Goal: Task Accomplishment & Management: Manage account settings

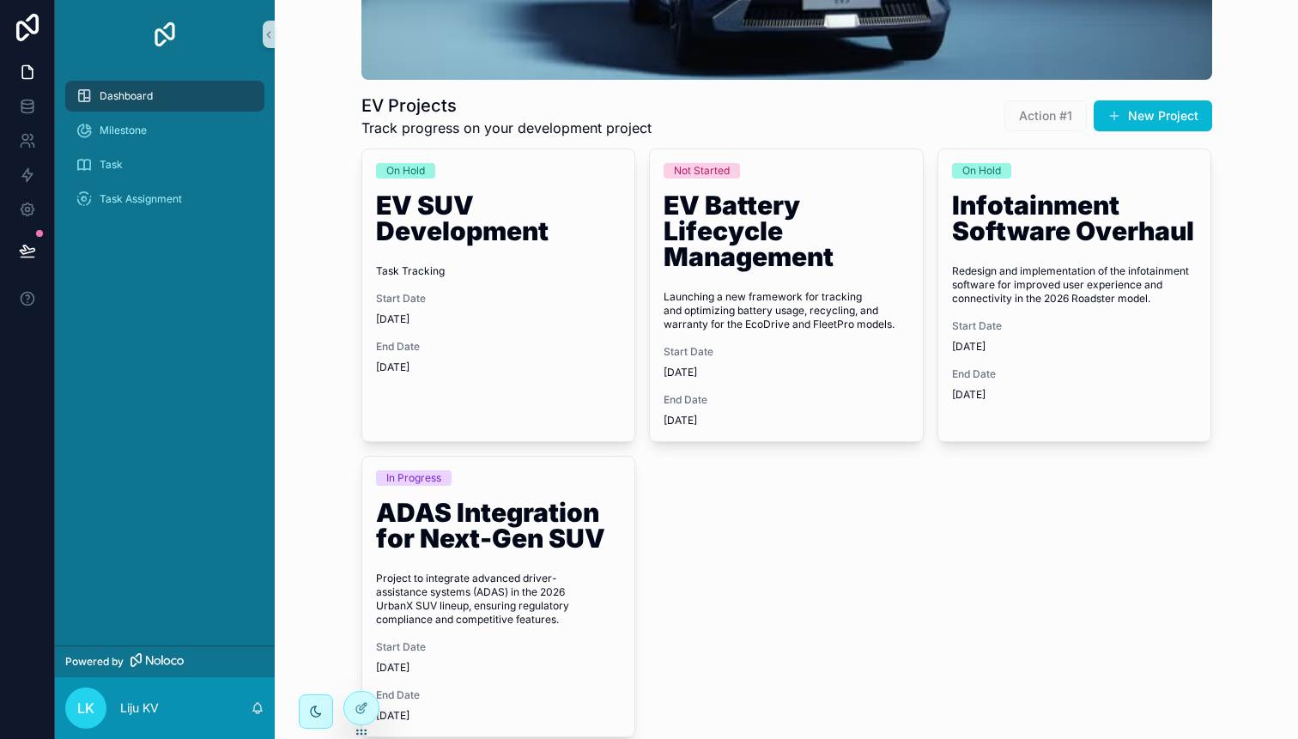
scroll to position [357, 0]
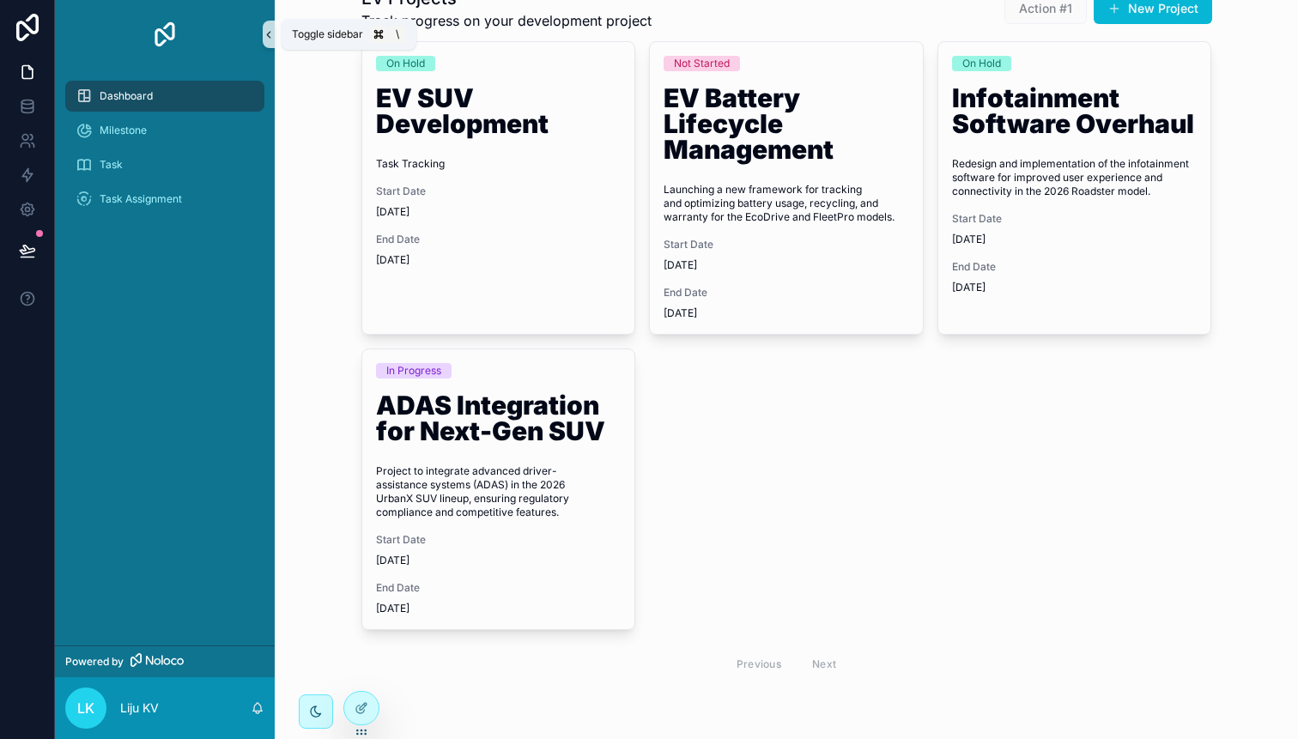
click at [269, 39] on icon "scrollable content" at bounding box center [269, 34] width 12 height 13
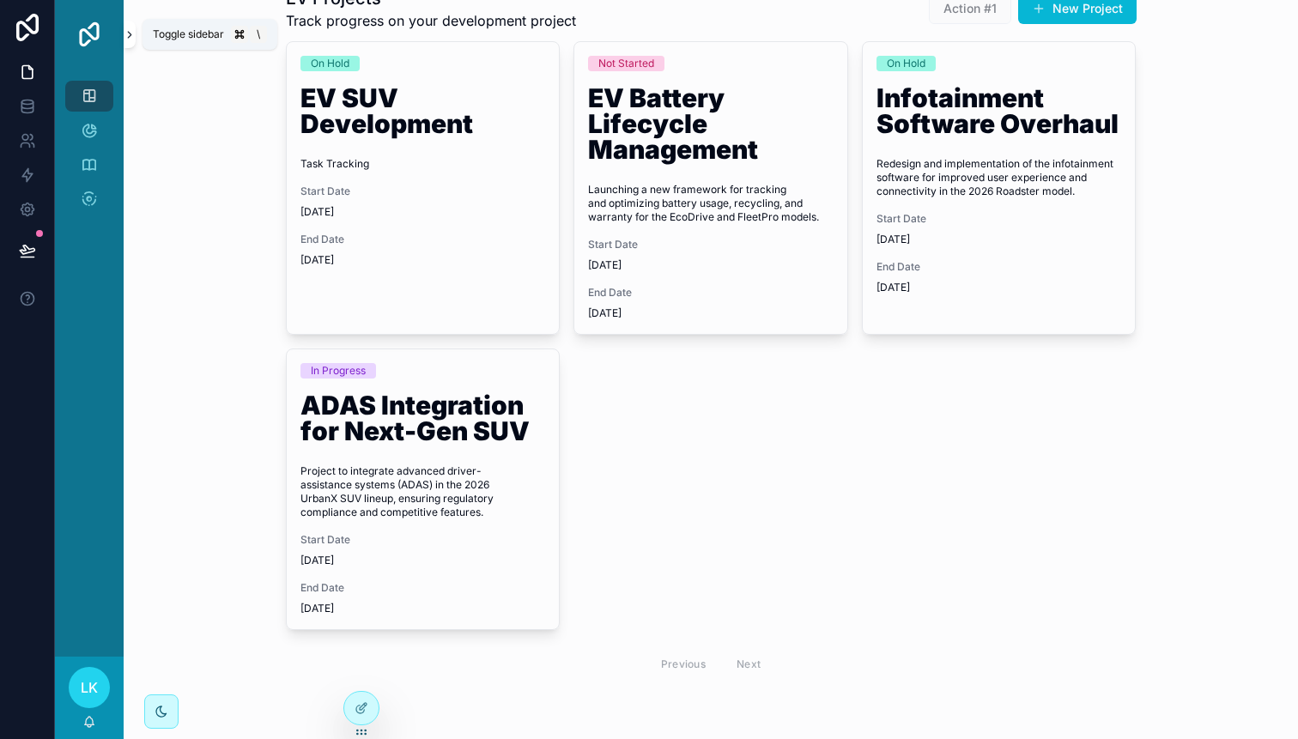
click at [128, 39] on icon "scrollable content" at bounding box center [130, 34] width 12 height 13
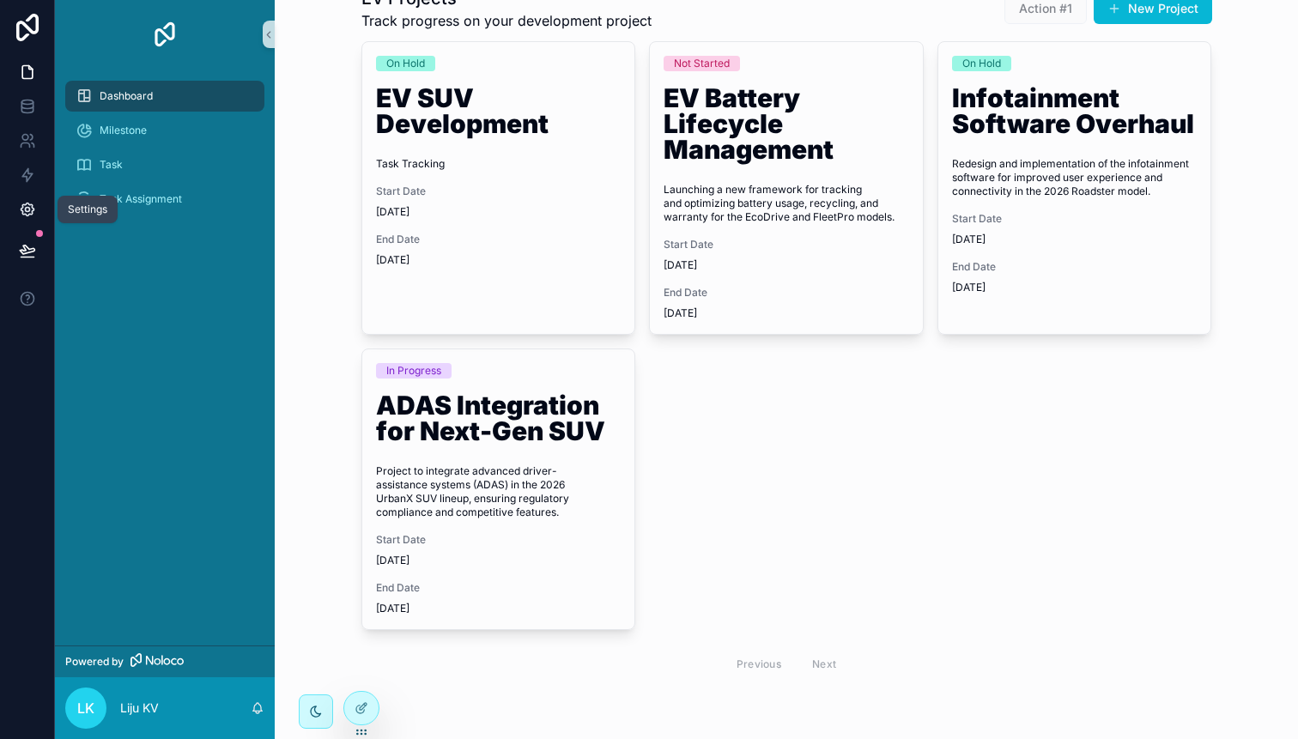
click at [25, 209] on icon at bounding box center [27, 210] width 4 height 4
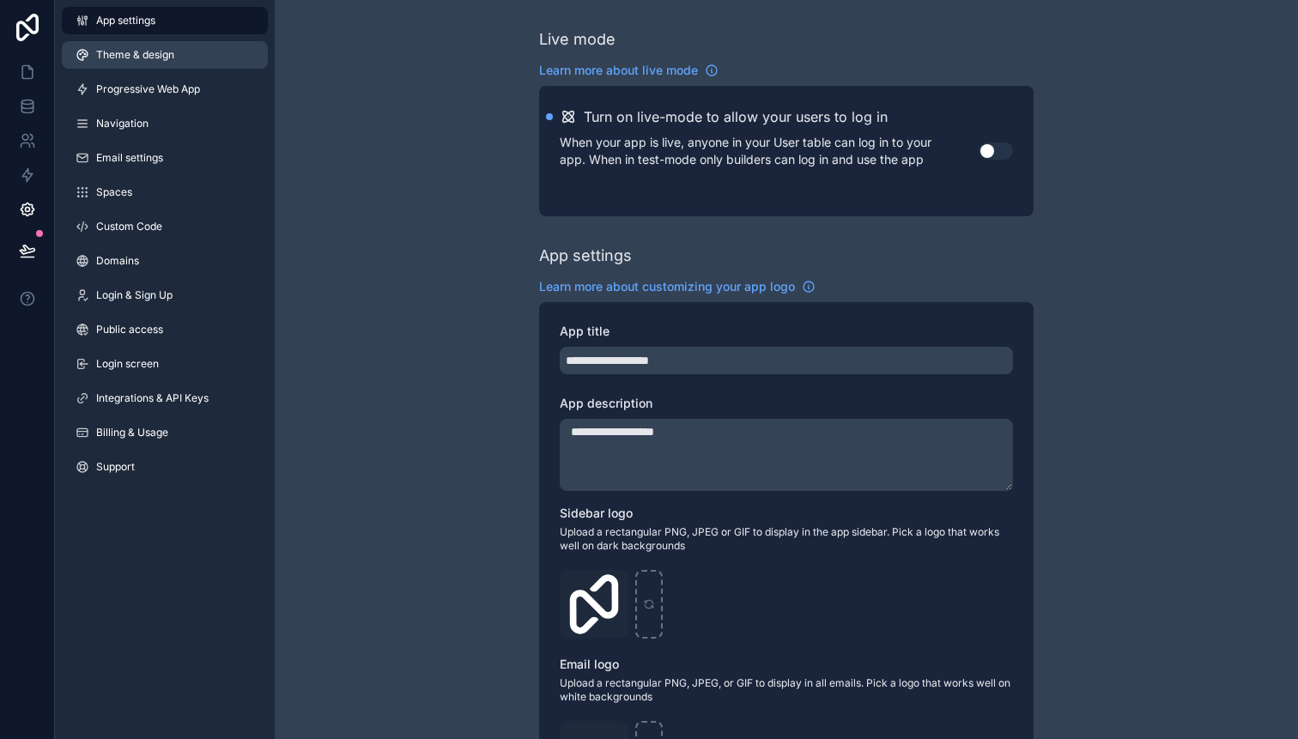
click at [144, 51] on span "Theme & design" at bounding box center [135, 55] width 78 height 14
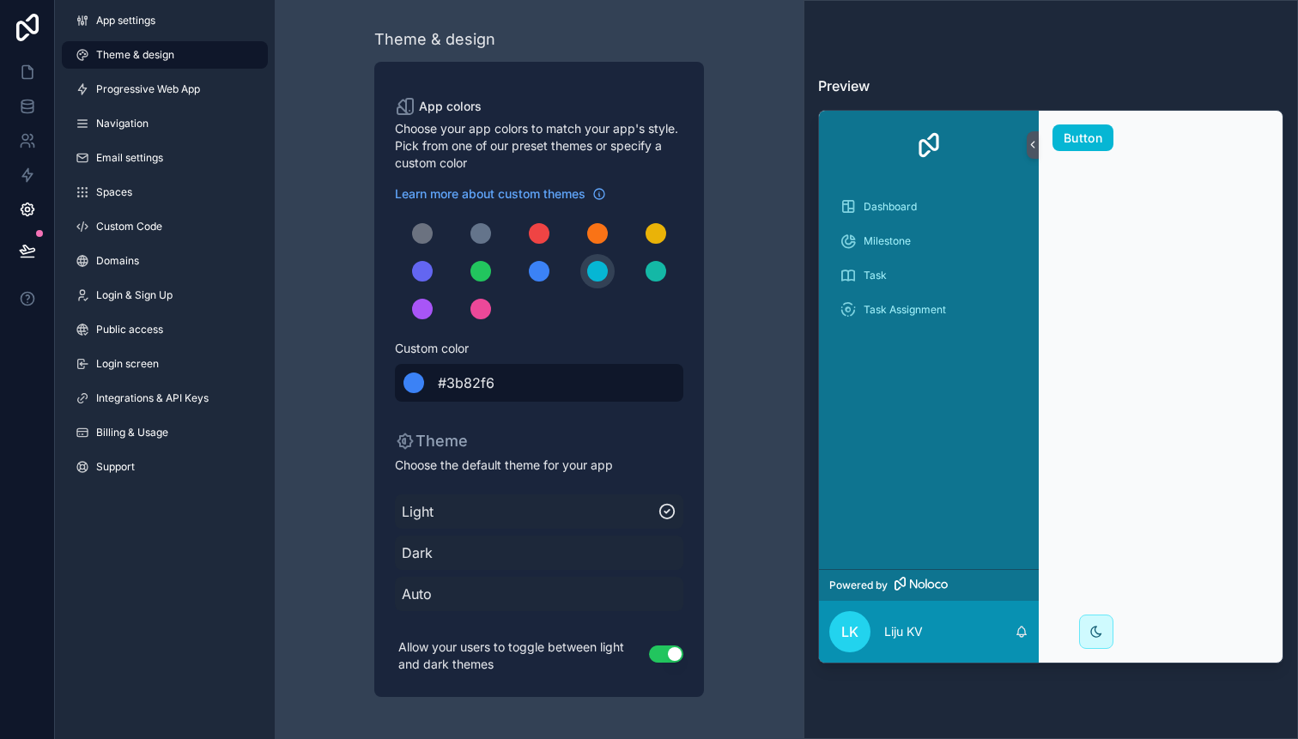
click at [413, 386] on div "scrollable content" at bounding box center [413, 382] width 21 height 21
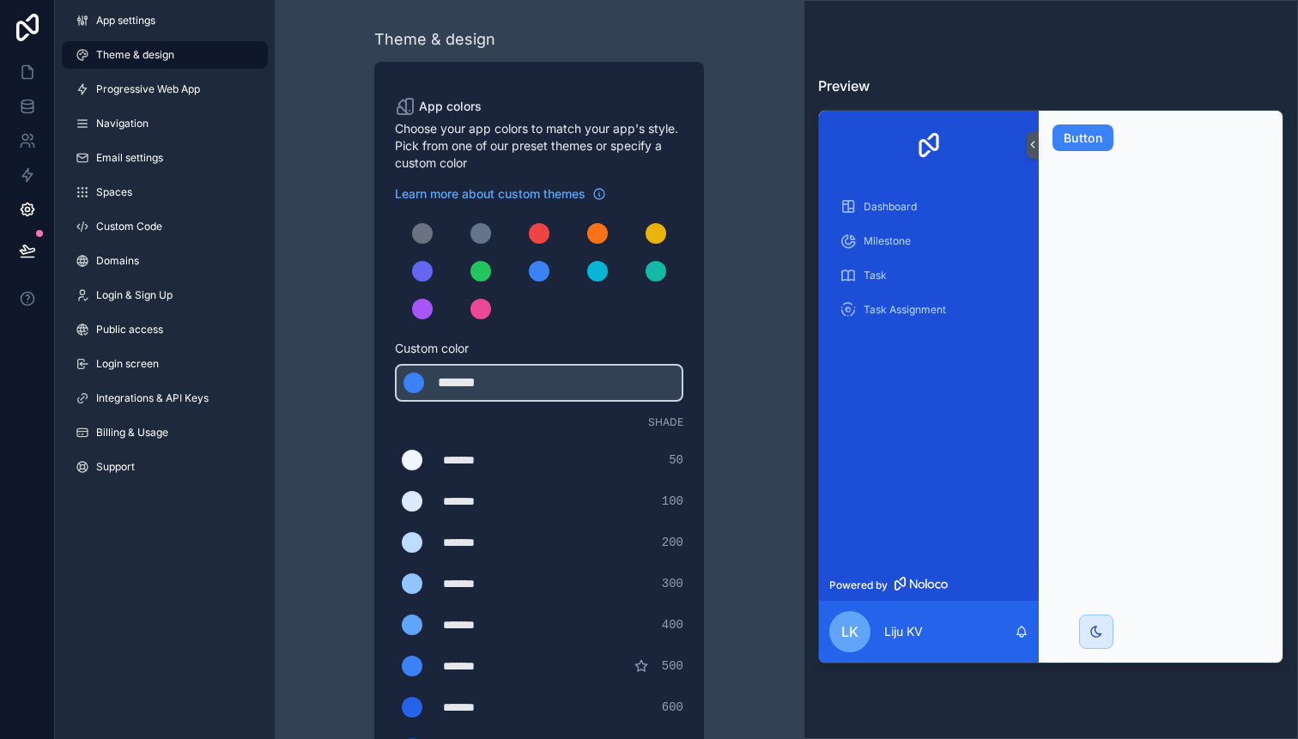
scroll to position [136, 0]
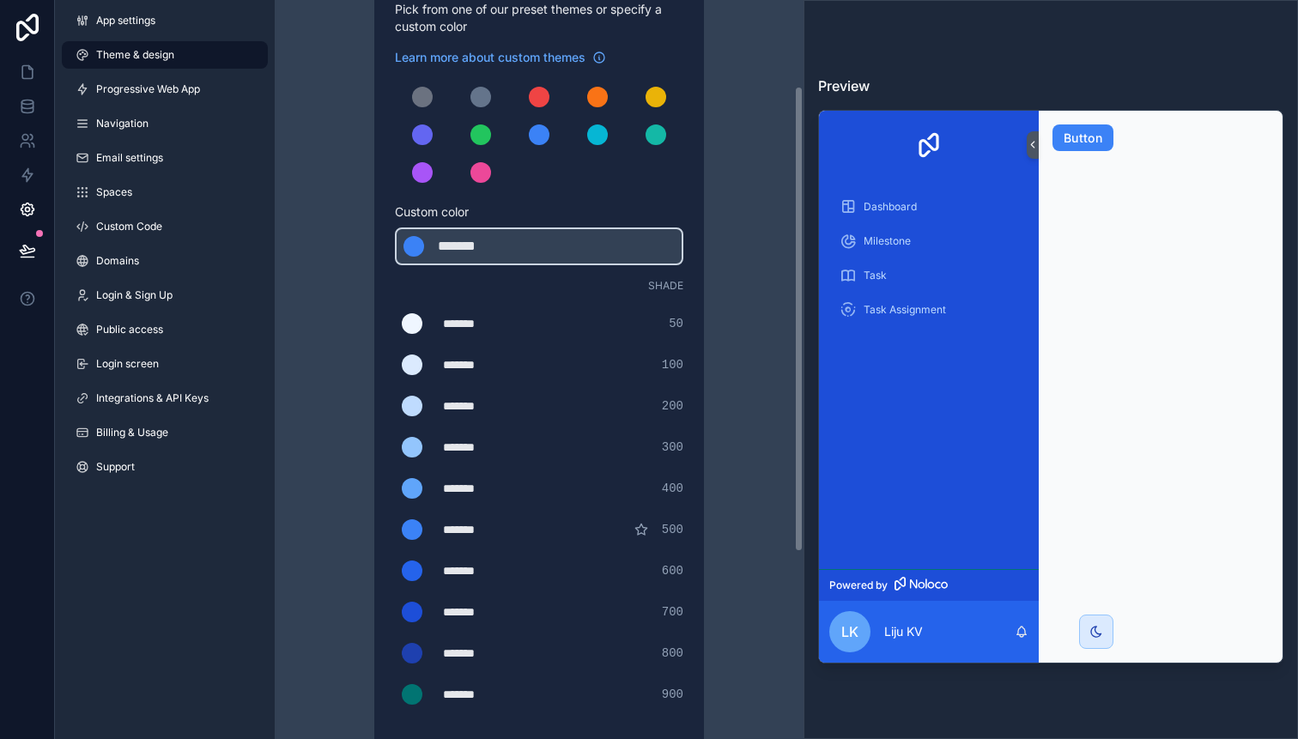
click at [472, 613] on div "*******" at bounding box center [486, 611] width 86 height 17
click at [406, 618] on div "scrollable content" at bounding box center [412, 612] width 21 height 21
click at [395, 612] on input "*******" at bounding box center [395, 612] width 0 height 0
click at [414, 620] on div "scrollable content" at bounding box center [412, 612] width 21 height 21
click at [395, 612] on input "*******" at bounding box center [395, 612] width 0 height 0
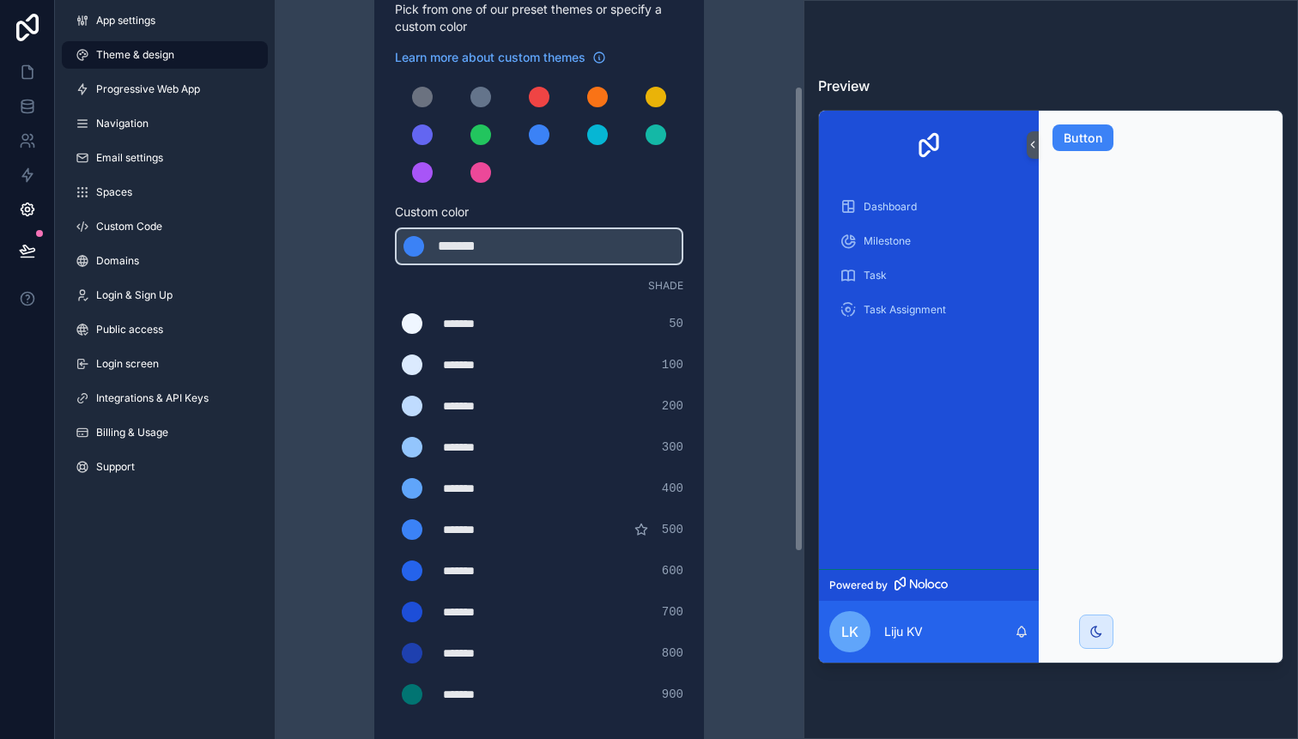
click at [735, 588] on div "Theme & design App colors Choose your app colors to match your app's style. Pic…" at bounding box center [539, 449] width 494 height 1171
click at [322, 344] on div "Theme & design App colors Choose your app colors to match your app's style. Pic…" at bounding box center [539, 449] width 494 height 1171
click at [655, 132] on div "scrollable content" at bounding box center [655, 134] width 21 height 21
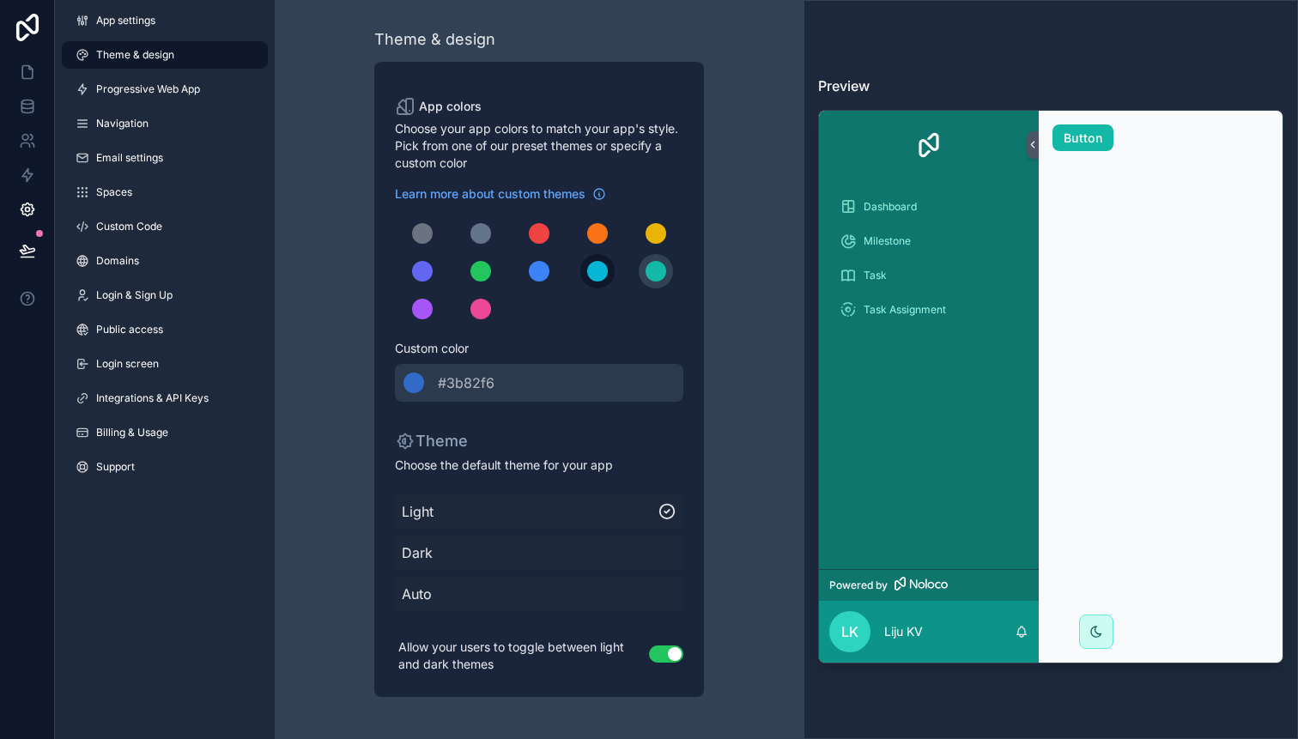
click at [595, 281] on button "scrollable content" at bounding box center [597, 271] width 34 height 34
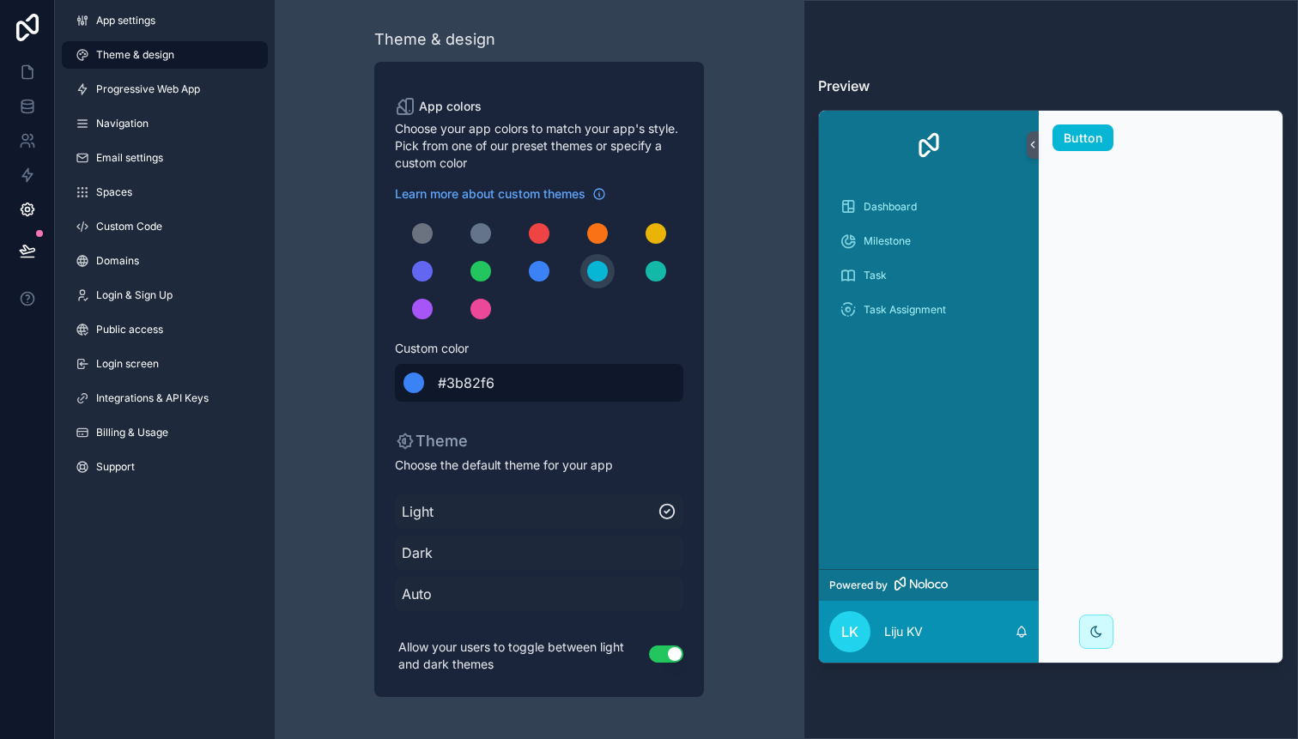
click at [411, 387] on div "scrollable content" at bounding box center [413, 382] width 21 height 21
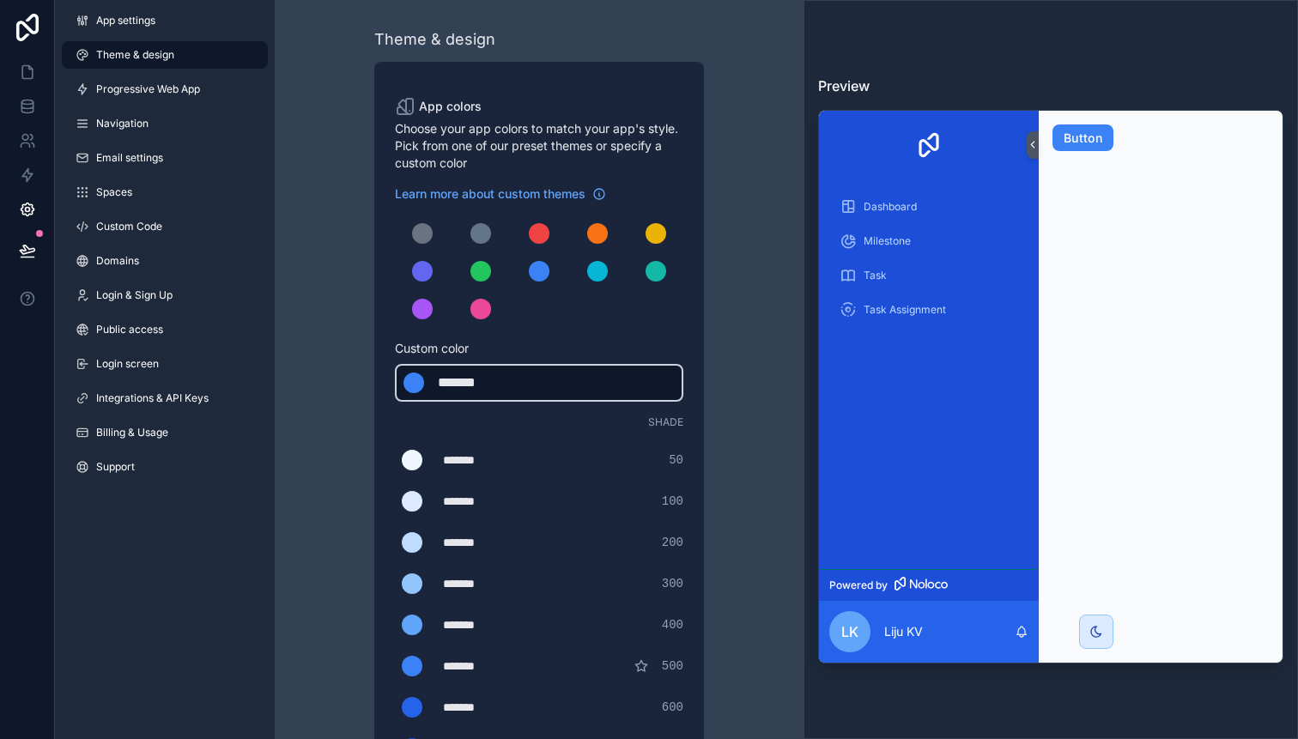
click at [495, 384] on div "*******" at bounding box center [481, 382] width 86 height 21
type div "*******"
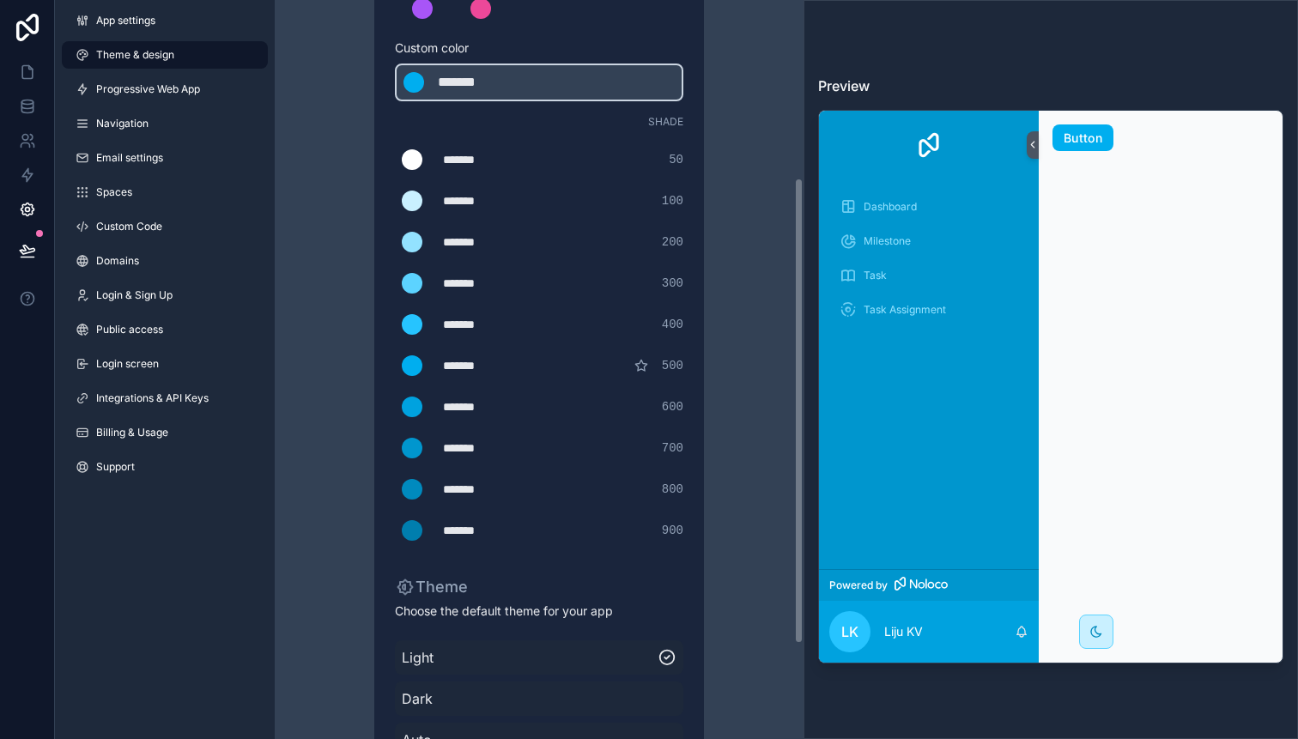
scroll to position [271, 0]
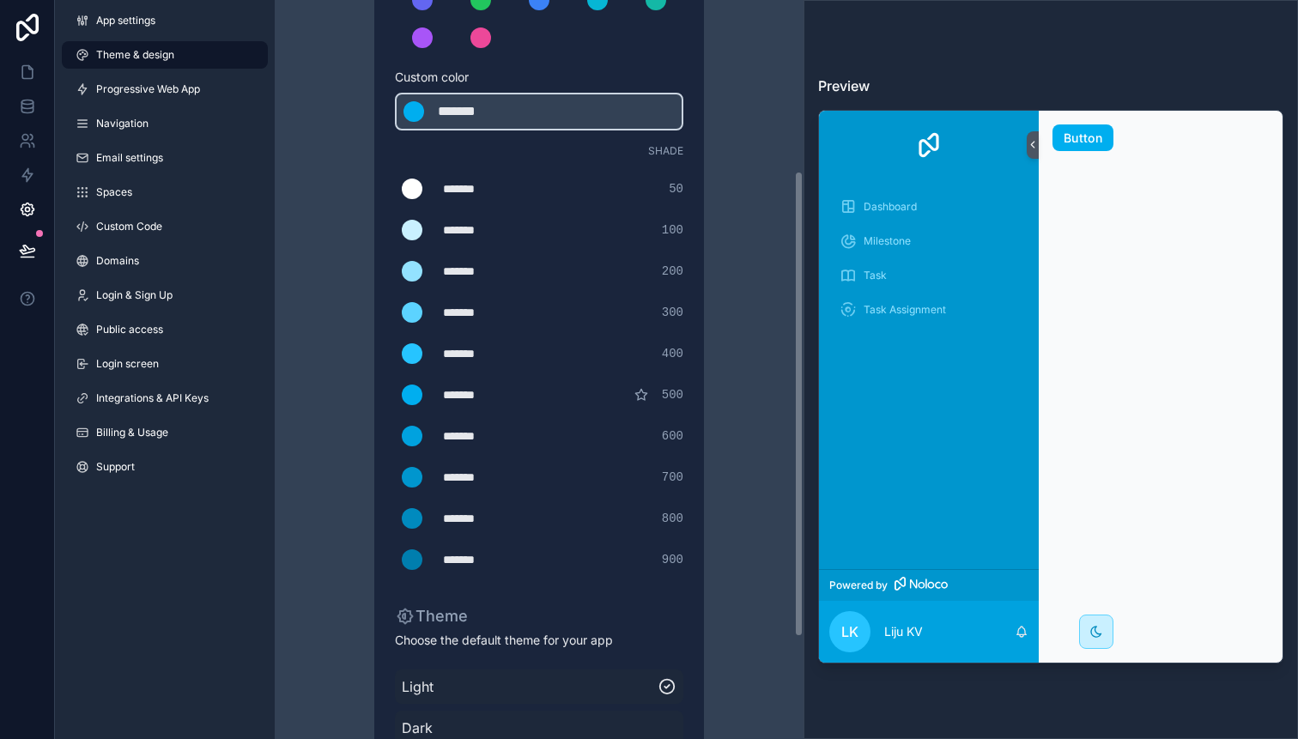
click at [479, 559] on div "*******" at bounding box center [486, 559] width 86 height 17
drag, startPoint x: 443, startPoint y: 555, endPoint x: 536, endPoint y: 555, distance: 93.5
click at [536, 555] on div "******* ******* #007eae 900" at bounding box center [539, 559] width 288 height 34
type div "*******"
copy div "*******"
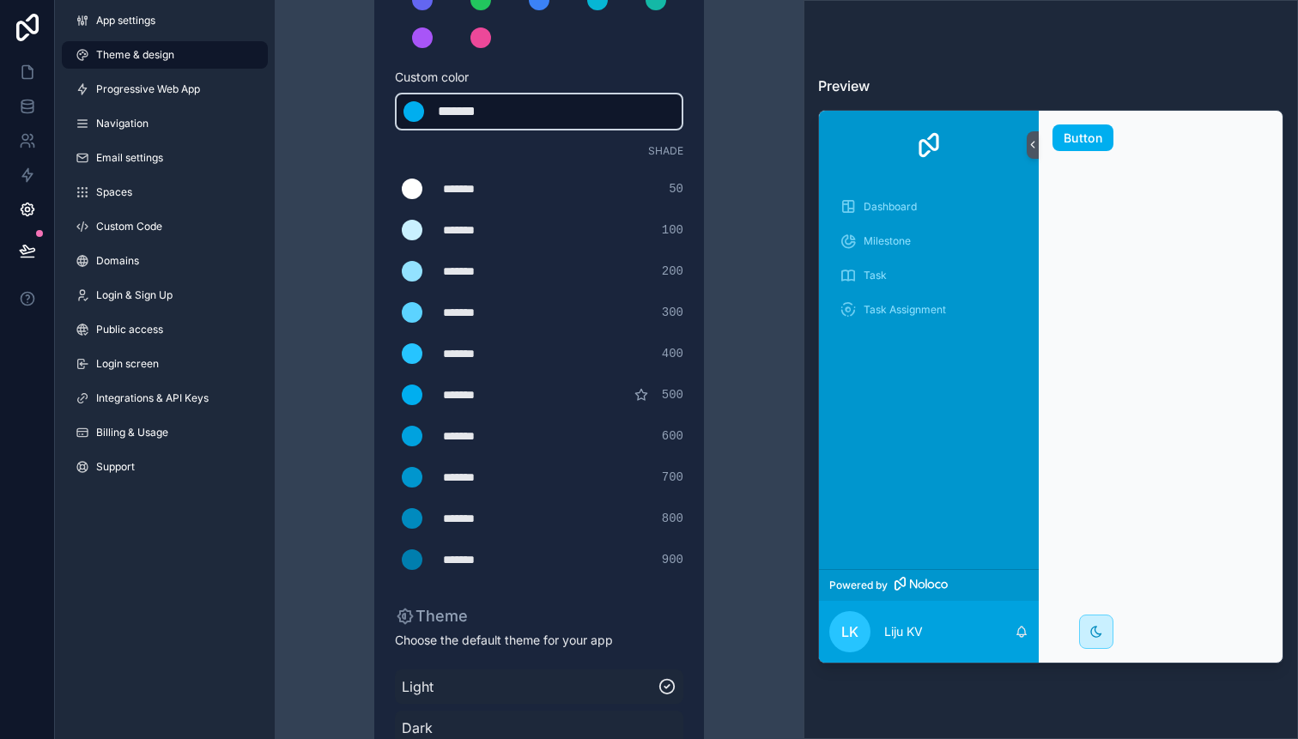
click at [504, 117] on div "*******" at bounding box center [481, 111] width 86 height 21
type div "*******"
click at [696, 82] on div "App colors Choose your app colors to match your app's style. Pick from one of o…" at bounding box center [539, 331] width 330 height 1081
click at [414, 563] on div "scrollable content" at bounding box center [412, 559] width 21 height 21
click at [395, 560] on input "*******" at bounding box center [395, 560] width 0 height 0
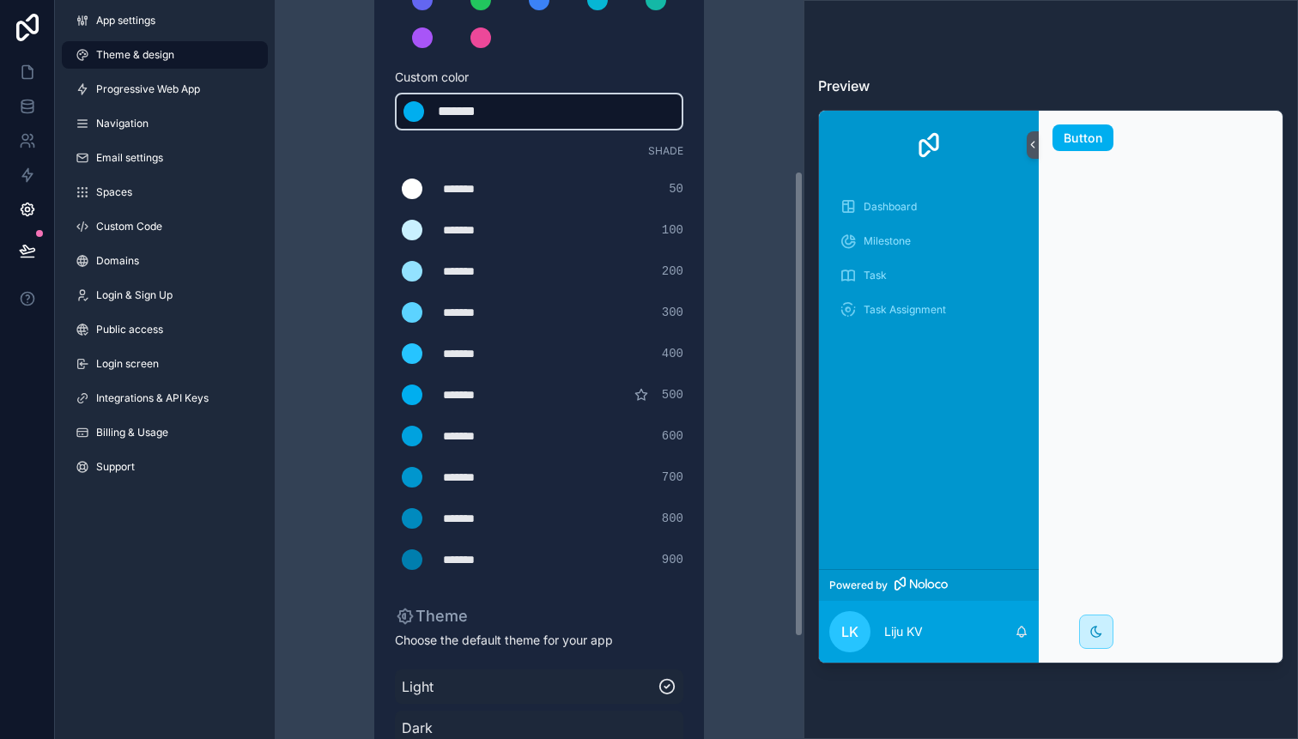
click at [495, 121] on div "*******" at bounding box center [481, 111] width 86 height 21
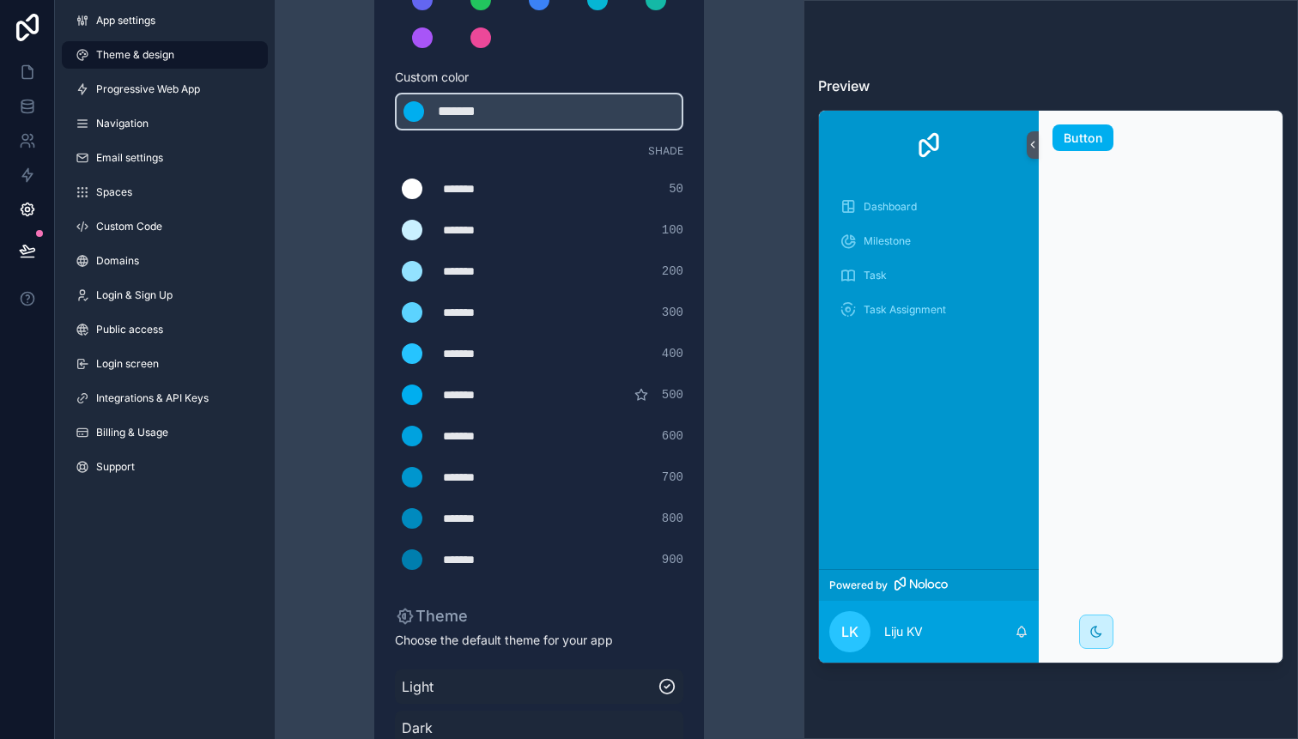
click at [676, 560] on span "900" at bounding box center [672, 559] width 21 height 17
click at [413, 566] on div "scrollable content" at bounding box center [412, 559] width 21 height 21
click at [395, 560] on input "*******" at bounding box center [395, 560] width 0 height 0
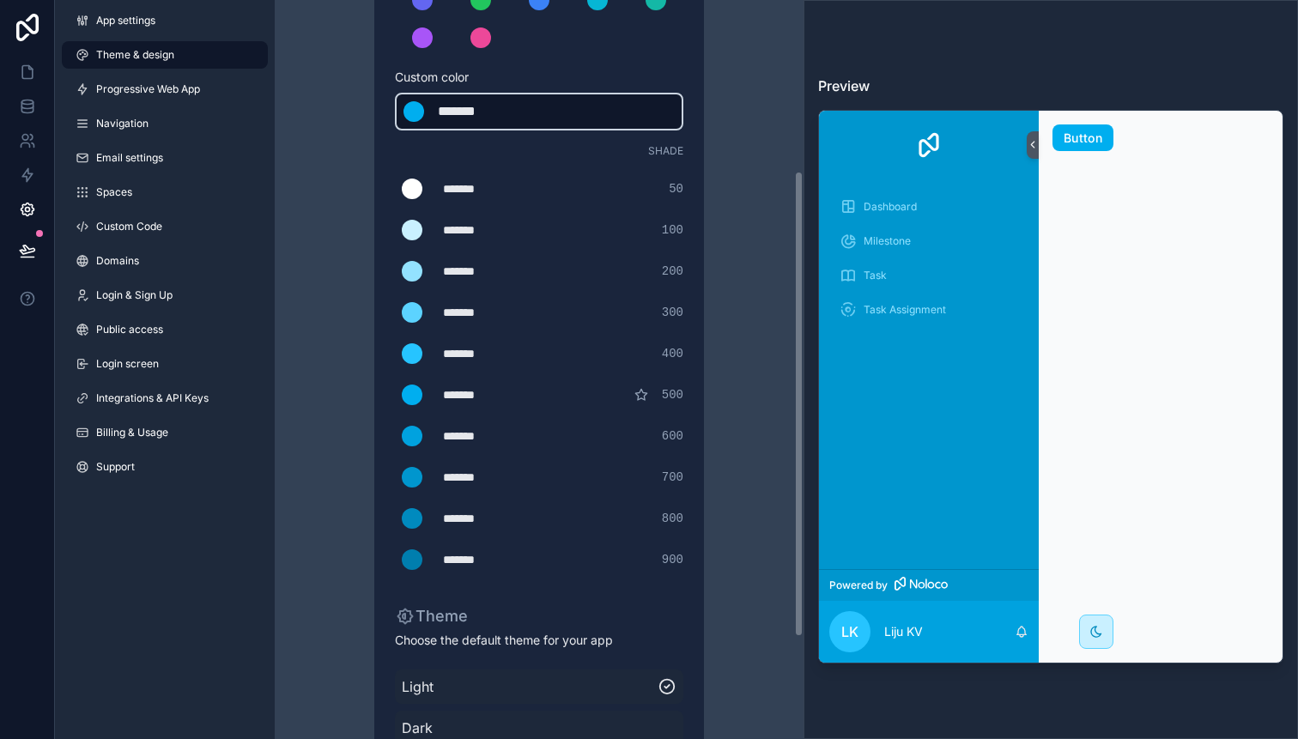
click at [483, 118] on div "*******" at bounding box center [481, 111] width 86 height 21
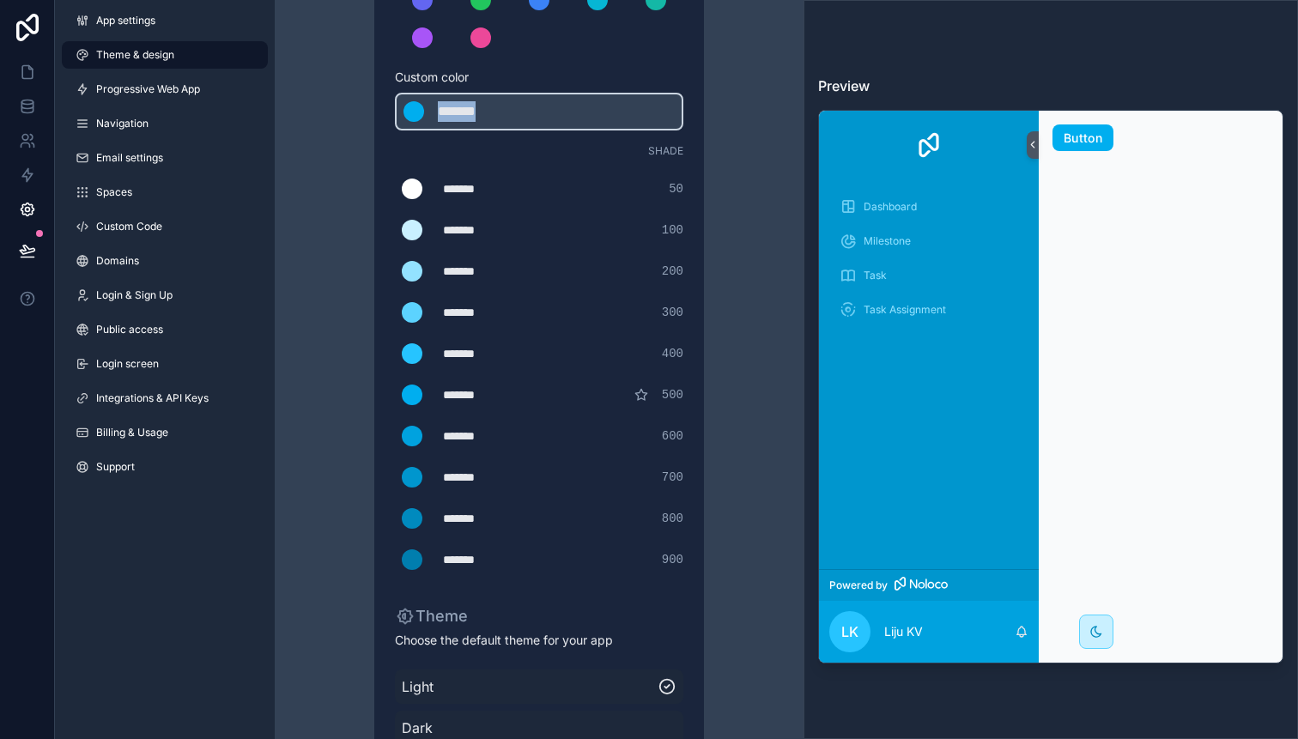
drag, startPoint x: 509, startPoint y: 107, endPoint x: 391, endPoint y: 107, distance: 117.6
click at [391, 107] on div "App colors Choose your app colors to match your app's style. Pick from one of o…" at bounding box center [539, 331] width 330 height 1081
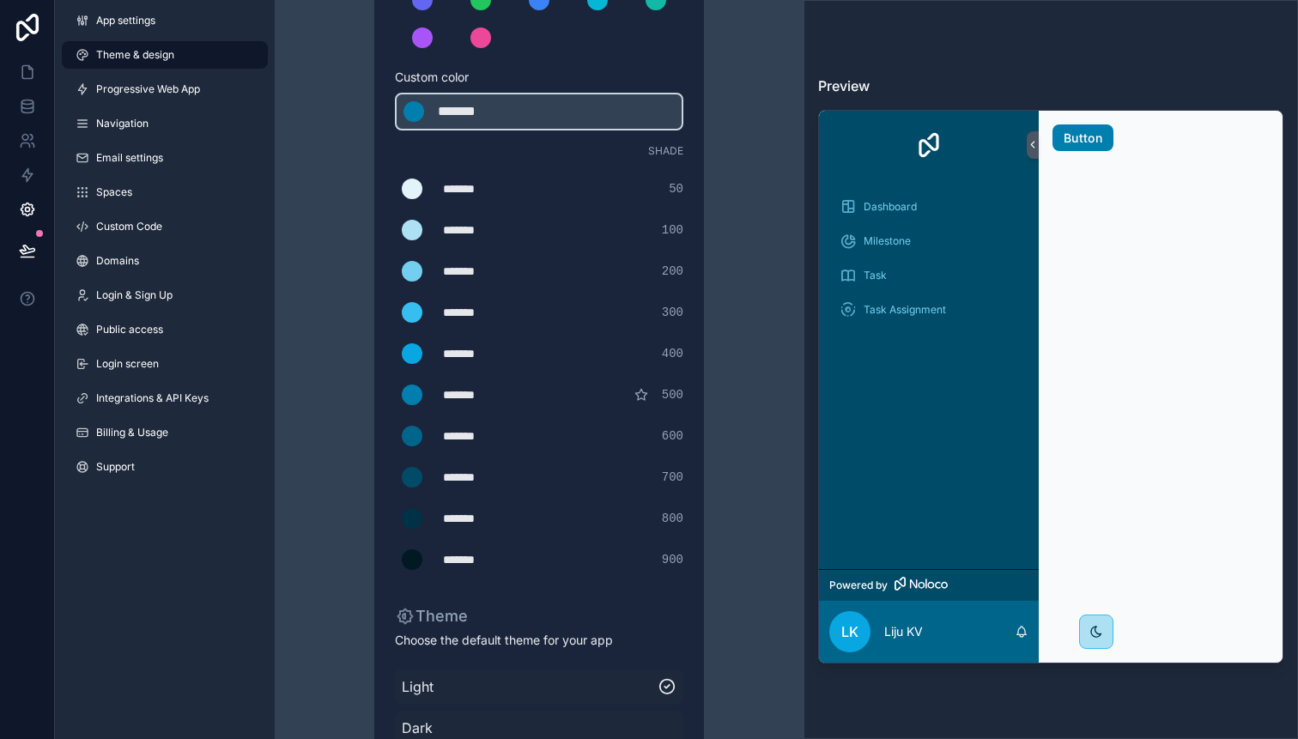
click at [938, 57] on div "Preview Dashboard Milestone Task Task Assignment Powered by [PERSON_NAME] KV Bu…" at bounding box center [1050, 369] width 494 height 739
click at [959, 433] on div "Dashboard Milestone Task Task Assignment" at bounding box center [929, 374] width 220 height 390
click at [600, 1] on div "scrollable content" at bounding box center [597, 1] width 21 height 21
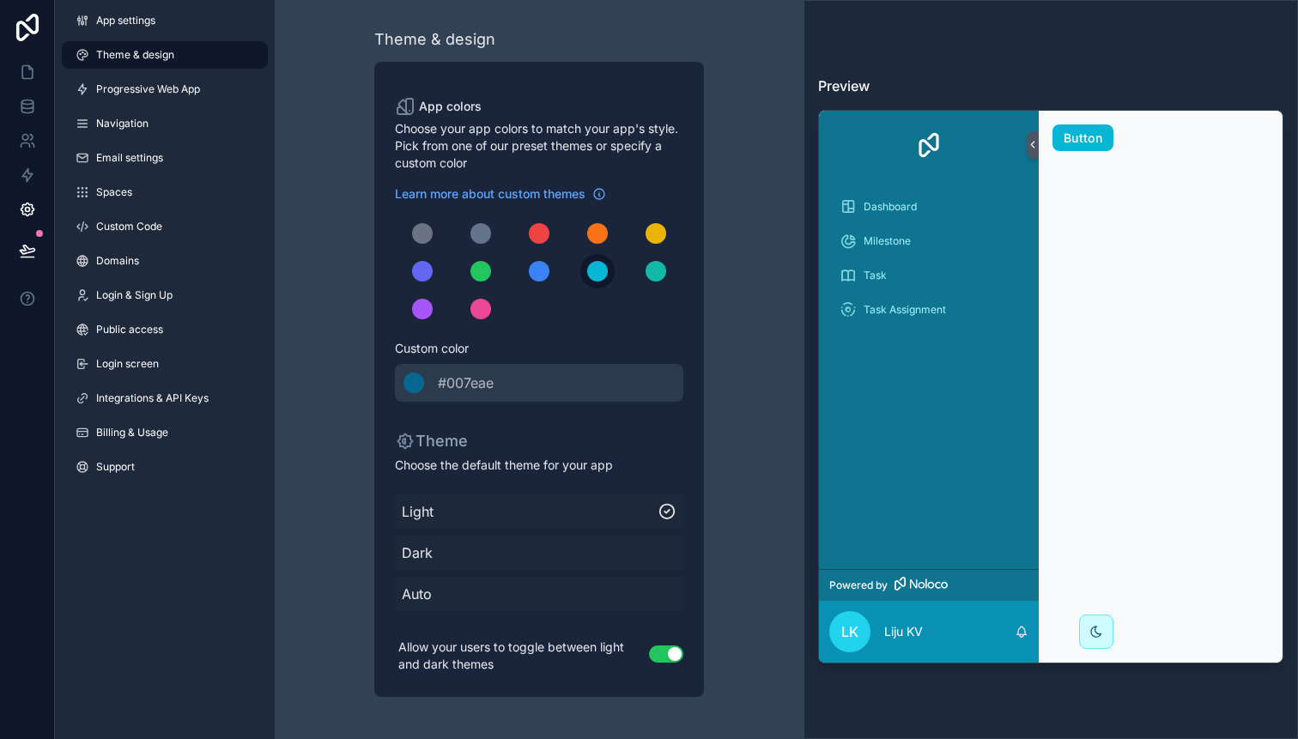
click at [602, 276] on div "scrollable content" at bounding box center [597, 271] width 21 height 21
click at [446, 380] on span "#007eae" at bounding box center [466, 382] width 56 height 21
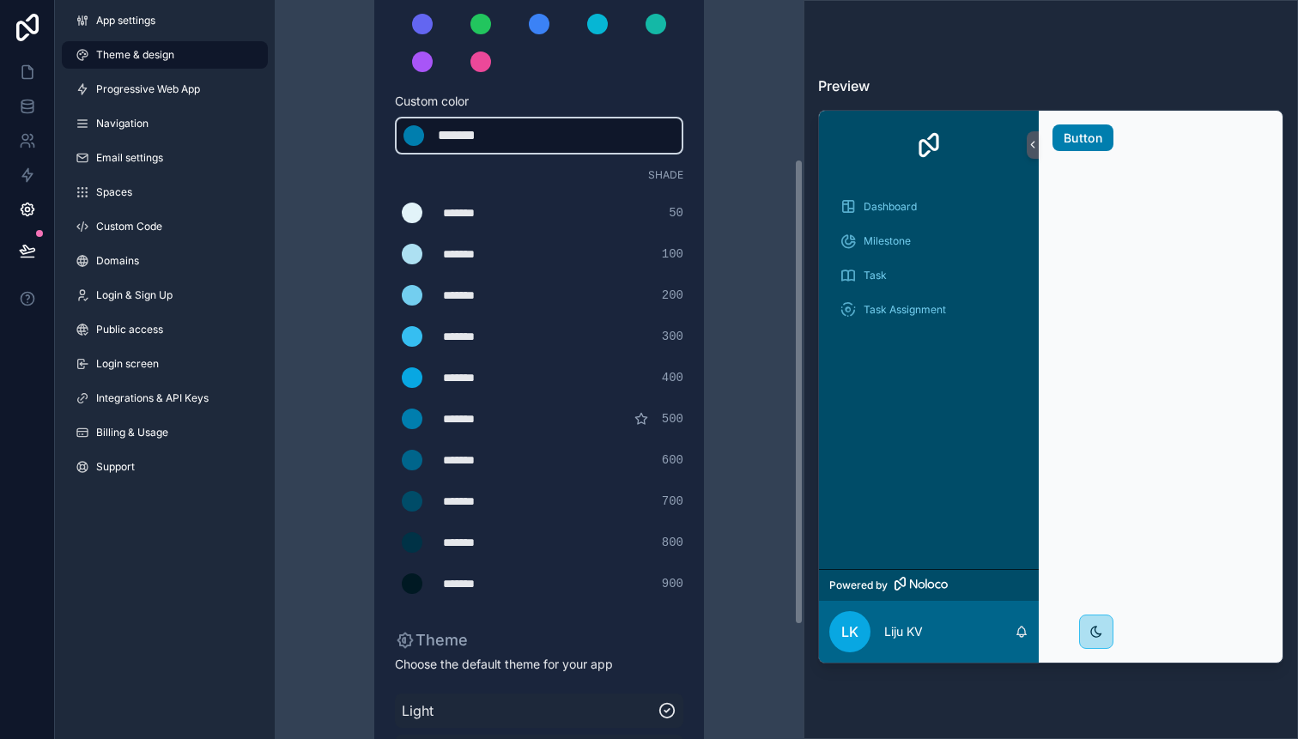
scroll to position [252, 0]
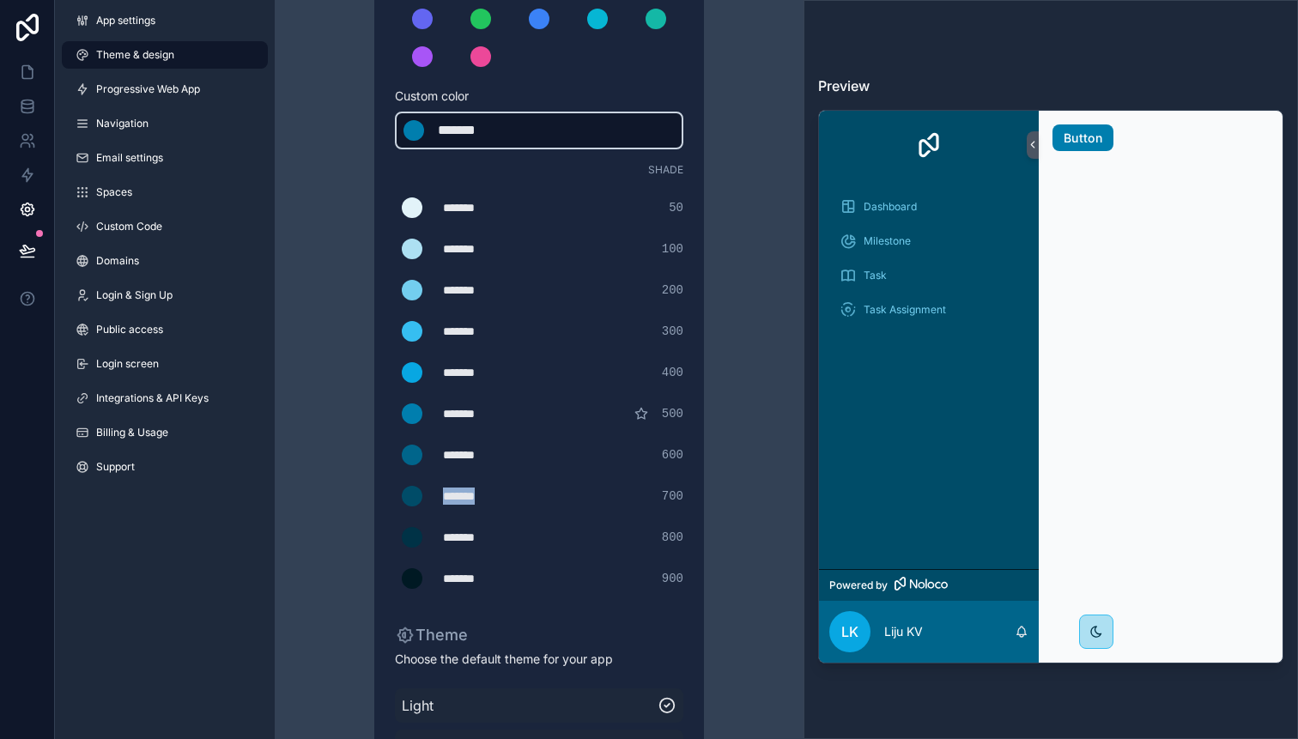
drag, startPoint x: 443, startPoint y: 498, endPoint x: 543, endPoint y: 498, distance: 100.4
click at [543, 498] on div "******* ******* #004c68 700" at bounding box center [539, 496] width 288 height 34
type div "*******"
copy div "*******"
click at [502, 133] on div "*******" at bounding box center [481, 130] width 86 height 21
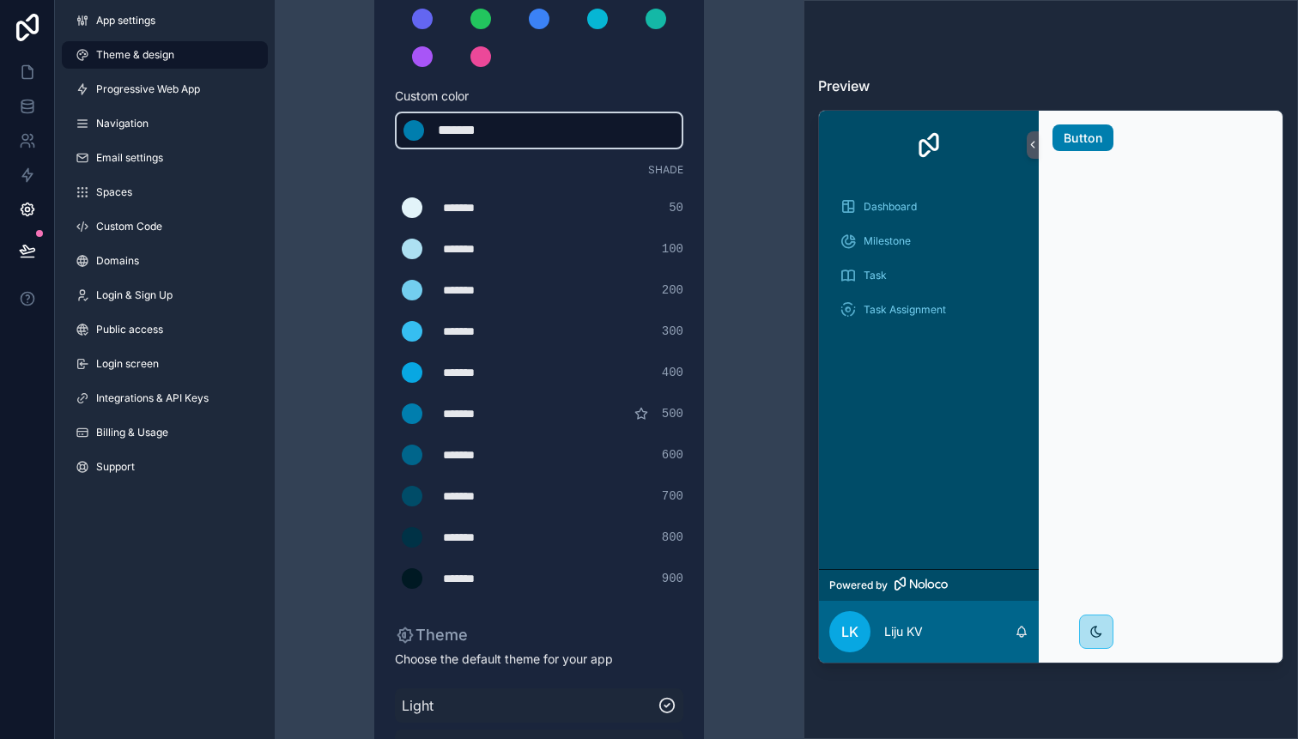
type div "*******"
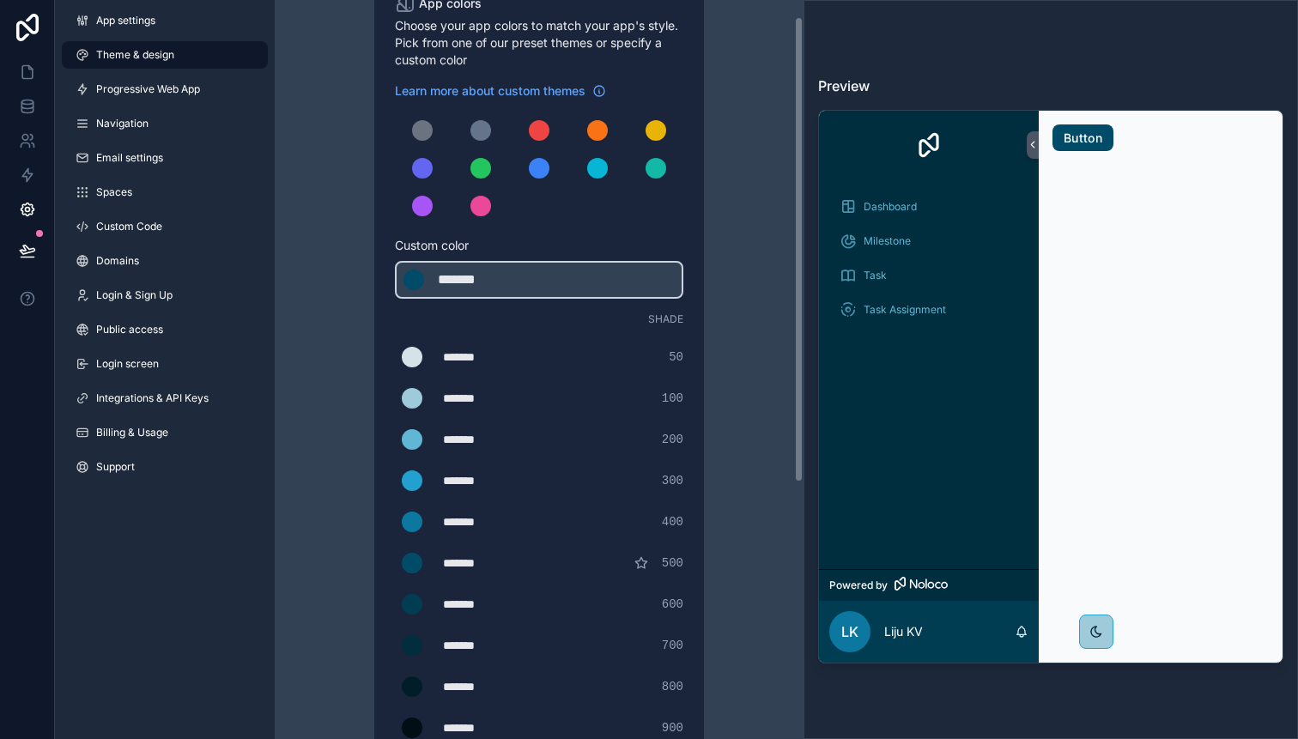
scroll to position [0, 0]
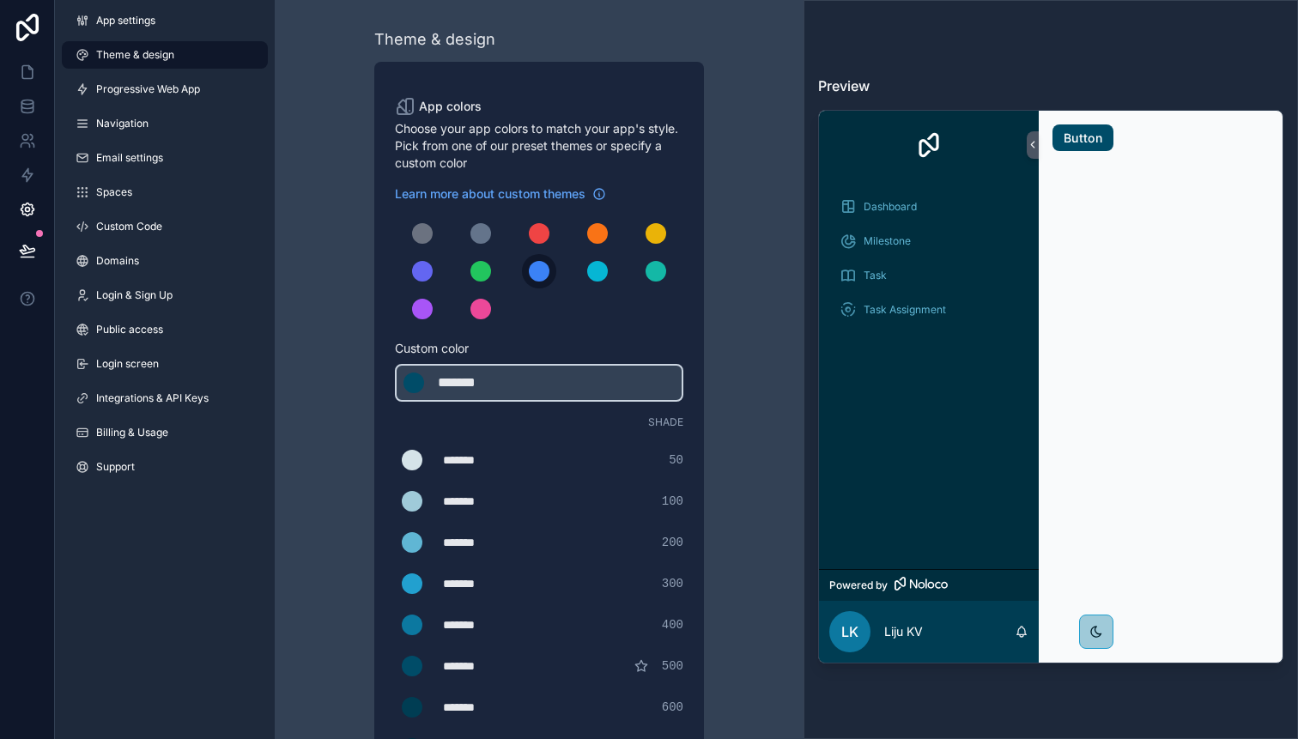
click at [545, 275] on div "scrollable content" at bounding box center [539, 271] width 21 height 21
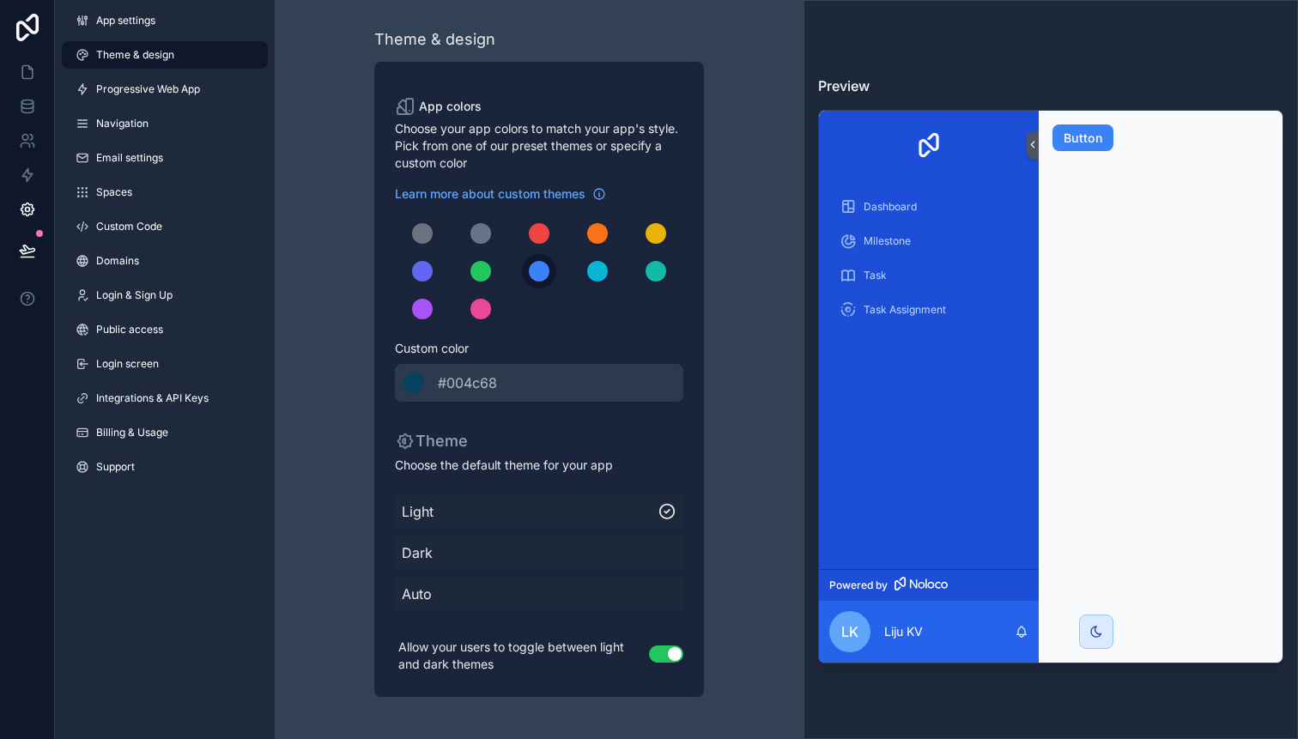
click at [546, 272] on div "scrollable content" at bounding box center [539, 271] width 21 height 21
click at [425, 601] on span "Auto" at bounding box center [539, 594] width 275 height 21
click at [458, 554] on span "Dark" at bounding box center [539, 552] width 275 height 21
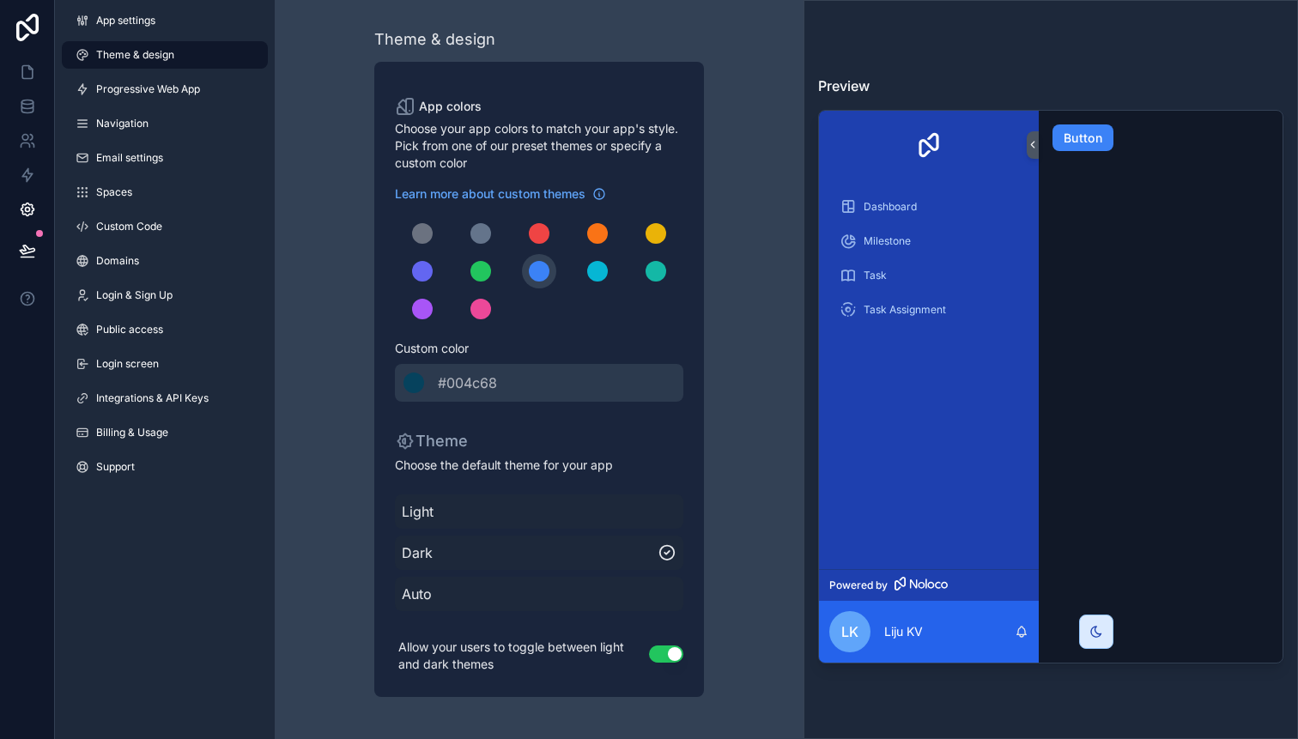
click at [451, 517] on span "Light" at bounding box center [539, 511] width 275 height 21
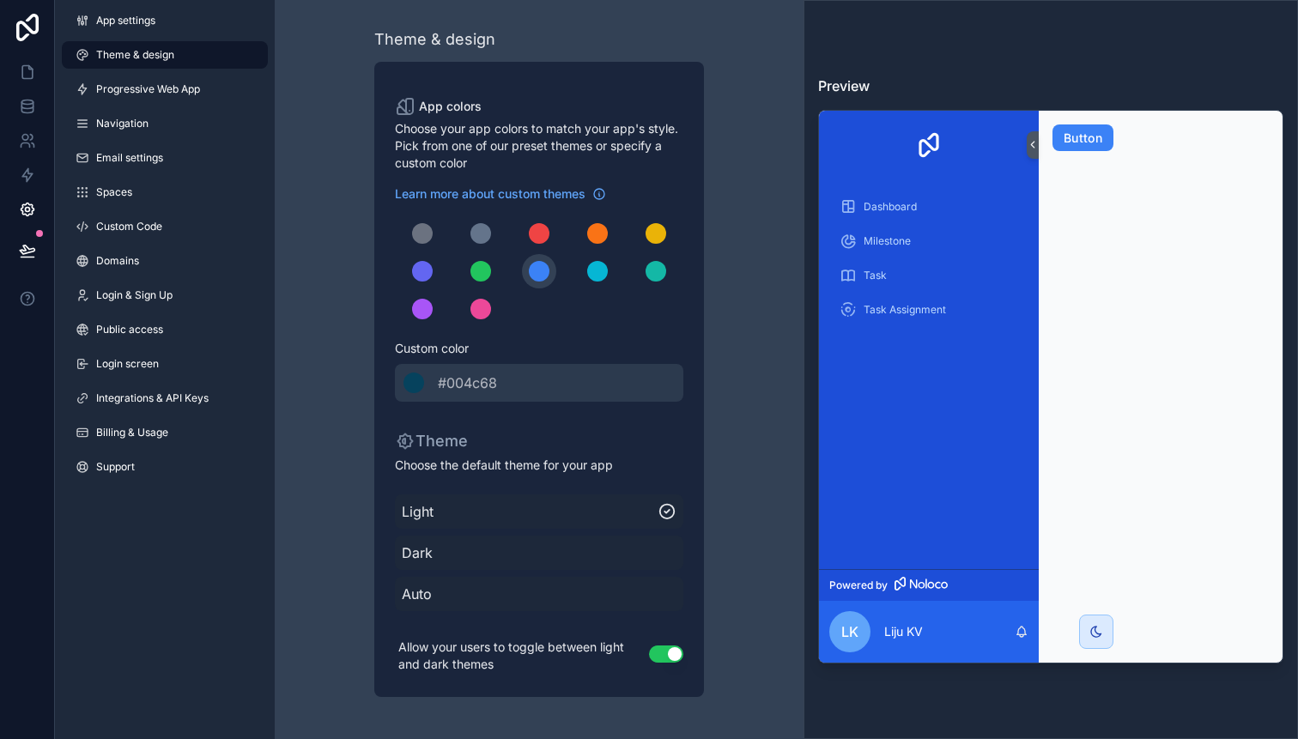
click at [433, 560] on span "Dark" at bounding box center [539, 552] width 275 height 21
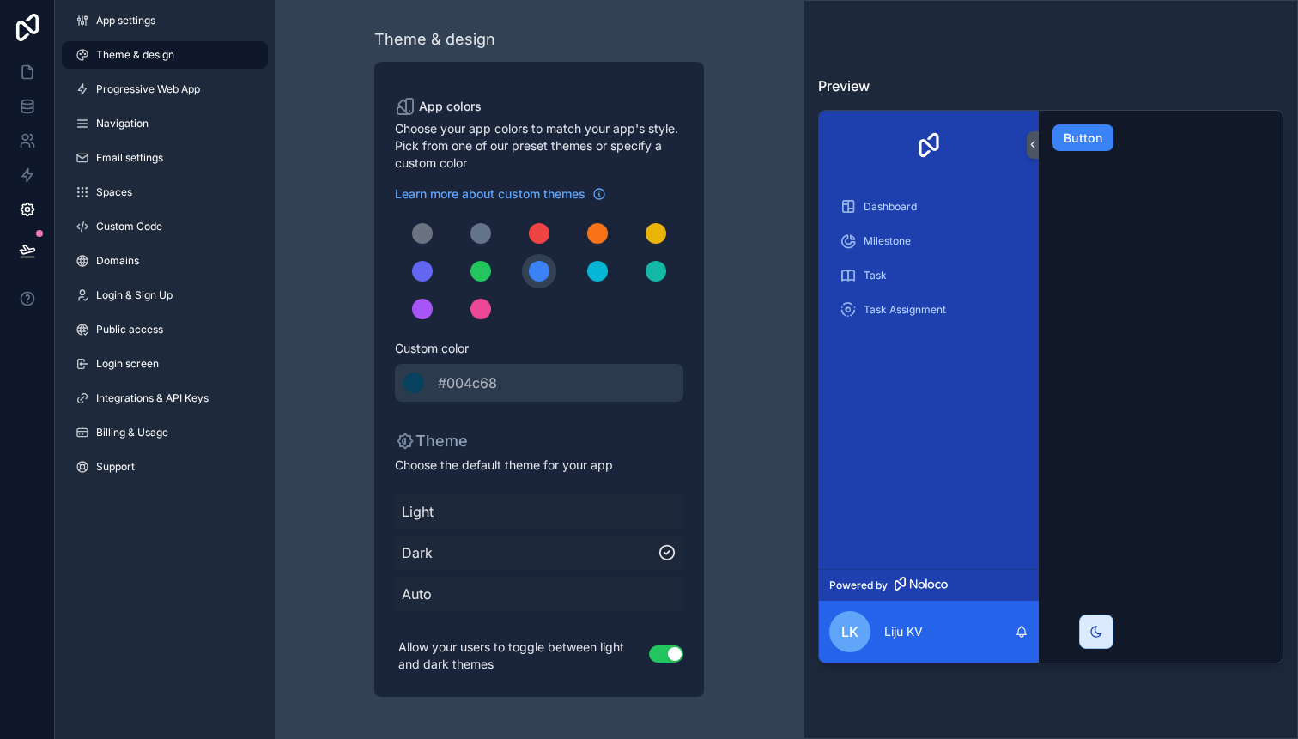
click at [485, 519] on span "Light" at bounding box center [539, 511] width 275 height 21
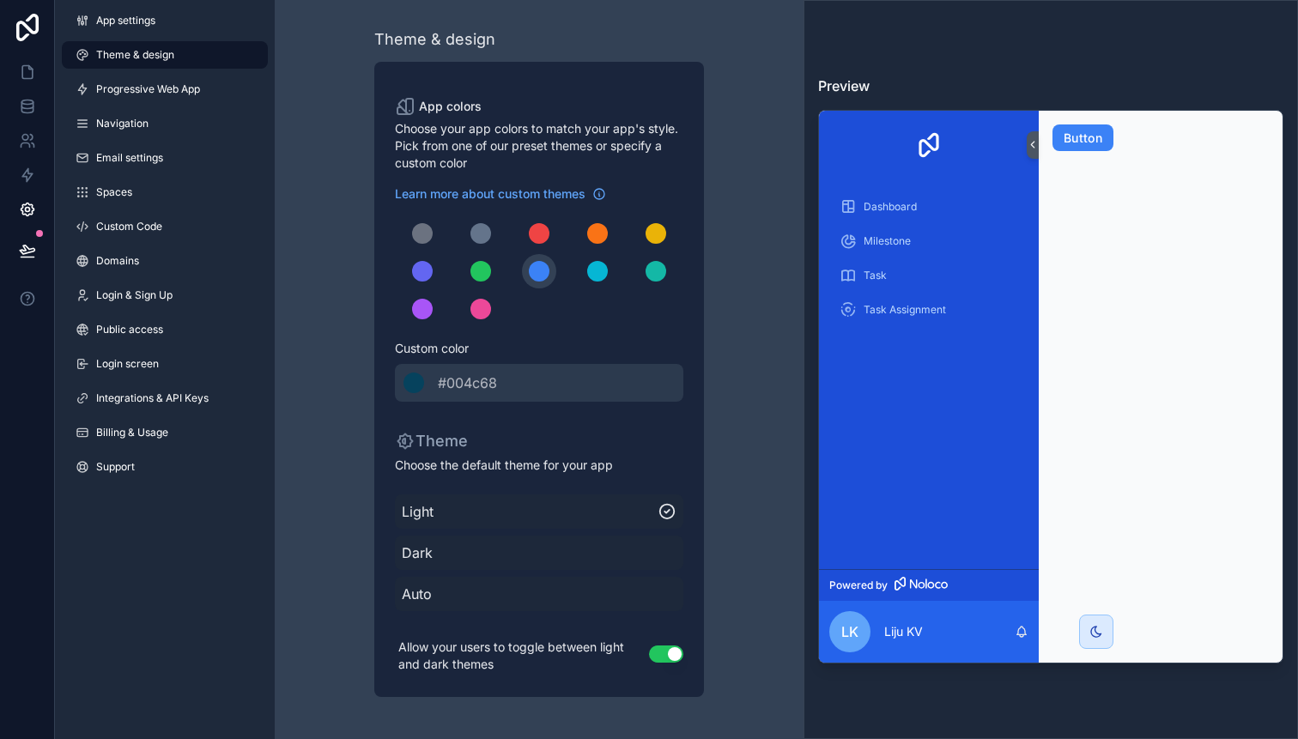
click at [661, 657] on button "Use setting" at bounding box center [666, 653] width 34 height 17
click at [663, 654] on button "Use setting" at bounding box center [666, 653] width 34 height 17
click at [638, 22] on div "Theme & design App colors Choose your app colors to match your app's style. Pic…" at bounding box center [539, 362] width 494 height 724
click at [28, 74] on icon at bounding box center [27, 72] width 17 height 17
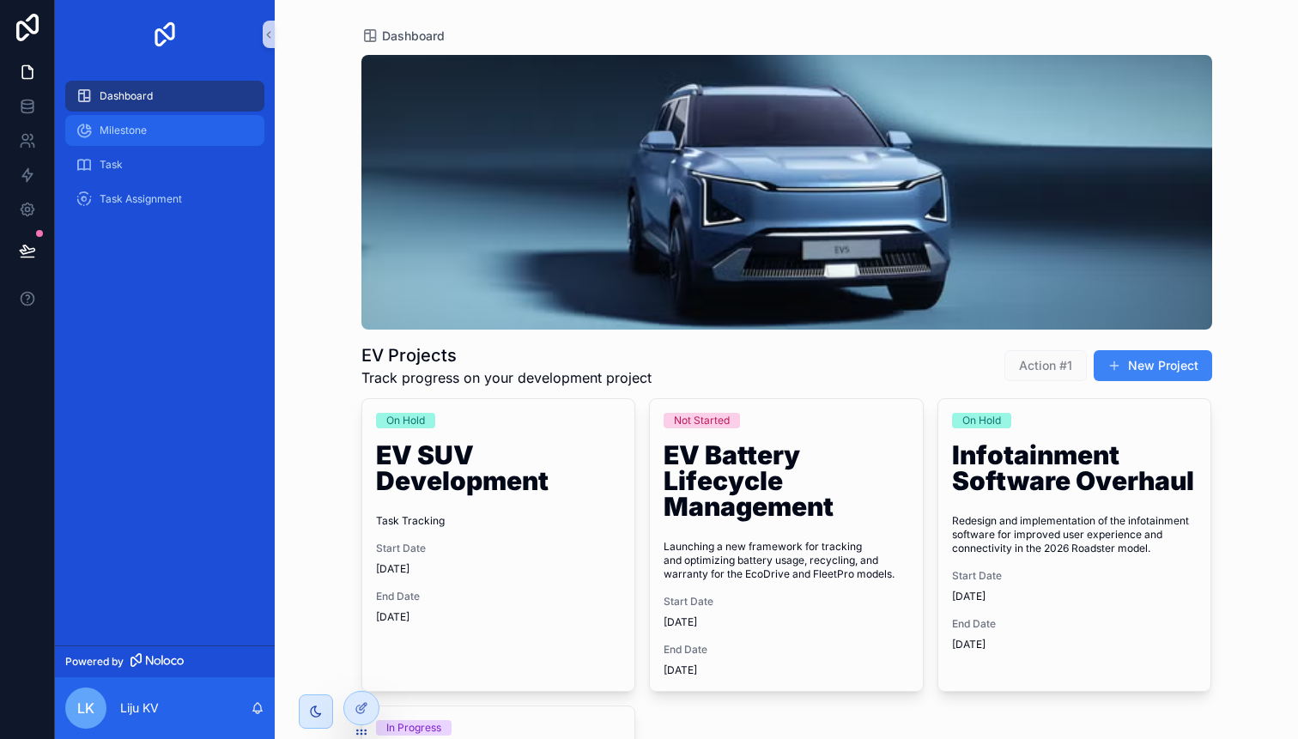
click at [132, 136] on span "Milestone" at bounding box center [123, 131] width 47 height 14
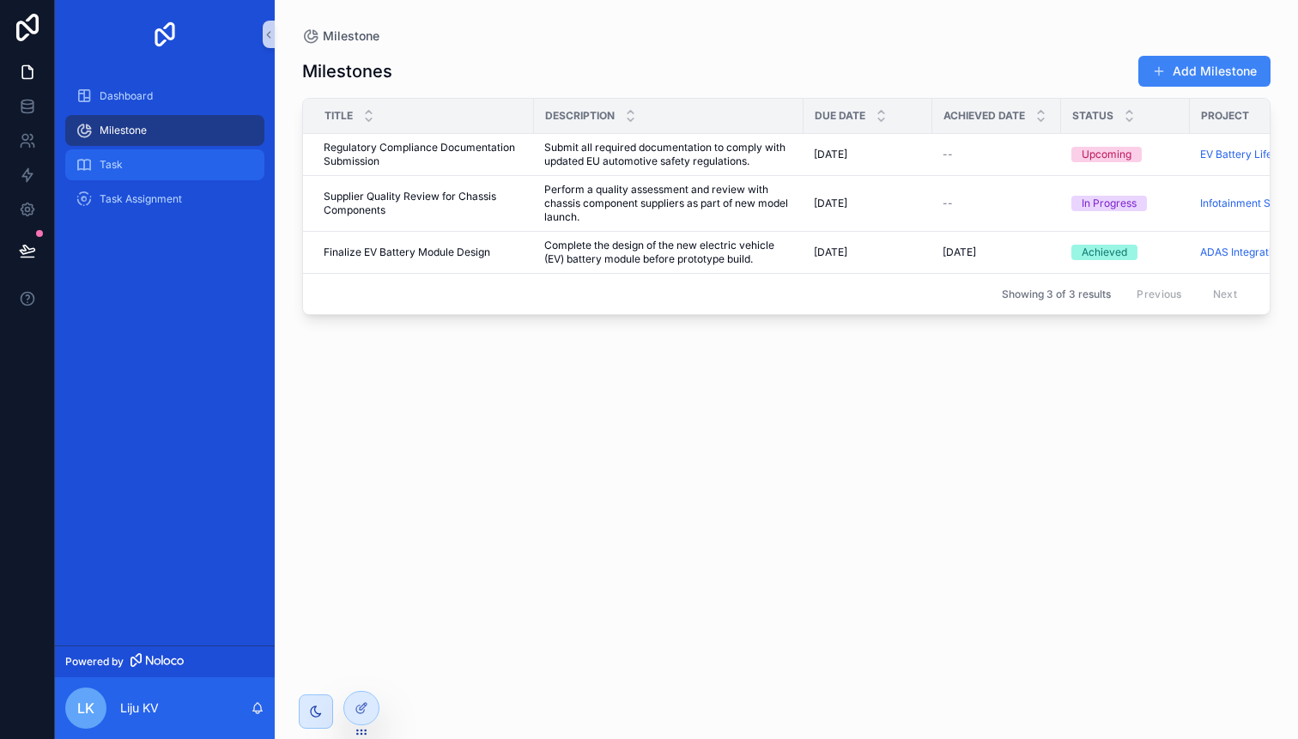
click at [118, 165] on span "Task" at bounding box center [111, 165] width 23 height 14
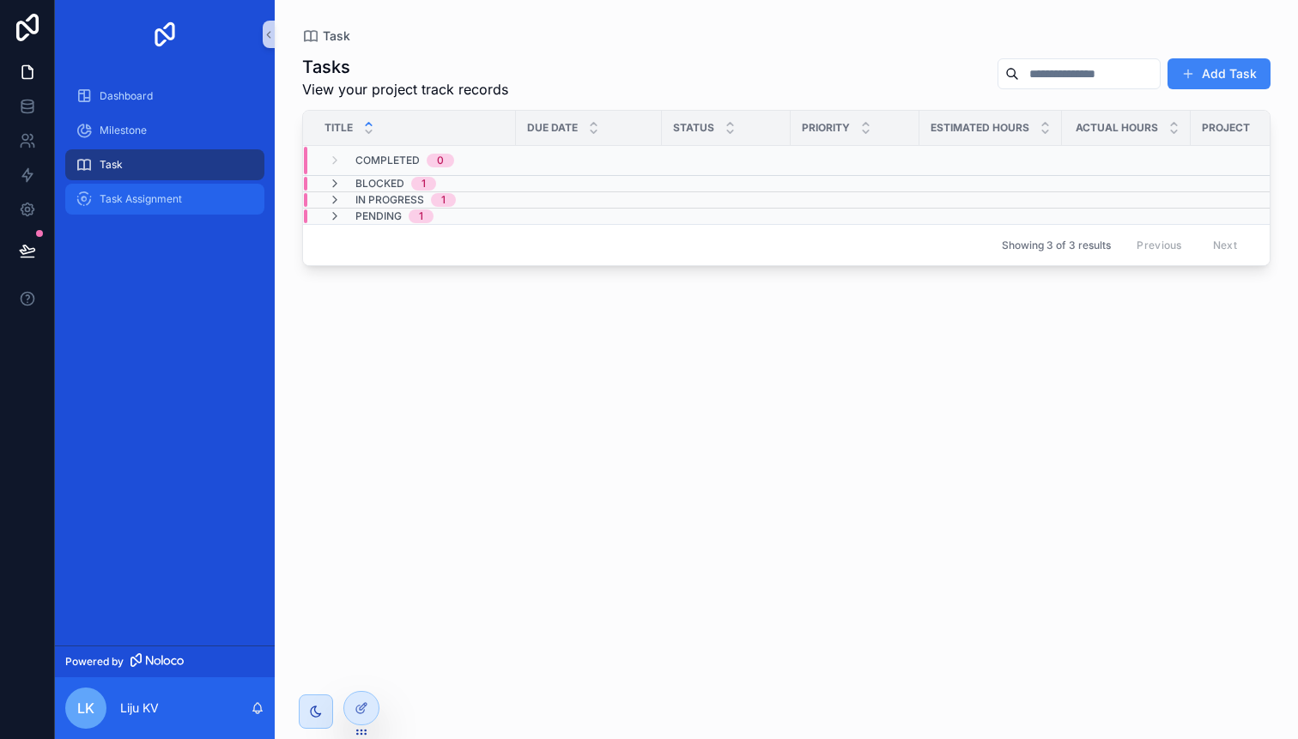
click at [127, 204] on span "Task Assignment" at bounding box center [141, 199] width 82 height 14
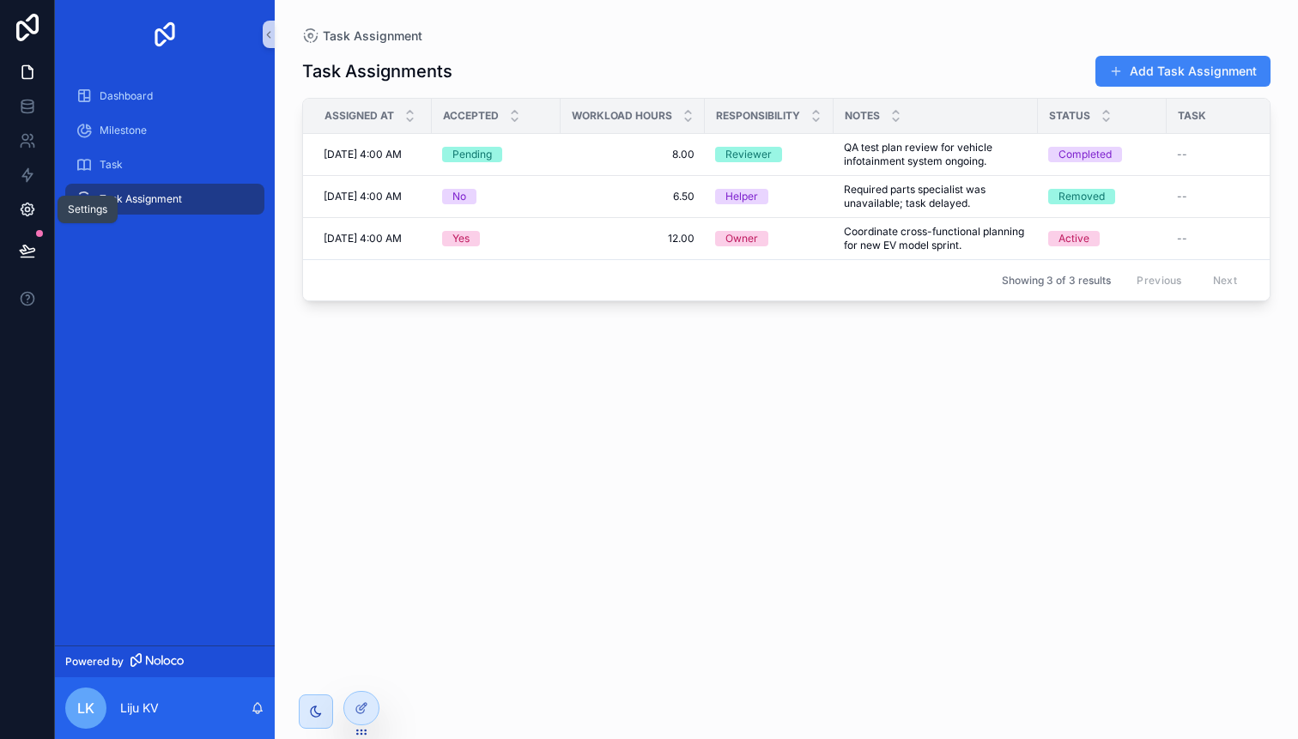
click at [33, 209] on icon at bounding box center [27, 209] width 13 height 13
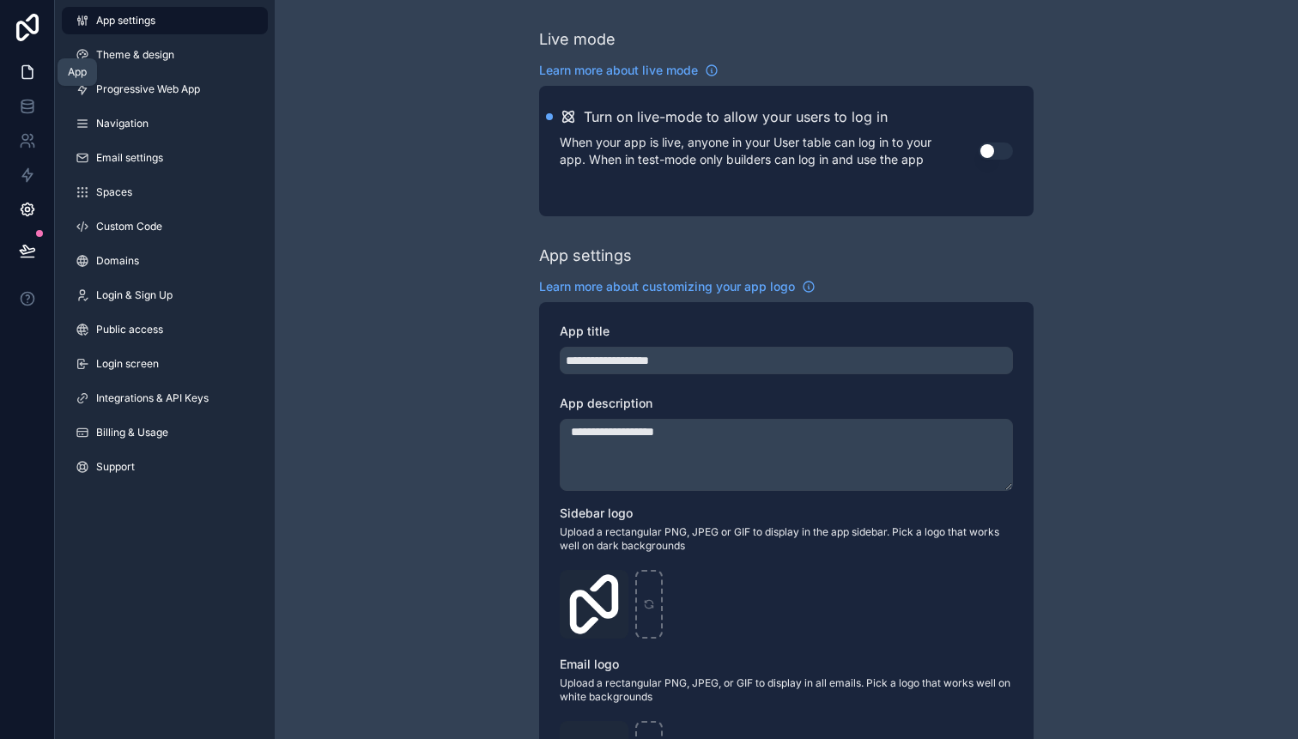
click at [33, 79] on icon at bounding box center [27, 72] width 17 height 17
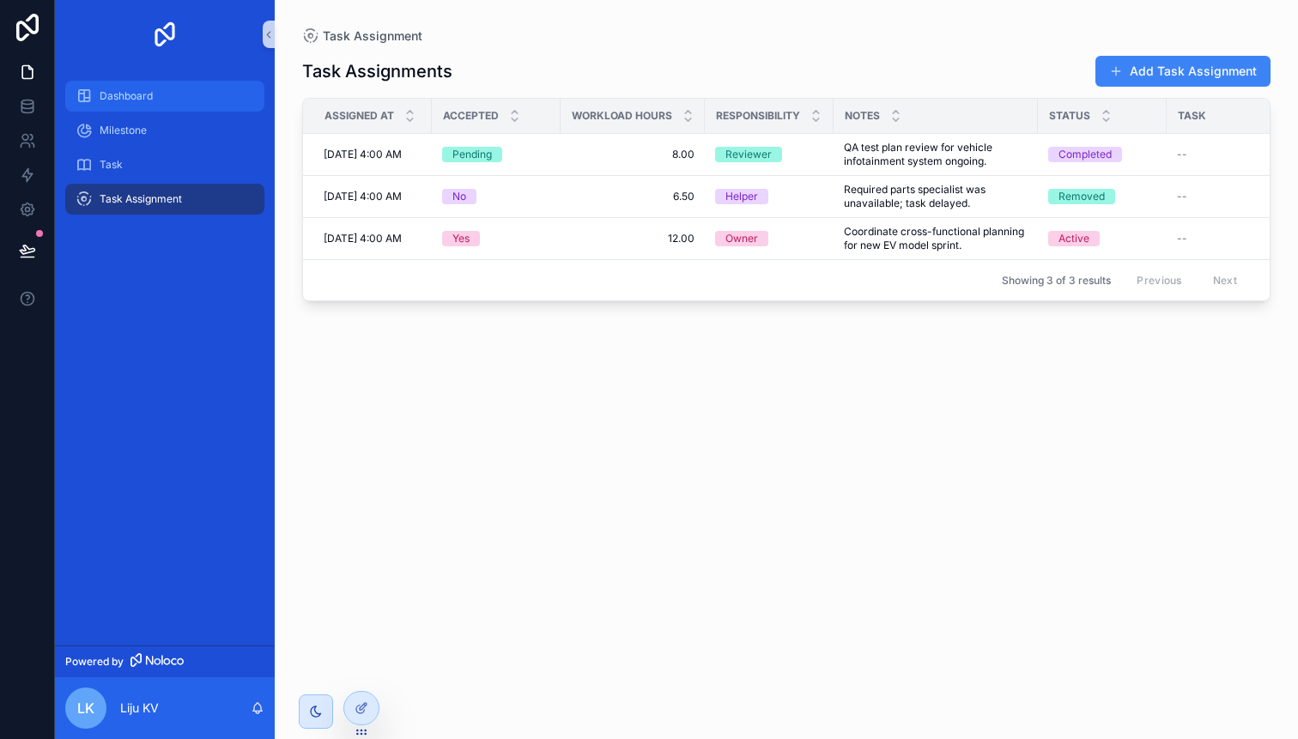
click at [143, 96] on span "Dashboard" at bounding box center [126, 96] width 53 height 14
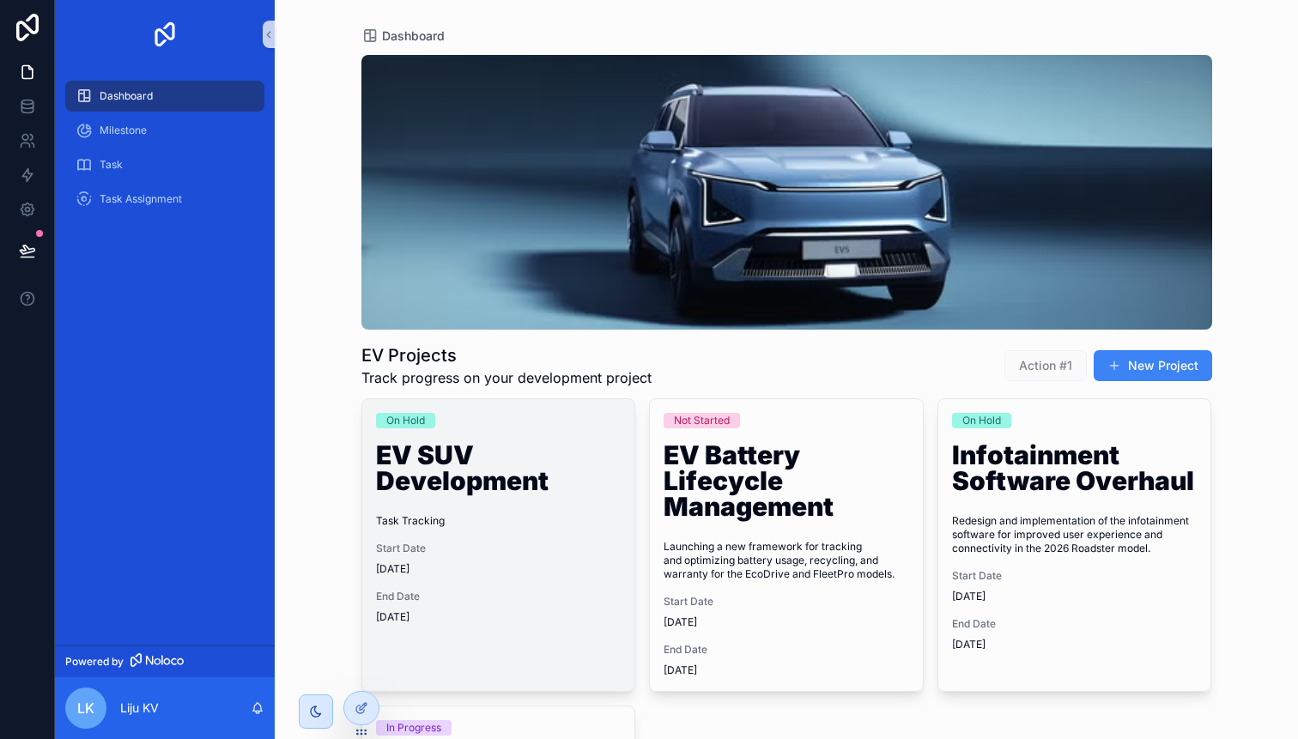
click at [487, 434] on div "On Hold EV SUV Development Task Tracking Start Date [DATE] End Date [DATE]" at bounding box center [498, 518] width 273 height 239
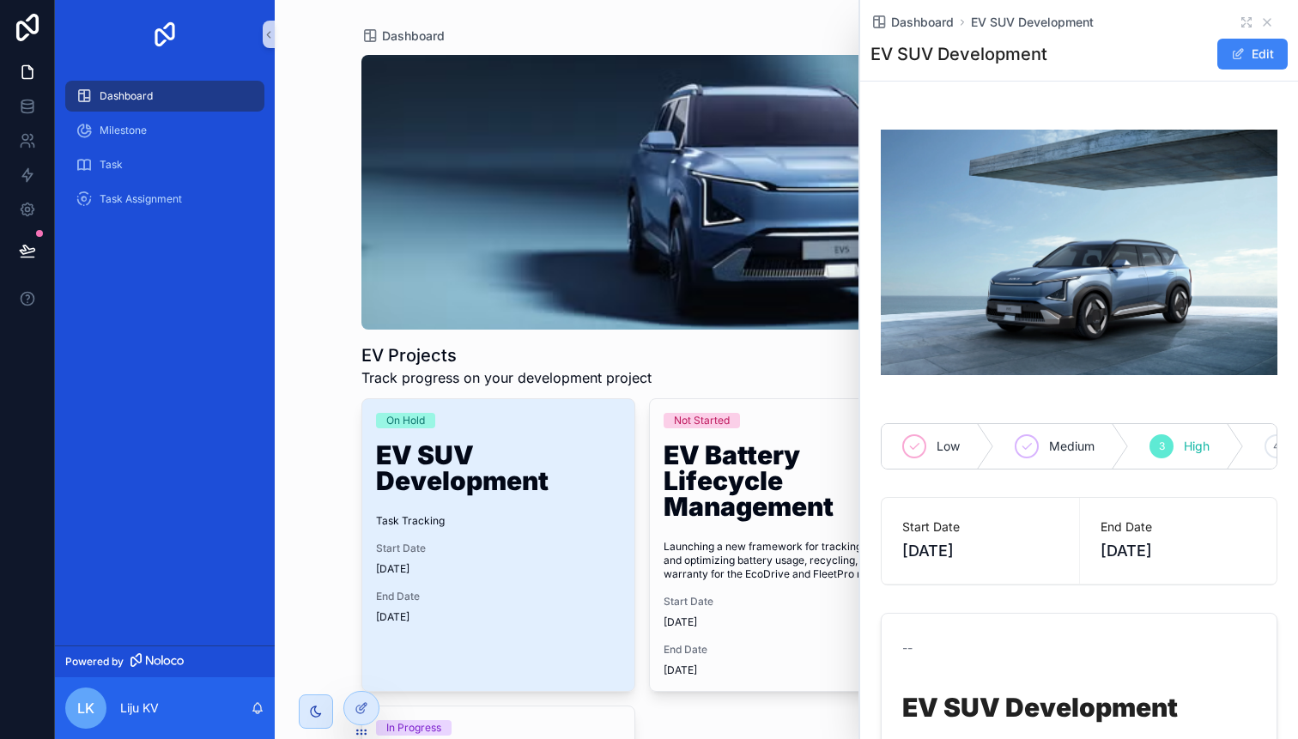
click at [316, 182] on div "Dashboard EV Projects Track progress on your development project Action #1 New …" at bounding box center [786, 369] width 1023 height 739
click at [147, 138] on div "Milestone" at bounding box center [165, 130] width 179 height 27
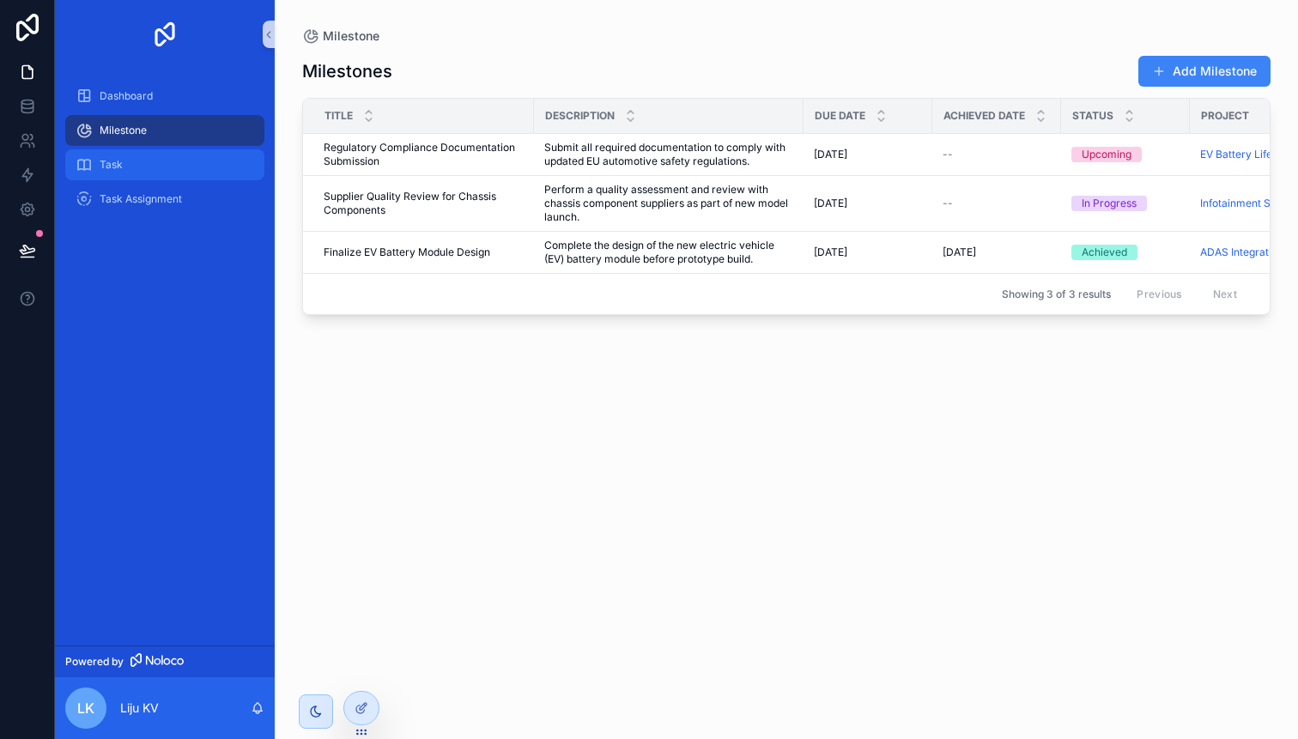
click at [142, 162] on div "Task" at bounding box center [165, 164] width 179 height 27
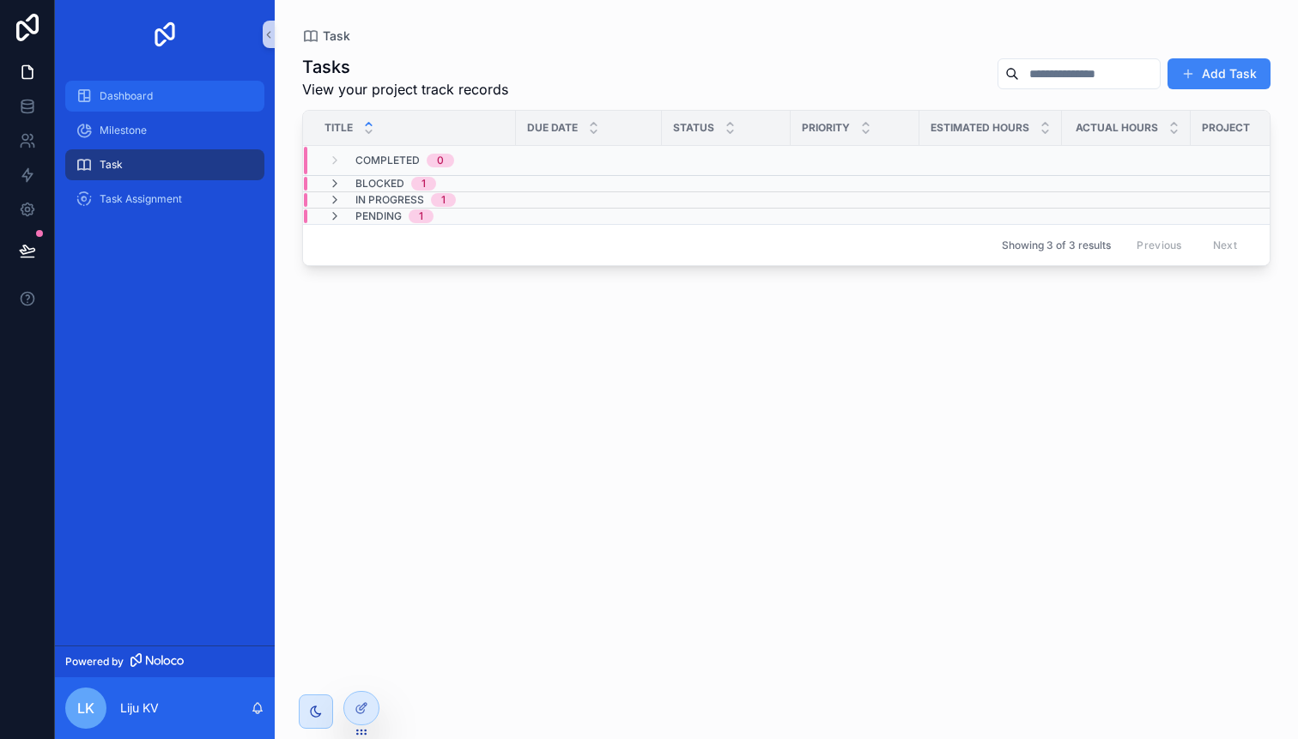
drag, startPoint x: 69, startPoint y: 171, endPoint x: 73, endPoint y: 105, distance: 66.2
click at [360, 705] on icon at bounding box center [361, 708] width 14 height 14
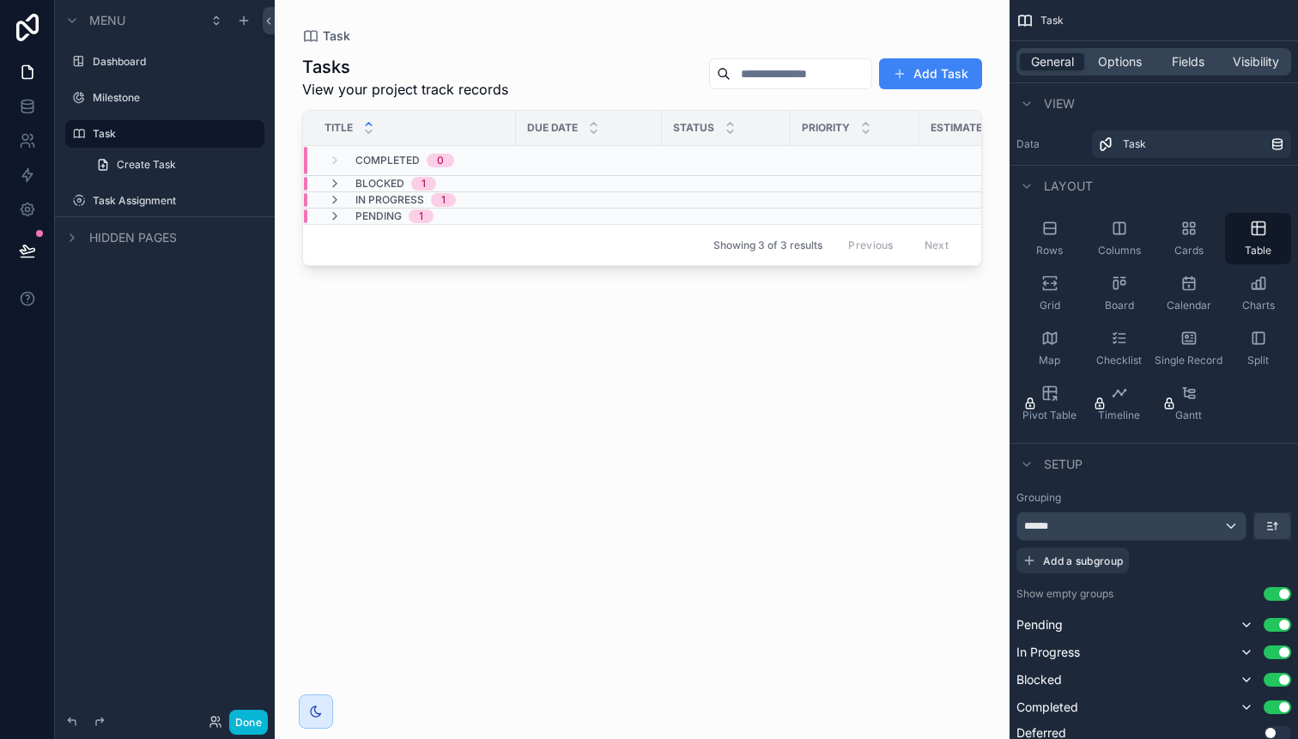
click at [60, 131] on div "Task Create Task" at bounding box center [165, 149] width 220 height 62
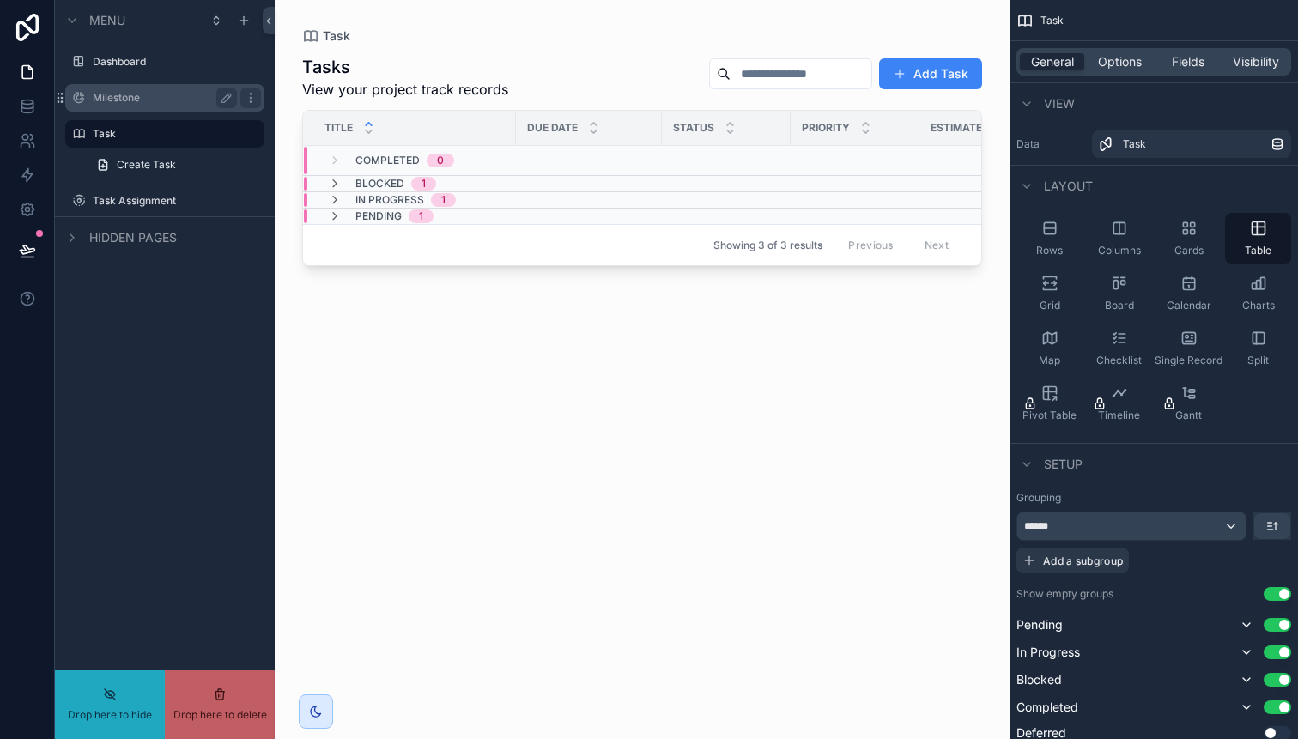
drag, startPoint x: 62, startPoint y: 99, endPoint x: 81, endPoint y: 142, distance: 46.9
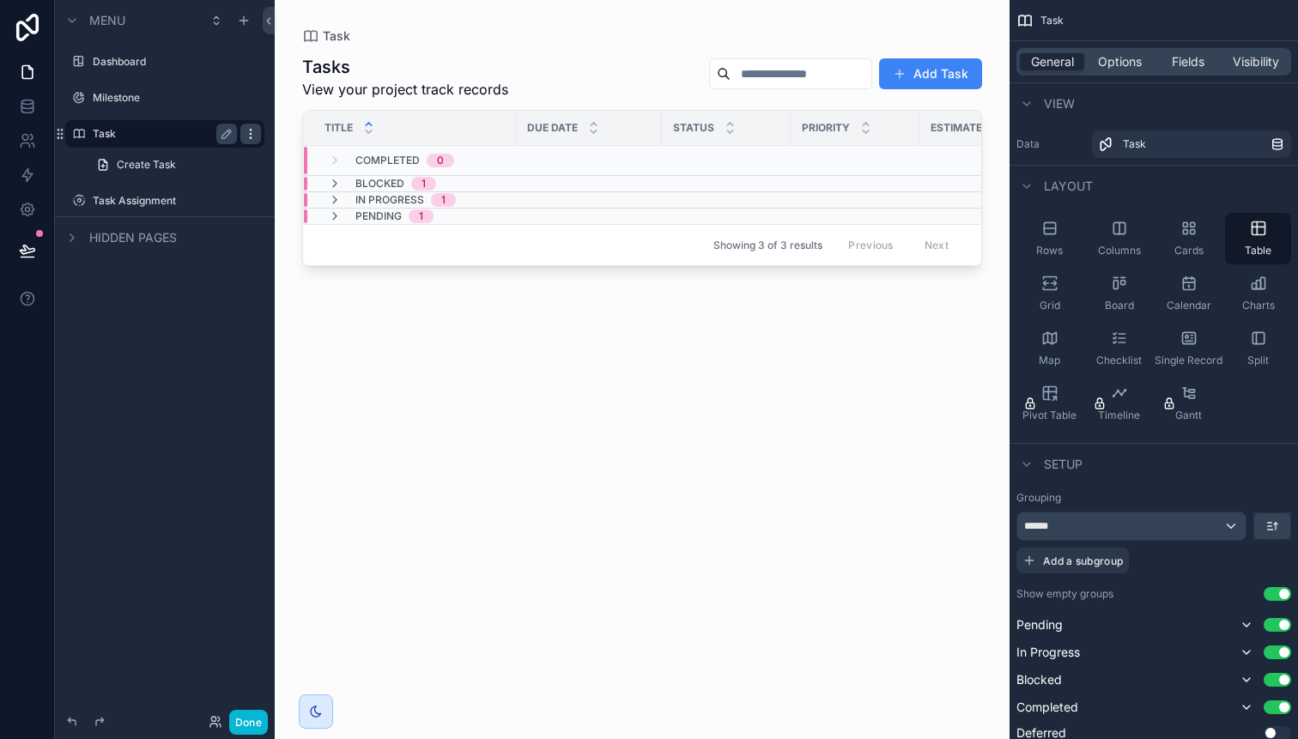
click at [251, 137] on icon "scrollable content" at bounding box center [250, 137] width 1 height 1
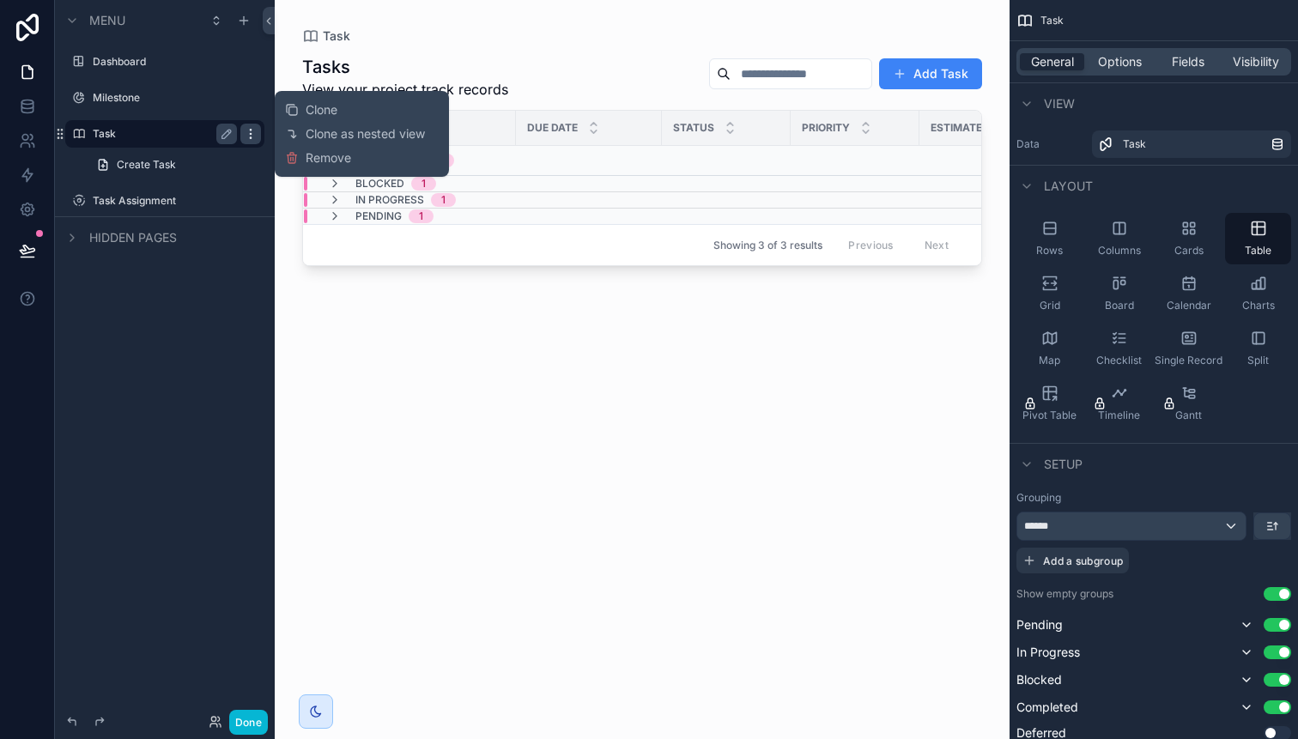
click at [251, 137] on icon "scrollable content" at bounding box center [250, 137] width 1 height 1
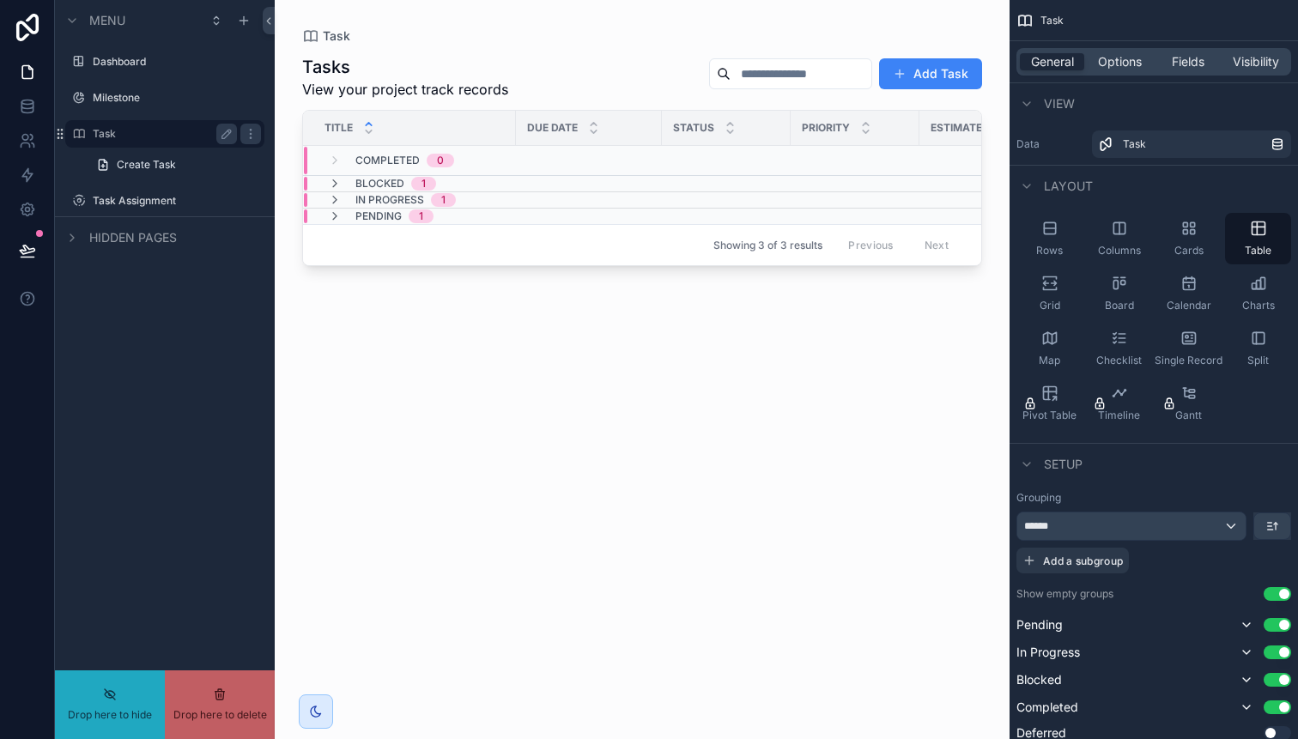
drag, startPoint x: 63, startPoint y: 136, endPoint x: 58, endPoint y: 75, distance: 61.1
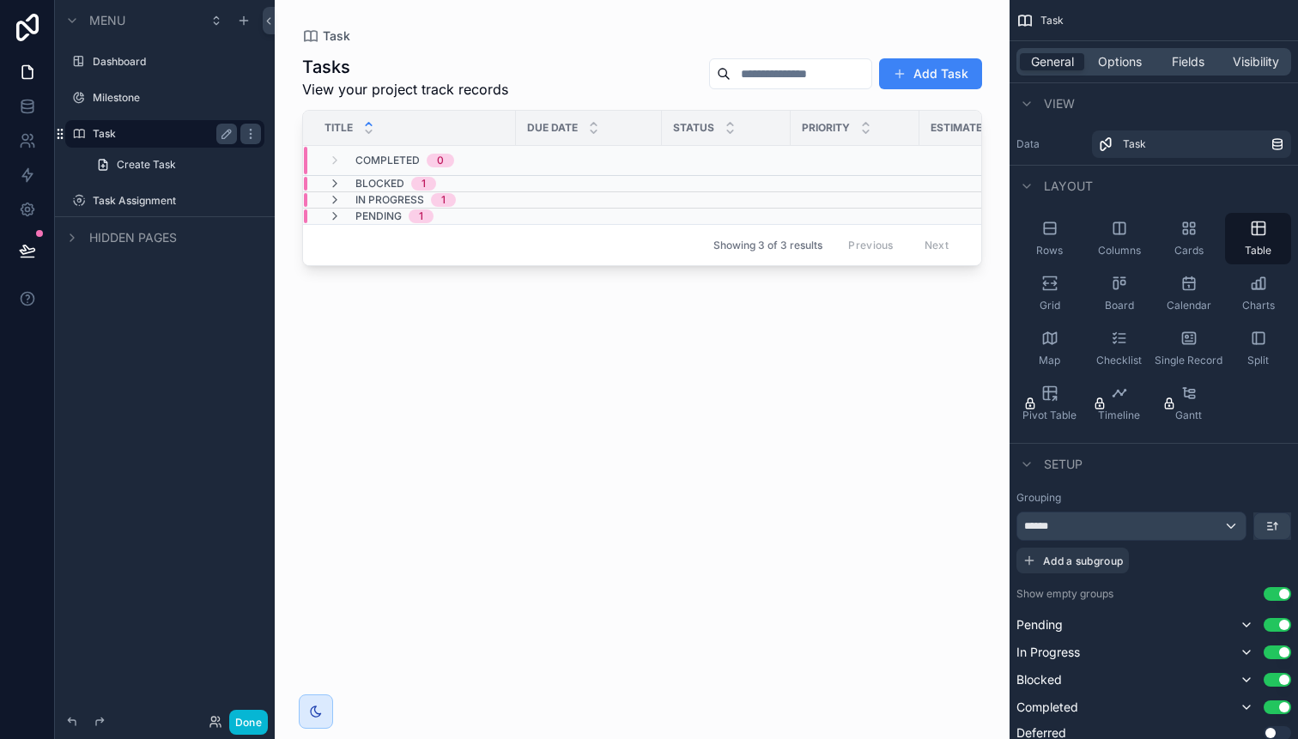
click at [62, 135] on icon "scrollable content" at bounding box center [60, 134] width 14 height 14
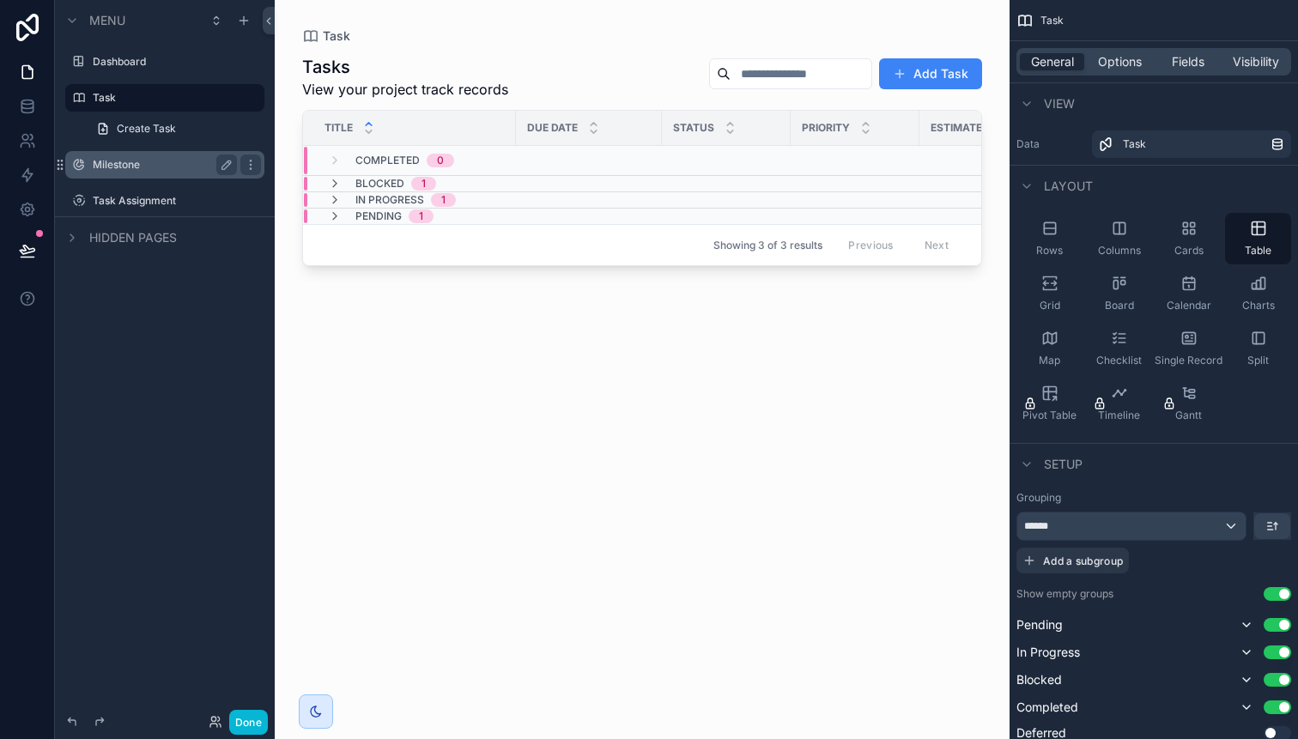
click at [125, 172] on div "Milestone" at bounding box center [165, 164] width 144 height 21
click at [123, 94] on label "Task" at bounding box center [161, 98] width 137 height 14
click at [520, 391] on div "scrollable content" at bounding box center [642, 359] width 735 height 718
click at [303, 216] on td "Pending 1" at bounding box center [546, 217] width 487 height 16
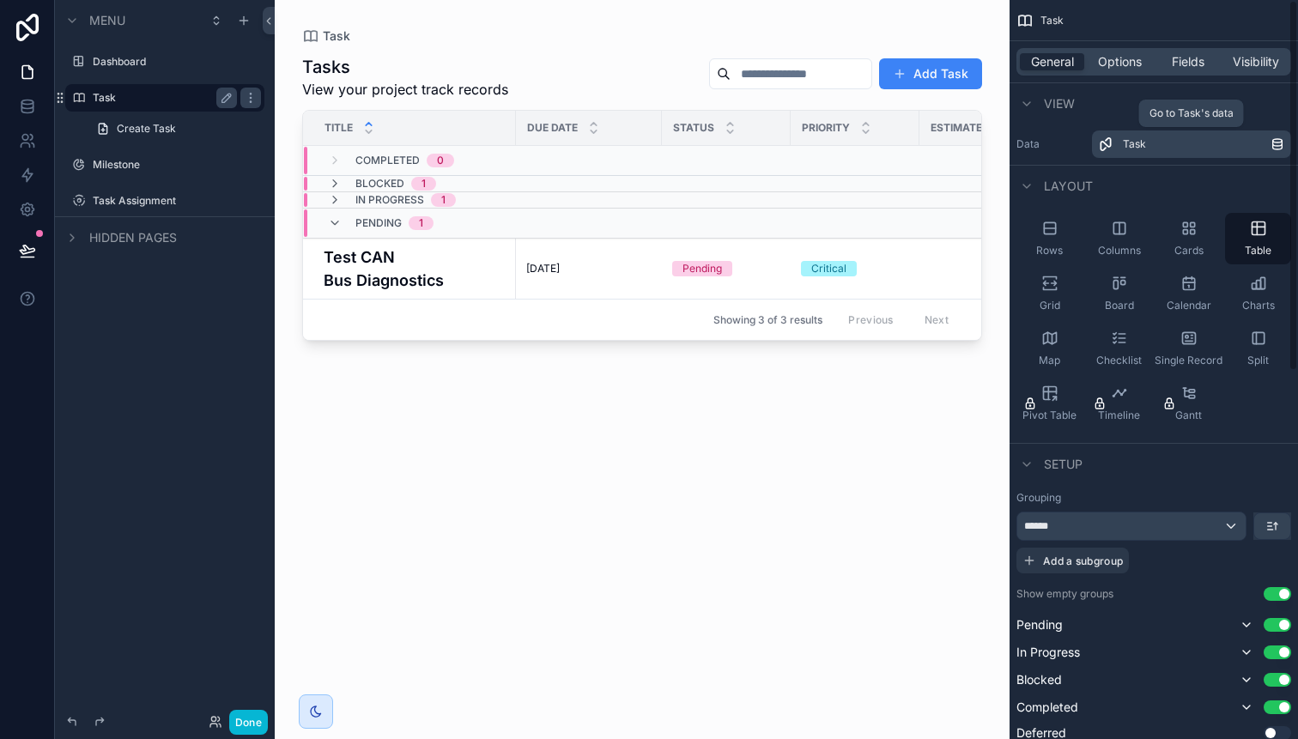
click at [1108, 147] on icon "scrollable content" at bounding box center [1104, 144] width 11 height 14
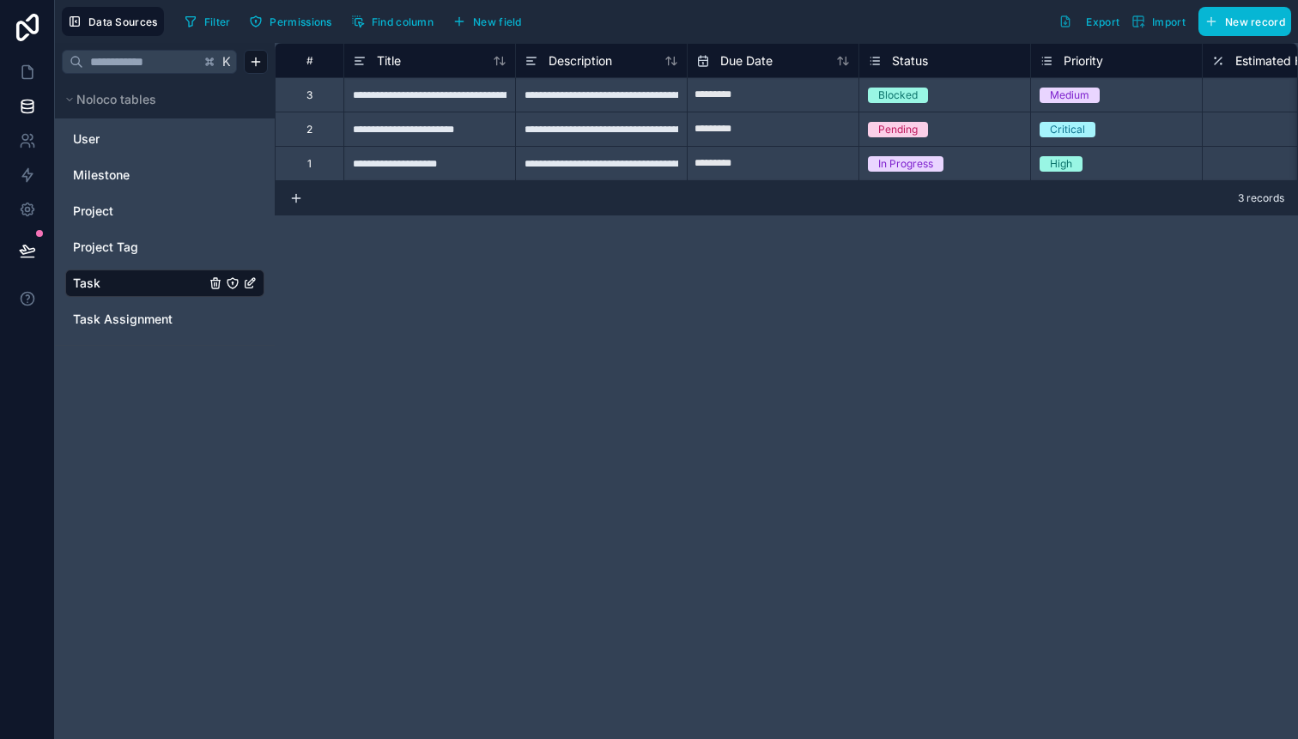
click at [86, 290] on span "Task" at bounding box center [86, 283] width 27 height 17
click at [97, 324] on span "Task Assignment" at bounding box center [123, 319] width 100 height 17
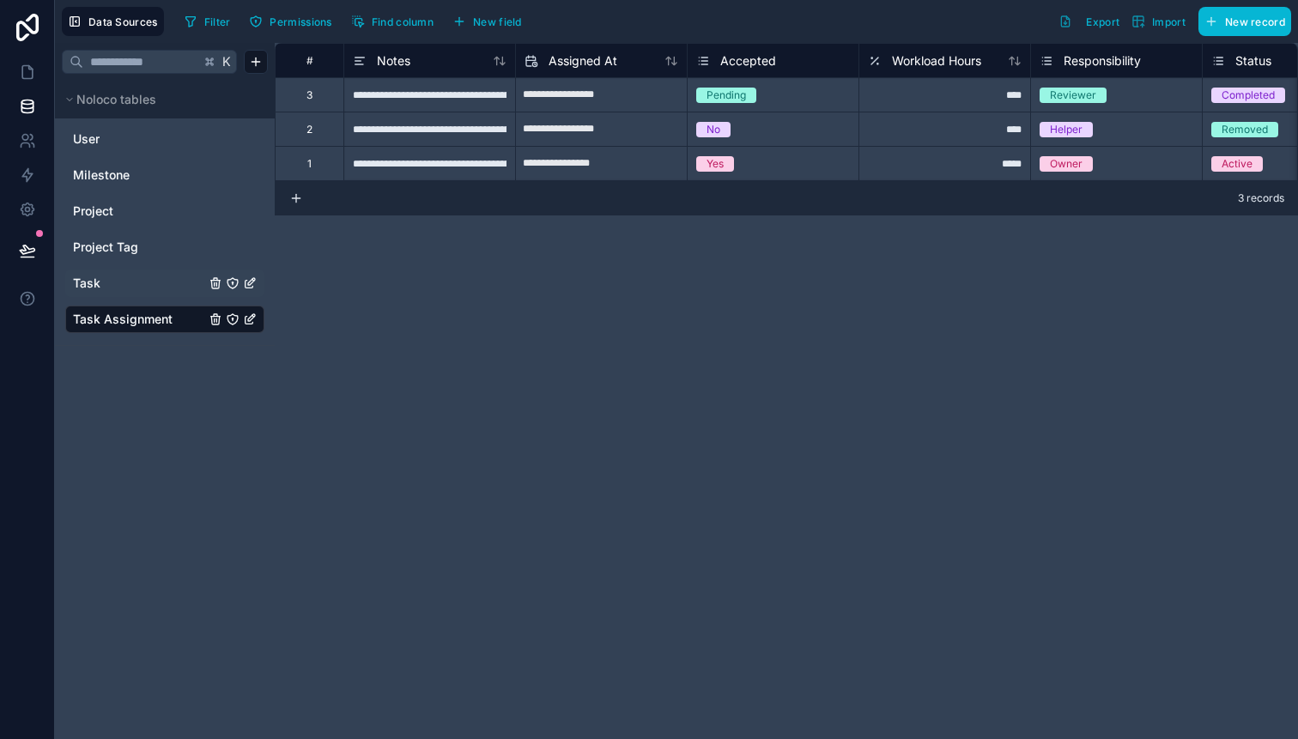
click at [86, 288] on span "Task" at bounding box center [86, 283] width 27 height 17
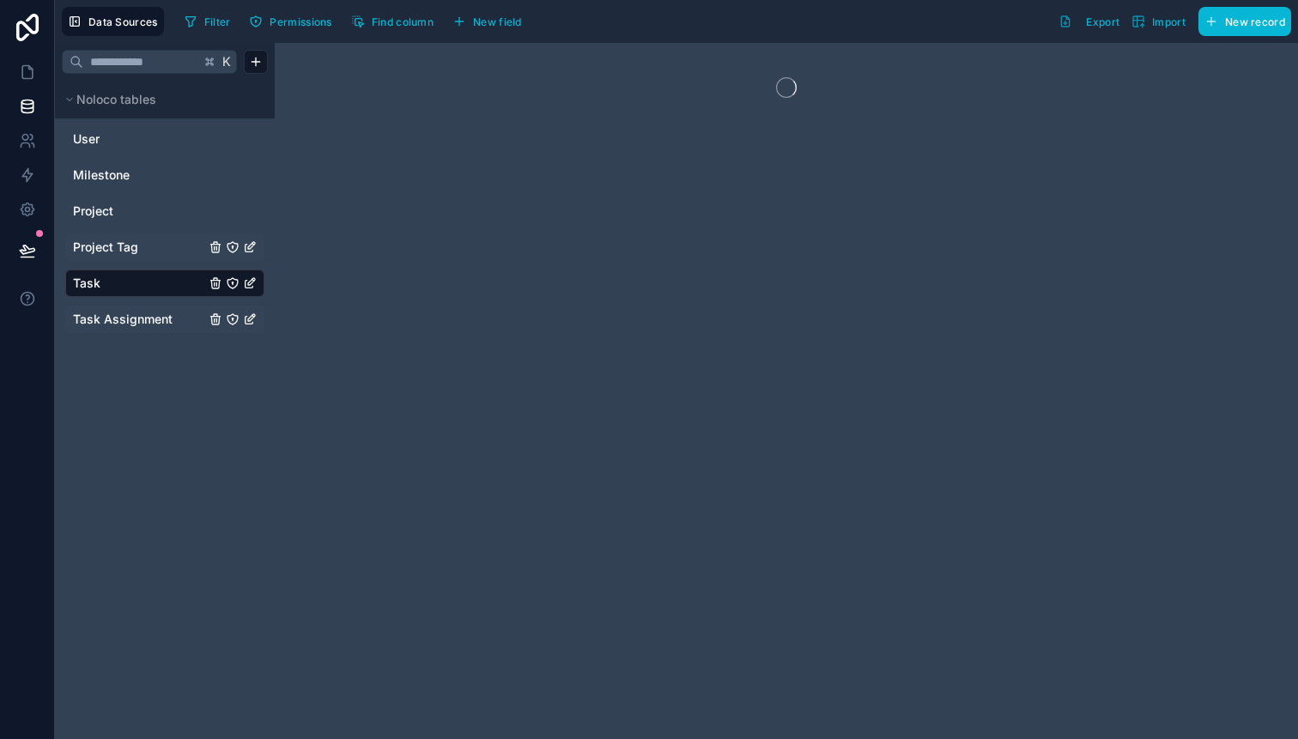
click at [98, 257] on div "Project Tag" at bounding box center [164, 246] width 199 height 27
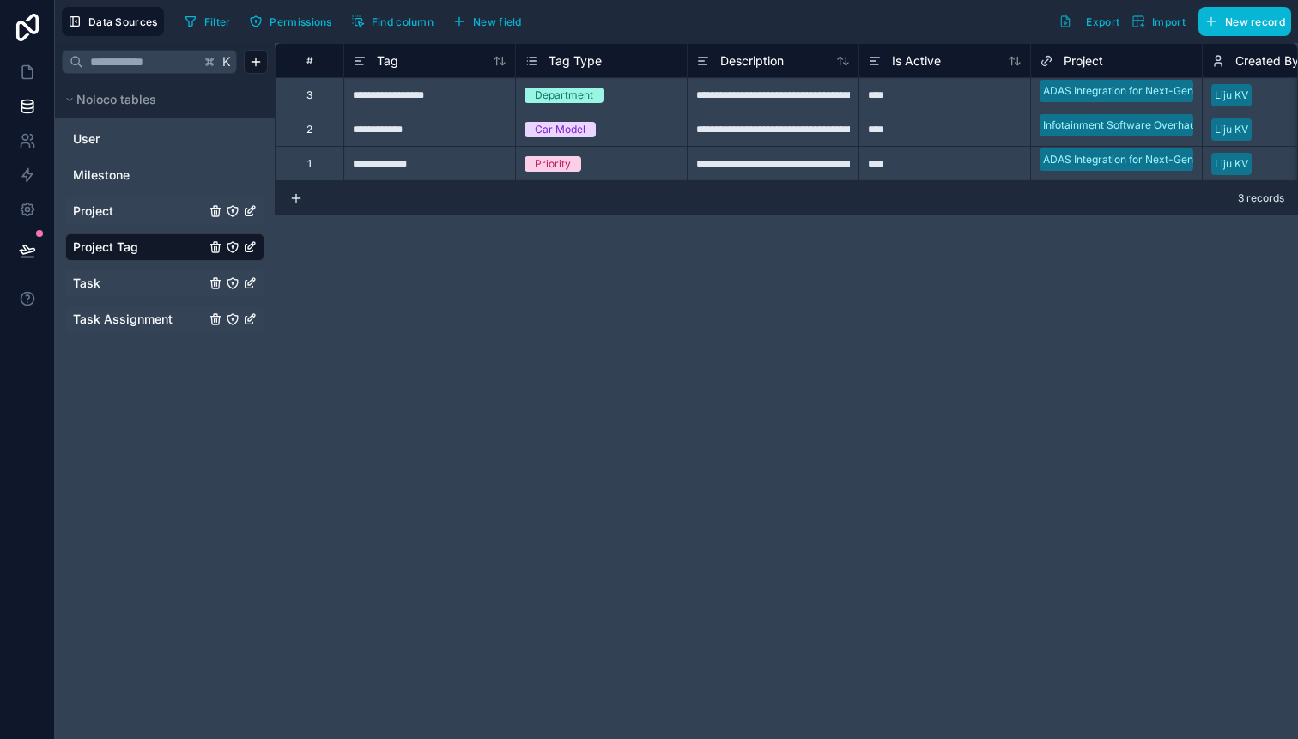
click at [98, 219] on span "Project" at bounding box center [93, 211] width 40 height 17
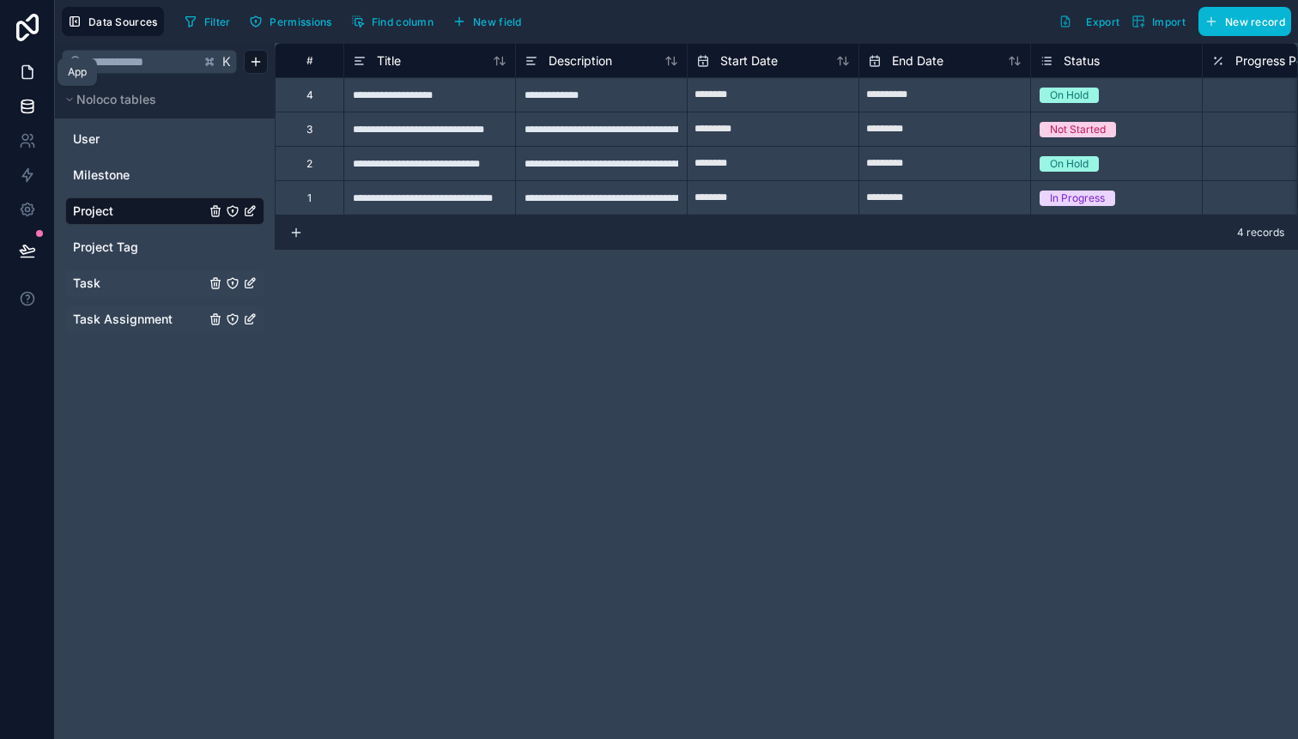
click at [19, 64] on icon at bounding box center [27, 72] width 17 height 17
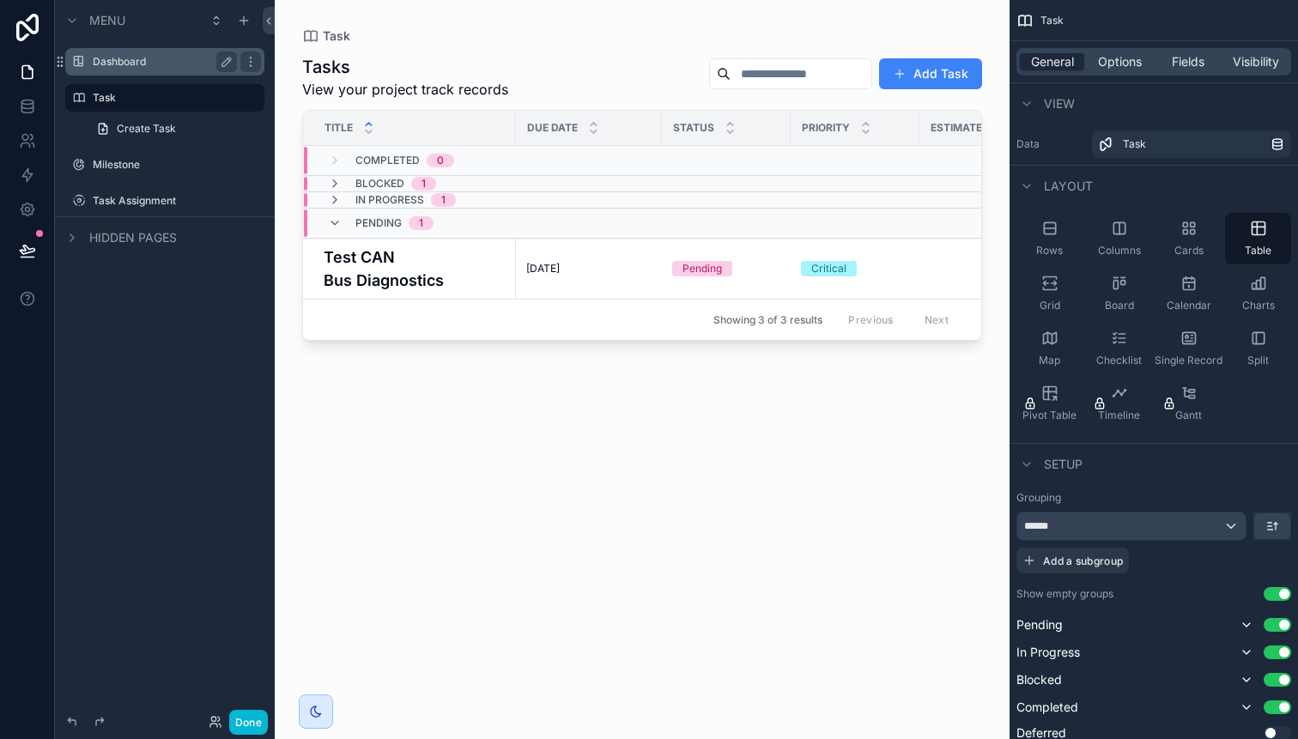
click at [137, 50] on div "Dashboard" at bounding box center [165, 61] width 192 height 27
click at [141, 60] on label "Dashboard" at bounding box center [161, 62] width 137 height 14
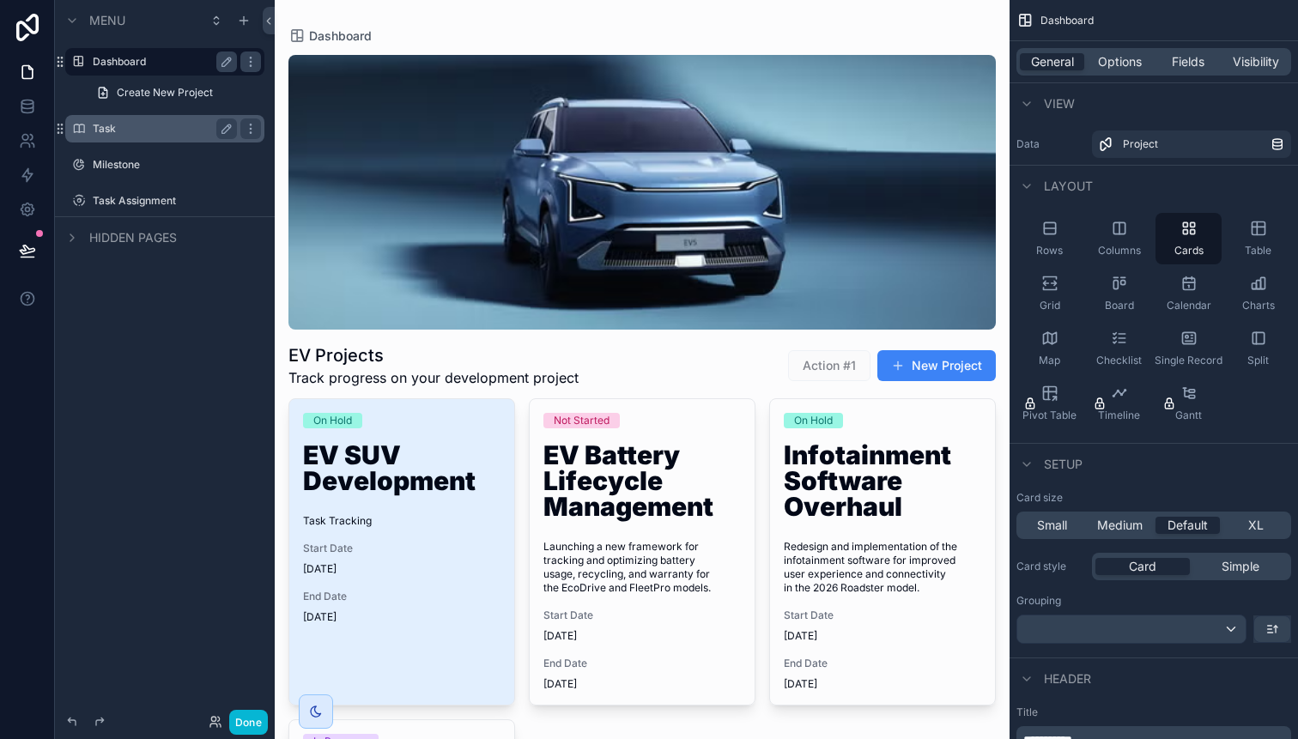
click at [114, 134] on label "Task" at bounding box center [161, 129] width 137 height 14
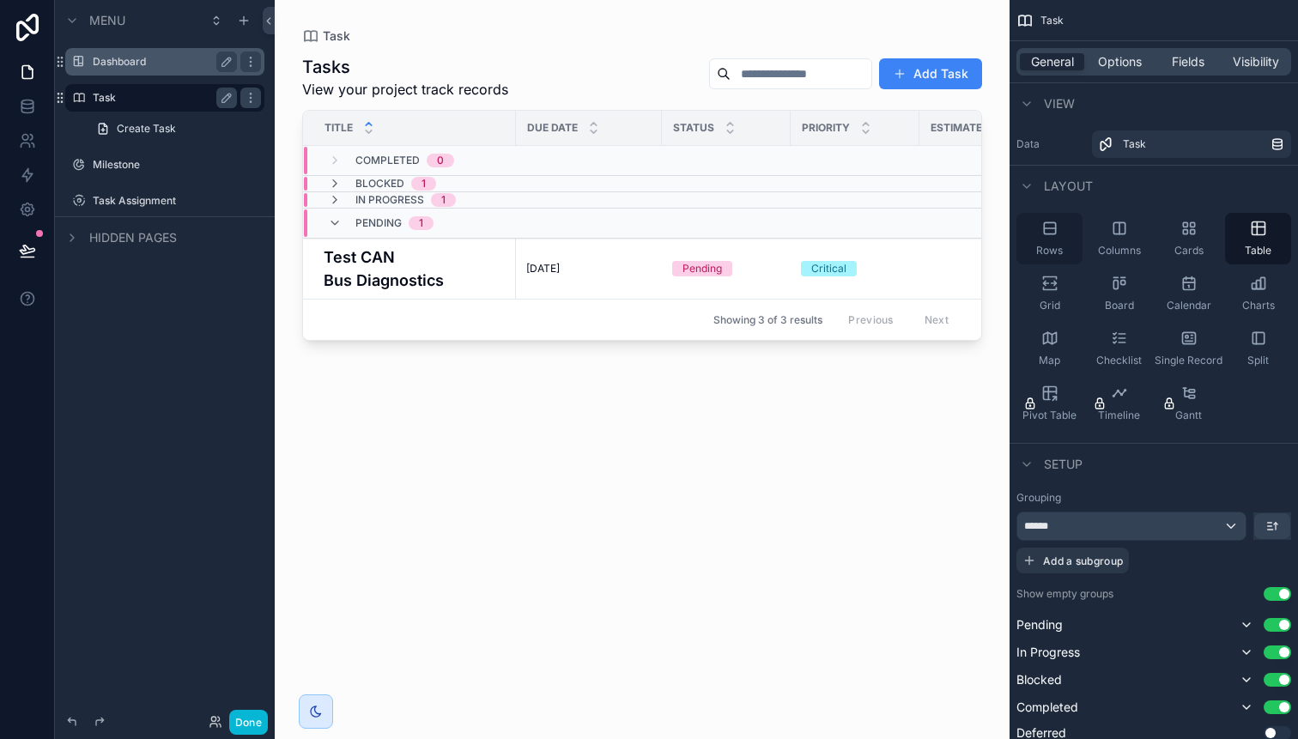
click at [1057, 239] on div "Rows" at bounding box center [1049, 238] width 66 height 51
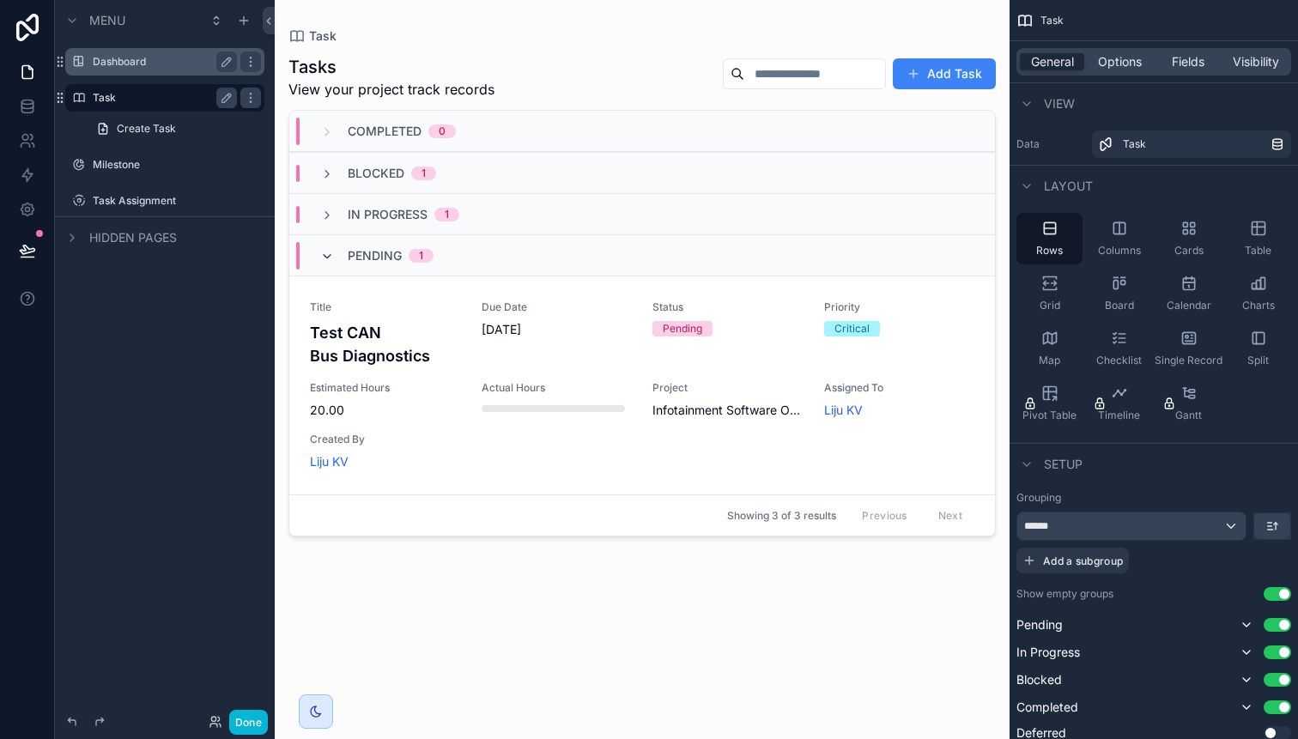
click at [324, 252] on icon "scrollable content" at bounding box center [327, 257] width 14 height 14
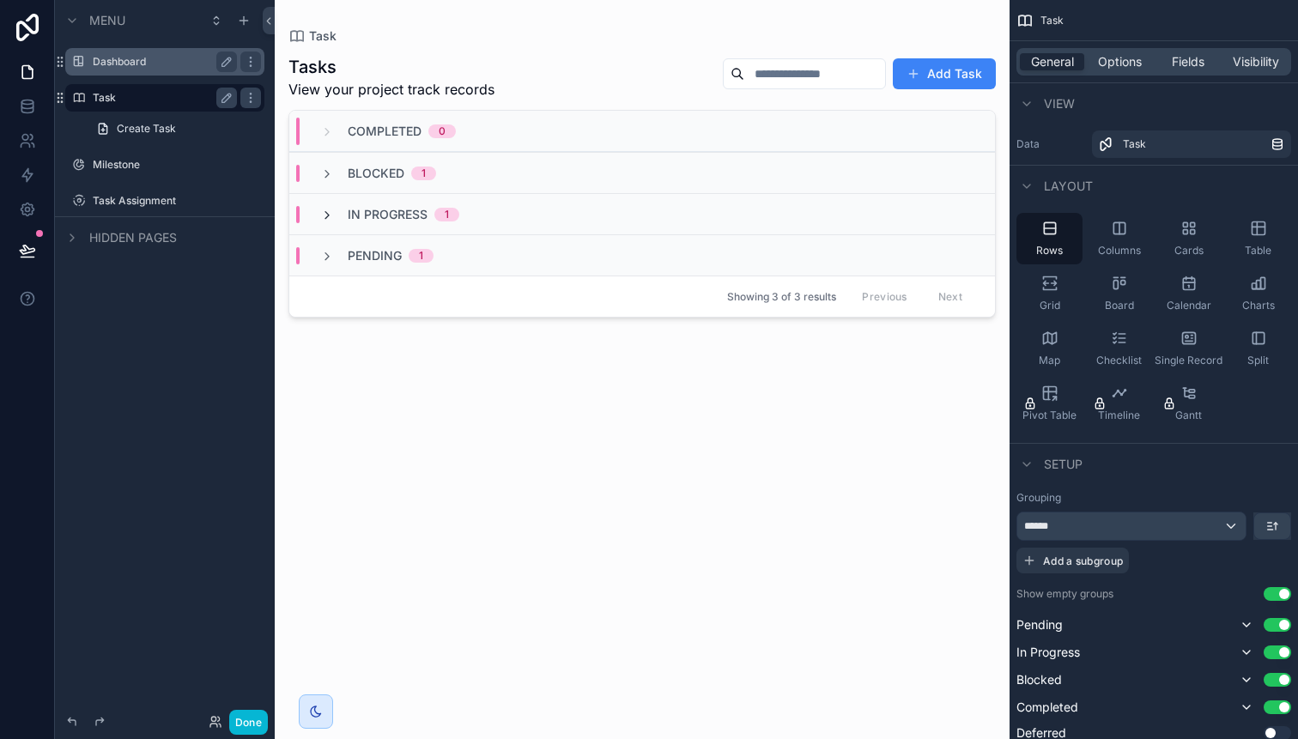
click at [322, 214] on icon "scrollable content" at bounding box center [327, 216] width 14 height 14
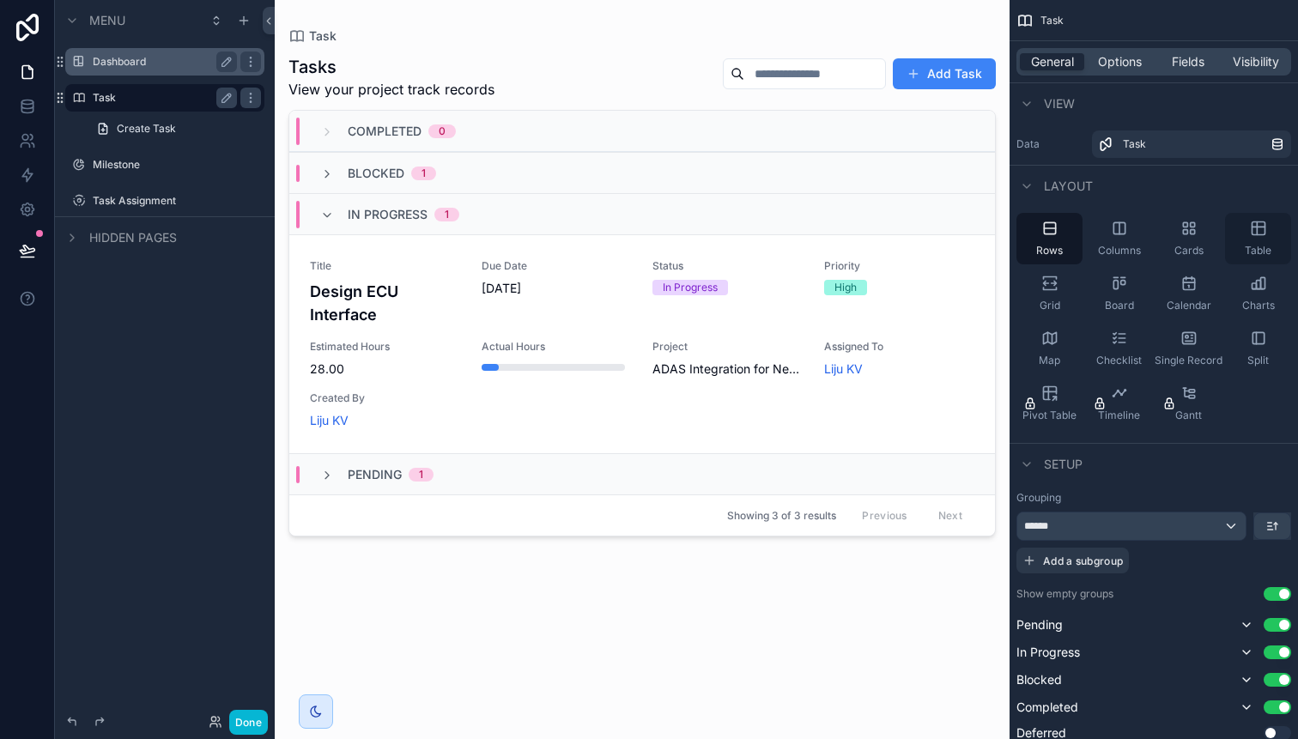
click at [1262, 227] on icon "scrollable content" at bounding box center [1258, 228] width 17 height 17
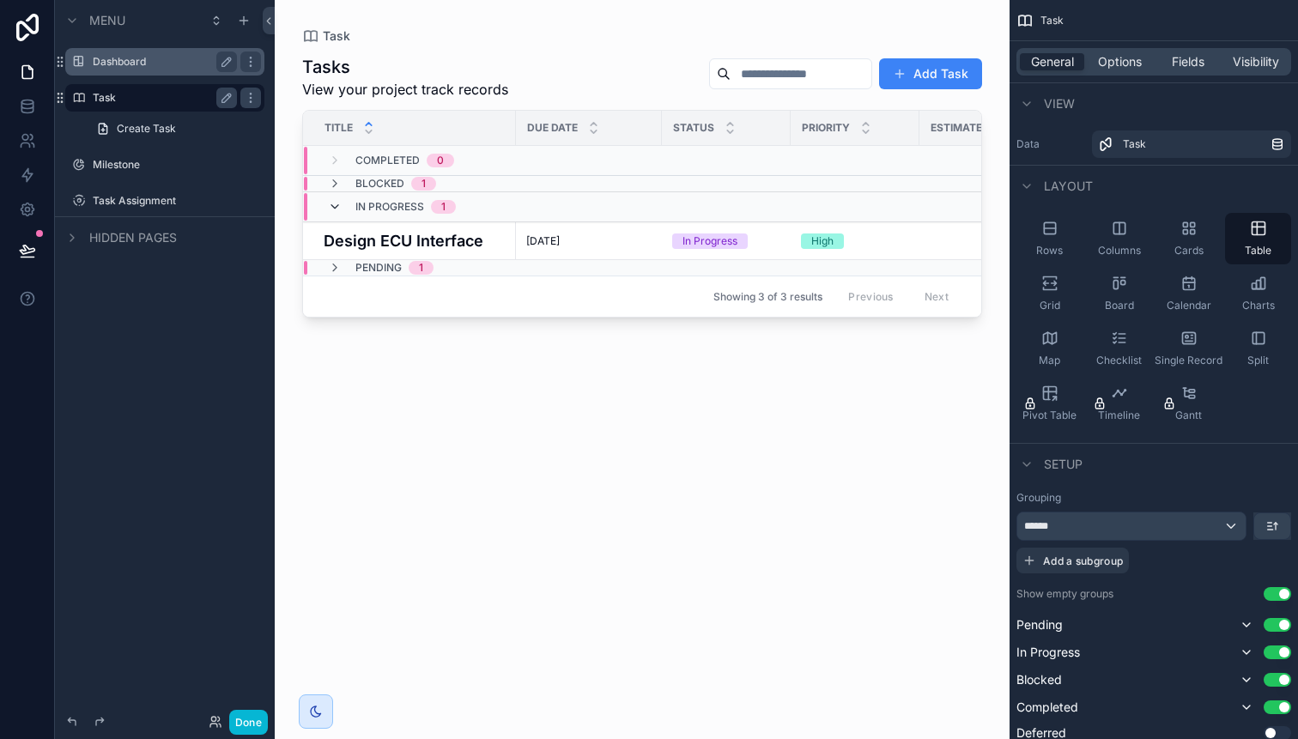
click at [335, 210] on icon "scrollable content" at bounding box center [335, 207] width 14 height 14
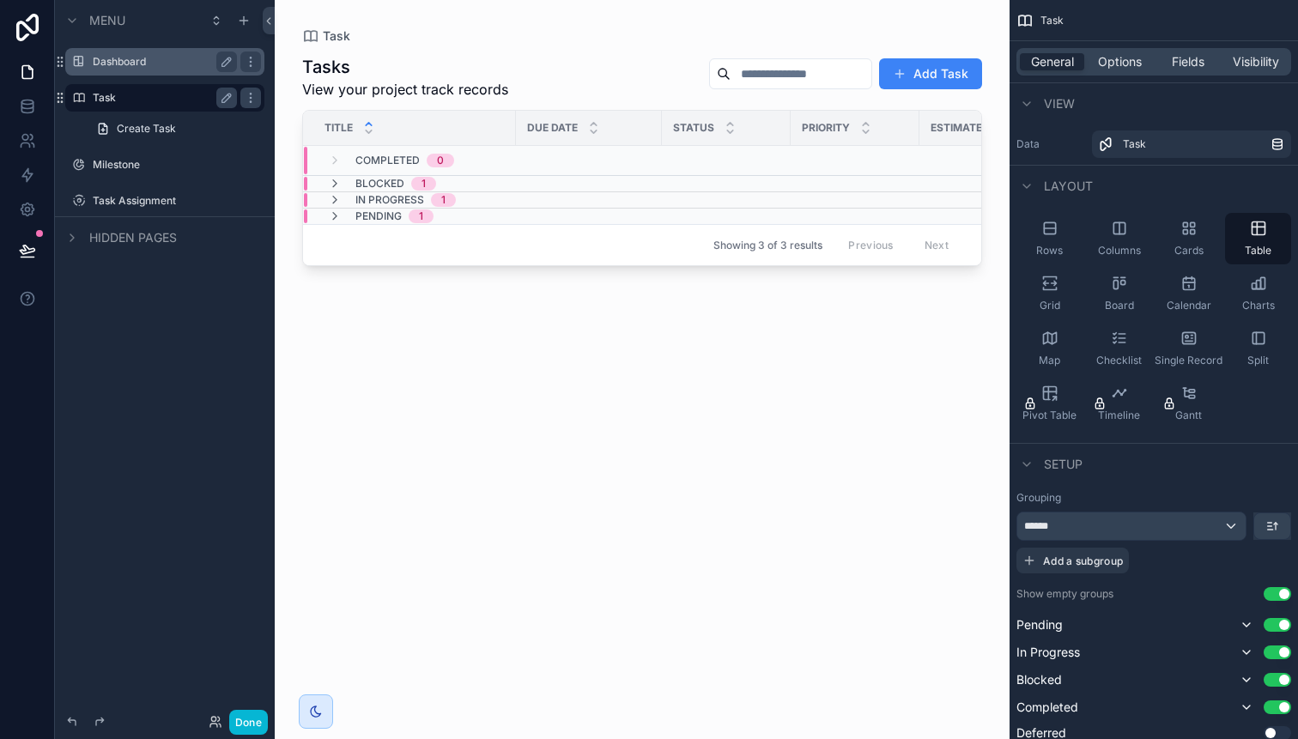
click at [335, 210] on icon "scrollable content" at bounding box center [335, 216] width 14 height 14
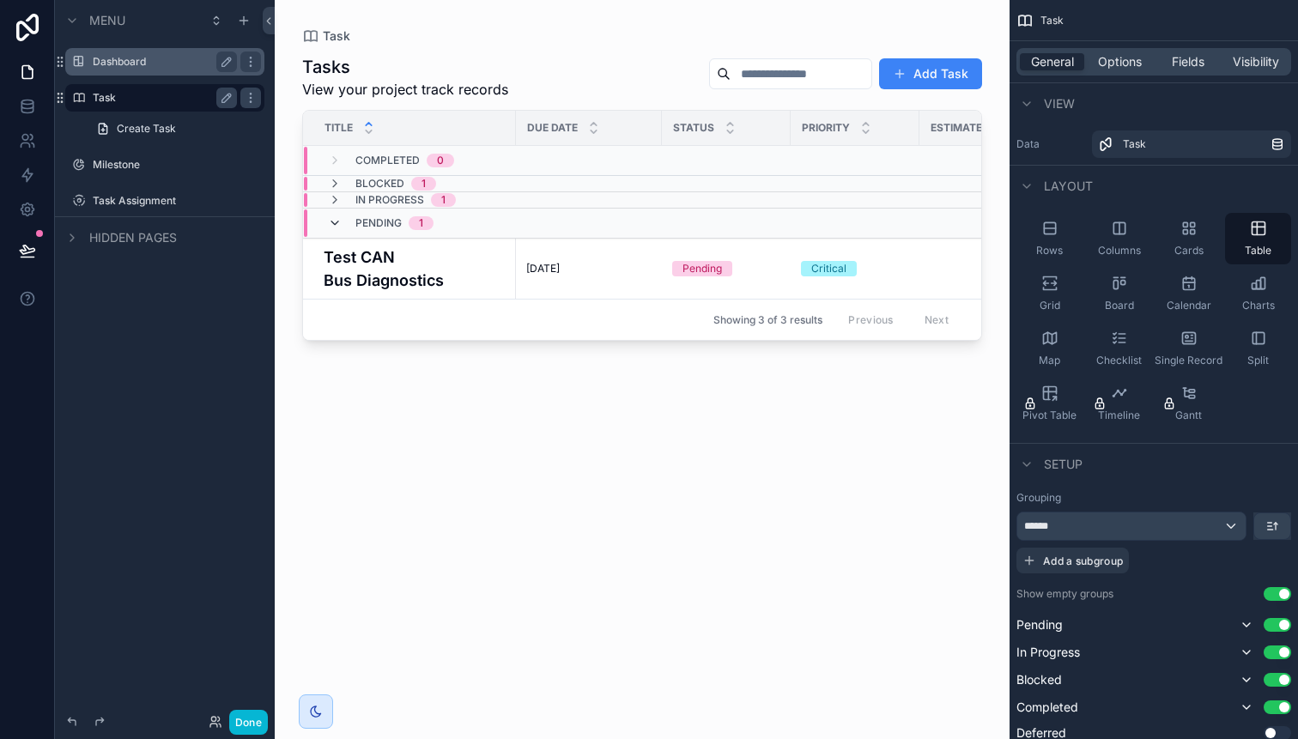
click at [336, 221] on icon "scrollable content" at bounding box center [335, 223] width 14 height 14
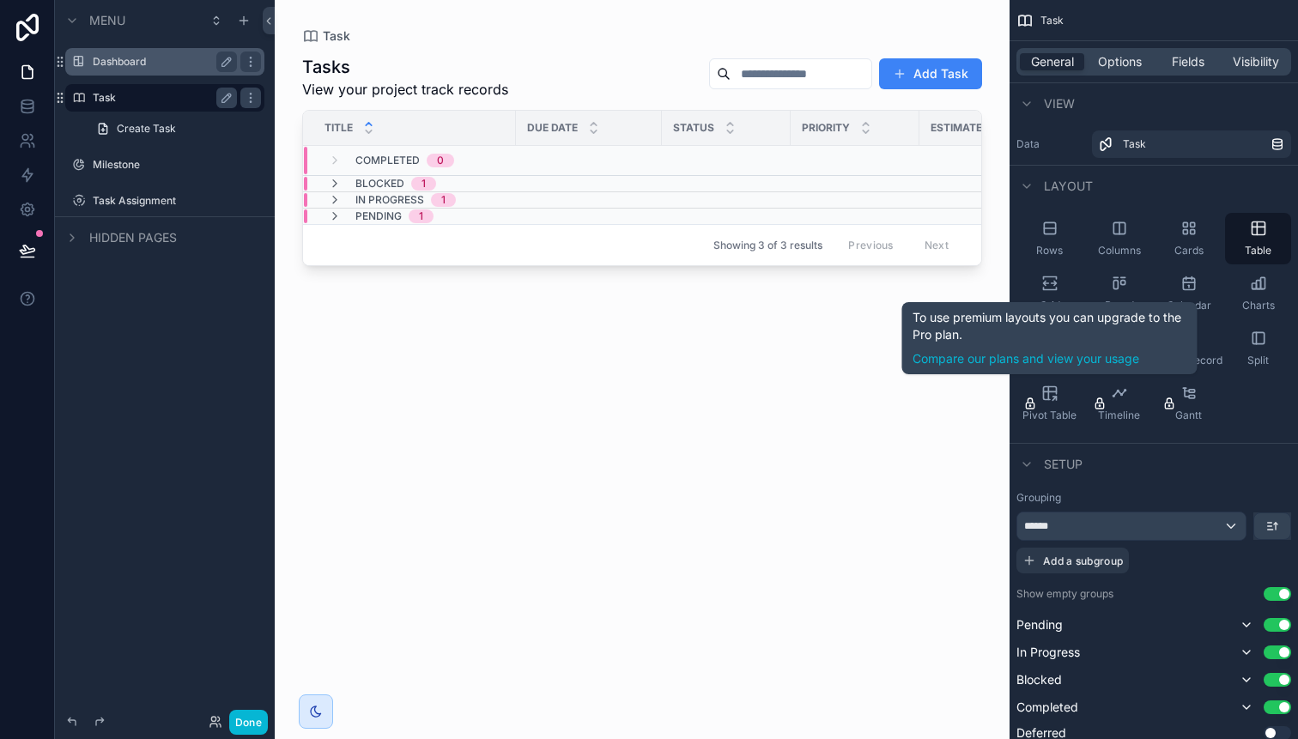
click at [955, 427] on div "Tasks View your project track records Add Task Title Due Date Status Priority E…" at bounding box center [642, 382] width 680 height 674
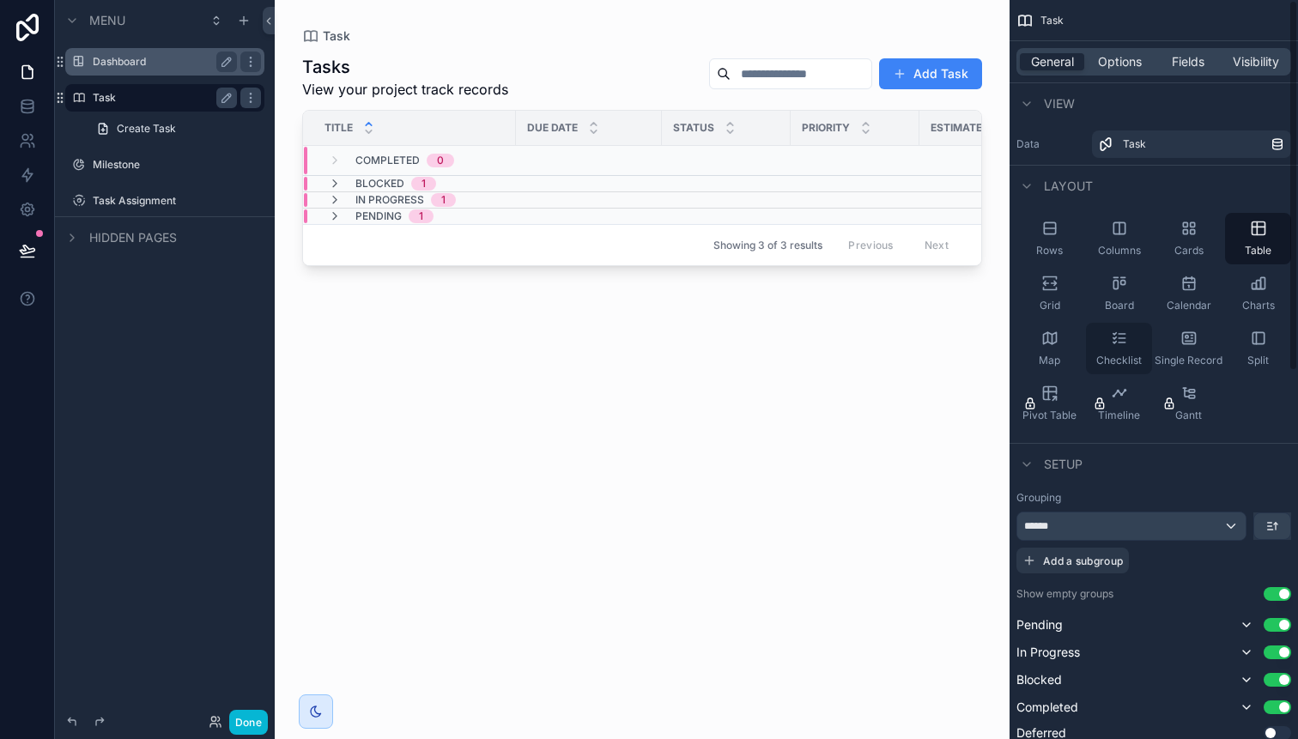
click at [1121, 342] on icon "scrollable content" at bounding box center [1118, 338] width 17 height 17
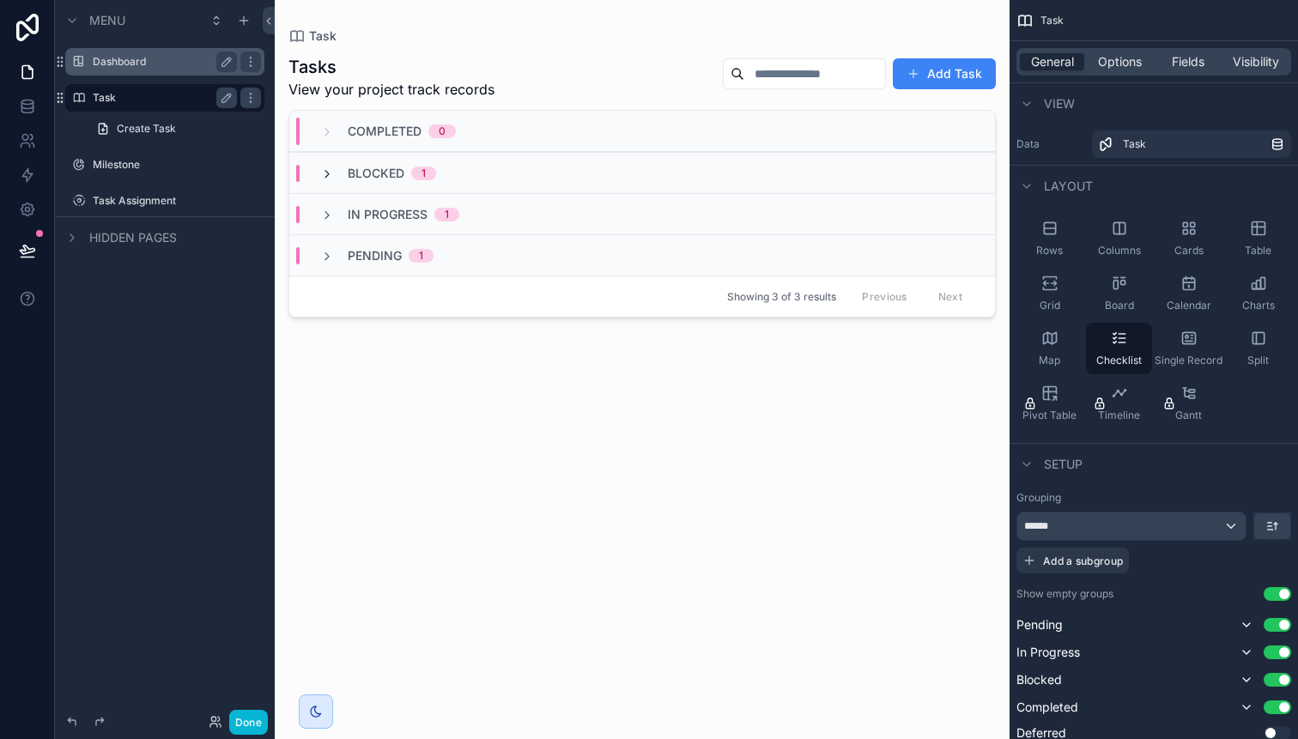
click at [325, 168] on icon "scrollable content" at bounding box center [327, 174] width 14 height 14
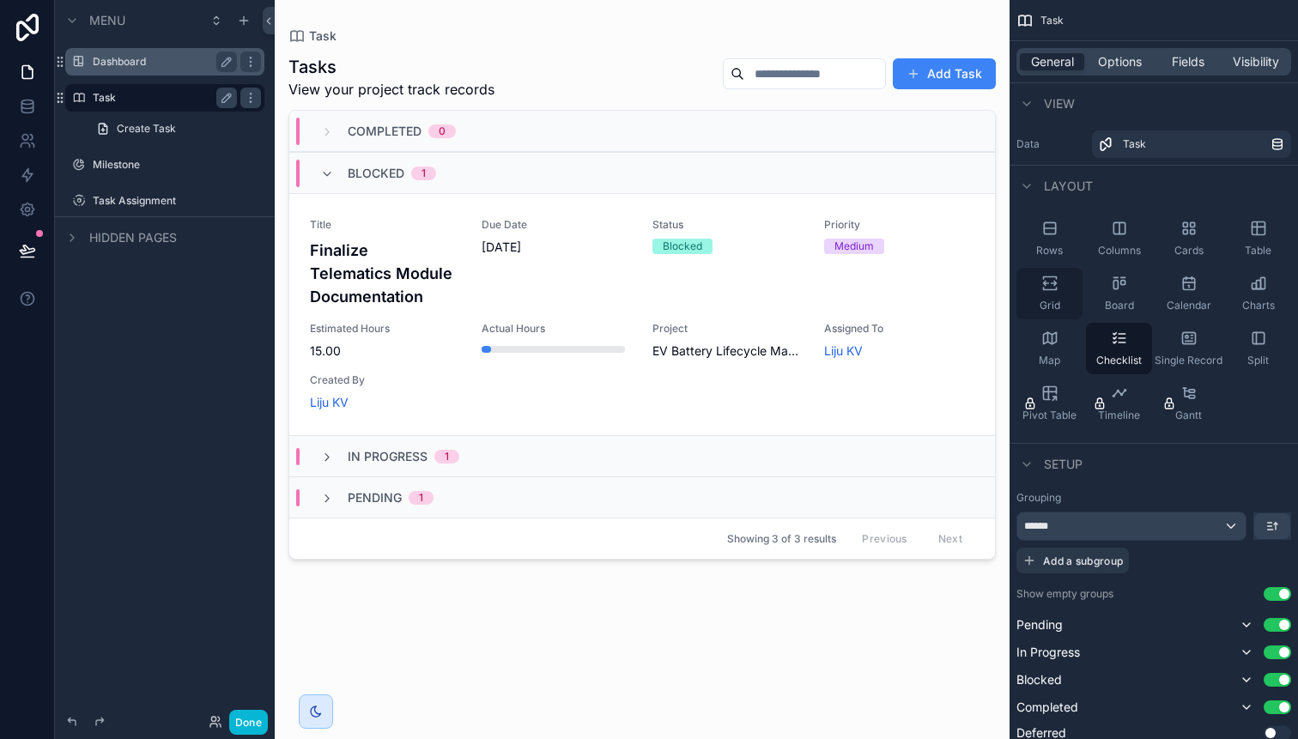
click at [1052, 291] on icon "scrollable content" at bounding box center [1049, 283] width 17 height 17
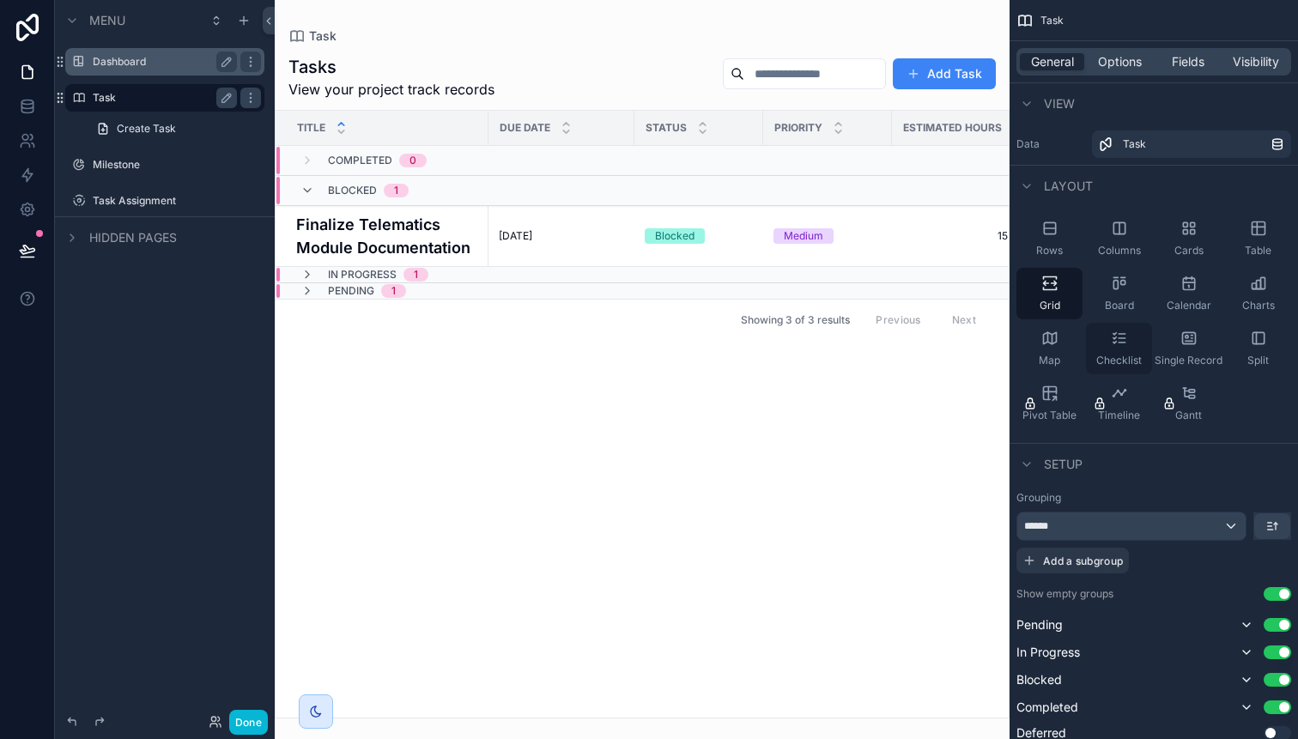
click at [1122, 351] on div "Checklist" at bounding box center [1119, 348] width 66 height 51
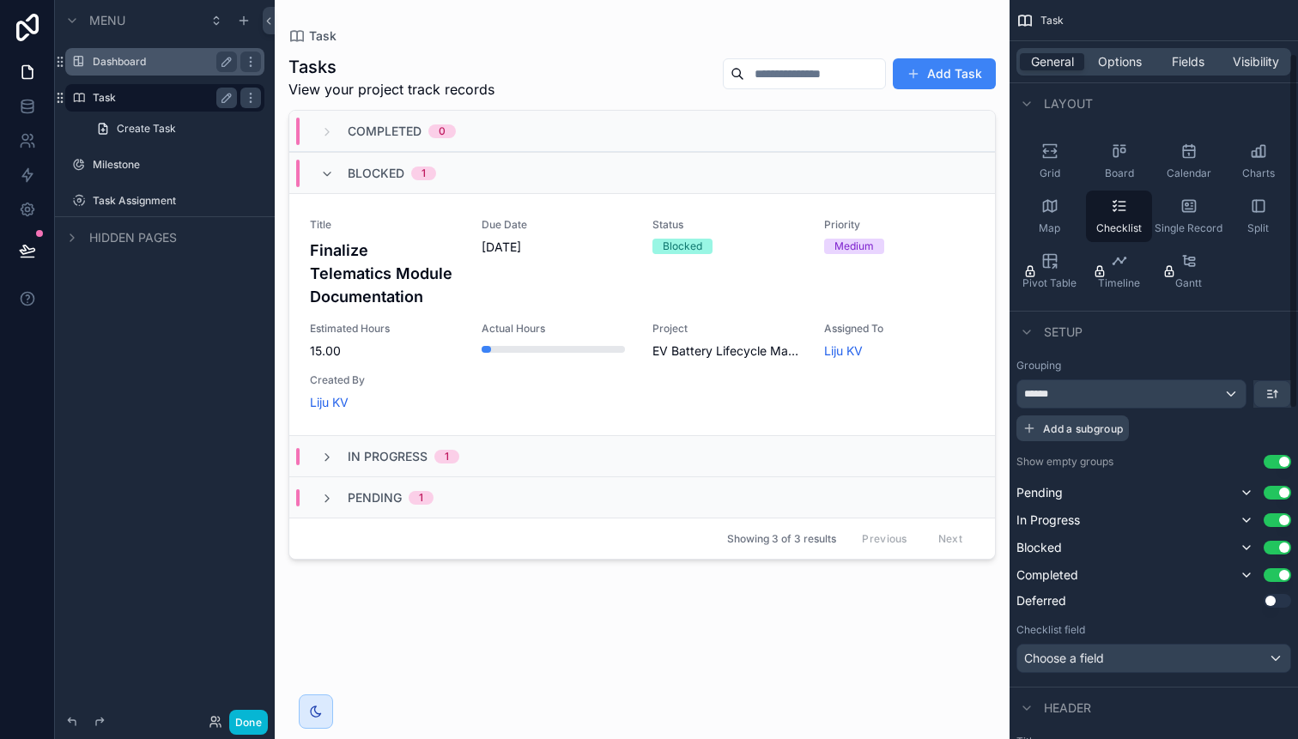
scroll to position [137, 0]
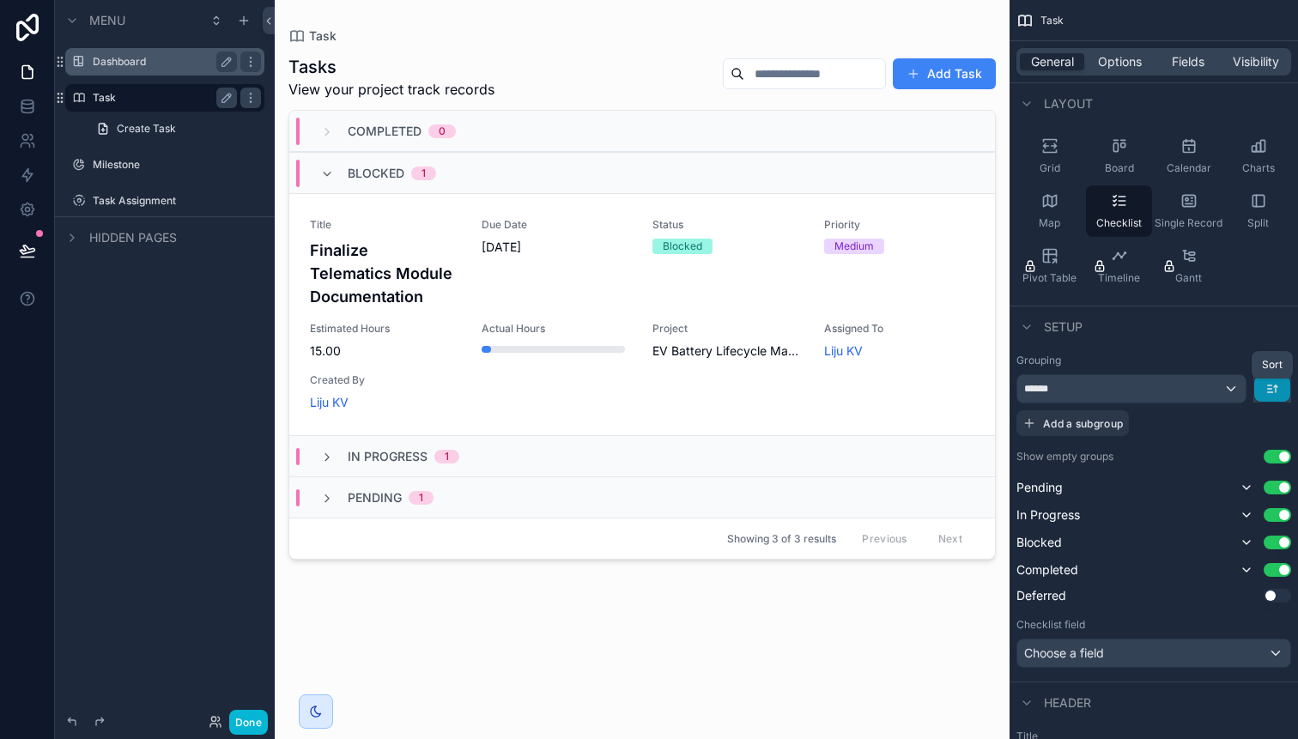
click at [1277, 392] on icon "scrollable content" at bounding box center [1272, 389] width 14 height 14
click at [1240, 457] on span "Last -> First" at bounding box center [1240, 460] width 66 height 21
click at [332, 177] on icon "scrollable content" at bounding box center [327, 174] width 14 height 14
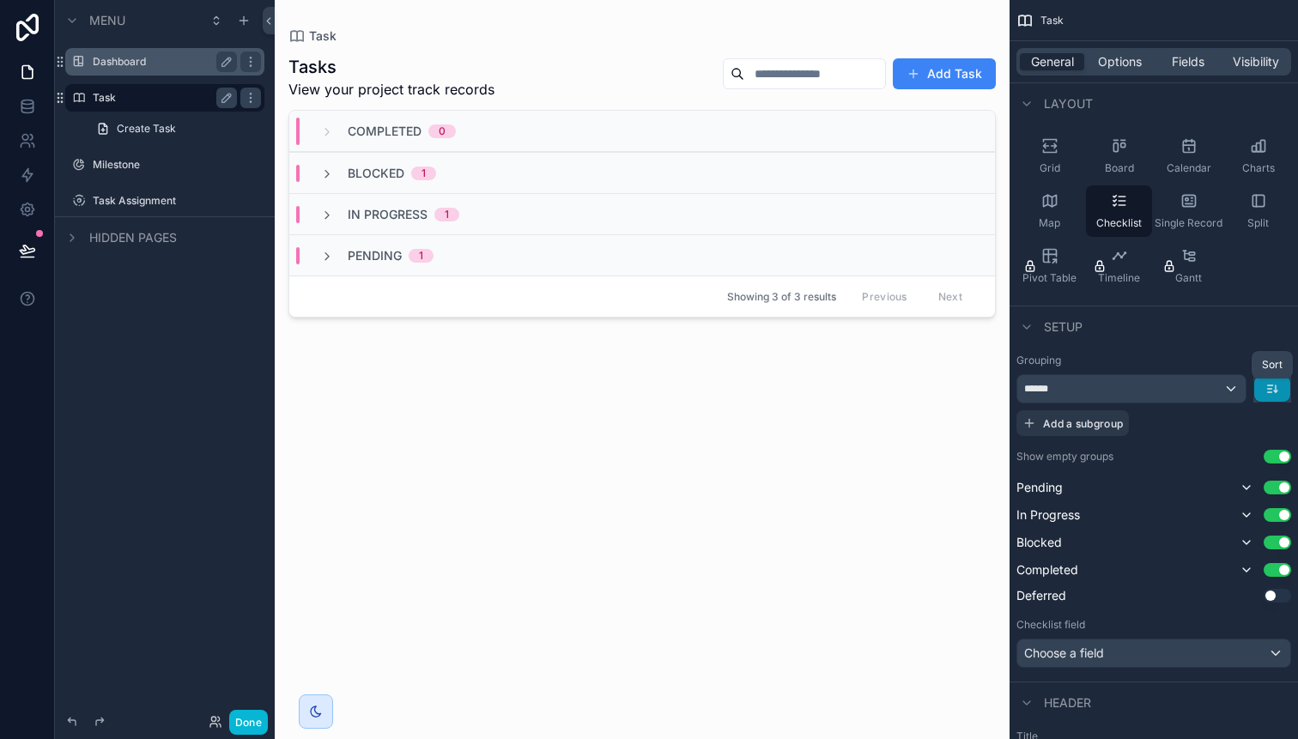
click at [1271, 383] on icon "scrollable content" at bounding box center [1272, 389] width 14 height 14
click at [1256, 430] on span "First -> Last" at bounding box center [1240, 427] width 66 height 21
click at [1235, 396] on div "******" at bounding box center [1131, 388] width 228 height 27
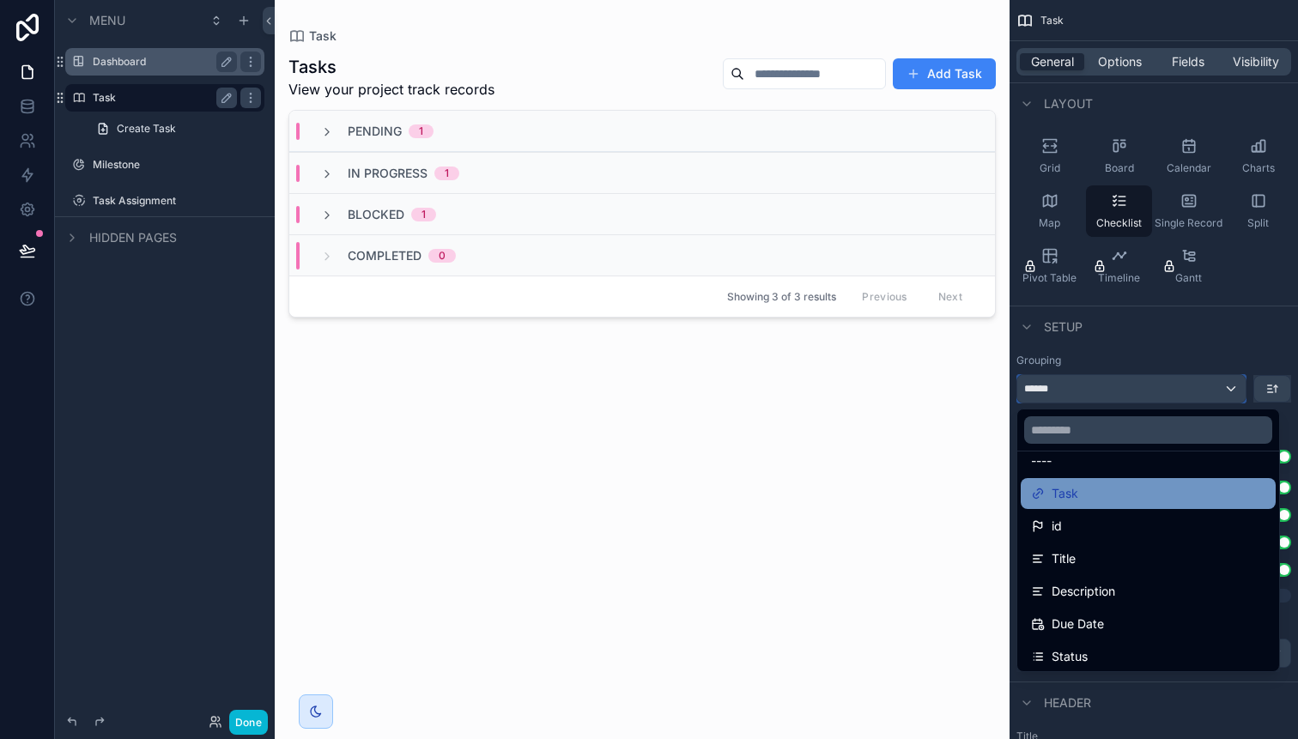
scroll to position [21, 0]
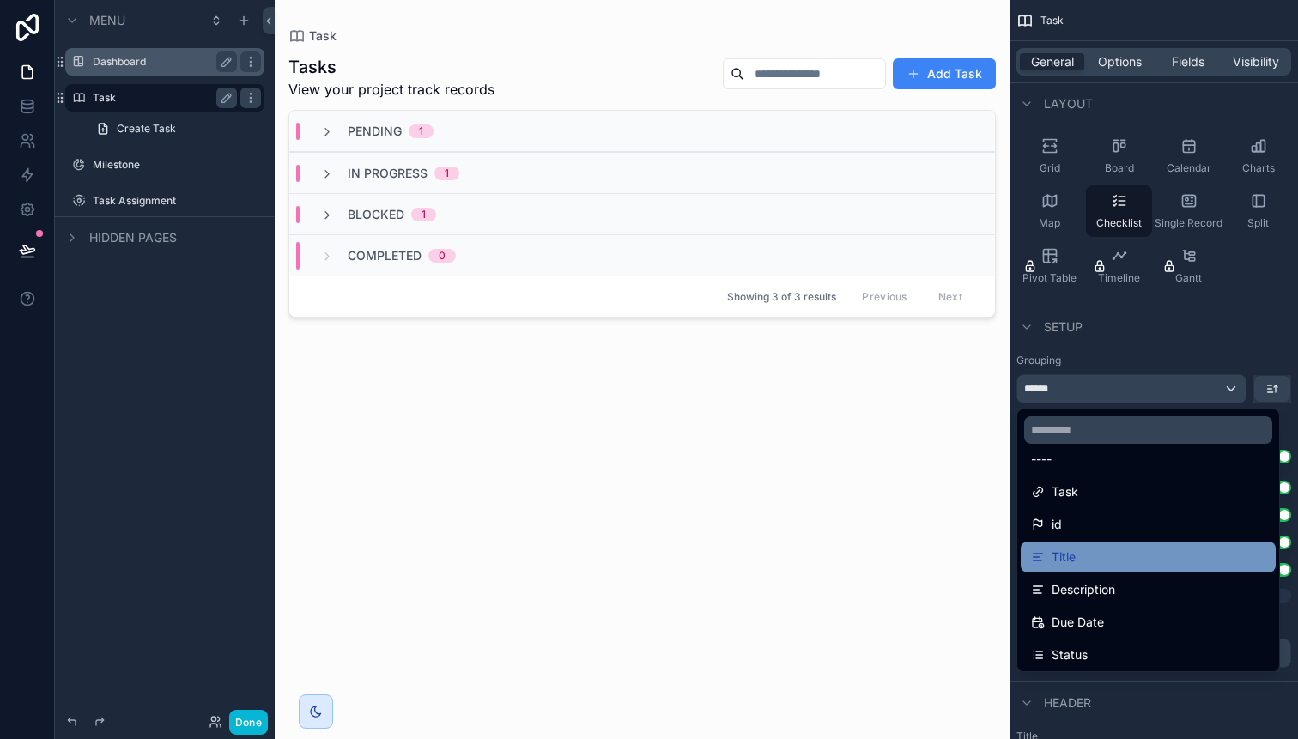
click at [1112, 550] on div "Title" at bounding box center [1148, 557] width 234 height 21
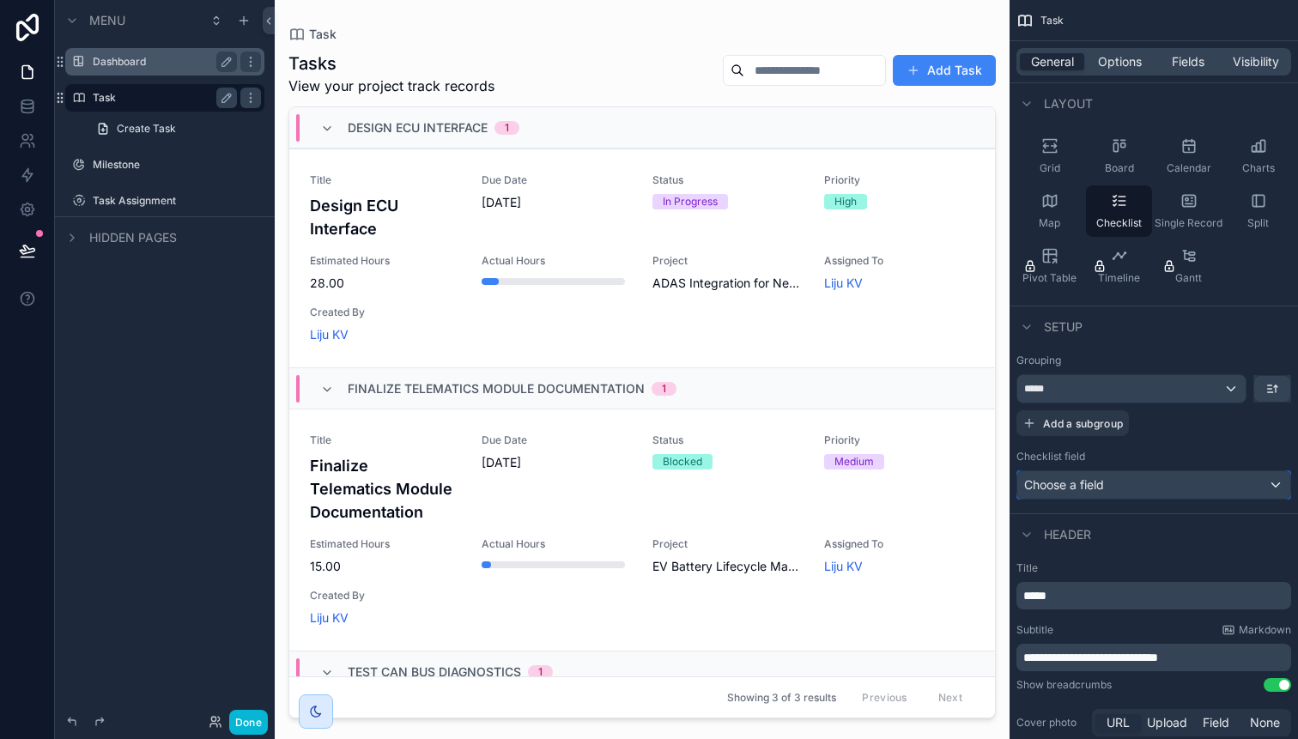
click at [1269, 485] on div "Choose a field" at bounding box center [1153, 484] width 273 height 27
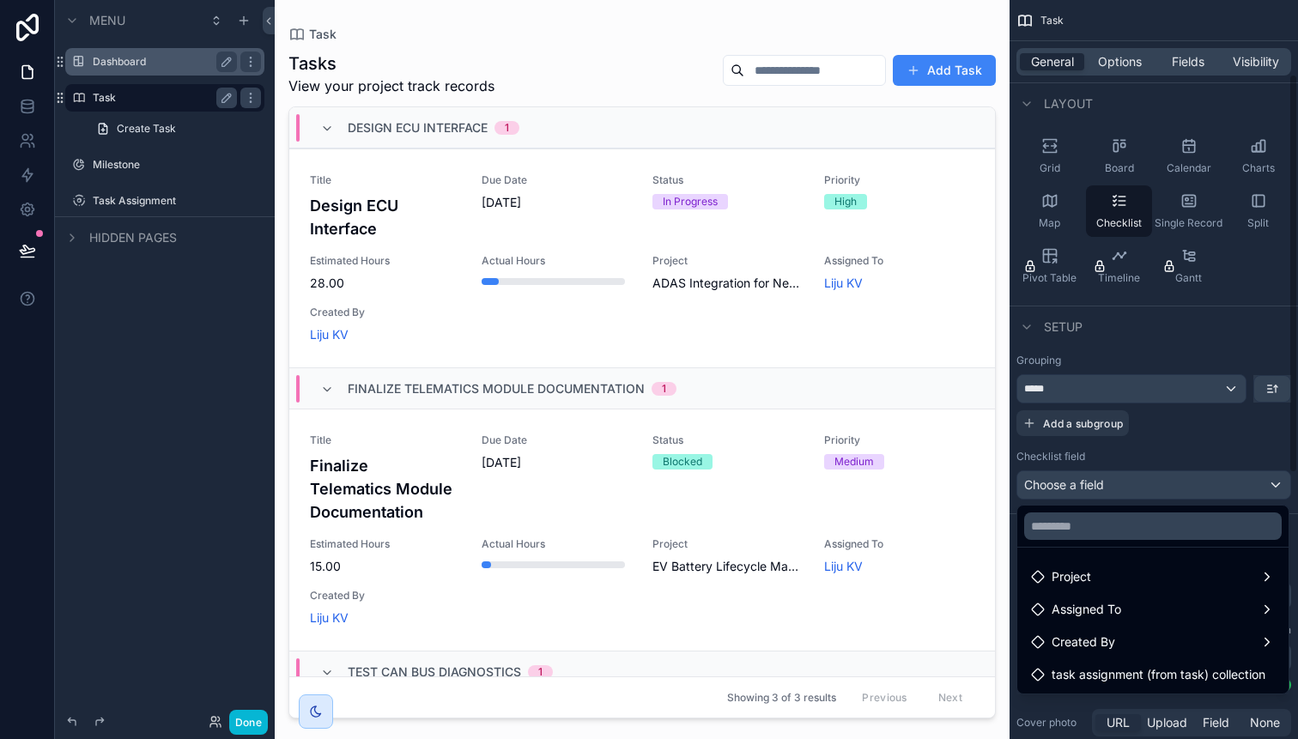
click at [1203, 444] on div "scrollable content" at bounding box center [649, 369] width 1298 height 739
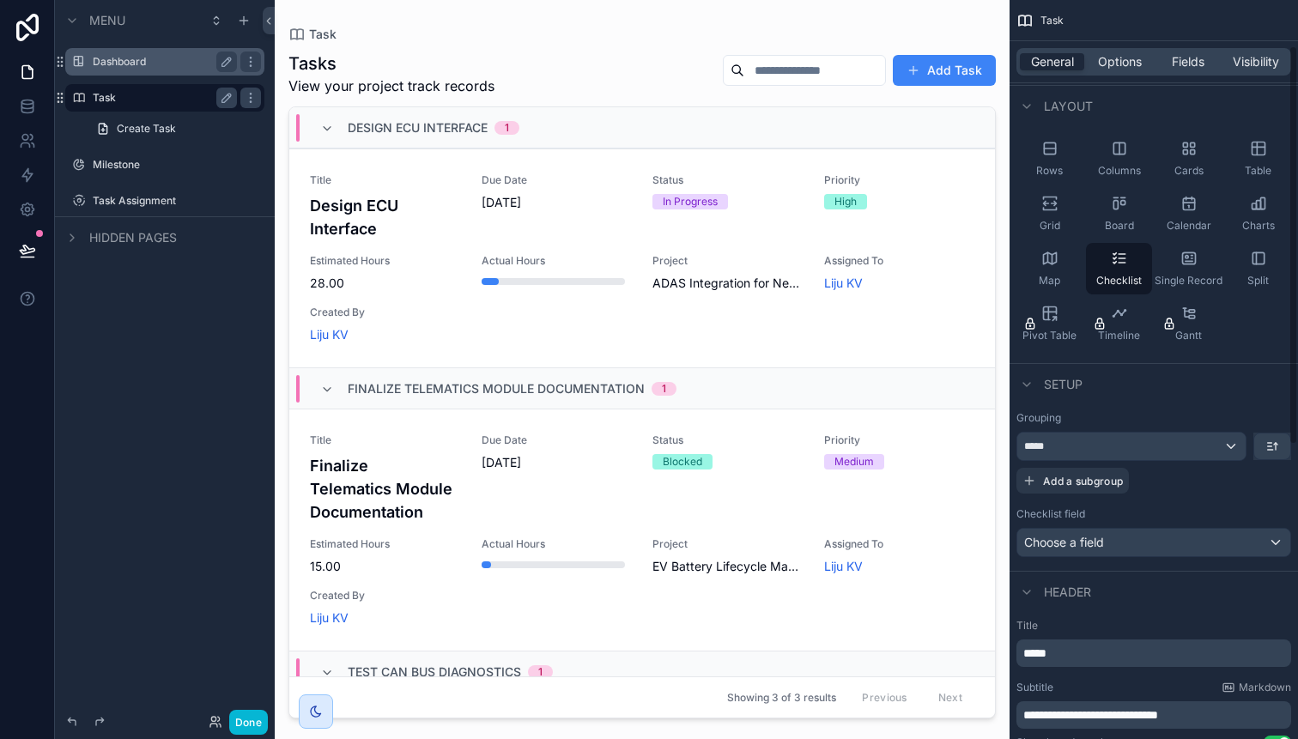
scroll to position [55, 0]
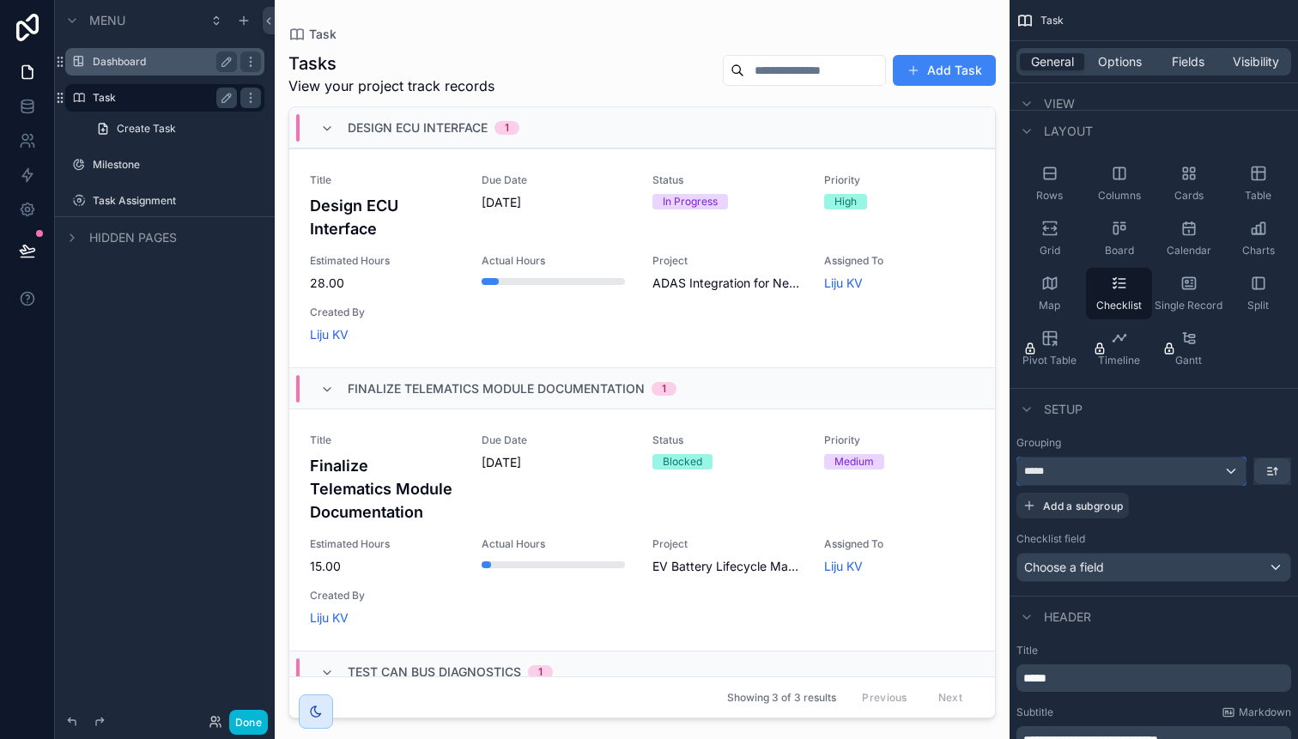
click at [1235, 477] on div "*****" at bounding box center [1131, 470] width 228 height 27
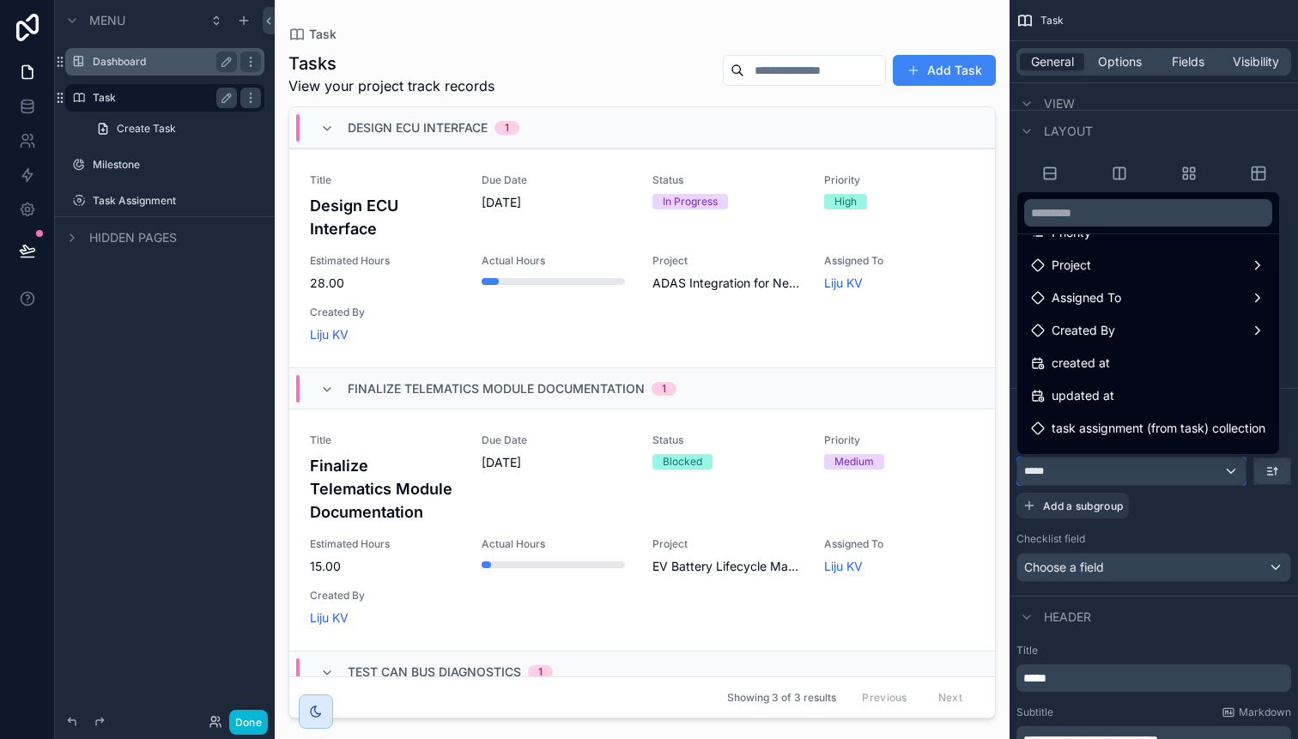
scroll to position [285, 0]
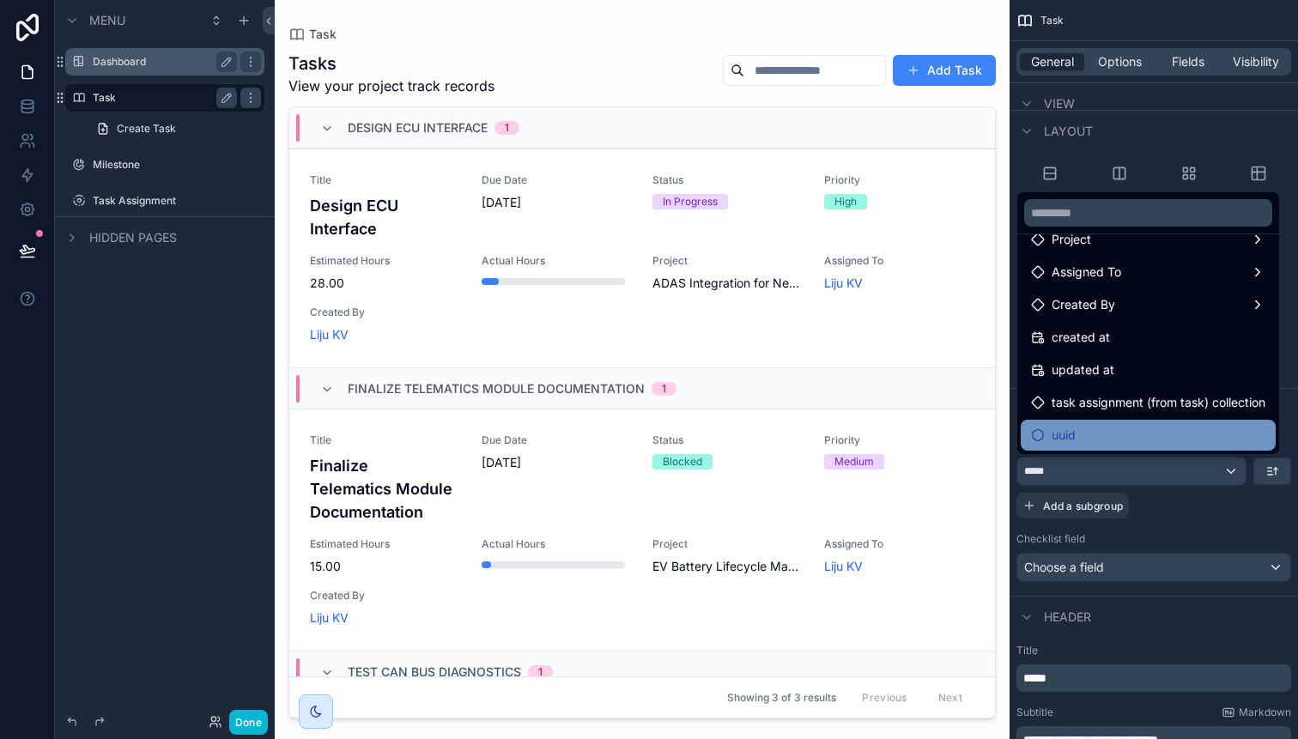
click at [1112, 435] on div "uuid" at bounding box center [1148, 435] width 234 height 21
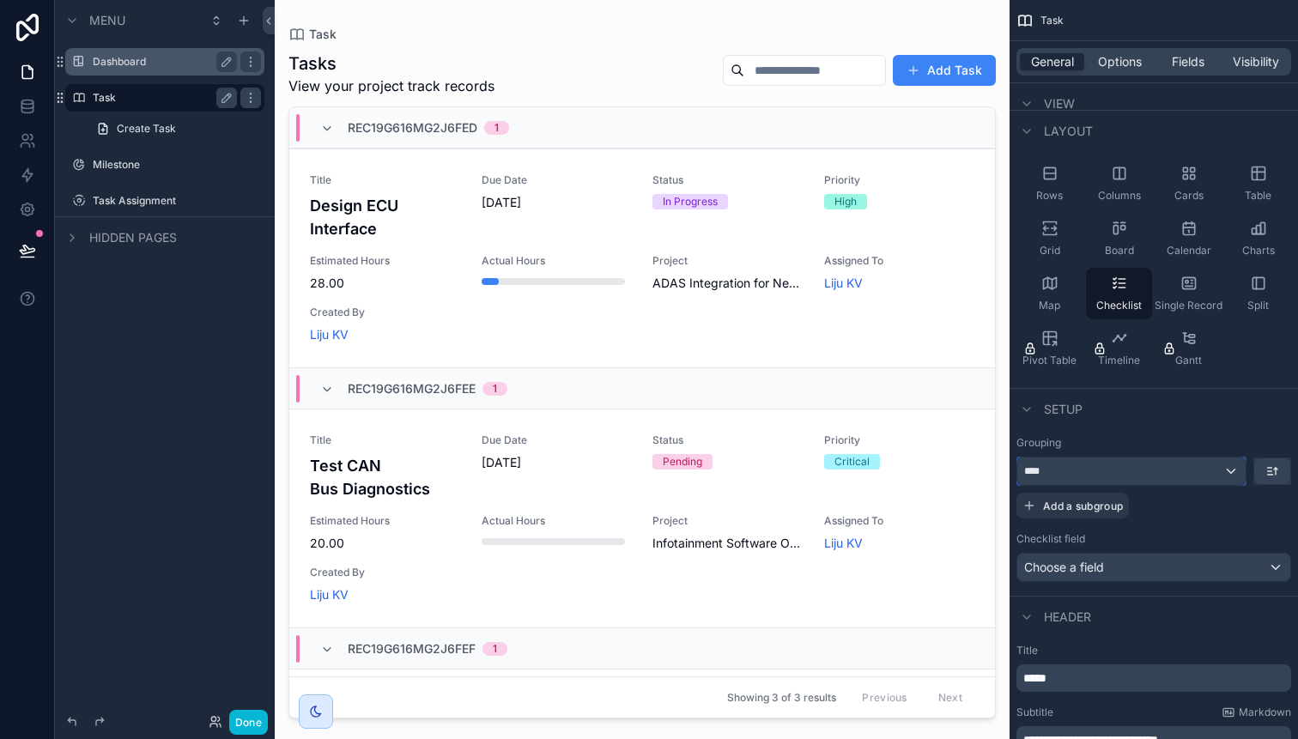
click at [1233, 469] on div "****" at bounding box center [1131, 470] width 228 height 27
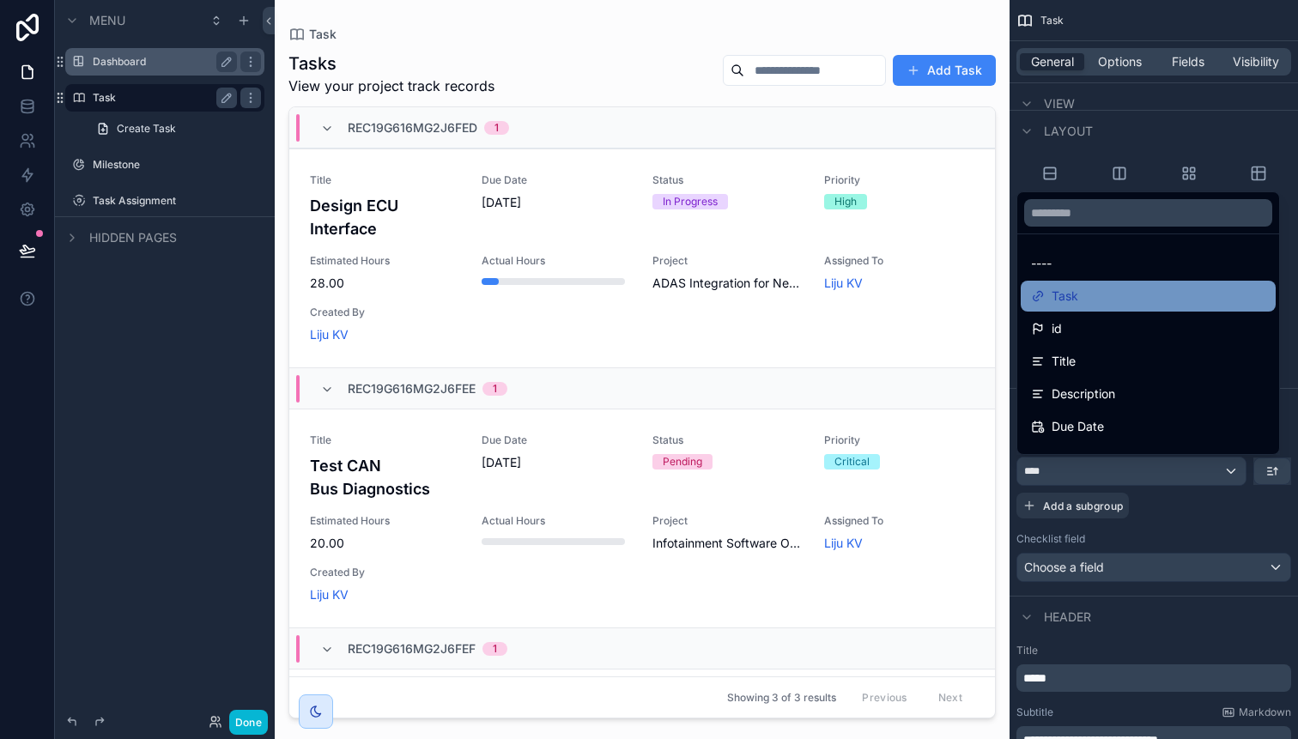
click at [1096, 297] on div "Task" at bounding box center [1148, 296] width 234 height 21
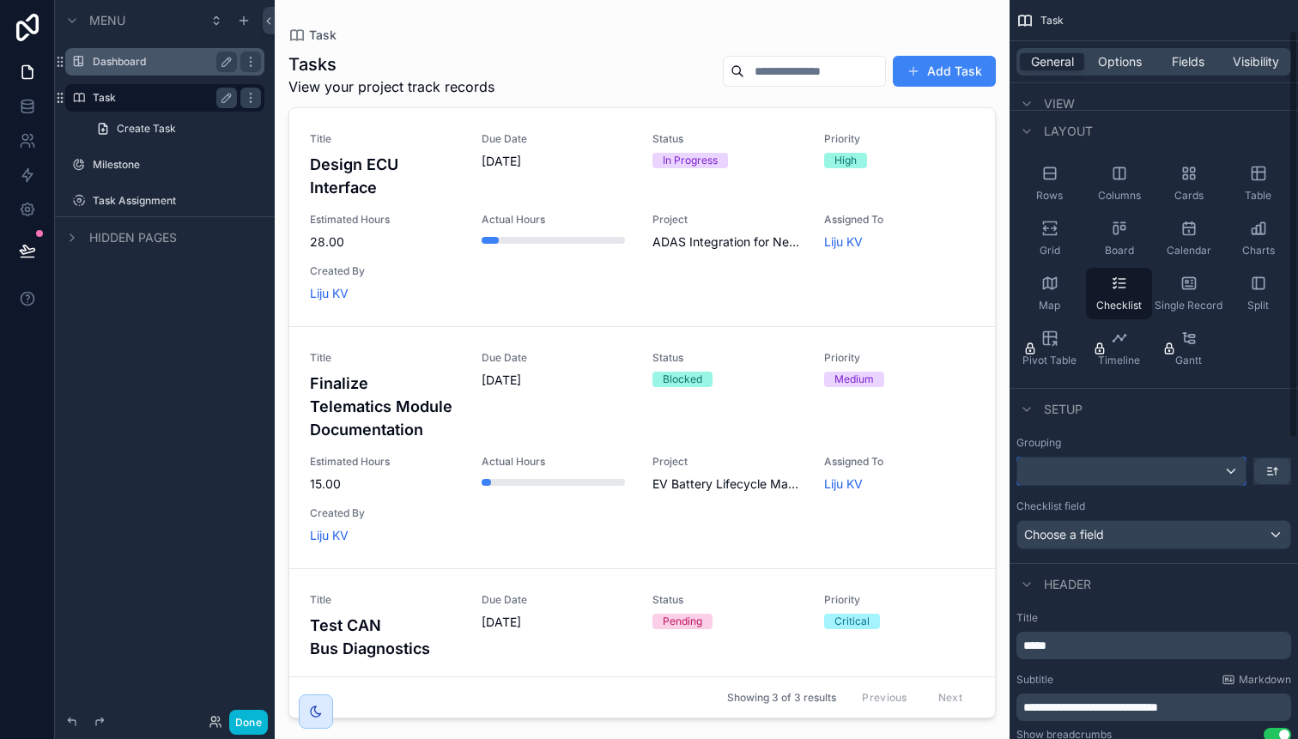
click at [1230, 471] on div "scrollable content" at bounding box center [1131, 470] width 228 height 27
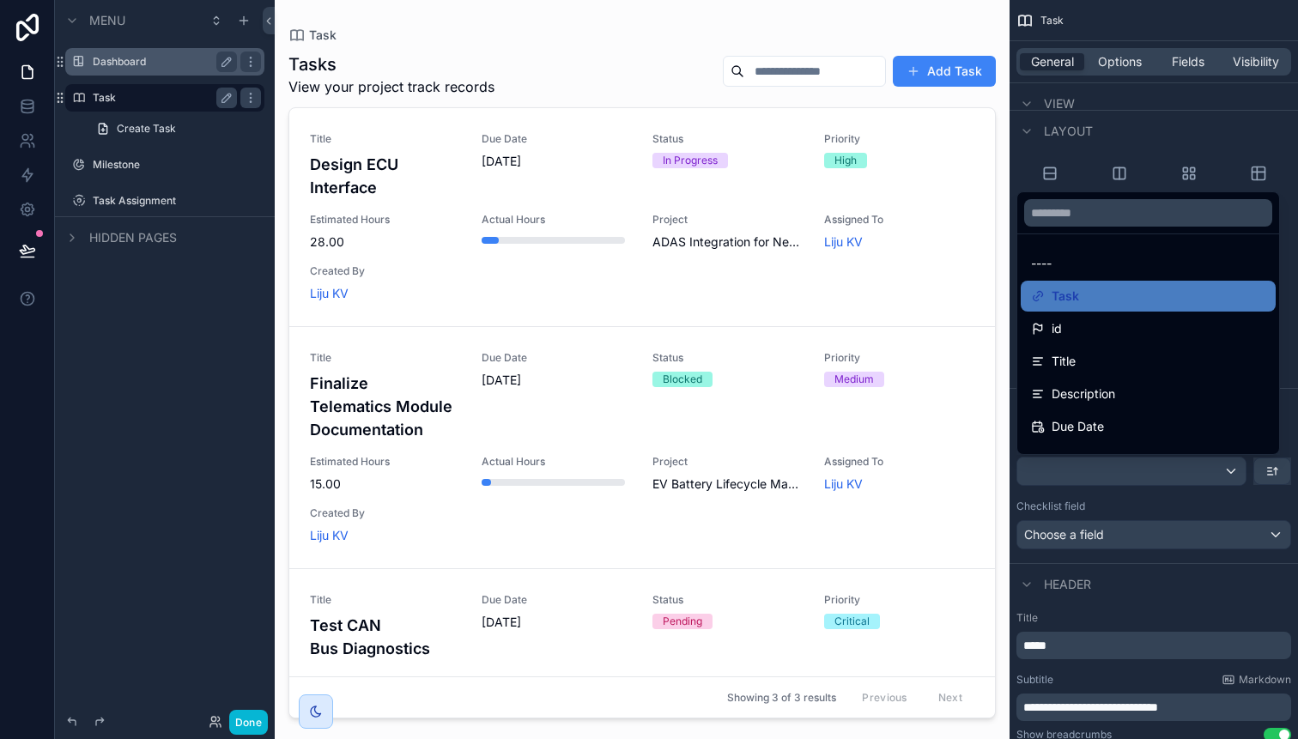
click at [628, 79] on div "Tasks View your project track records Add Task" at bounding box center [641, 74] width 707 height 45
click at [1174, 129] on div "scrollable content" at bounding box center [649, 369] width 1298 height 739
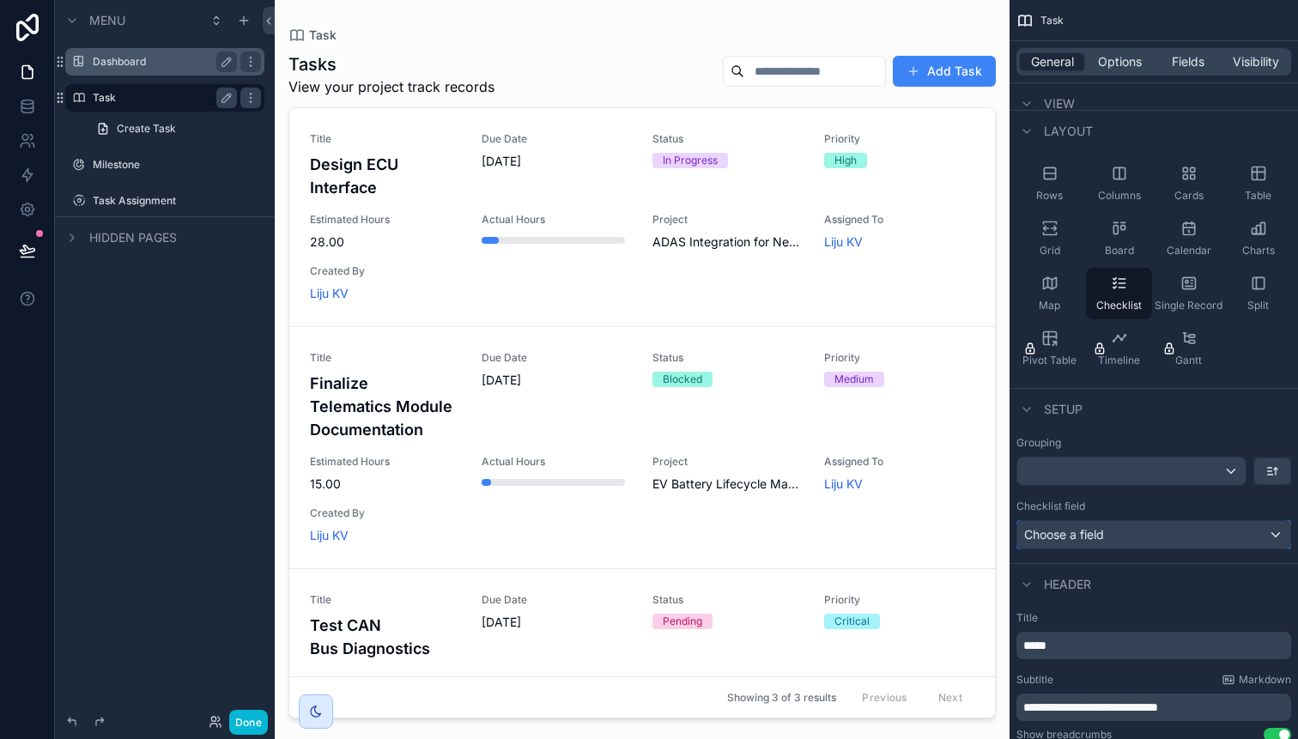
click at [1277, 540] on div "Choose a field" at bounding box center [1153, 534] width 273 height 27
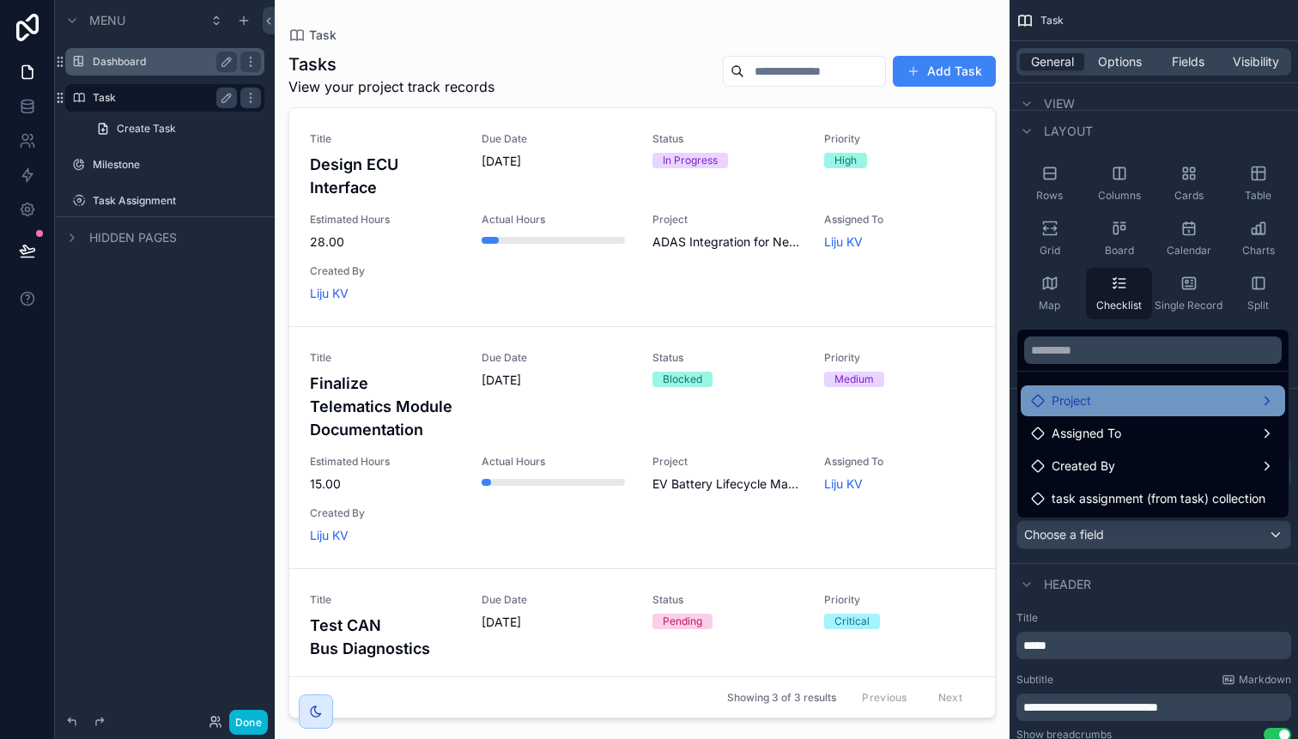
click at [1251, 393] on div "Project" at bounding box center [1153, 400] width 244 height 21
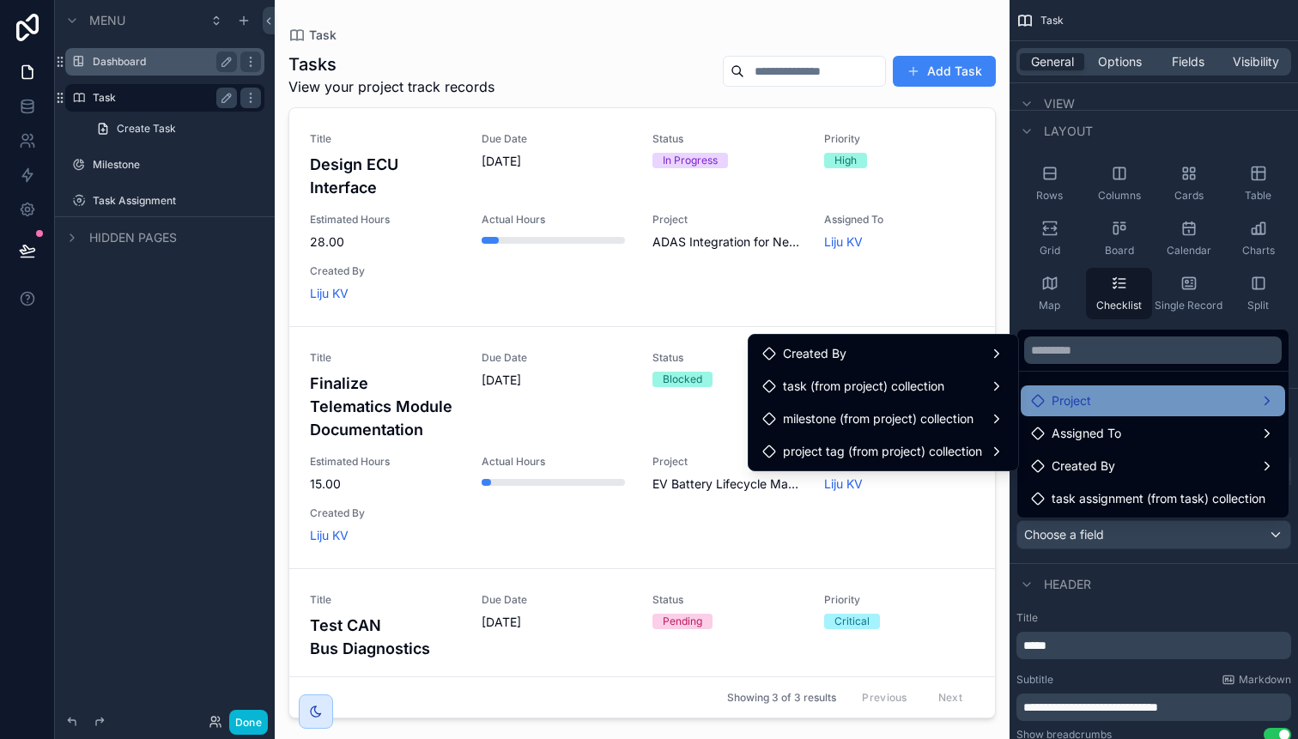
click at [1251, 393] on div "Project" at bounding box center [1153, 400] width 244 height 21
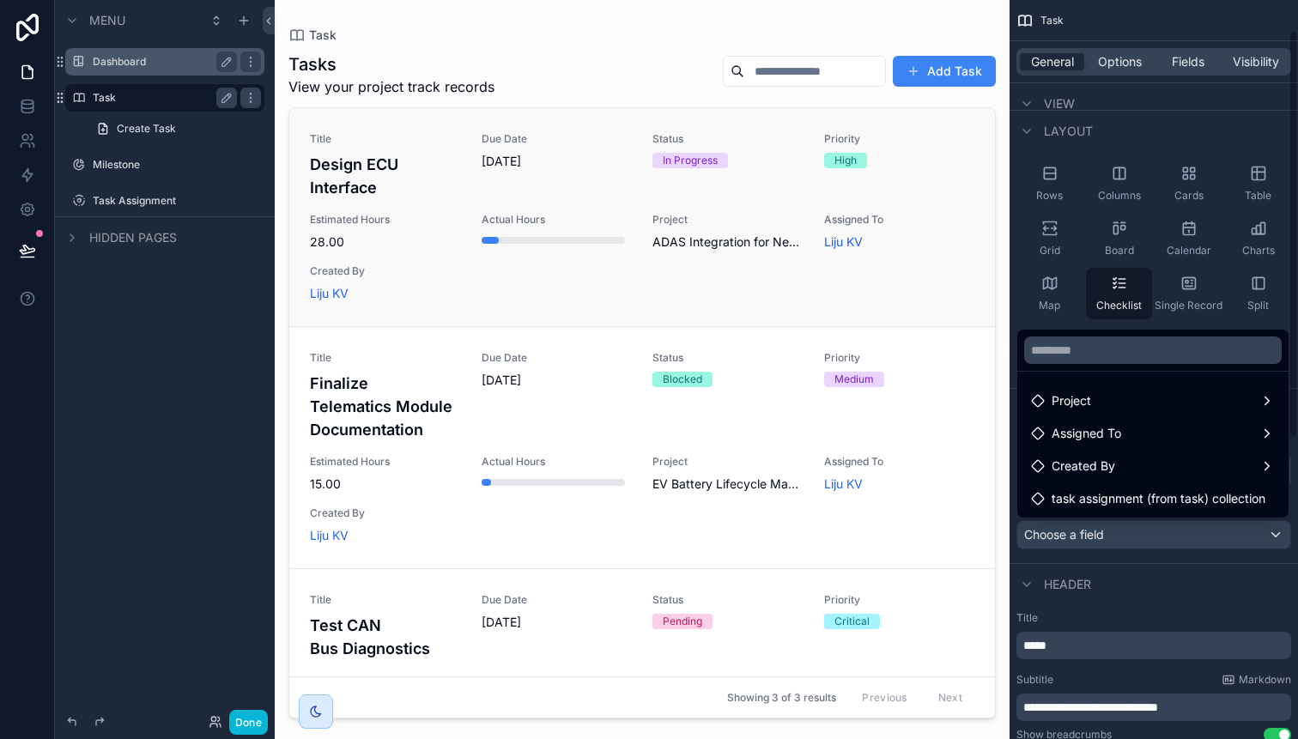
click at [954, 164] on div "High" at bounding box center [899, 160] width 151 height 15
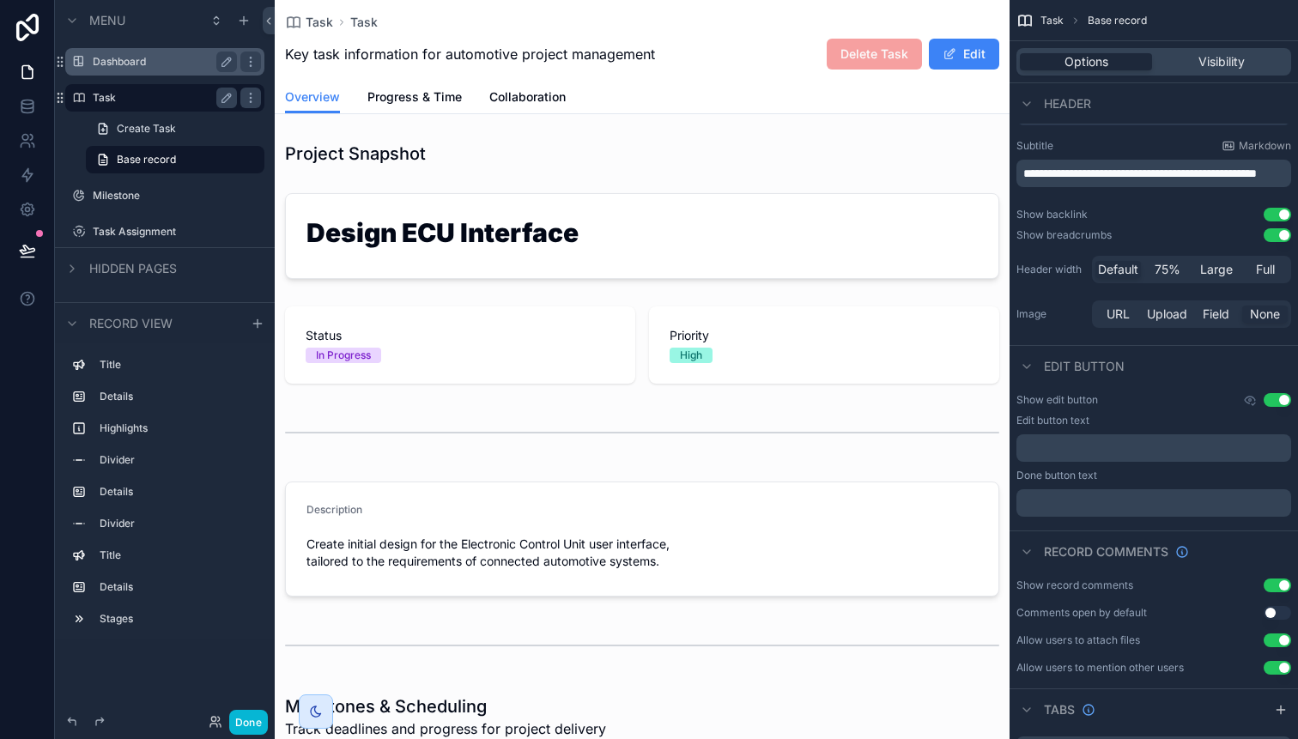
click at [130, 100] on label "Task" at bounding box center [161, 98] width 137 height 14
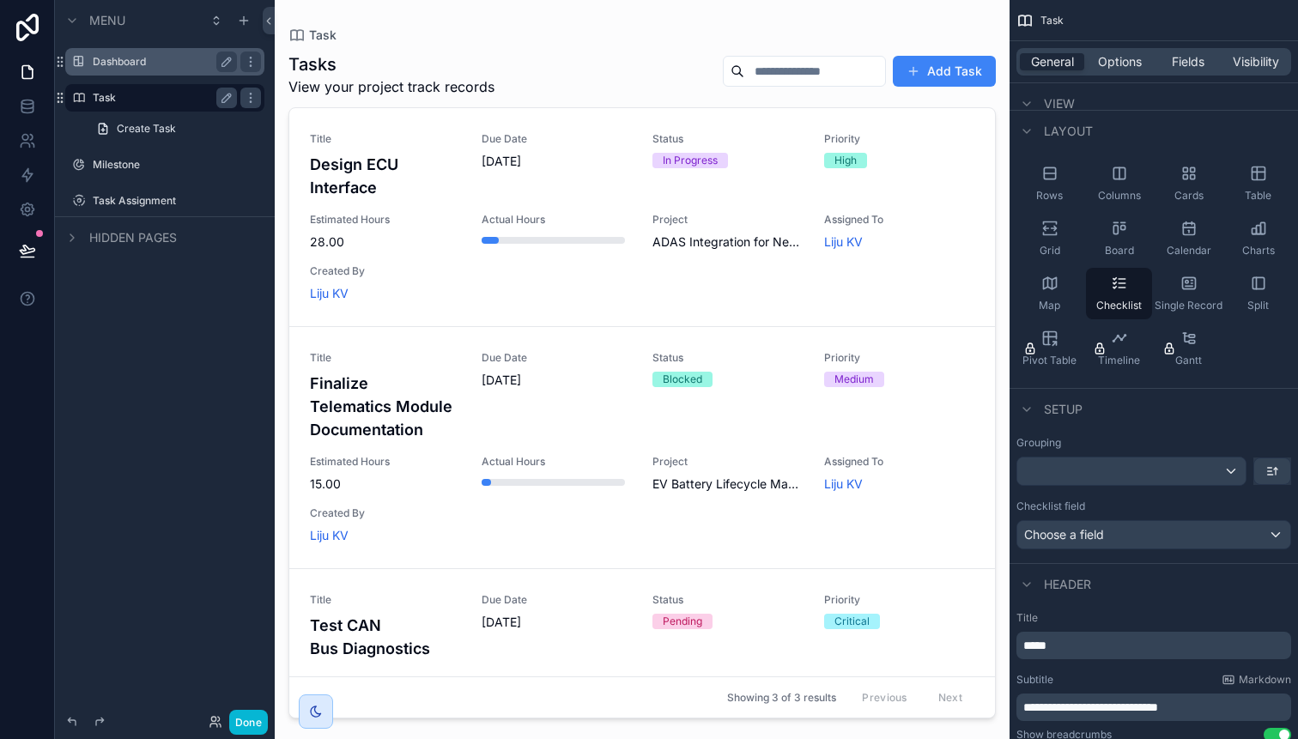
click at [635, 55] on div "Tasks View your project track records Add Task" at bounding box center [641, 74] width 707 height 45
click at [1261, 197] on span "Table" at bounding box center [1257, 196] width 27 height 14
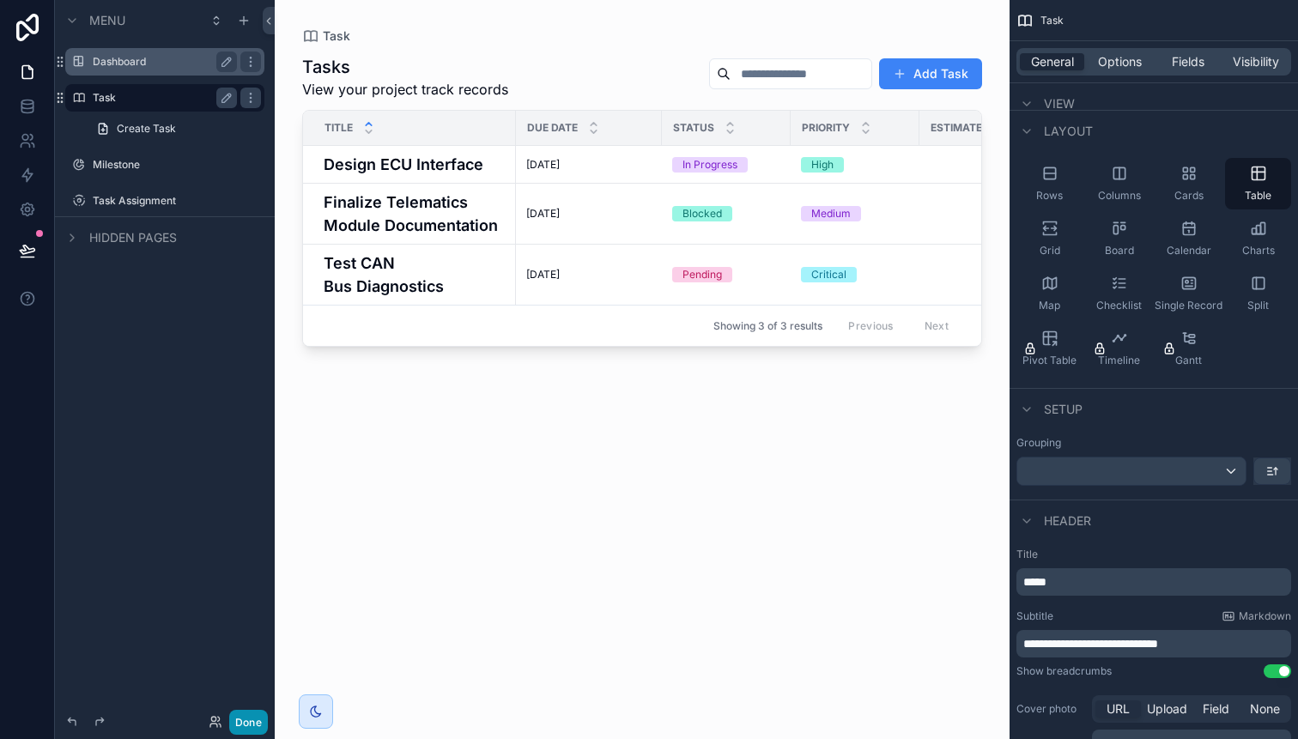
click at [251, 716] on button "Done" at bounding box center [248, 722] width 39 height 25
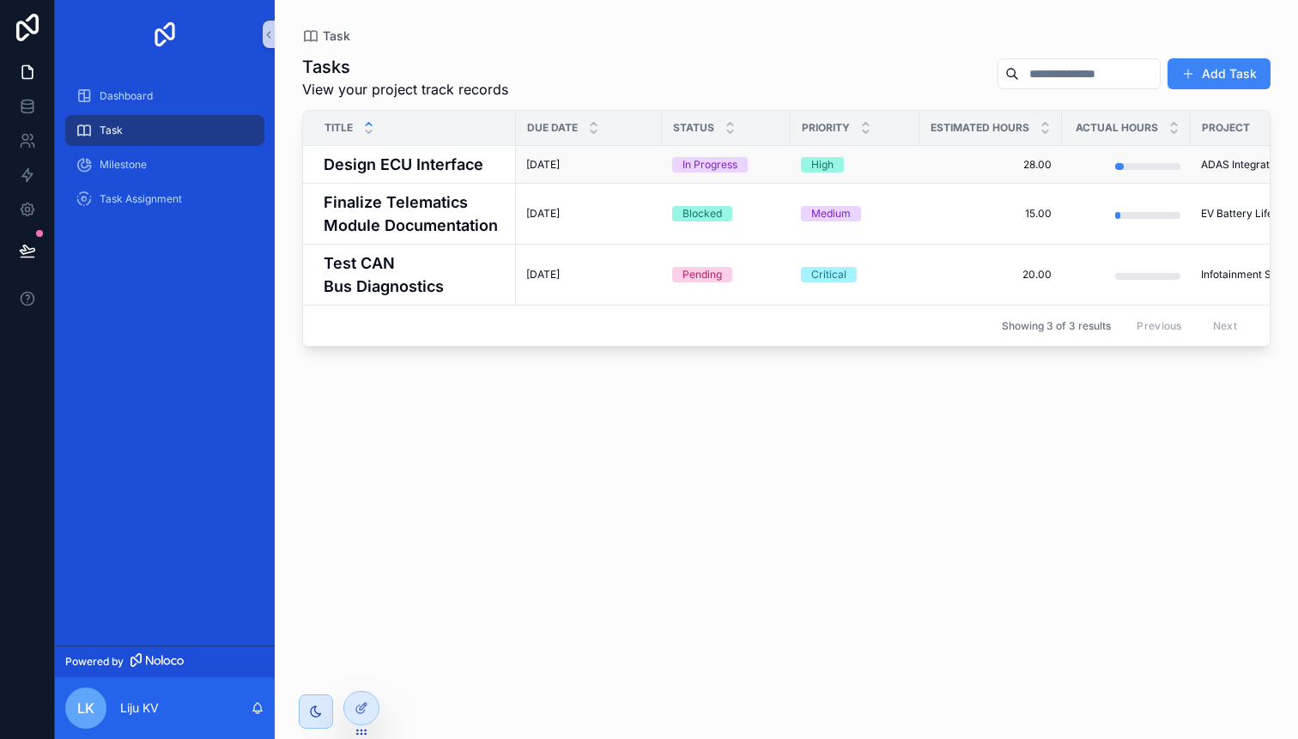
click at [464, 168] on h4 "Design ECU Interface" at bounding box center [415, 164] width 182 height 23
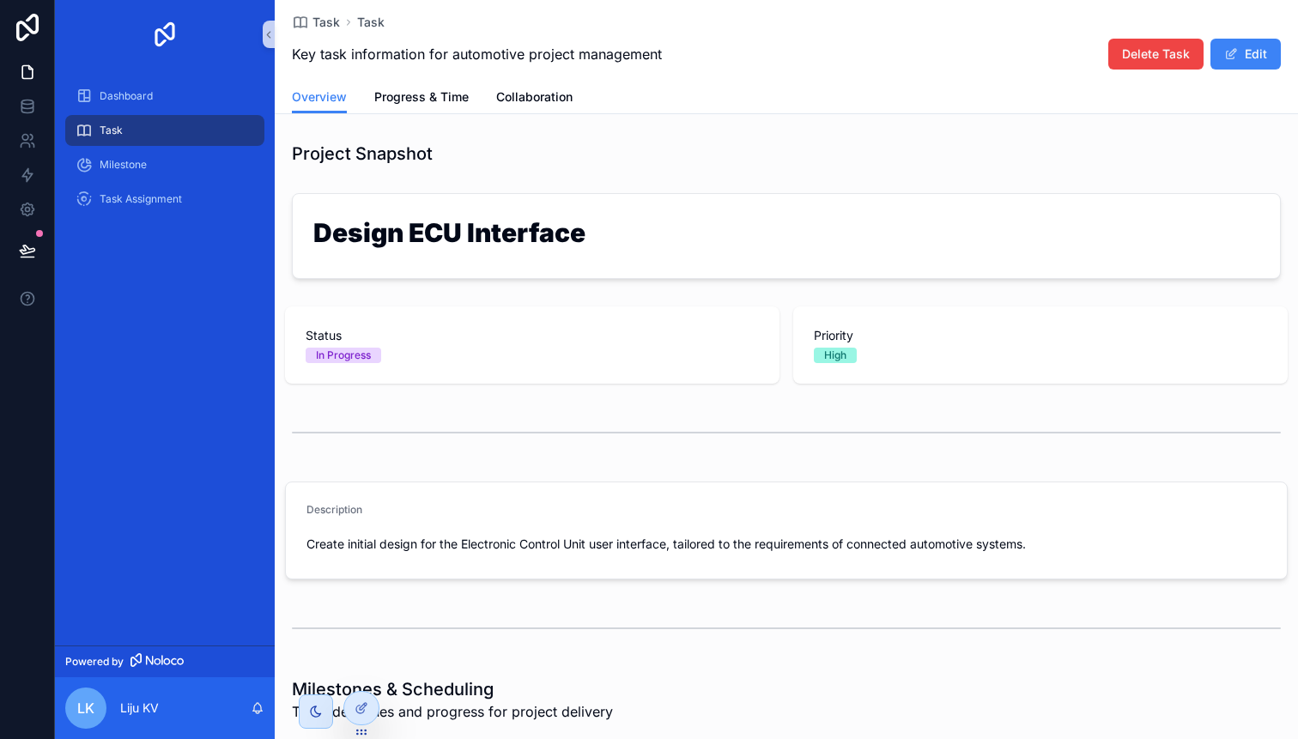
click at [562, 225] on h1 "Design ECU Interface" at bounding box center [546, 236] width 466 height 33
click at [616, 255] on div "Design ECU Interface" at bounding box center [546, 236] width 466 height 43
click at [366, 716] on div at bounding box center [361, 708] width 34 height 33
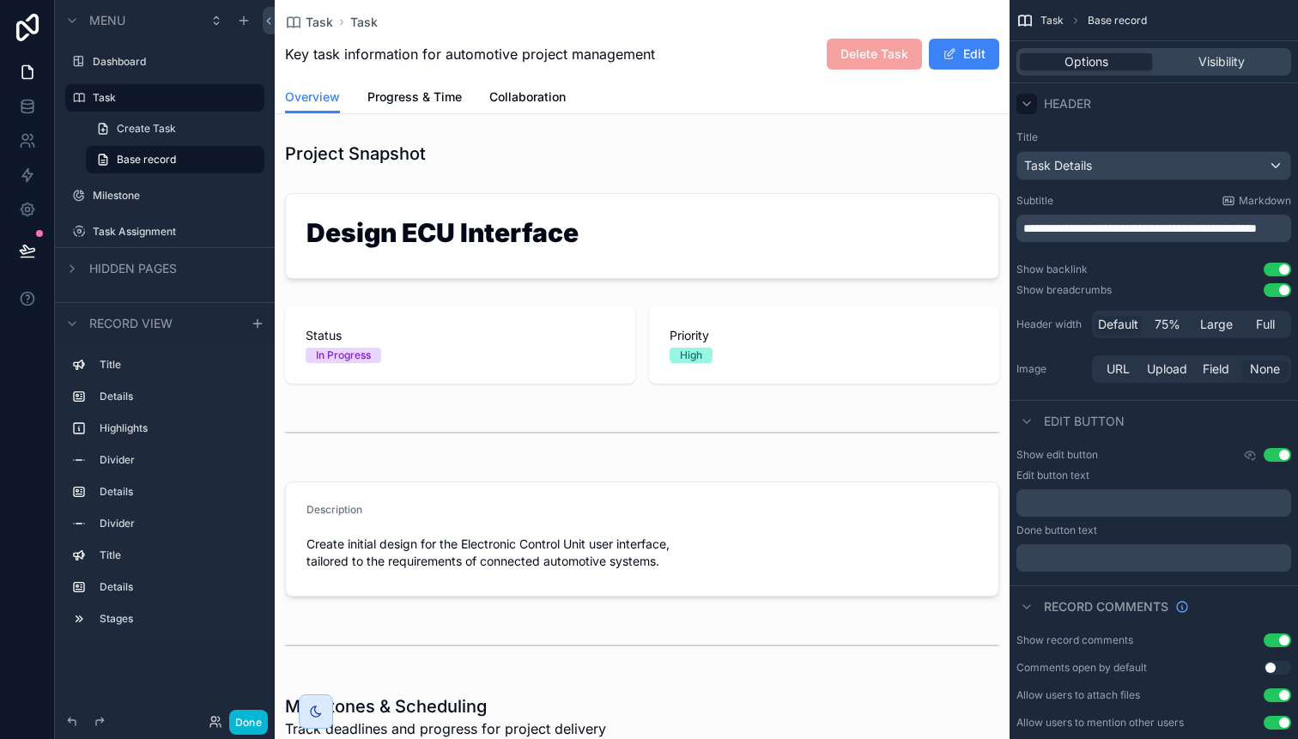
click at [1029, 102] on icon "scrollable content" at bounding box center [1026, 103] width 7 height 3
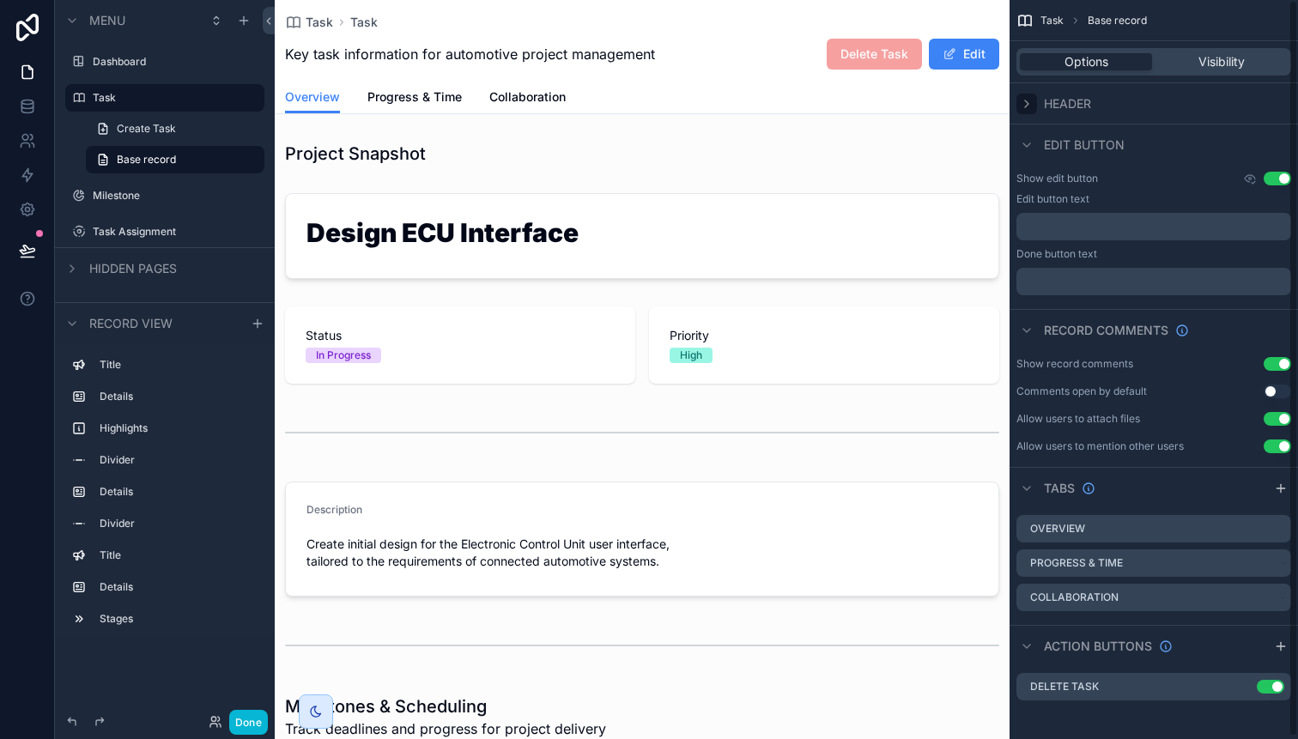
click at [1029, 102] on icon "scrollable content" at bounding box center [1027, 104] width 14 height 14
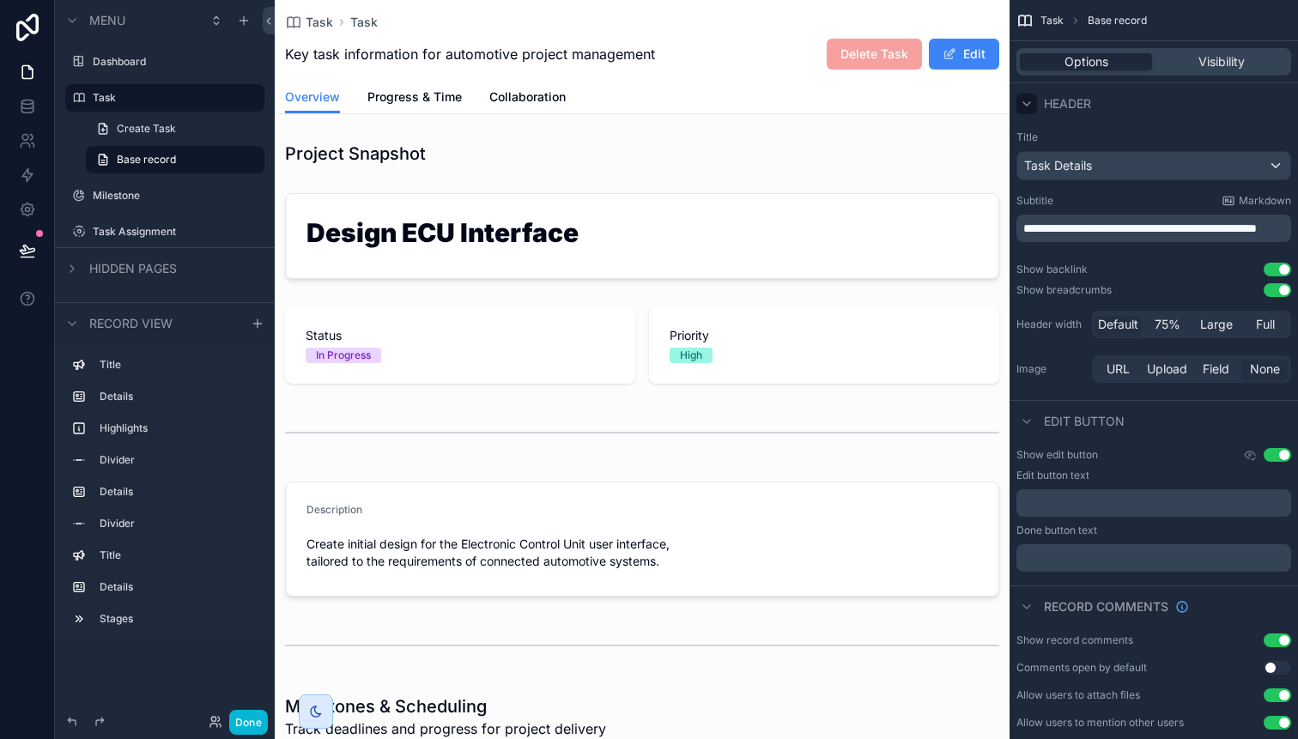
click at [1048, 198] on label "Subtitle" at bounding box center [1034, 201] width 37 height 14
click at [1032, 200] on label "Subtitle" at bounding box center [1034, 201] width 37 height 14
click at [1034, 204] on label "Subtitle" at bounding box center [1034, 201] width 37 height 14
click at [1265, 165] on div "Task Details" at bounding box center [1153, 165] width 273 height 27
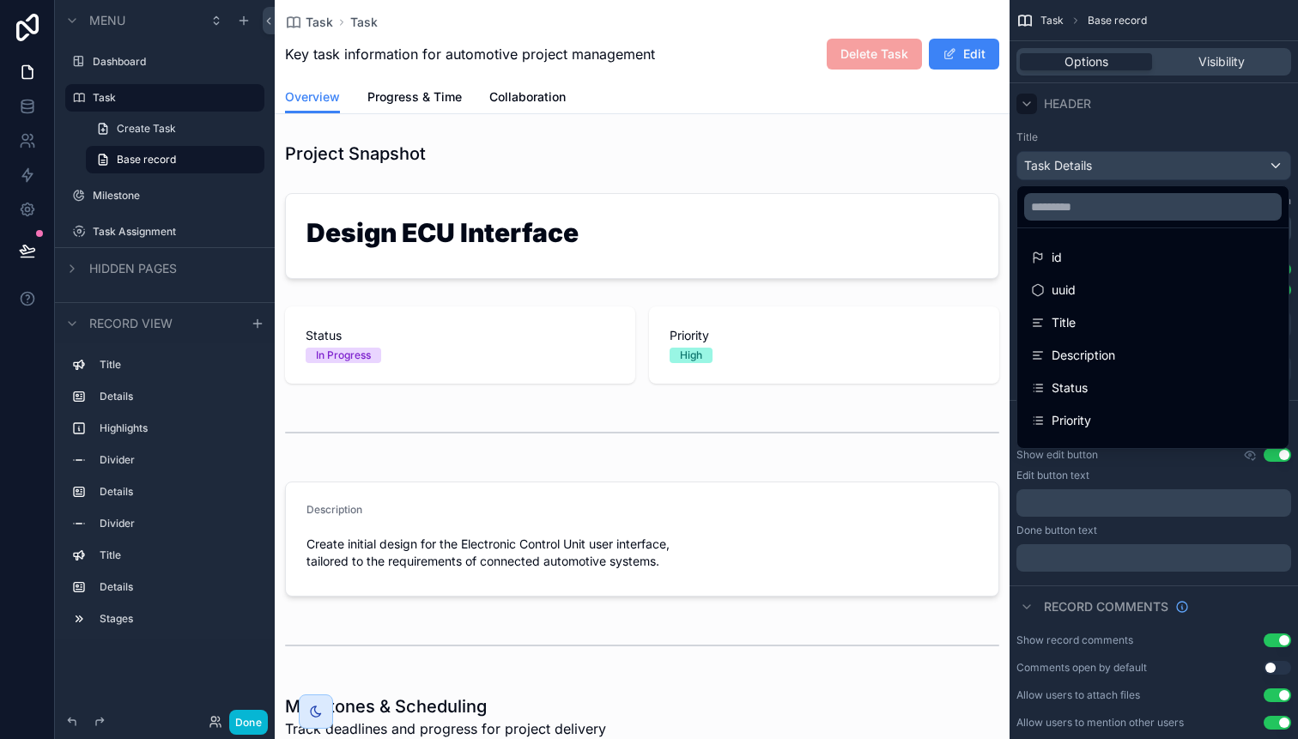
click at [1265, 165] on div "scrollable content" at bounding box center [649, 369] width 1298 height 739
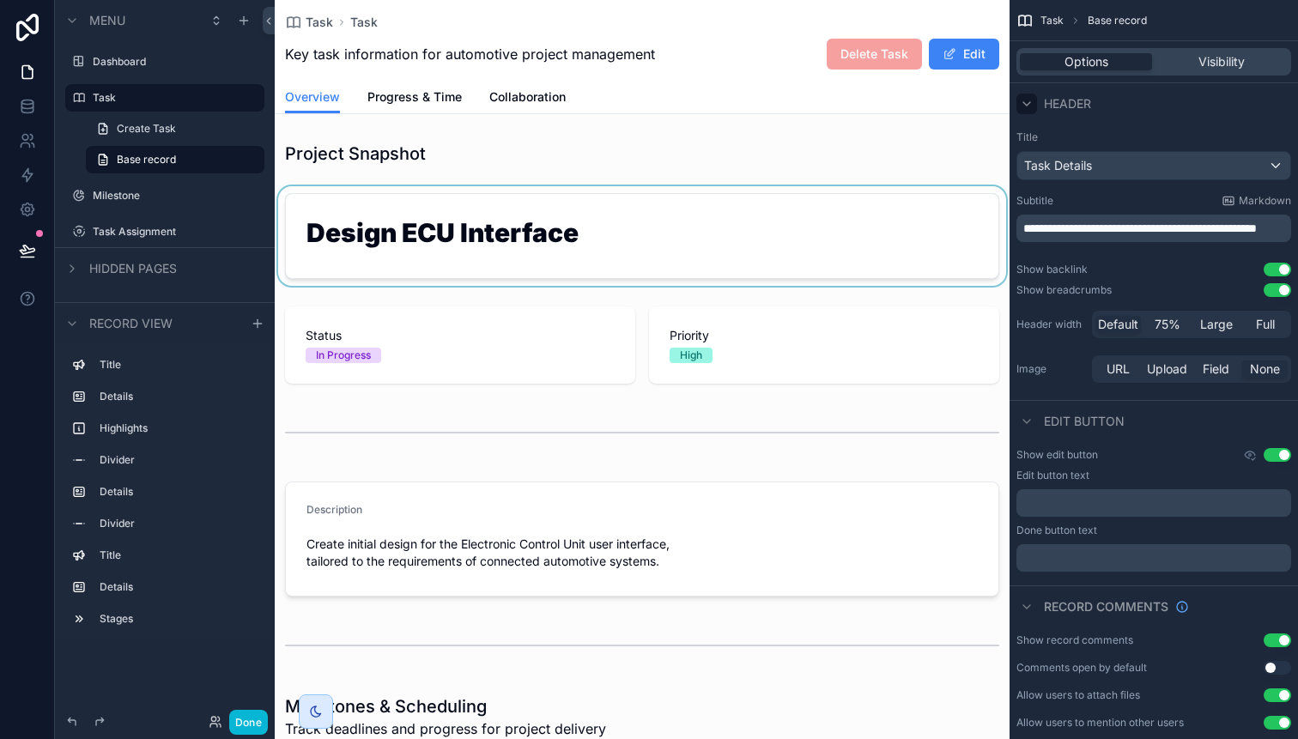
click at [441, 224] on div "scrollable content" at bounding box center [642, 236] width 735 height 100
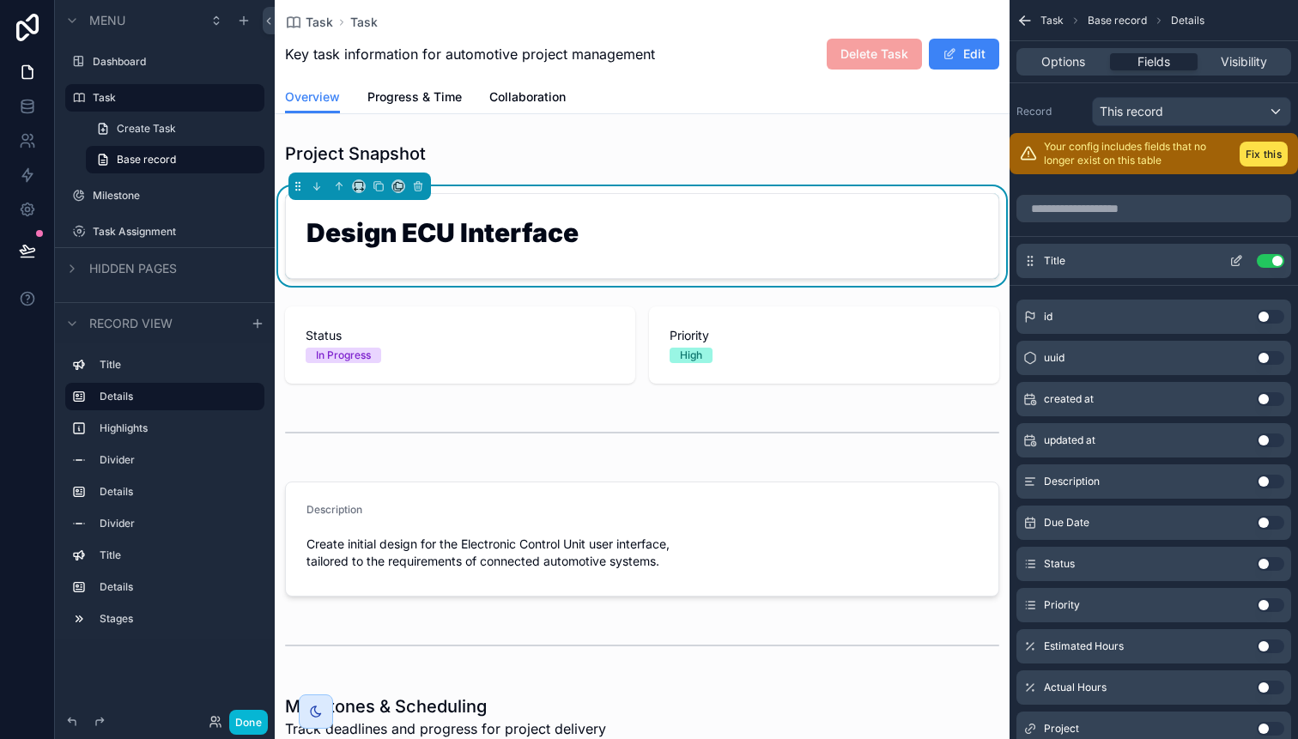
click at [1236, 265] on icon "scrollable content" at bounding box center [1235, 262] width 8 height 8
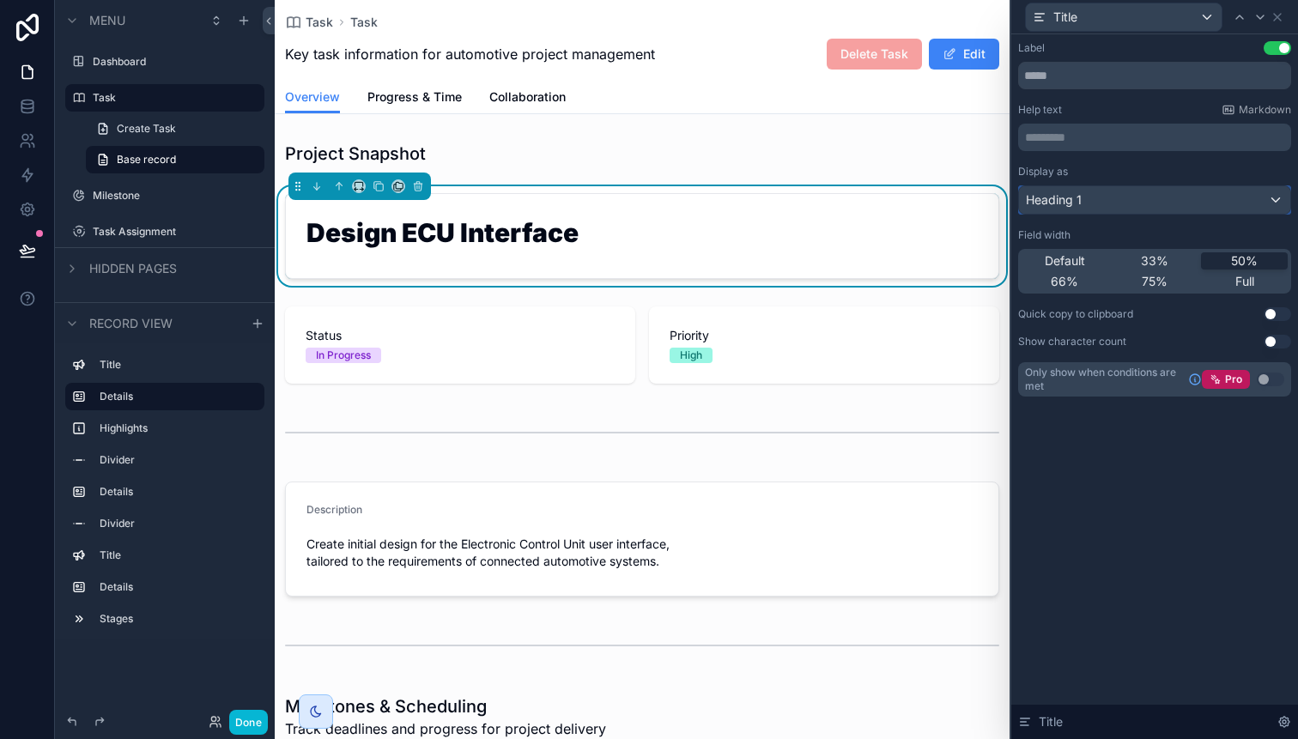
click at [1274, 208] on div "Heading 1" at bounding box center [1154, 199] width 271 height 27
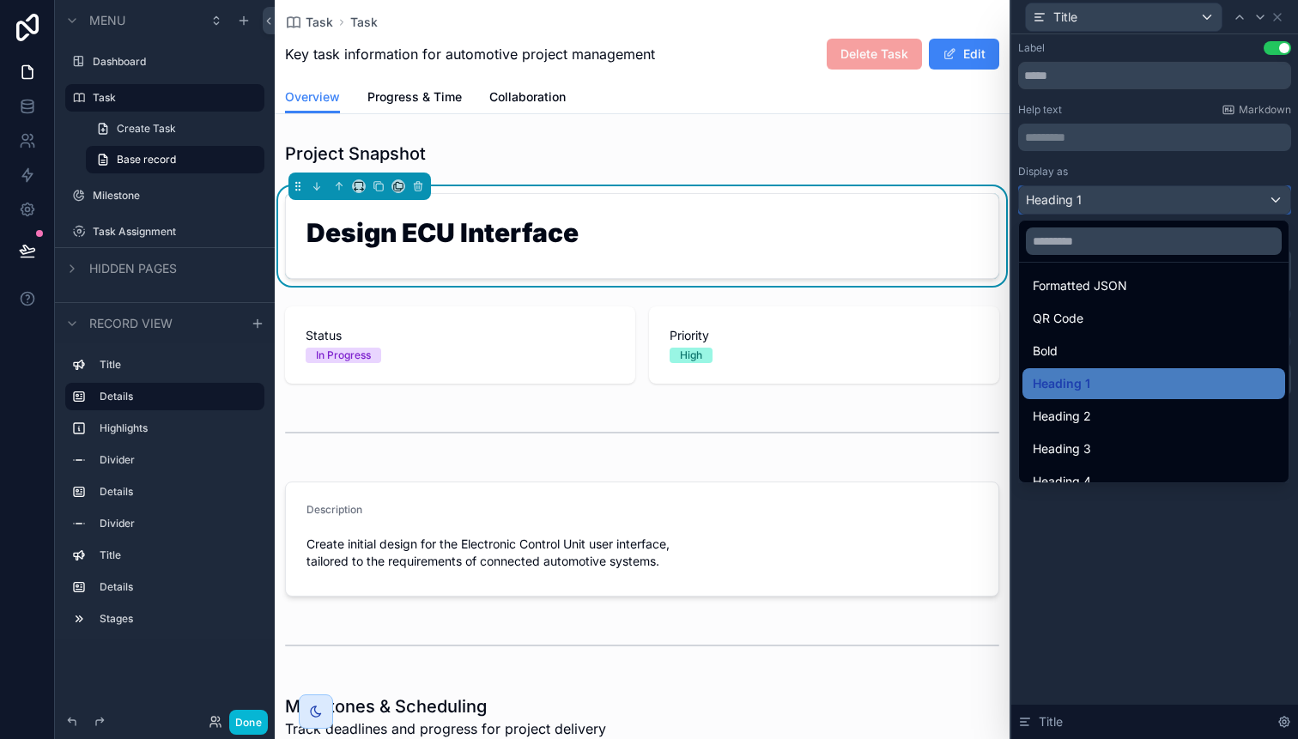
scroll to position [187, 0]
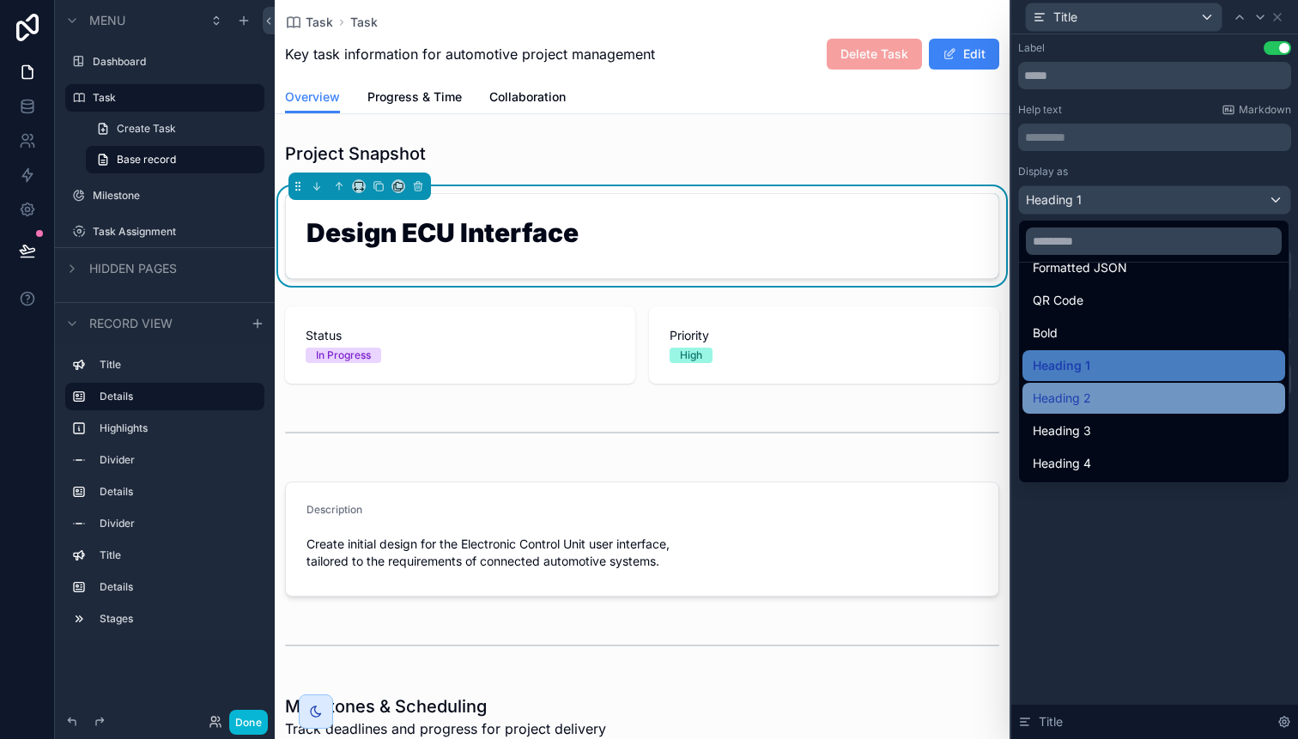
click at [1091, 390] on div "Heading 2" at bounding box center [1153, 398] width 242 height 21
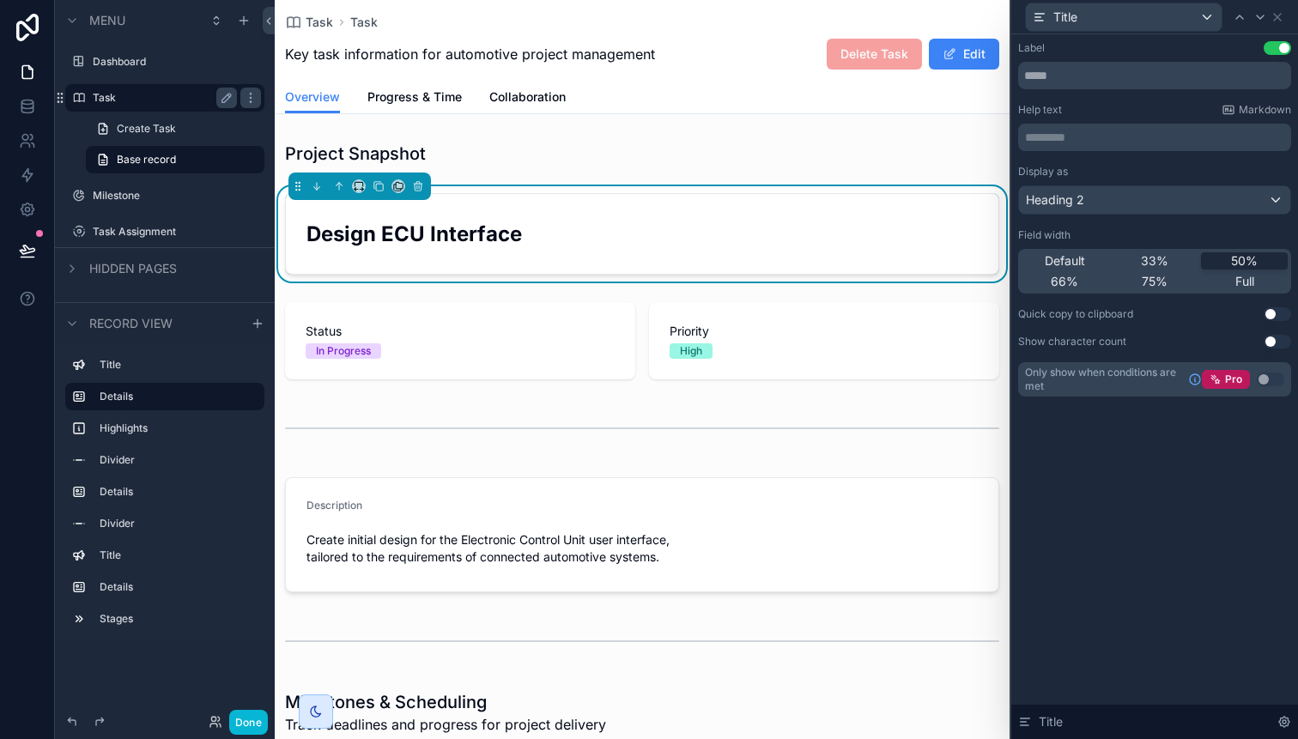
click at [134, 101] on label "Task" at bounding box center [161, 98] width 137 height 14
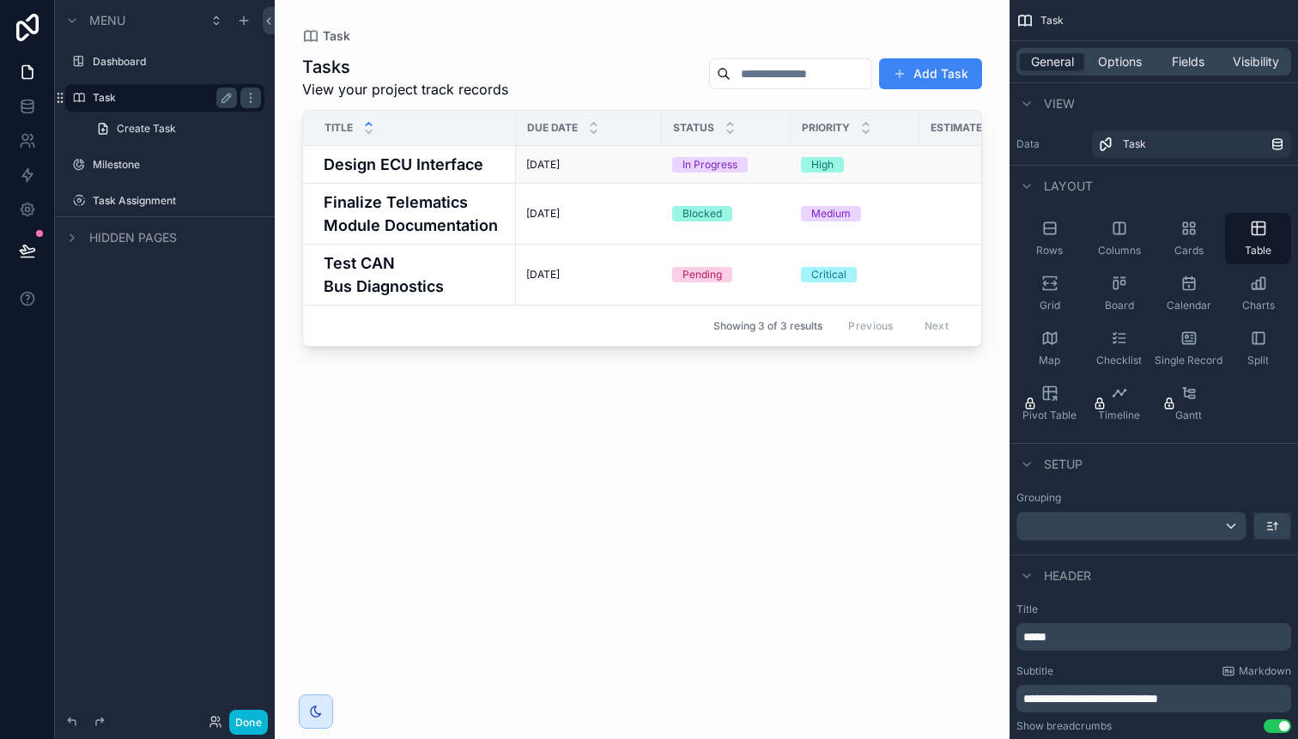
click at [446, 167] on h4 "Design ECU Interface" at bounding box center [415, 164] width 182 height 23
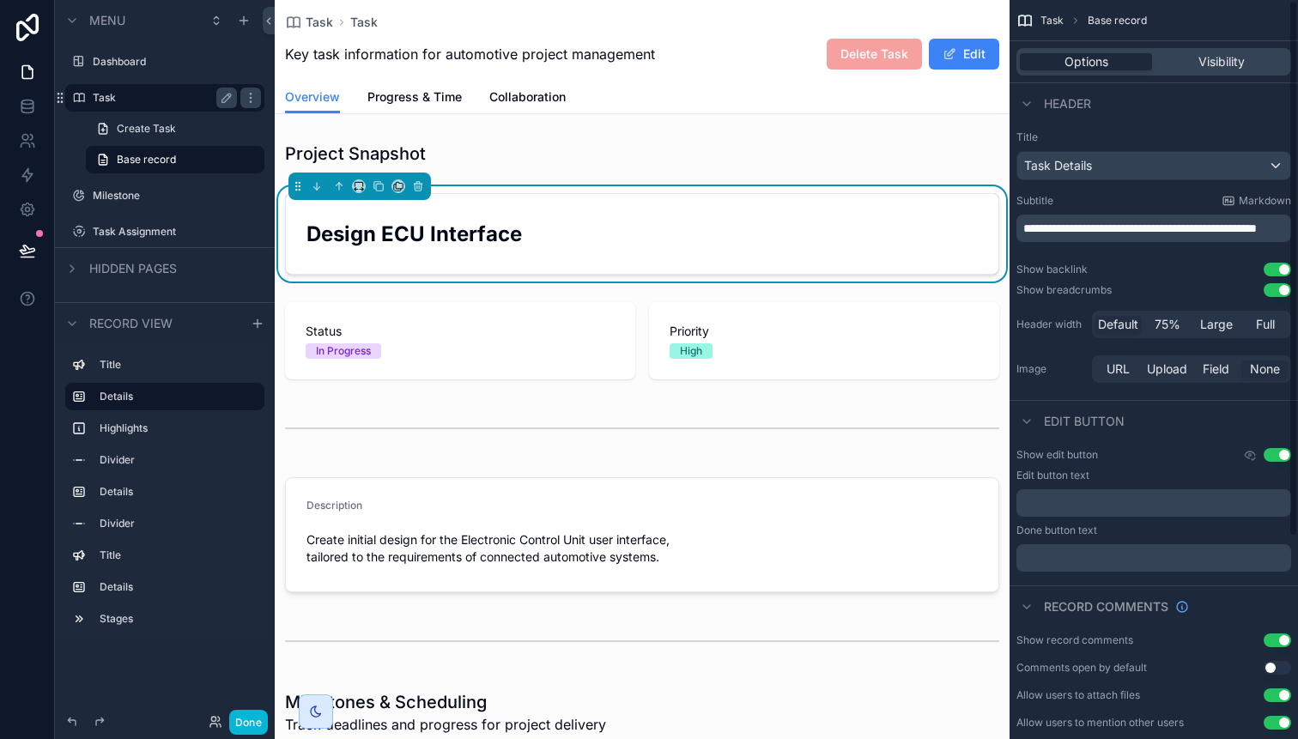
click at [1037, 25] on div "Task Base record" at bounding box center [1153, 20] width 288 height 41
click at [1062, 19] on span "Task" at bounding box center [1051, 21] width 23 height 14
click at [113, 94] on label "Task" at bounding box center [161, 98] width 137 height 14
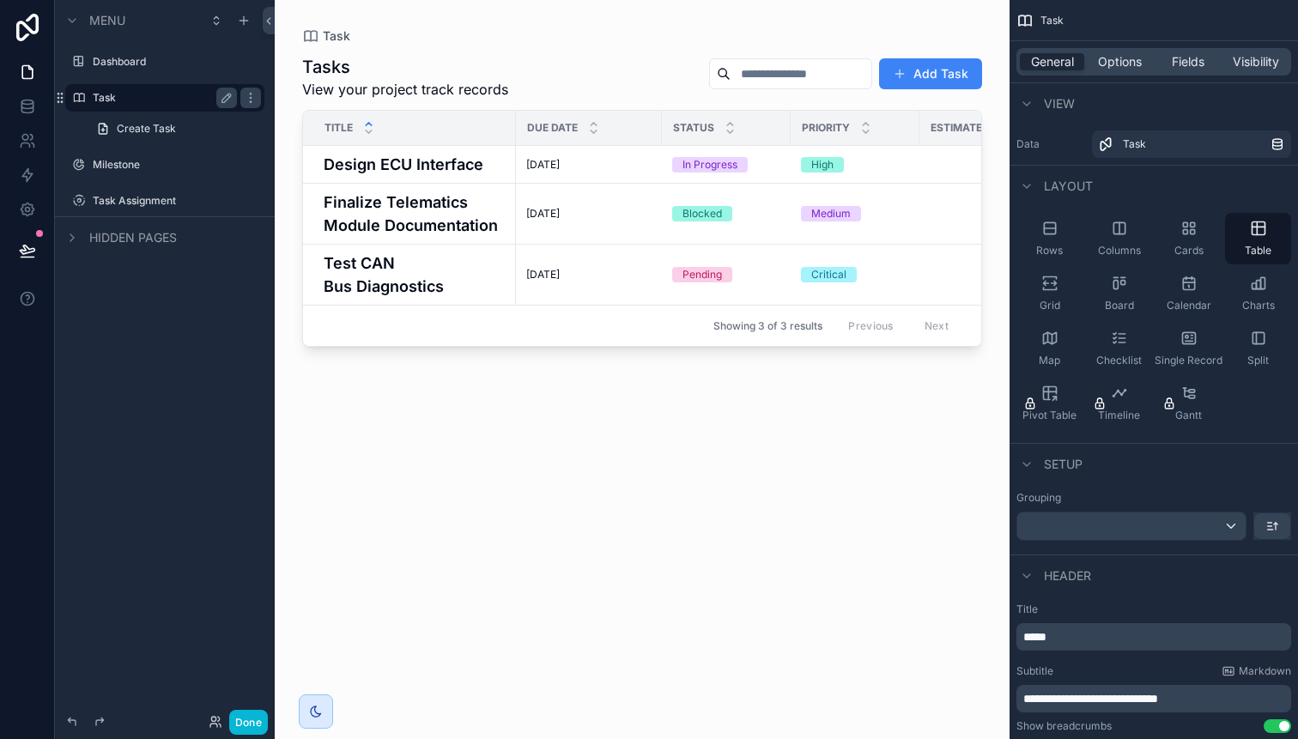
click at [788, 388] on div "Tasks View your project track records Add Task Title Due Date Status Priority E…" at bounding box center [642, 382] width 680 height 674
click at [257, 731] on button "Done" at bounding box center [248, 722] width 39 height 25
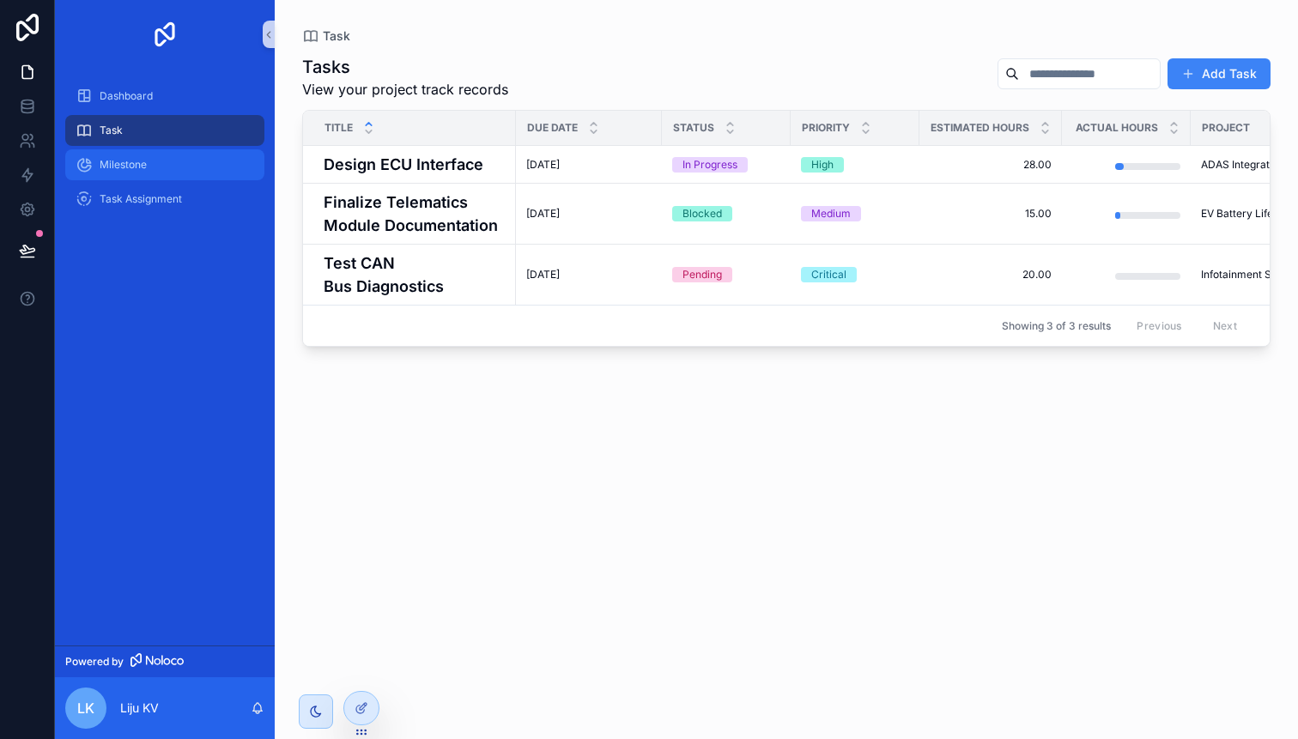
click at [144, 169] on span "Milestone" at bounding box center [123, 165] width 47 height 14
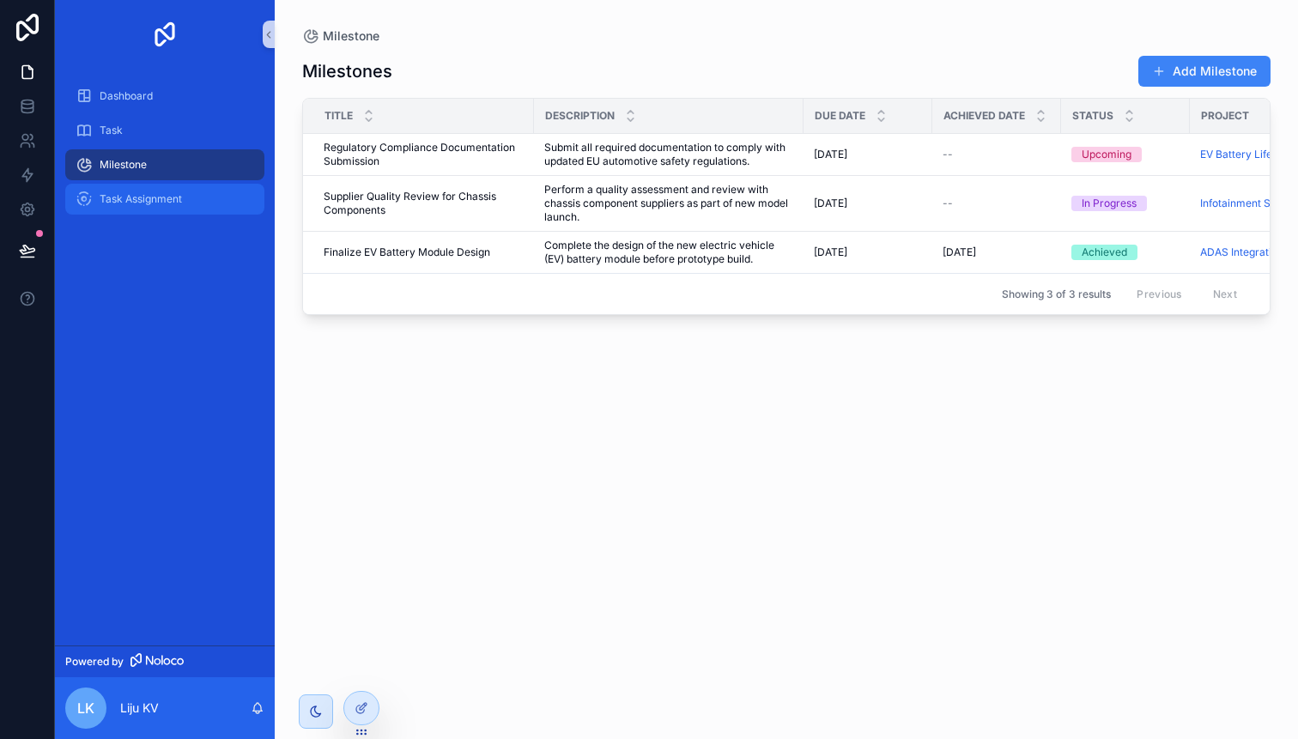
click at [164, 196] on span "Task Assignment" at bounding box center [141, 199] width 82 height 14
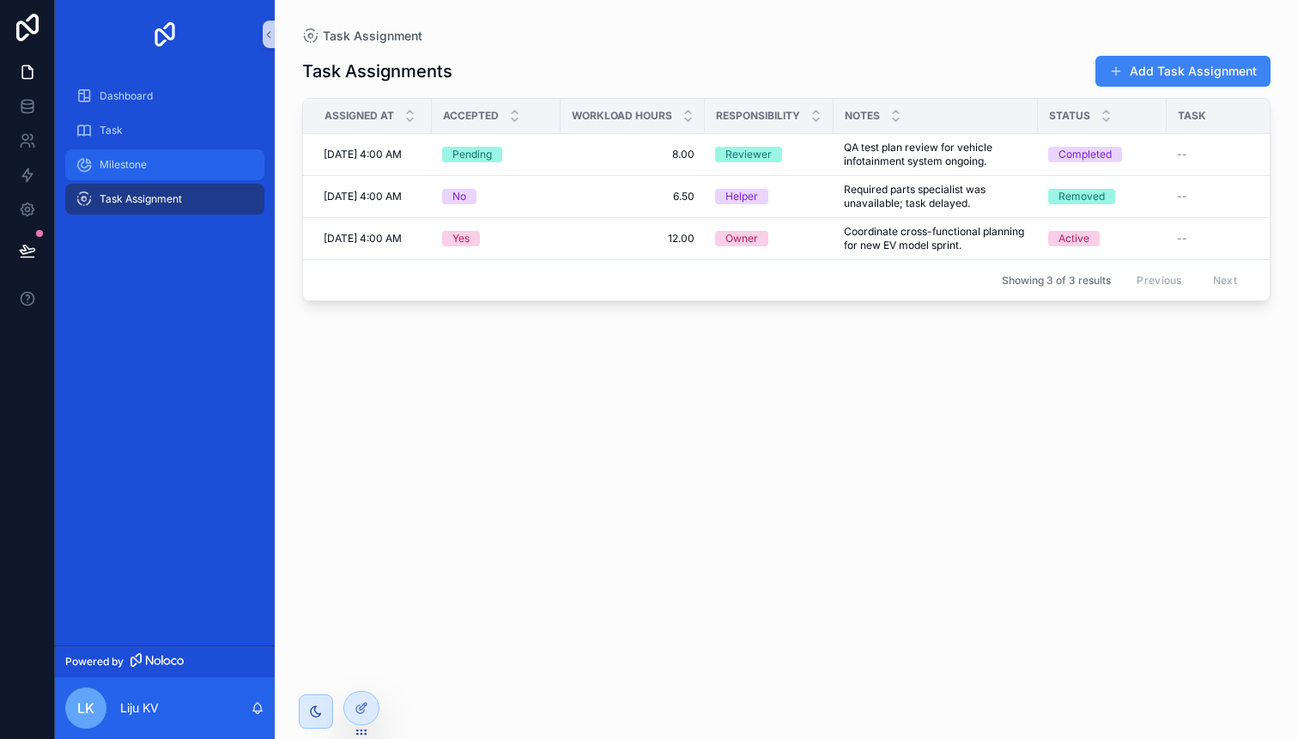
click at [144, 172] on div "Milestone" at bounding box center [165, 164] width 179 height 27
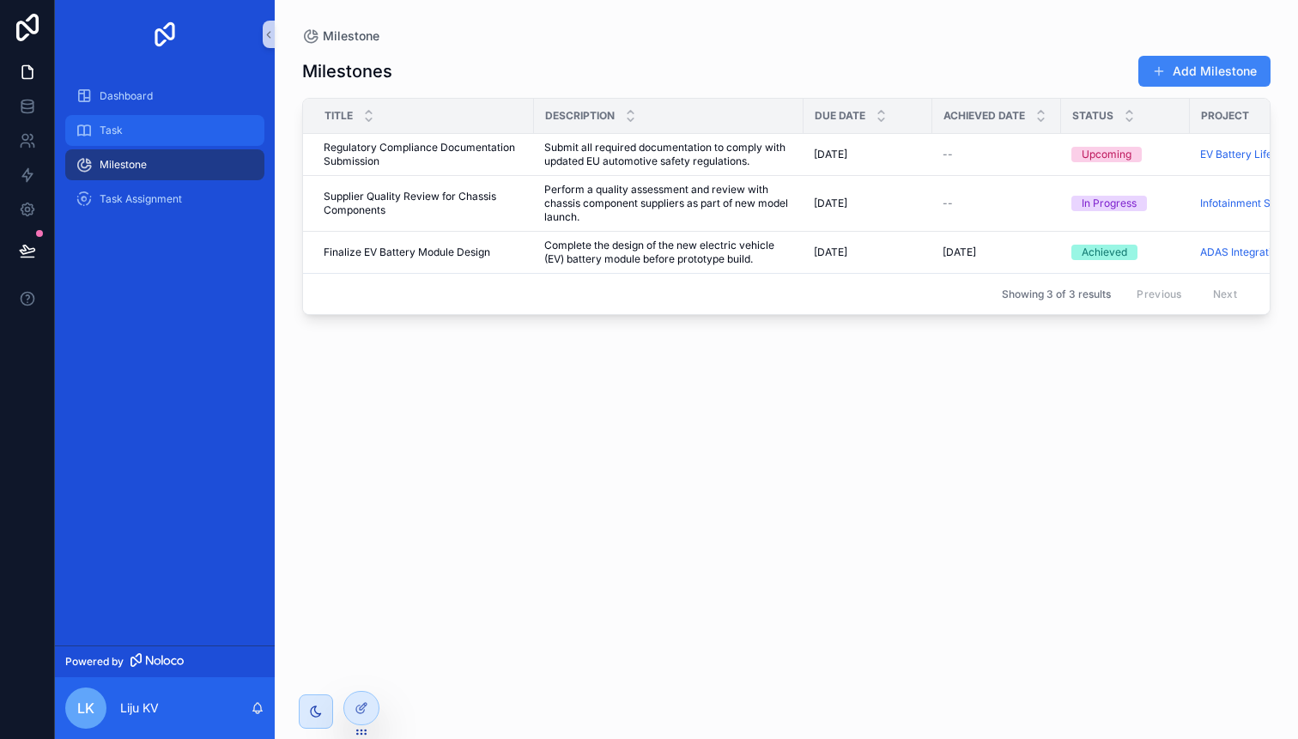
click at [134, 140] on div "Task" at bounding box center [165, 130] width 179 height 27
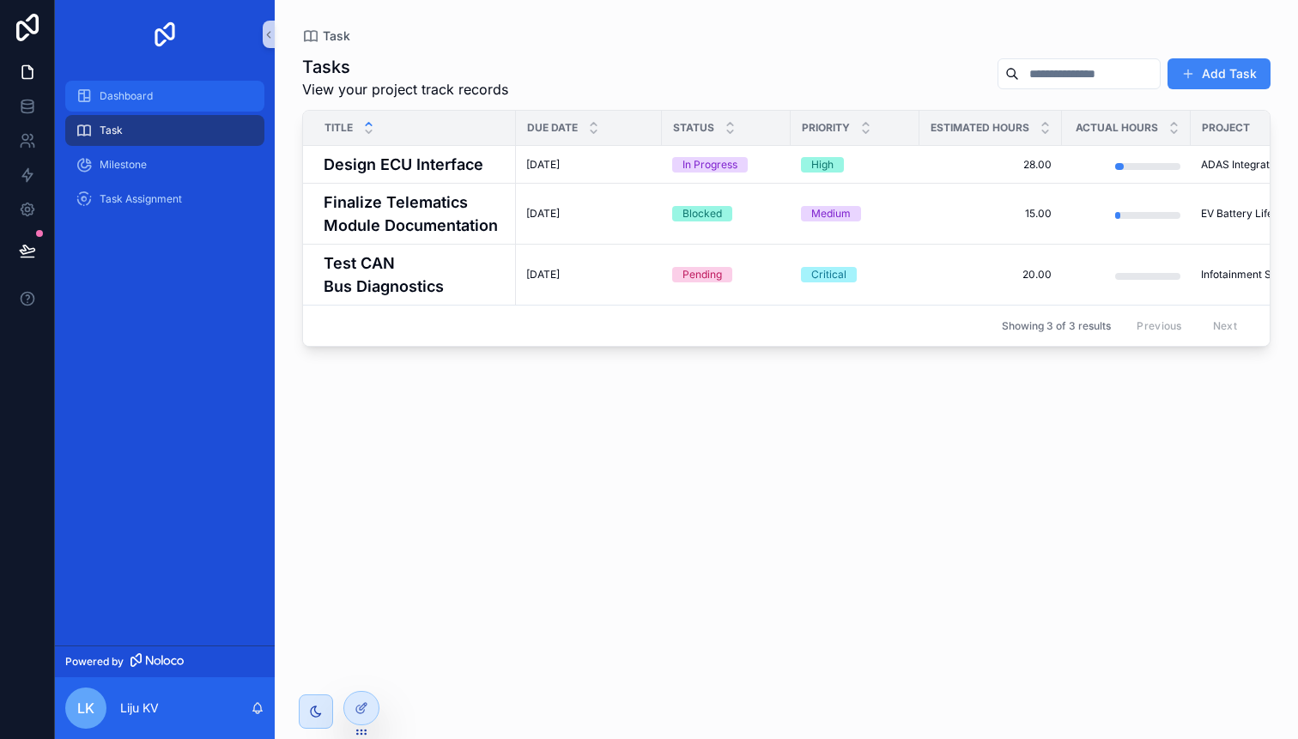
click at [136, 105] on div "Dashboard" at bounding box center [165, 95] width 179 height 27
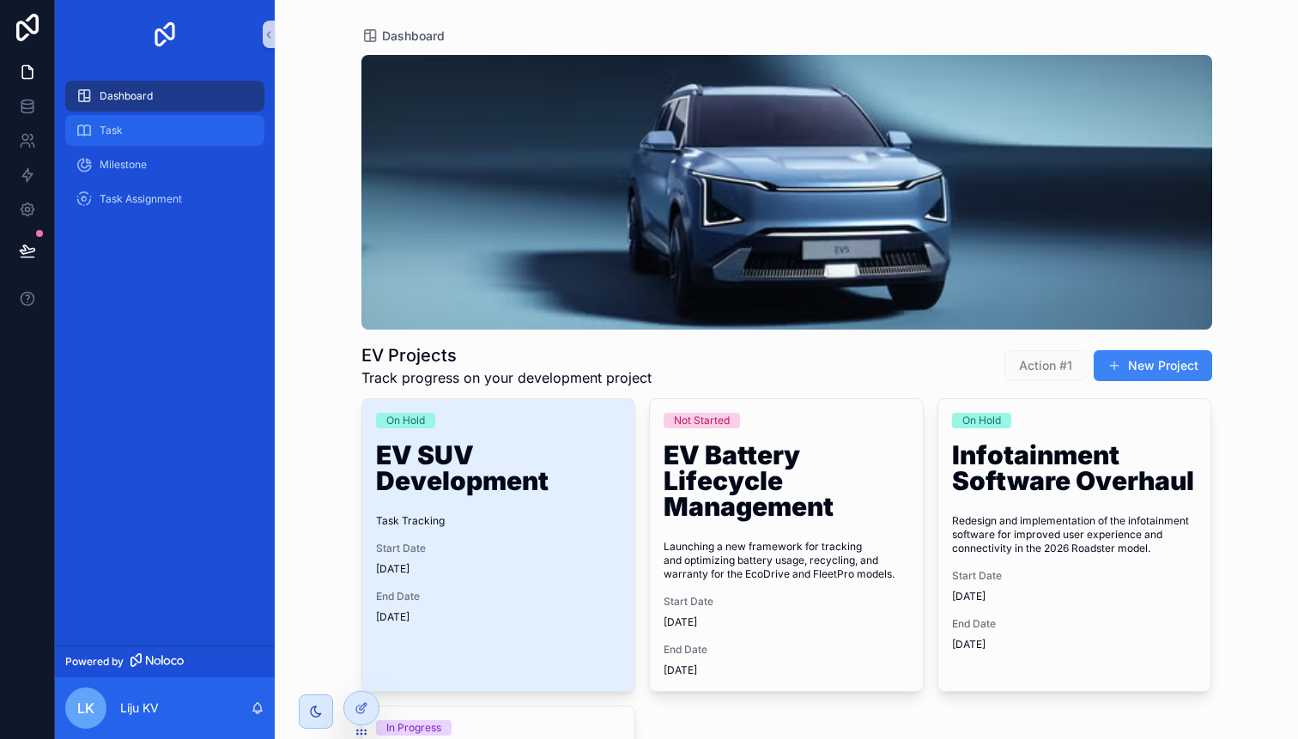
click at [133, 124] on div "Task" at bounding box center [165, 130] width 179 height 27
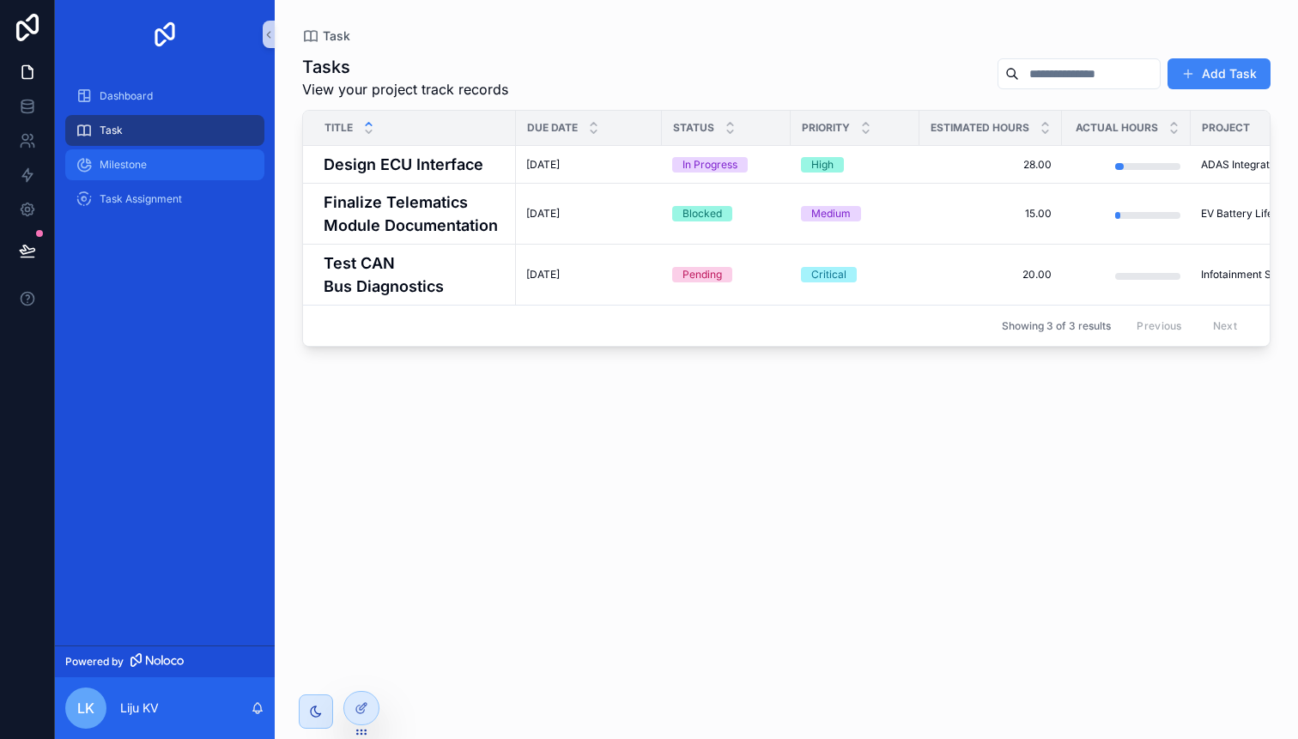
click at [126, 170] on span "Milestone" at bounding box center [123, 165] width 47 height 14
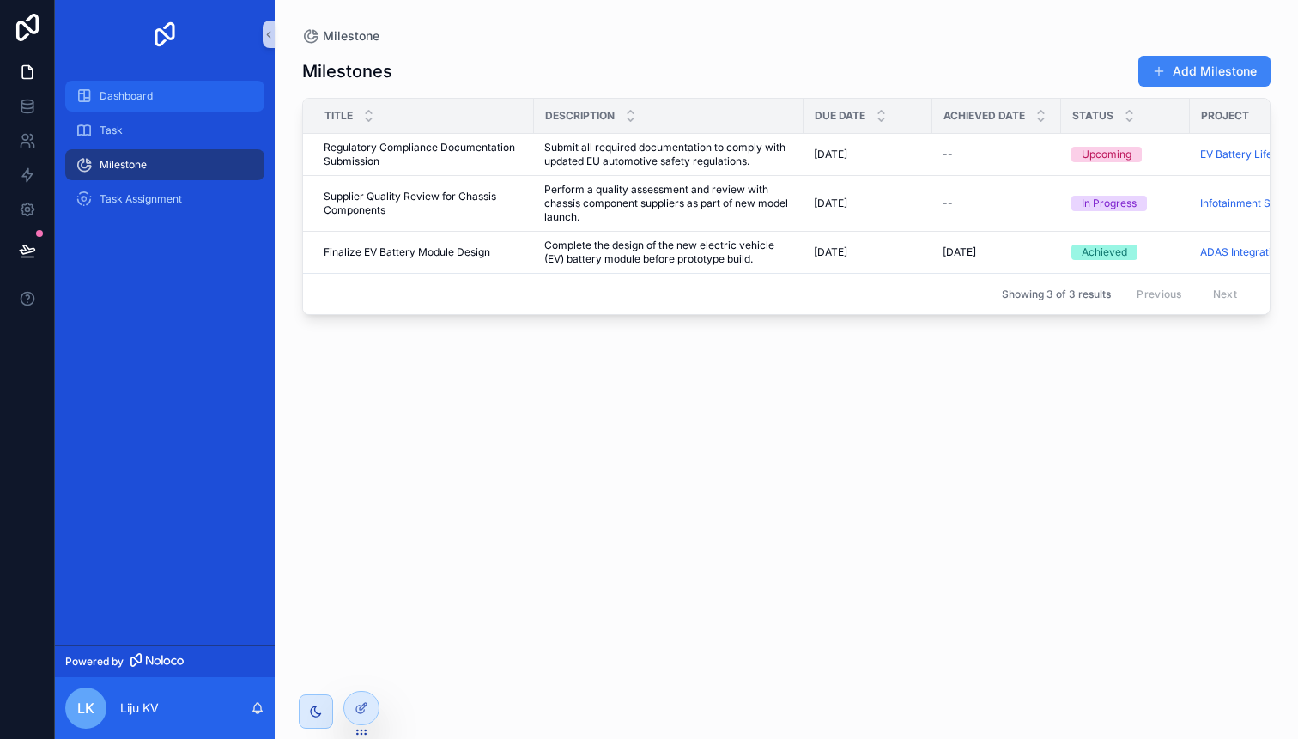
click at [148, 99] on span "Dashboard" at bounding box center [126, 96] width 53 height 14
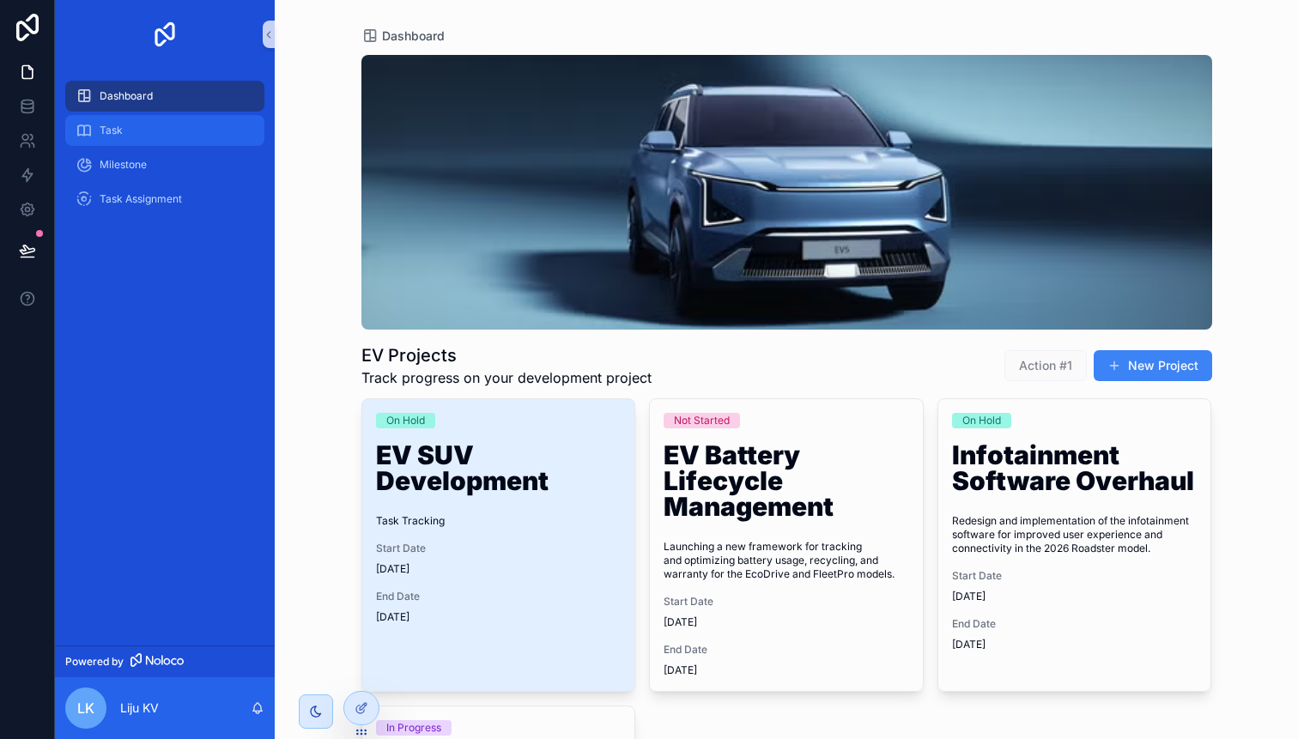
click at [141, 138] on div "Task" at bounding box center [165, 130] width 179 height 27
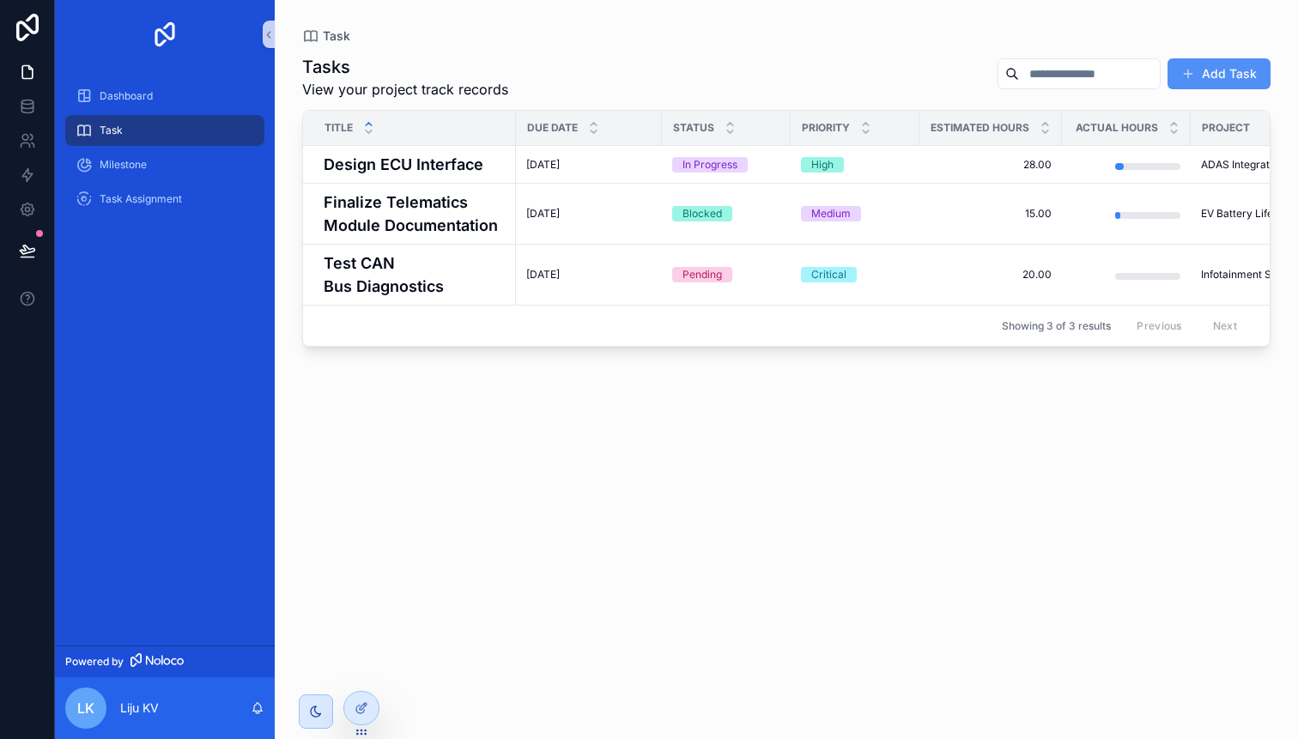
click at [1231, 64] on button "Add Task" at bounding box center [1218, 73] width 103 height 31
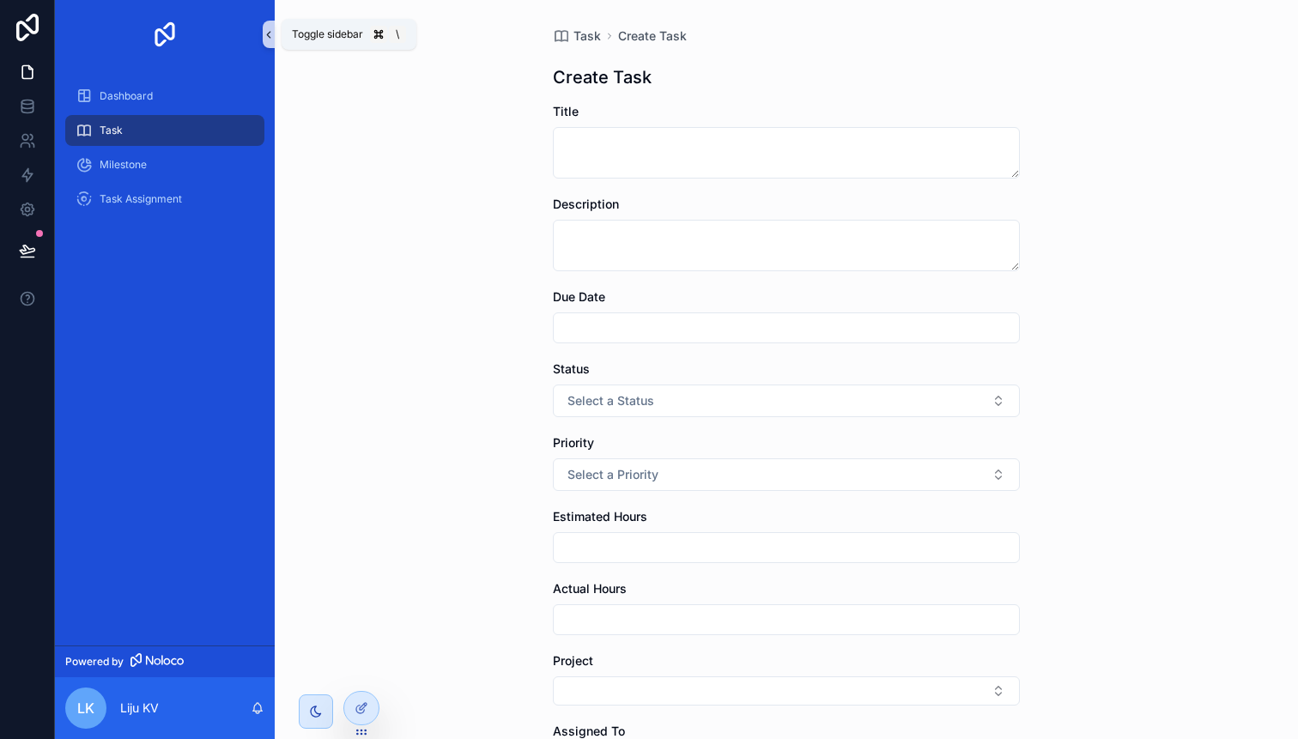
click at [266, 36] on icon "scrollable content" at bounding box center [269, 34] width 12 height 13
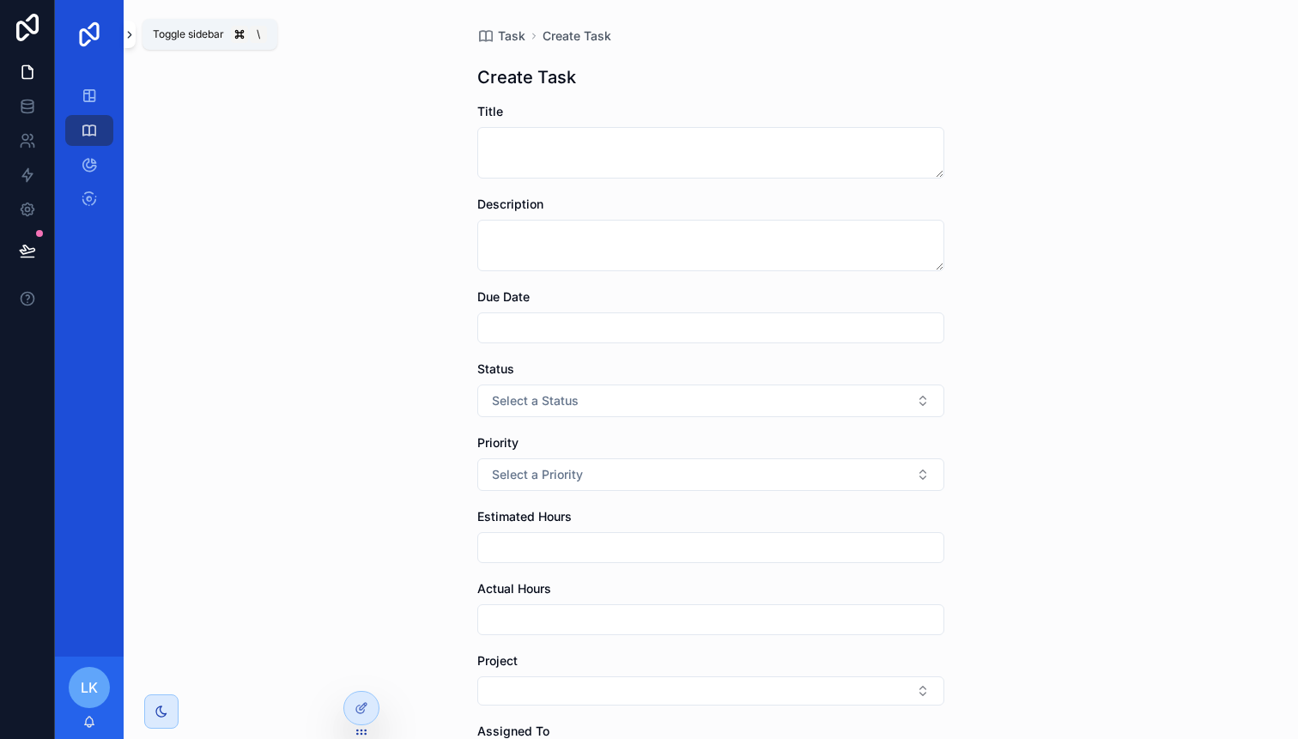
click at [130, 39] on icon "scrollable content" at bounding box center [130, 34] width 12 height 13
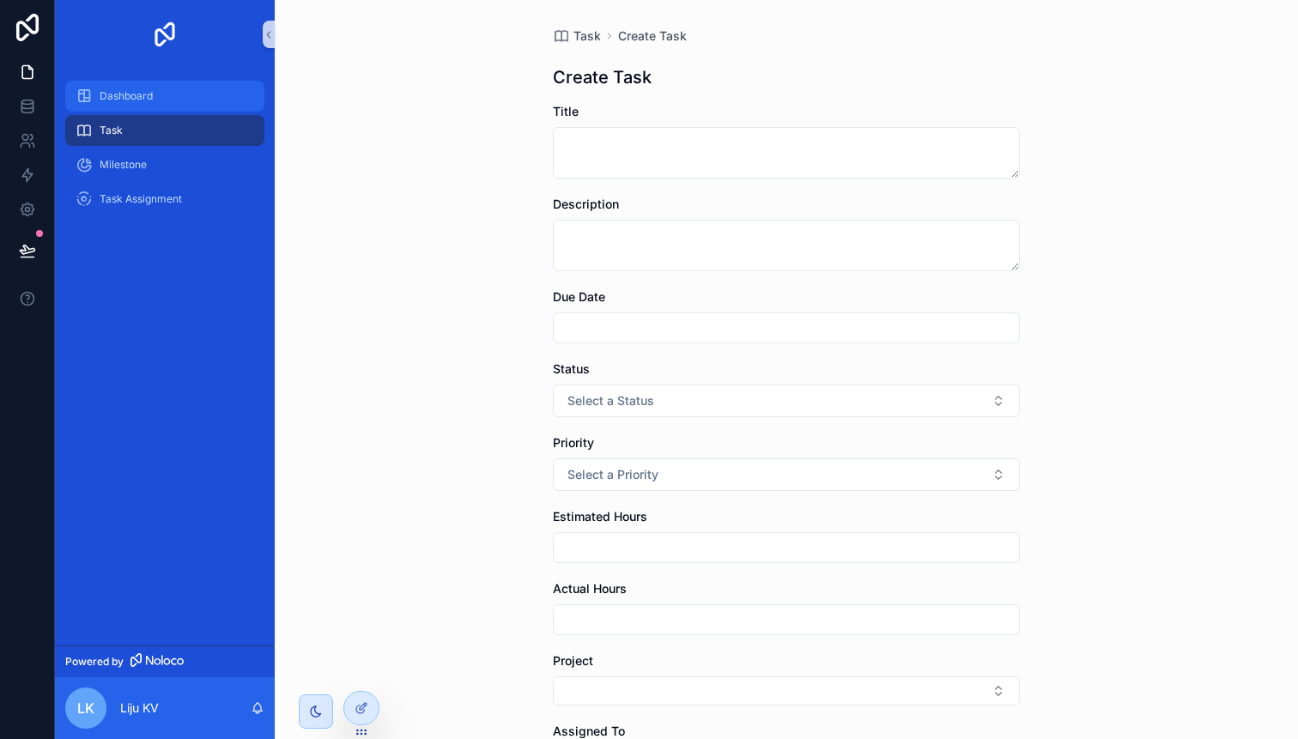
click at [121, 102] on span "Dashboard" at bounding box center [126, 96] width 53 height 14
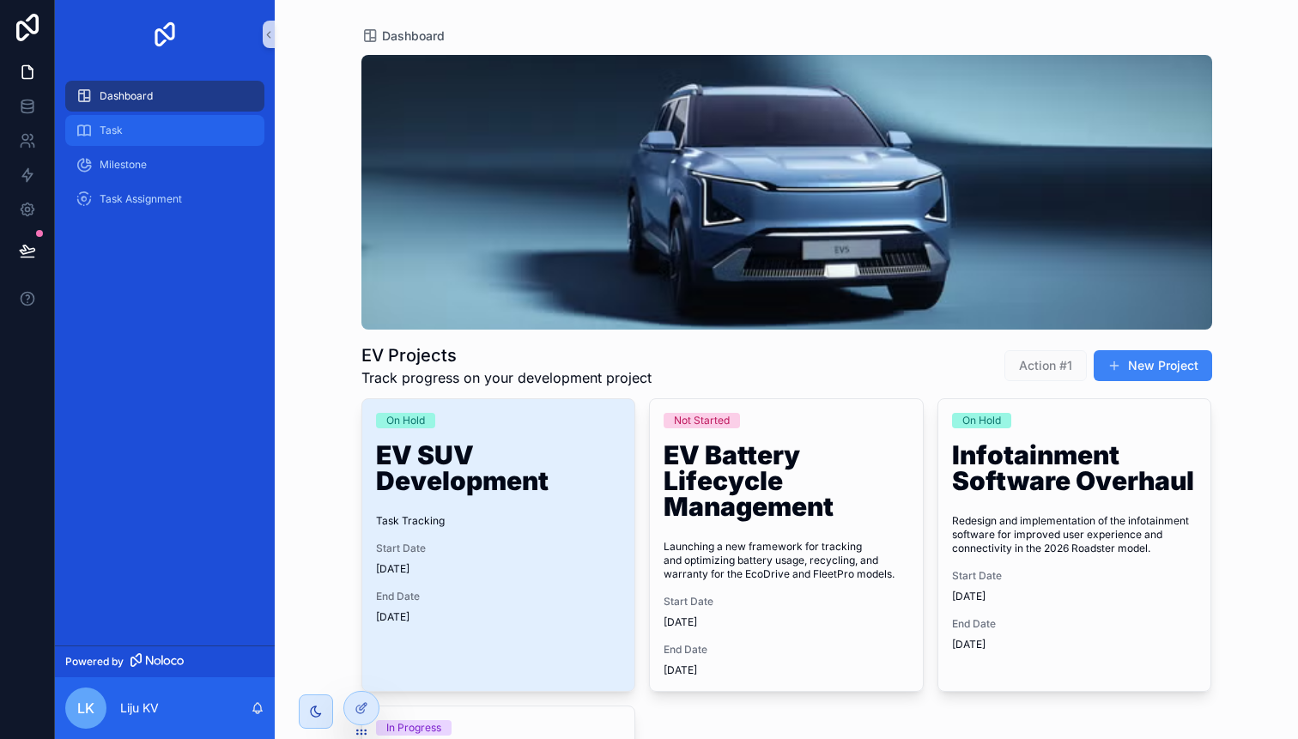
click at [120, 137] on div "Task" at bounding box center [165, 130] width 179 height 27
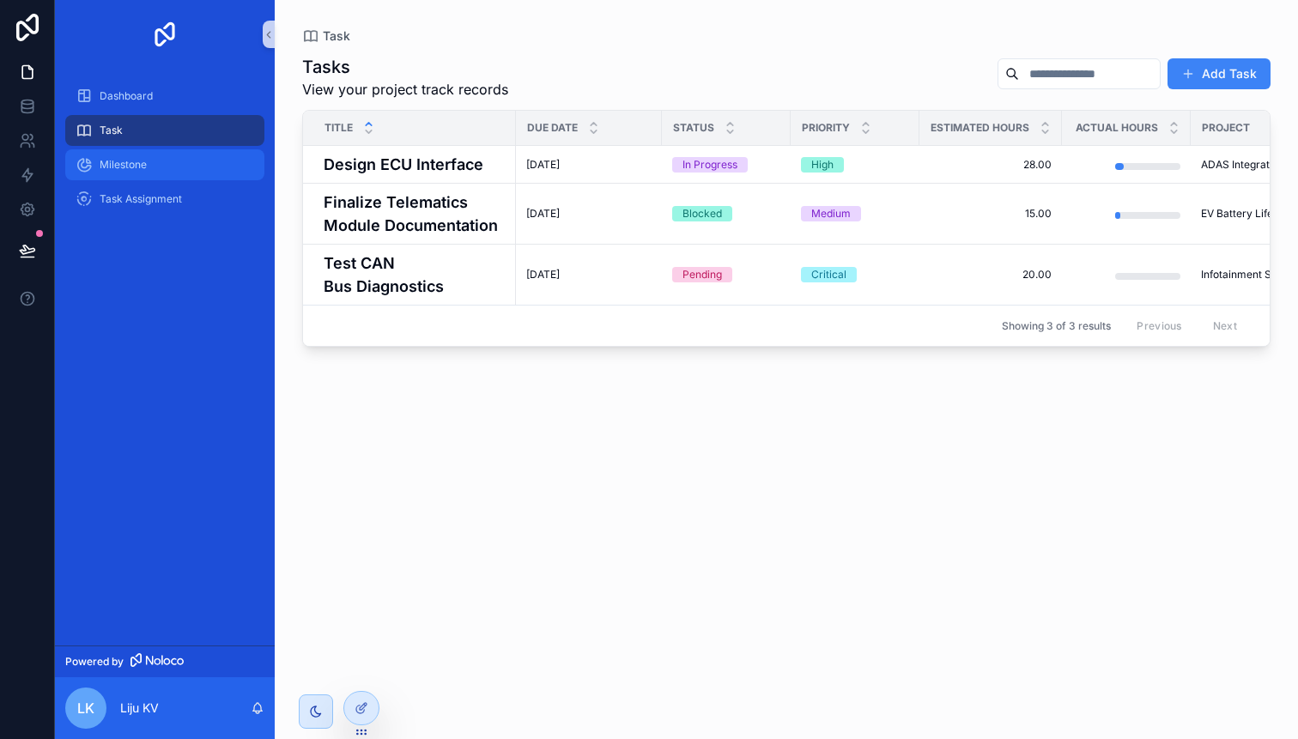
click at [136, 170] on span "Milestone" at bounding box center [123, 165] width 47 height 14
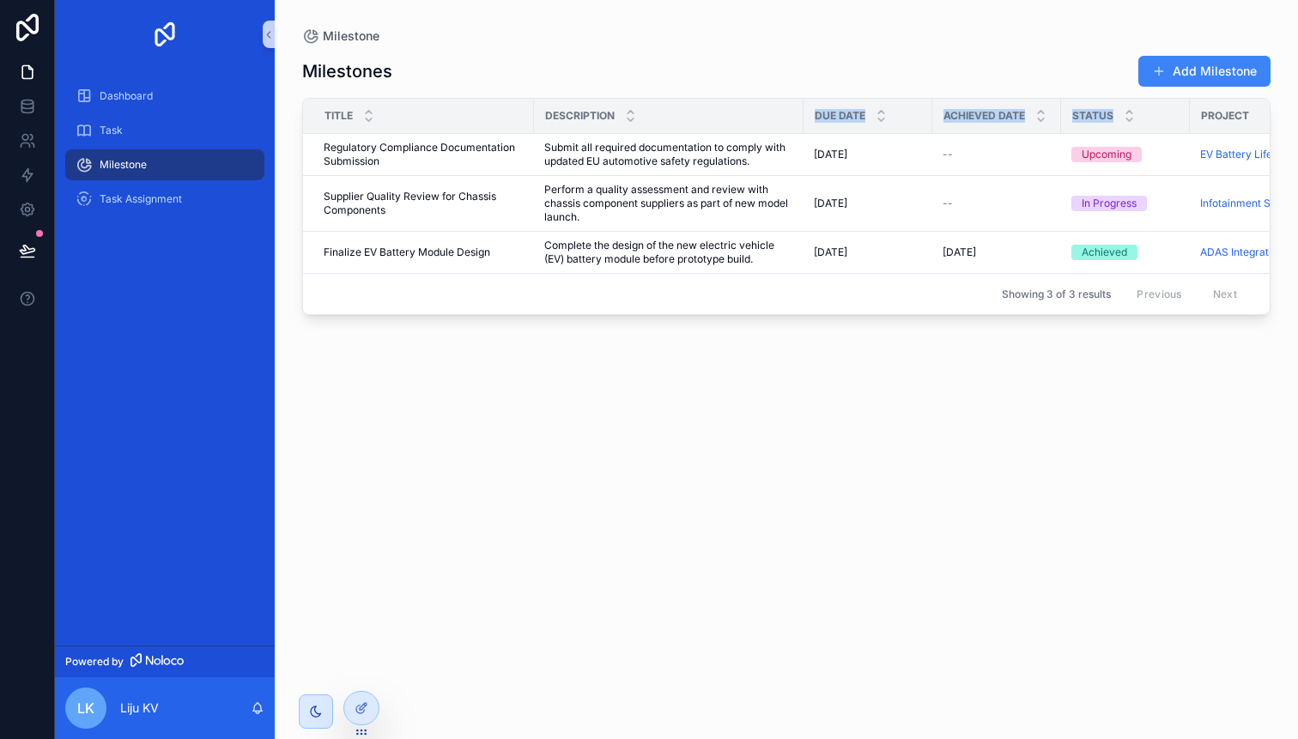
drag, startPoint x: 1109, startPoint y: 125, endPoint x: 700, endPoint y: 124, distance: 408.5
click at [699, 124] on tr "Title Description Due Date Achieved Date Status Project Created By" at bounding box center [893, 116] width 1181 height 35
click at [369, 703] on div at bounding box center [361, 708] width 34 height 33
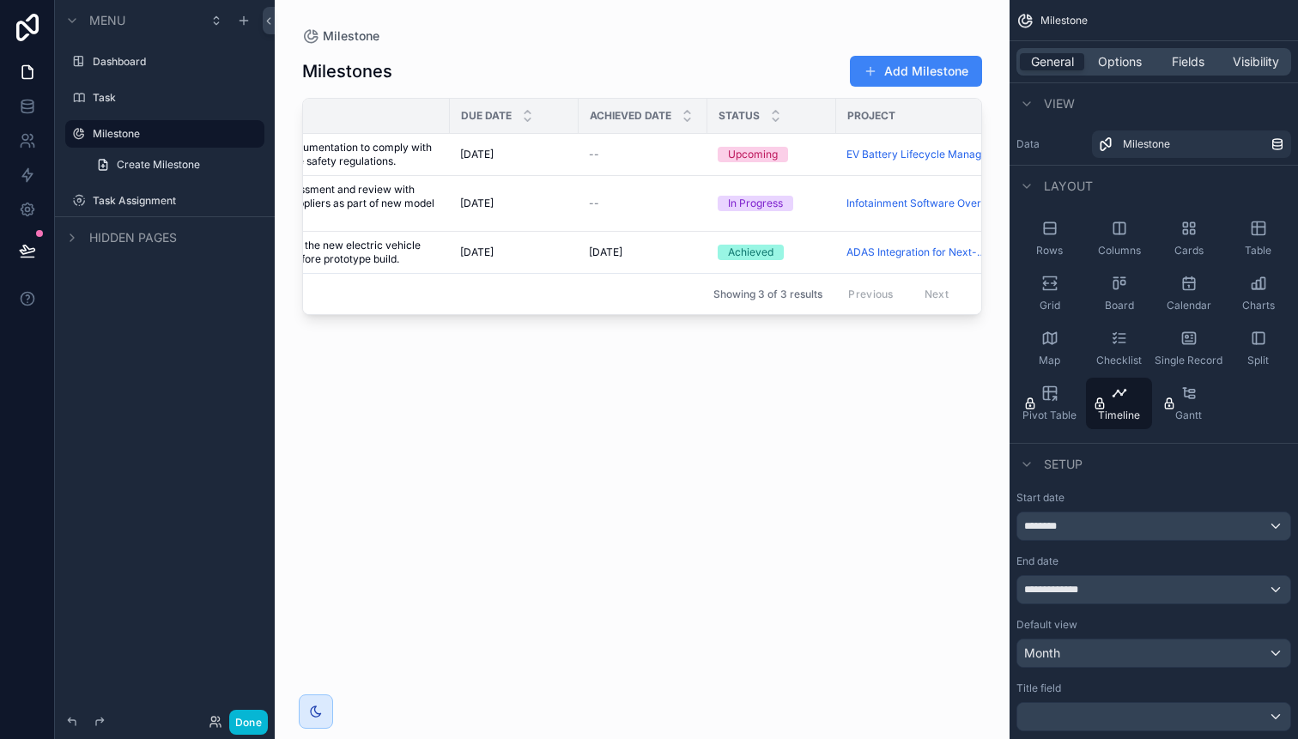
scroll to position [0, 332]
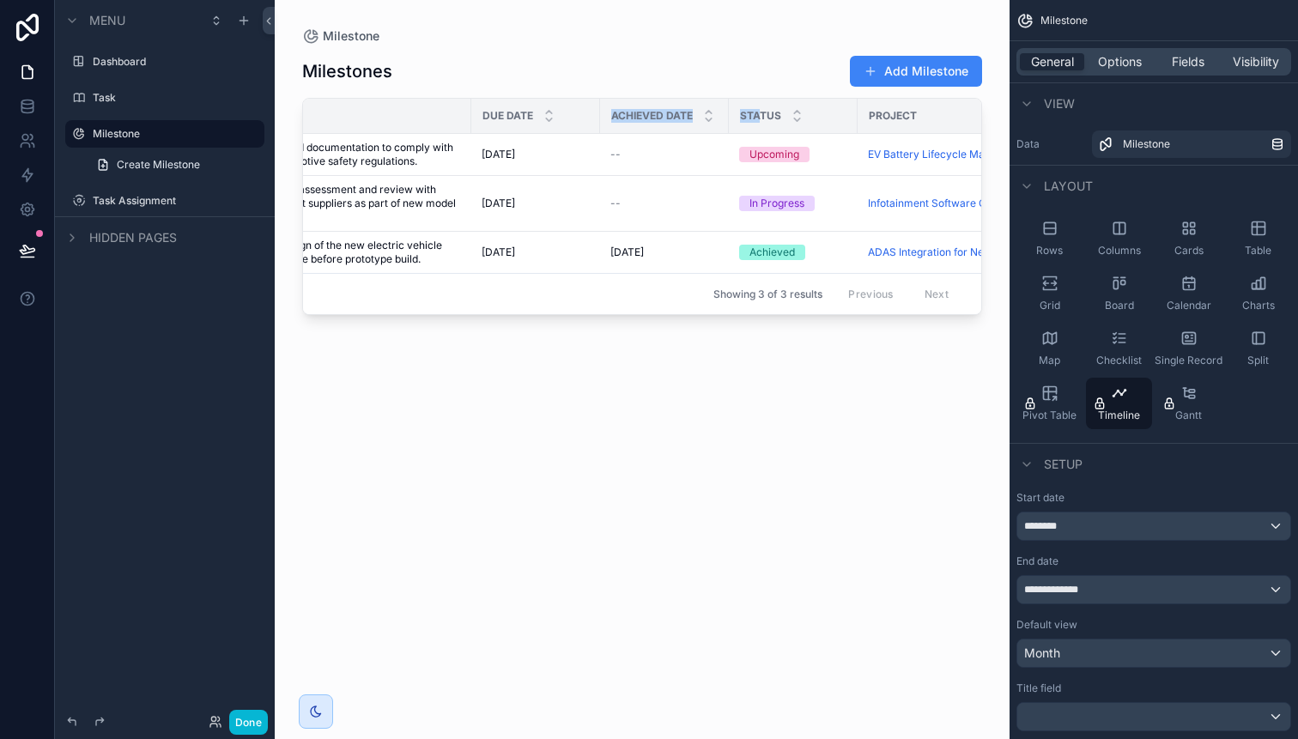
drag, startPoint x: 759, startPoint y: 116, endPoint x: 555, endPoint y: 106, distance: 203.6
click at [555, 106] on tr "Title Description Due Date Achieved Date Status Project Created By" at bounding box center [561, 116] width 1181 height 35
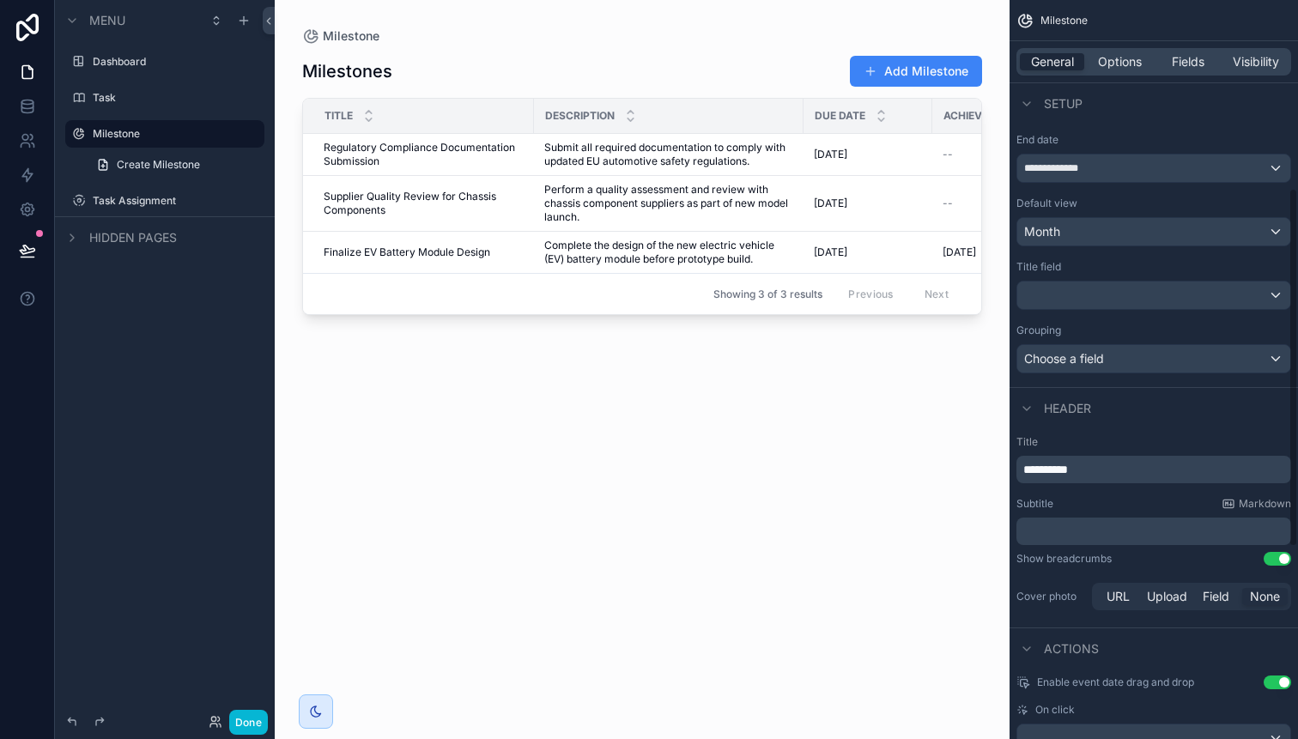
scroll to position [376, 0]
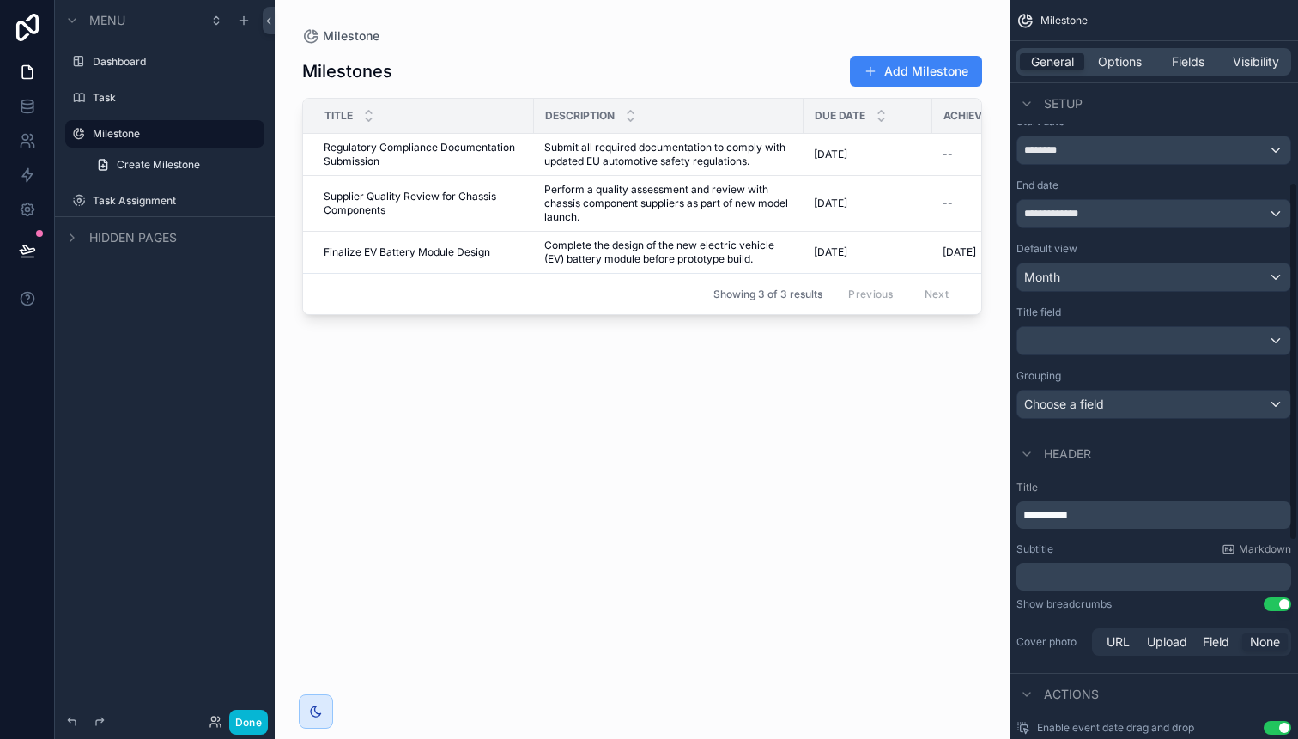
click at [417, 118] on div "Title" at bounding box center [418, 116] width 229 height 33
click at [410, 112] on div "Title" at bounding box center [418, 116] width 229 height 33
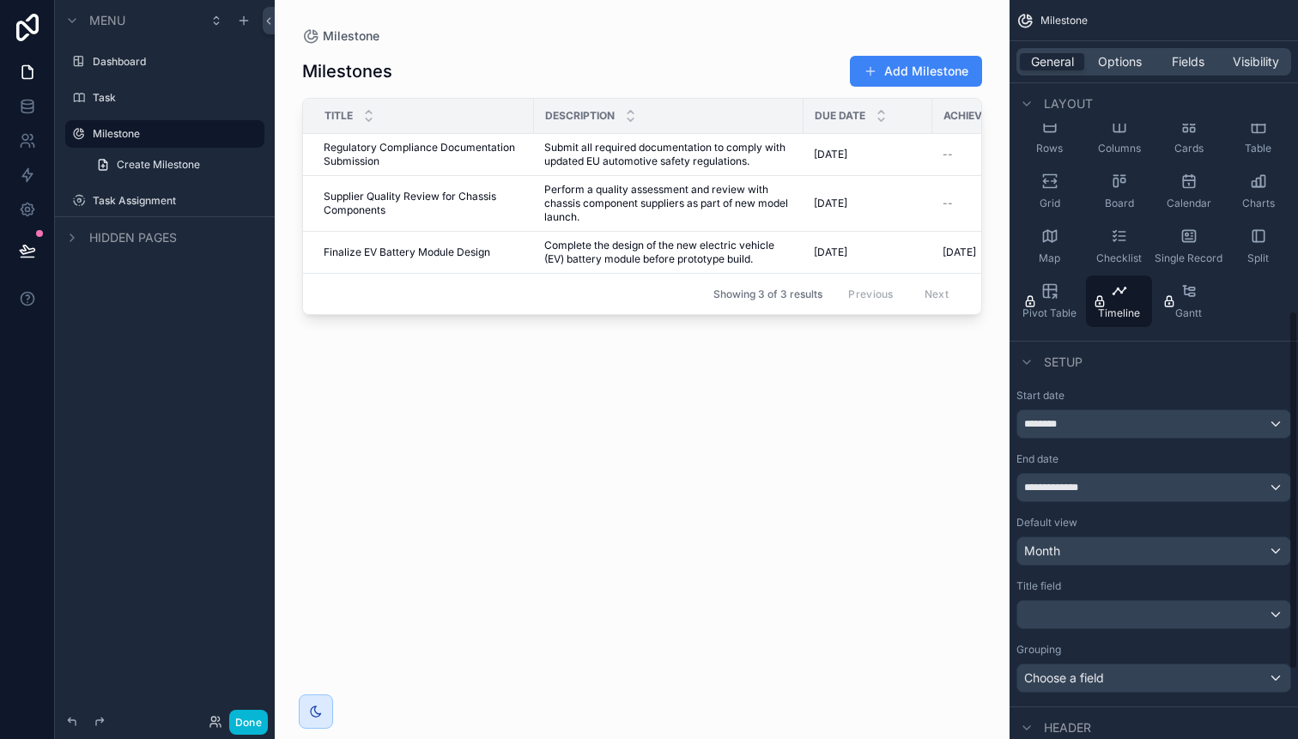
scroll to position [0, 0]
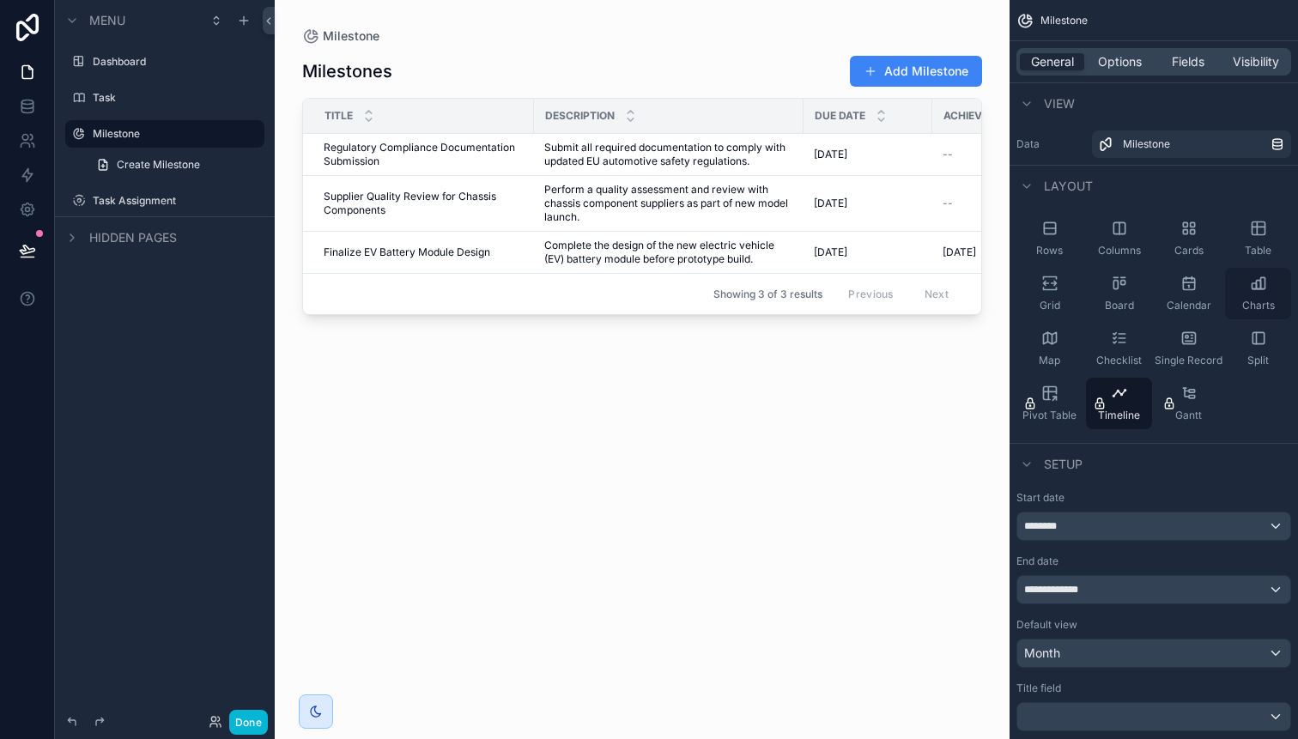
click at [1258, 297] on div "Charts" at bounding box center [1258, 293] width 66 height 51
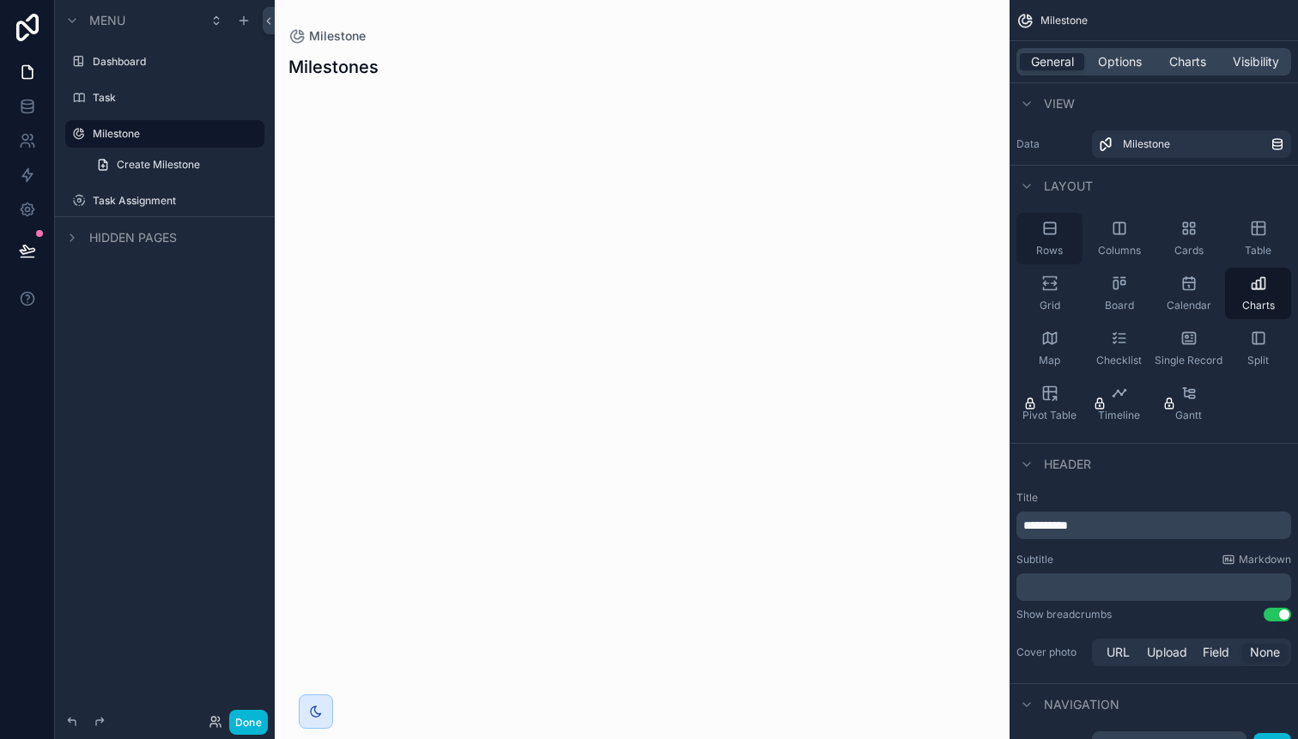
click at [1050, 227] on icon "scrollable content" at bounding box center [1049, 228] width 17 height 17
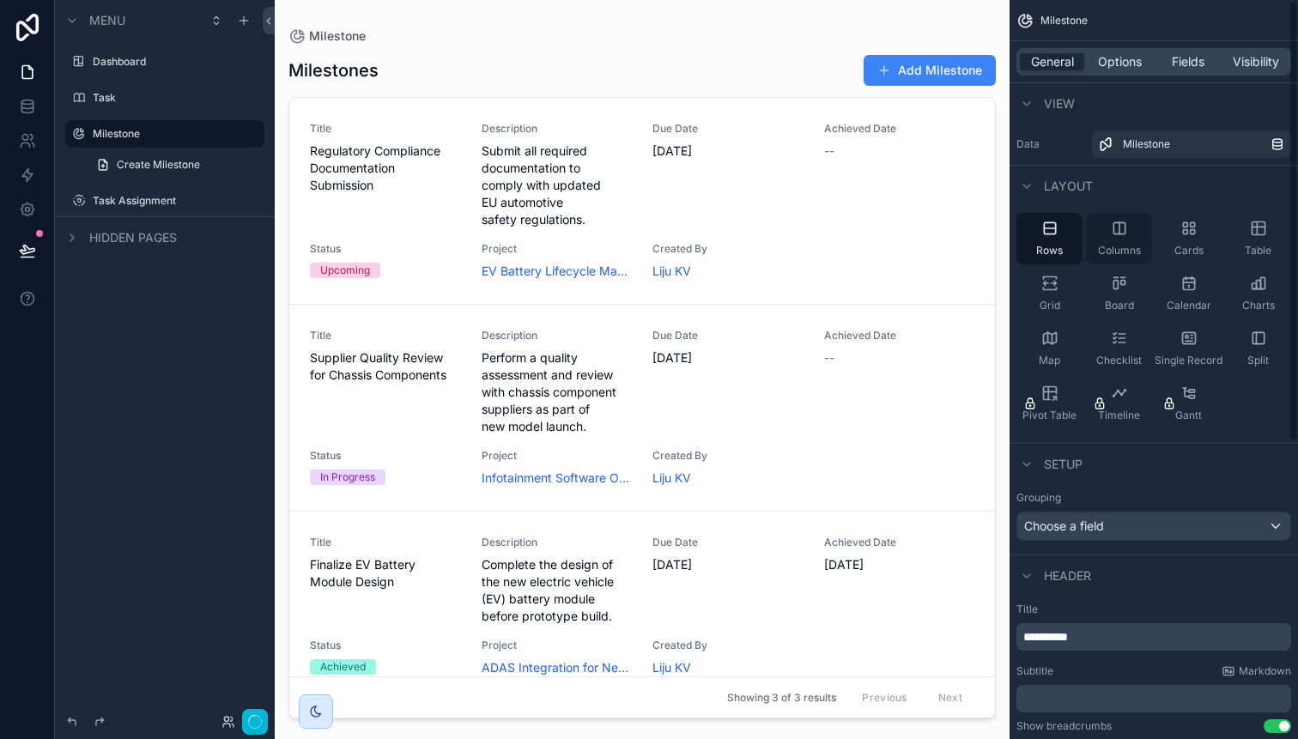
click at [1124, 232] on icon "scrollable content" at bounding box center [1118, 227] width 11 height 11
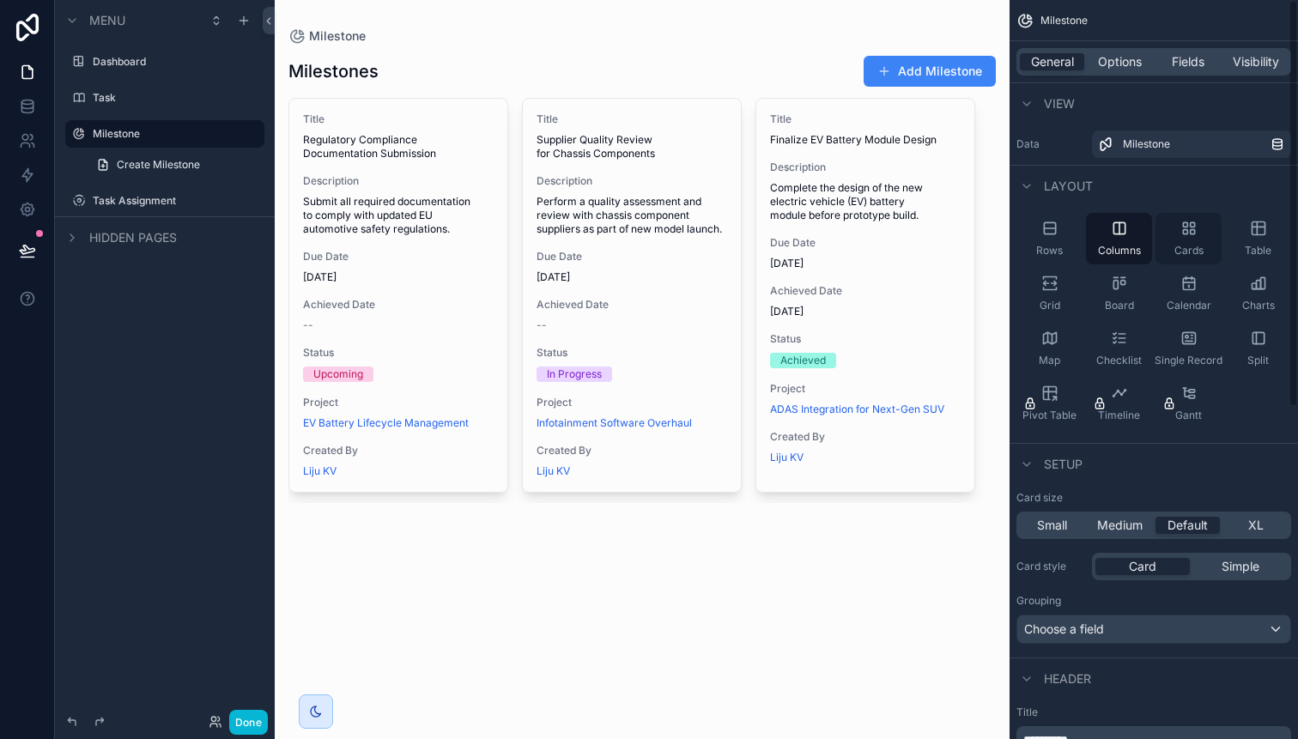
click at [1189, 245] on span "Cards" at bounding box center [1188, 251] width 29 height 14
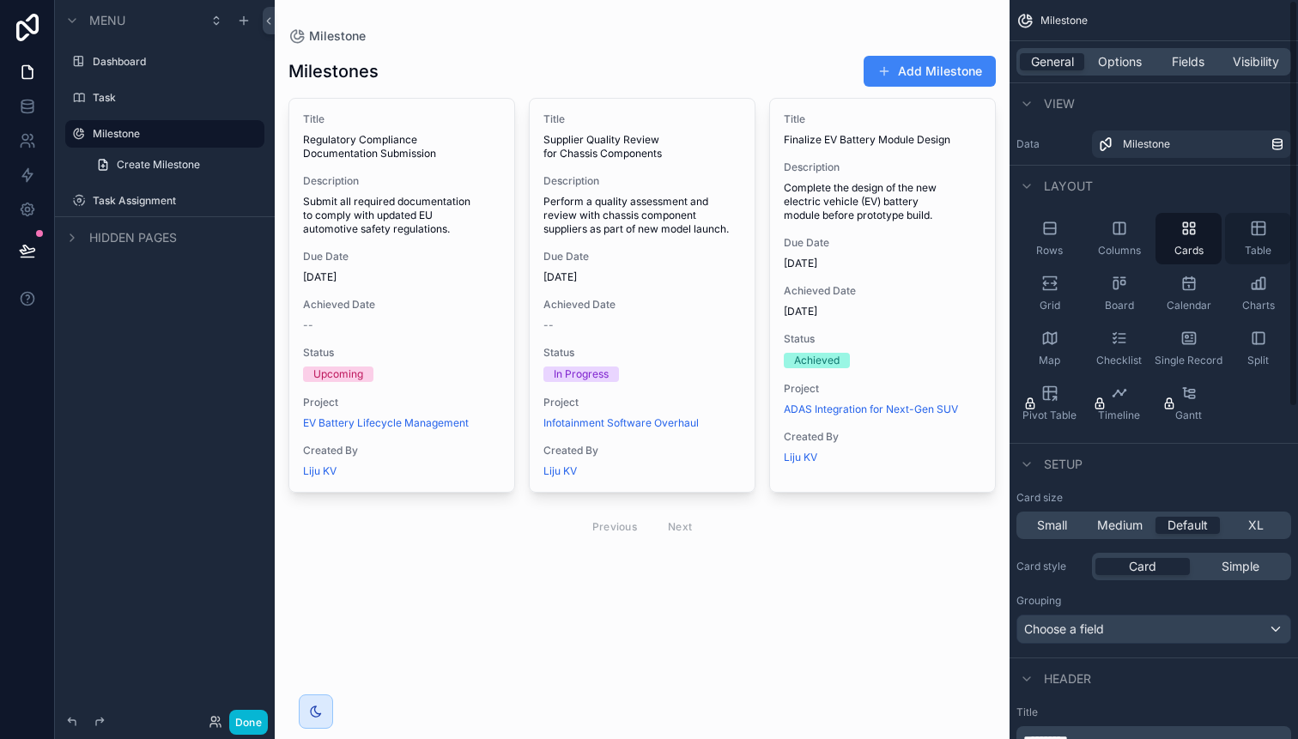
click at [1265, 239] on div "Table" at bounding box center [1258, 238] width 66 height 51
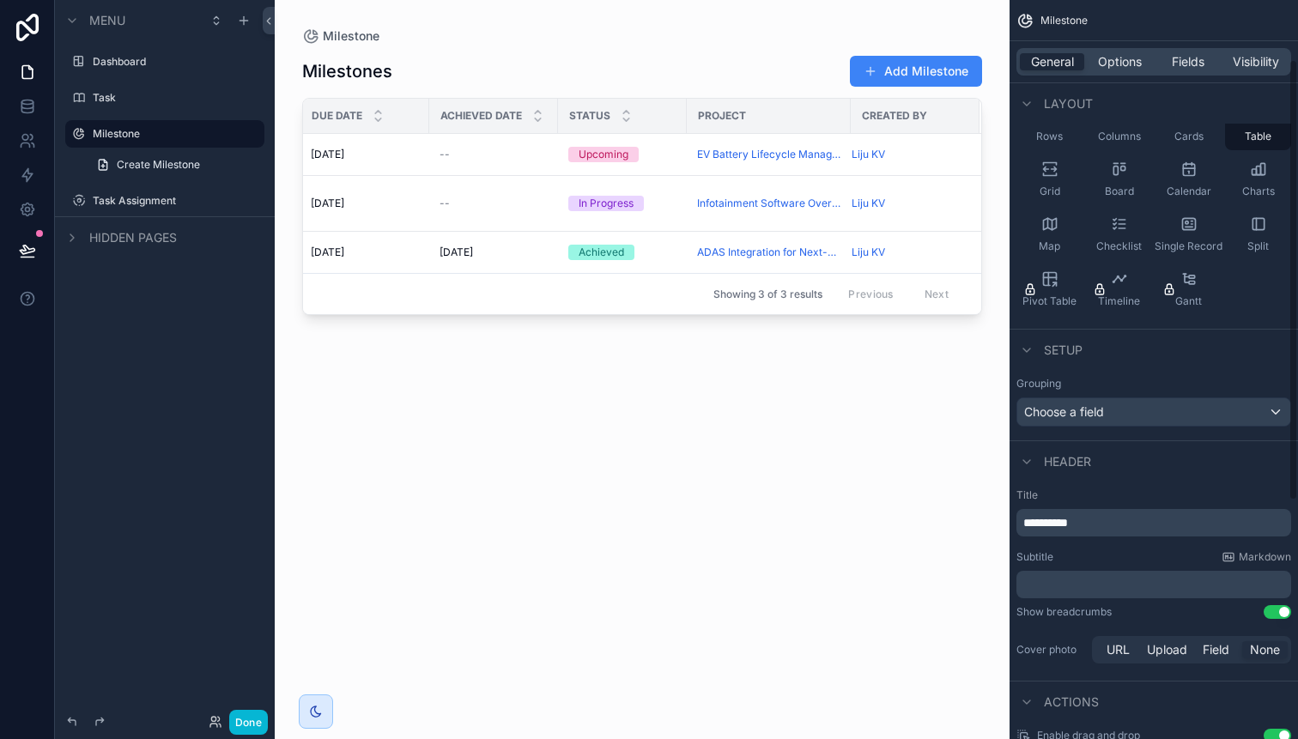
scroll to position [123, 0]
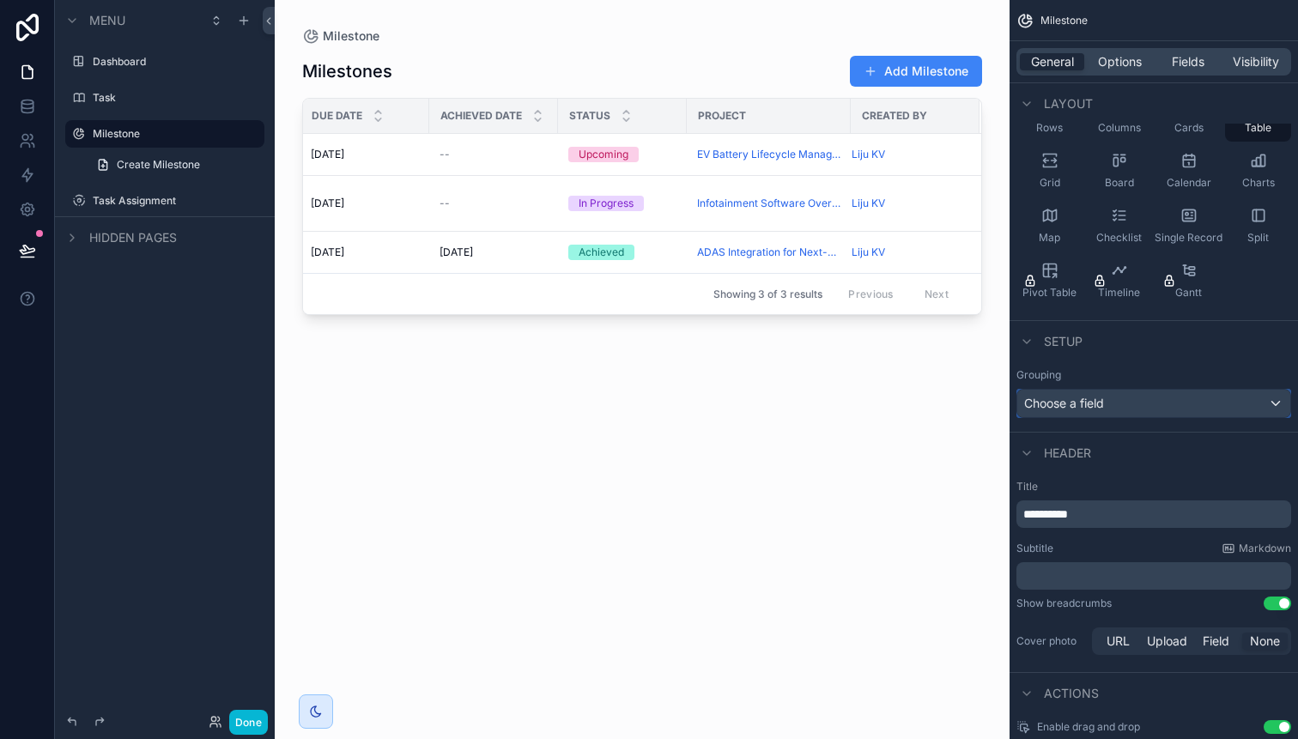
click at [1274, 402] on div "Choose a field" at bounding box center [1153, 403] width 273 height 27
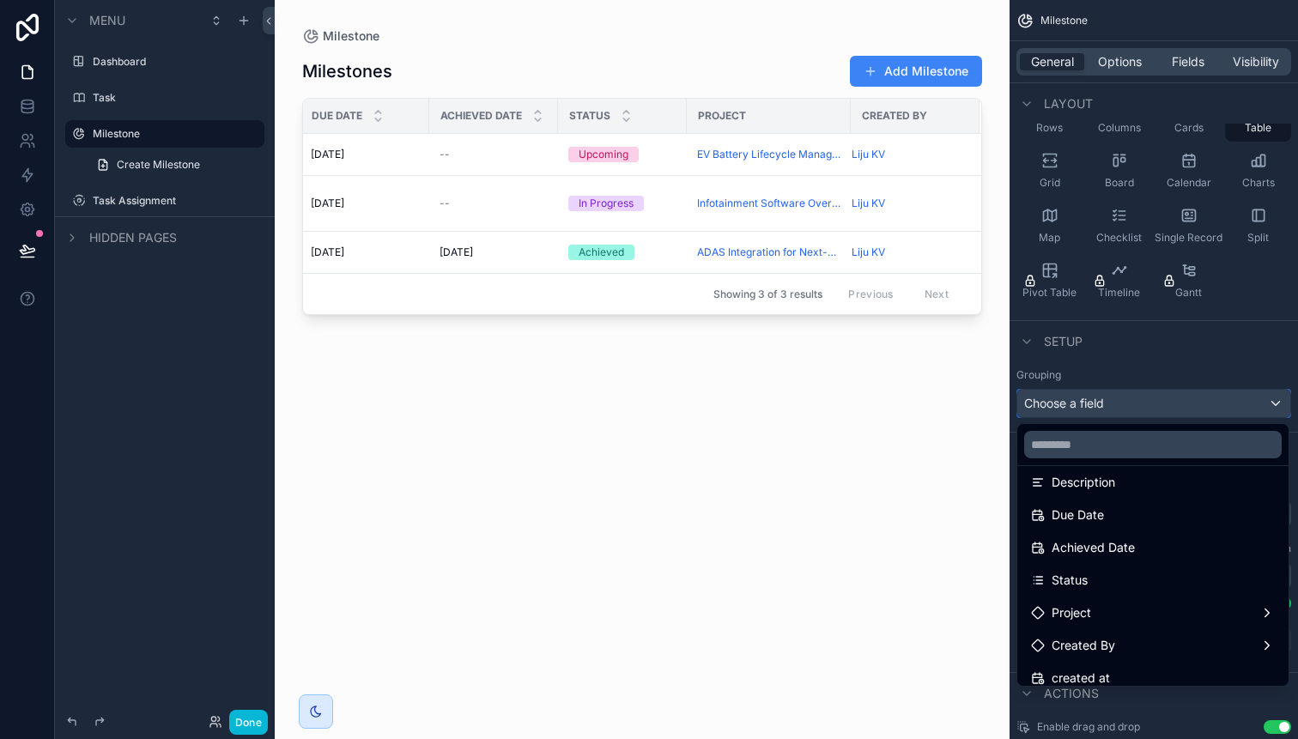
scroll to position [145, 0]
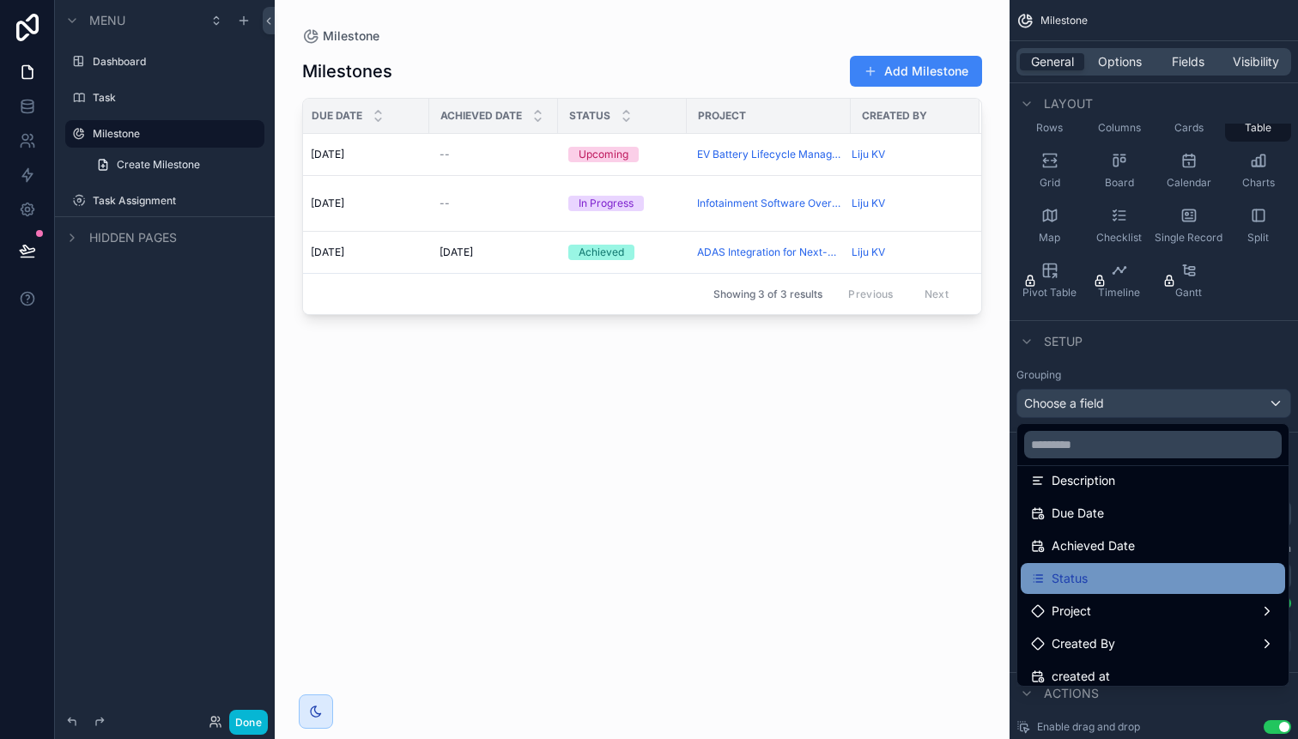
click at [1115, 569] on div "Status" at bounding box center [1153, 578] width 244 height 21
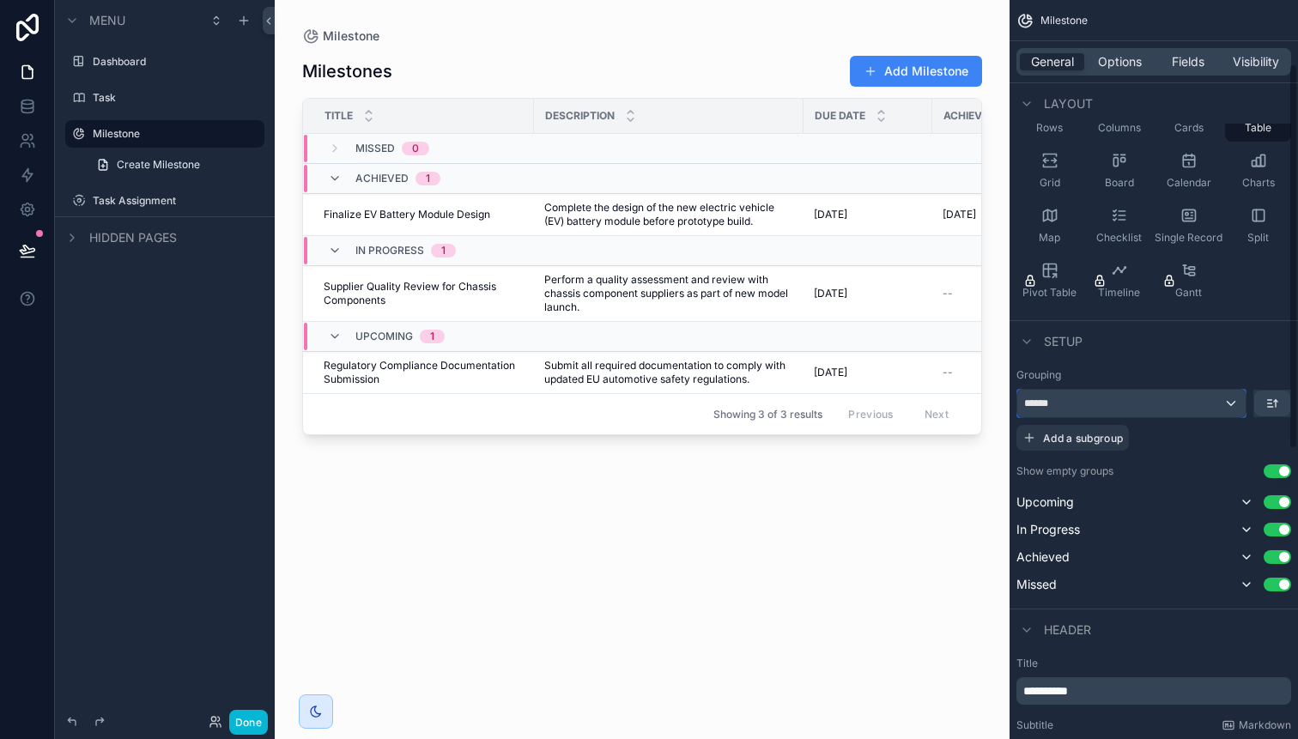
click at [1229, 406] on div "******" at bounding box center [1131, 403] width 228 height 27
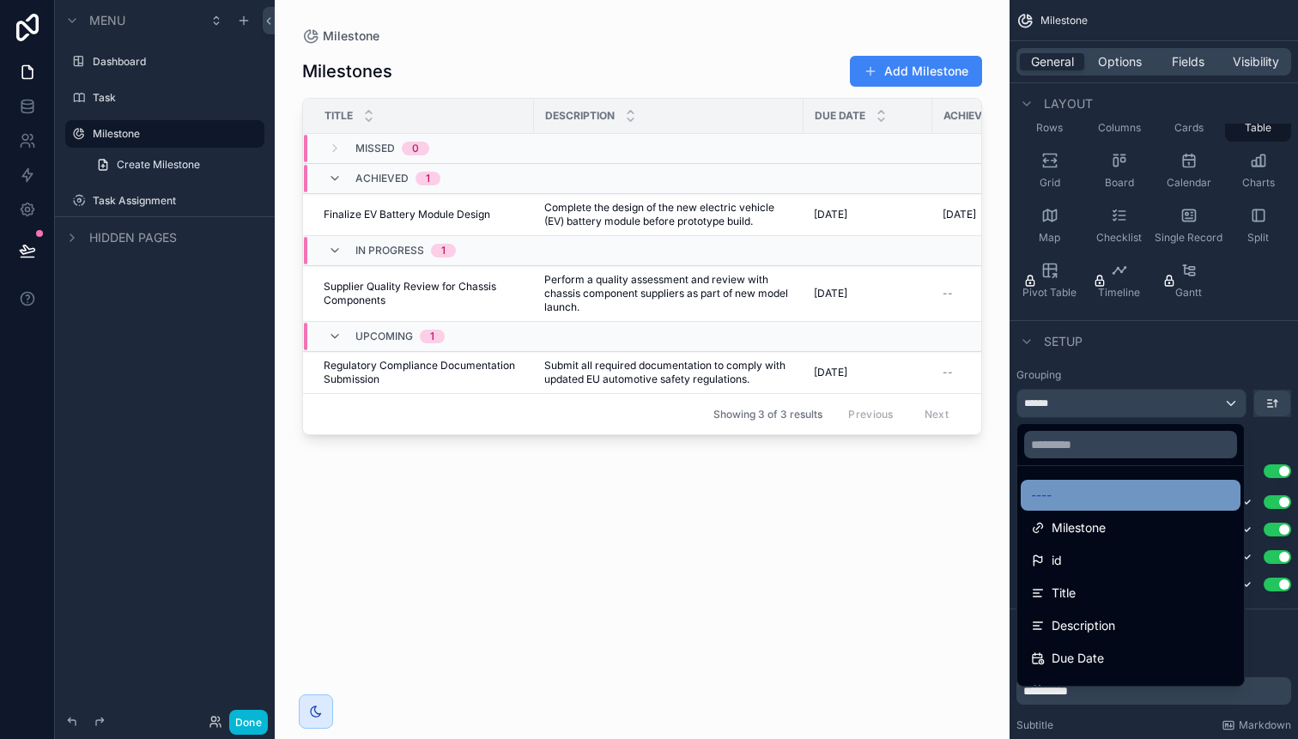
click at [1062, 489] on div "----" at bounding box center [1130, 495] width 199 height 21
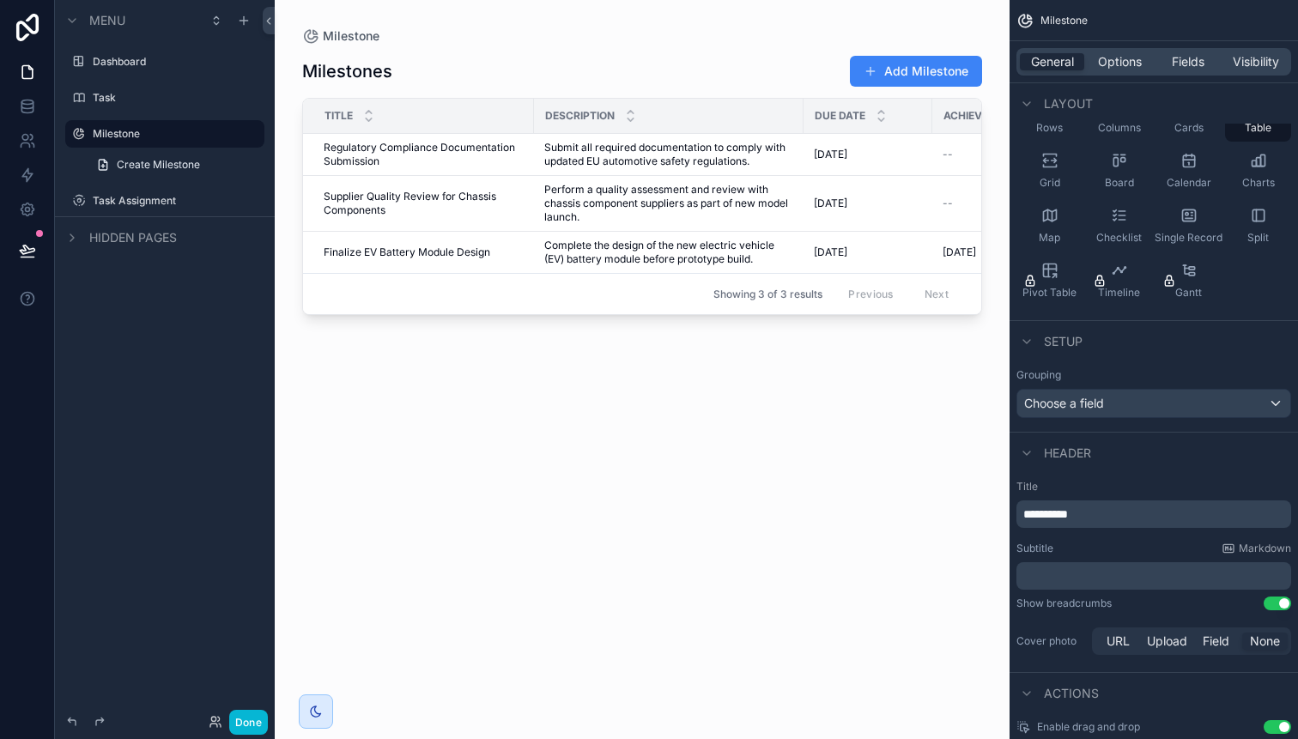
click at [1108, 517] on p "**********" at bounding box center [1155, 513] width 264 height 17
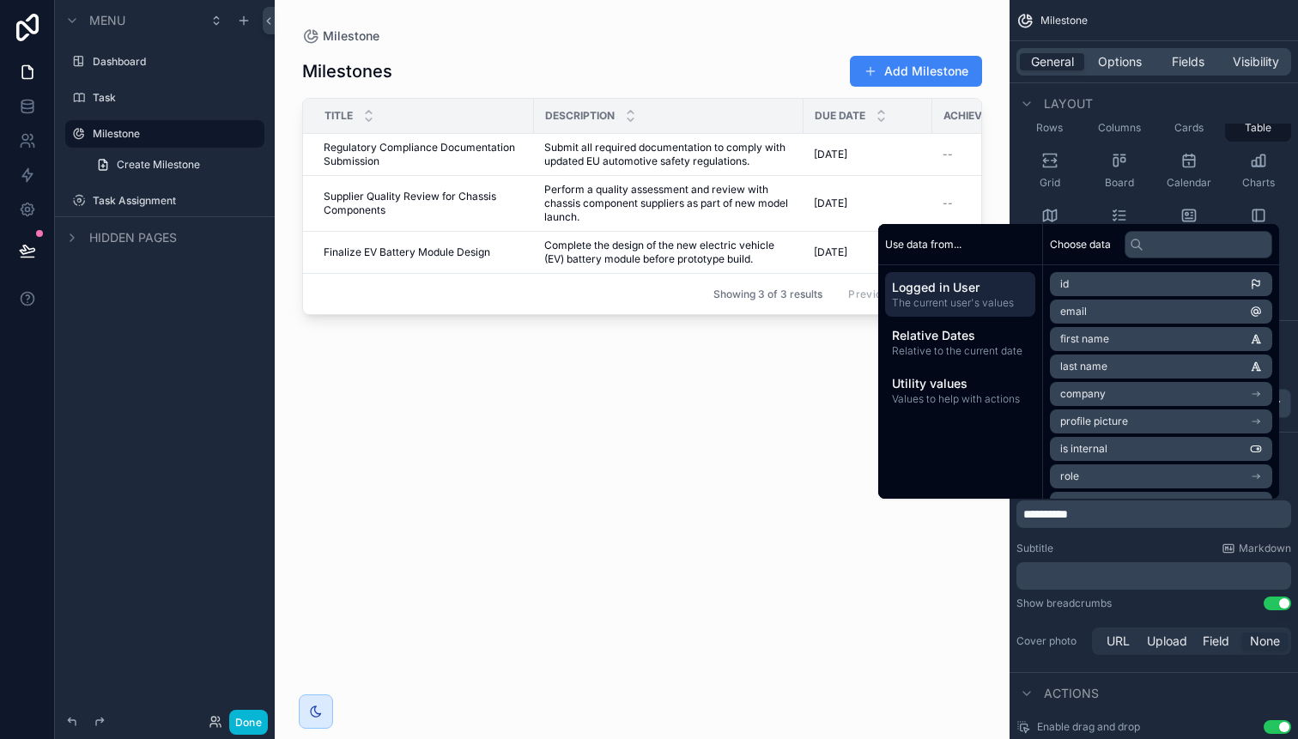
click at [1205, 528] on div "**********" at bounding box center [1153, 569] width 288 height 192
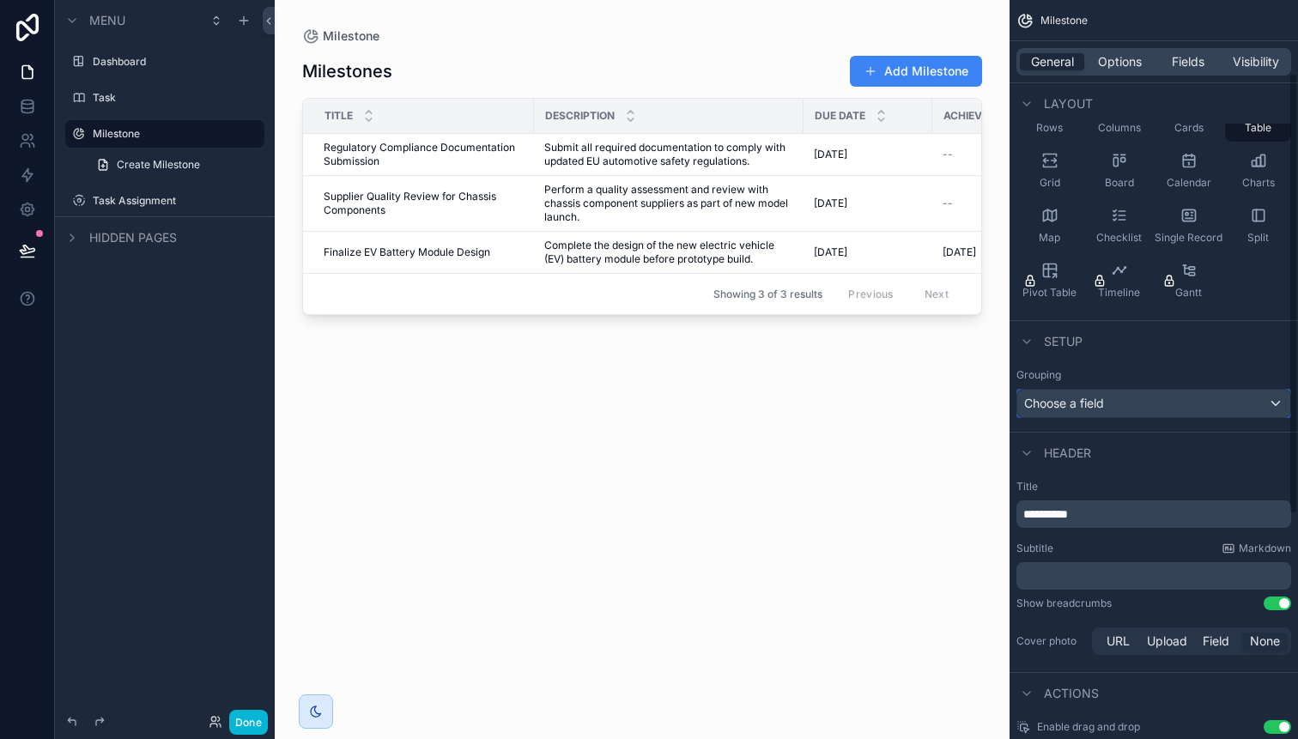
click at [1276, 404] on div "Choose a field" at bounding box center [1153, 403] width 273 height 27
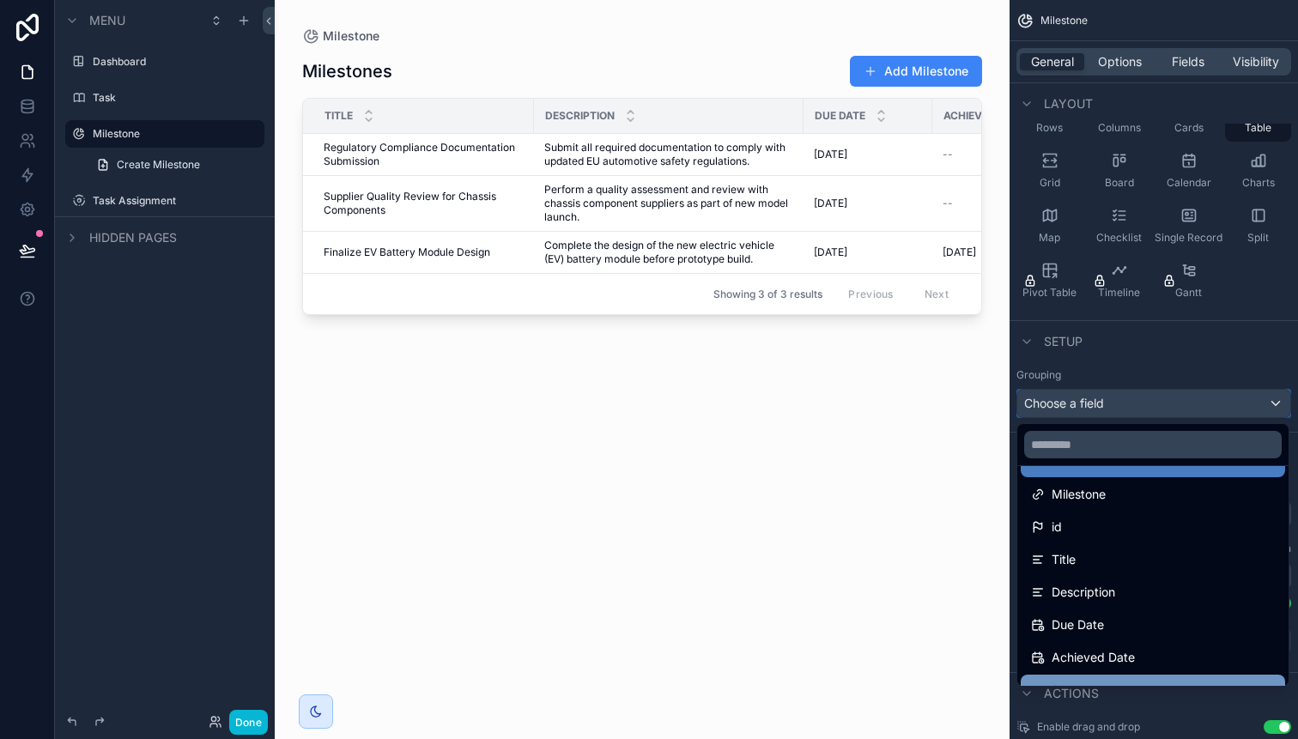
scroll to position [0, 0]
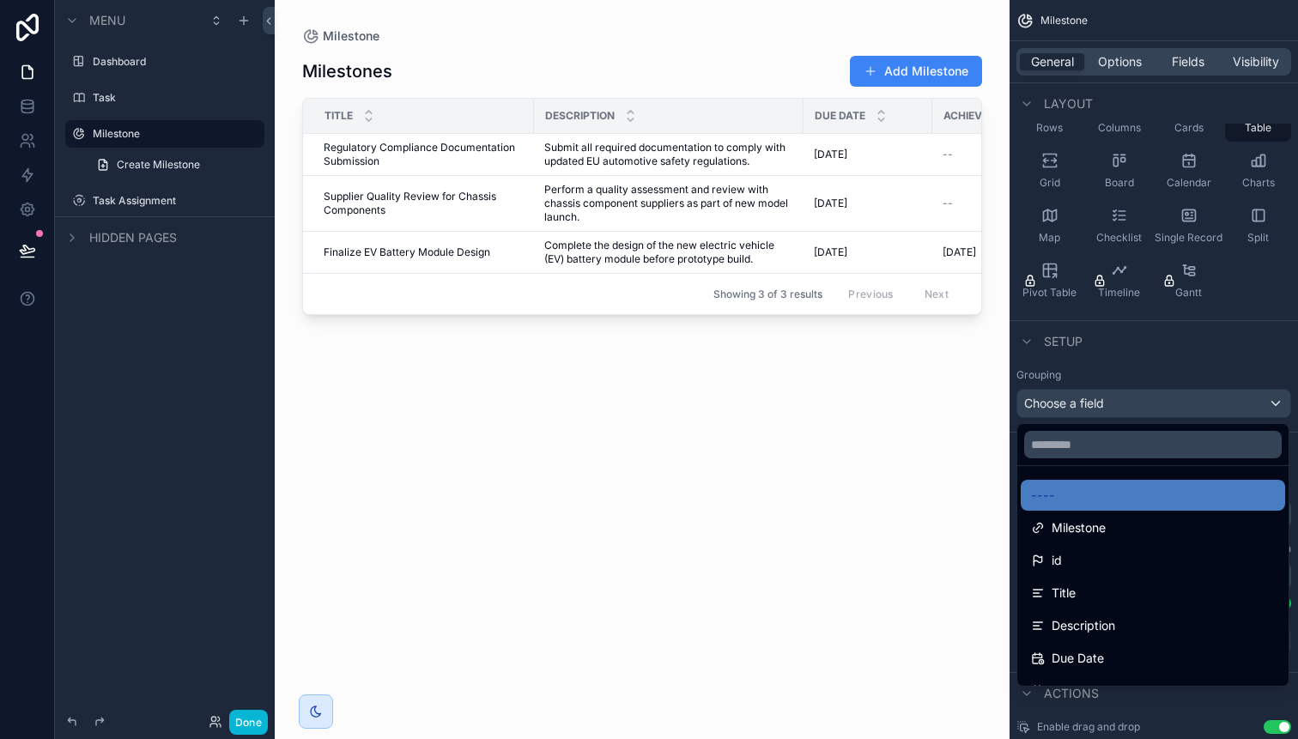
click at [914, 454] on div "Milestones Add Milestone Title Description Due Date Achieved Date Status Projec…" at bounding box center [642, 382] width 680 height 674
click at [404, 100] on div "Title" at bounding box center [418, 116] width 229 height 33
click at [1159, 392] on div "scrollable content" at bounding box center [649, 369] width 1298 height 739
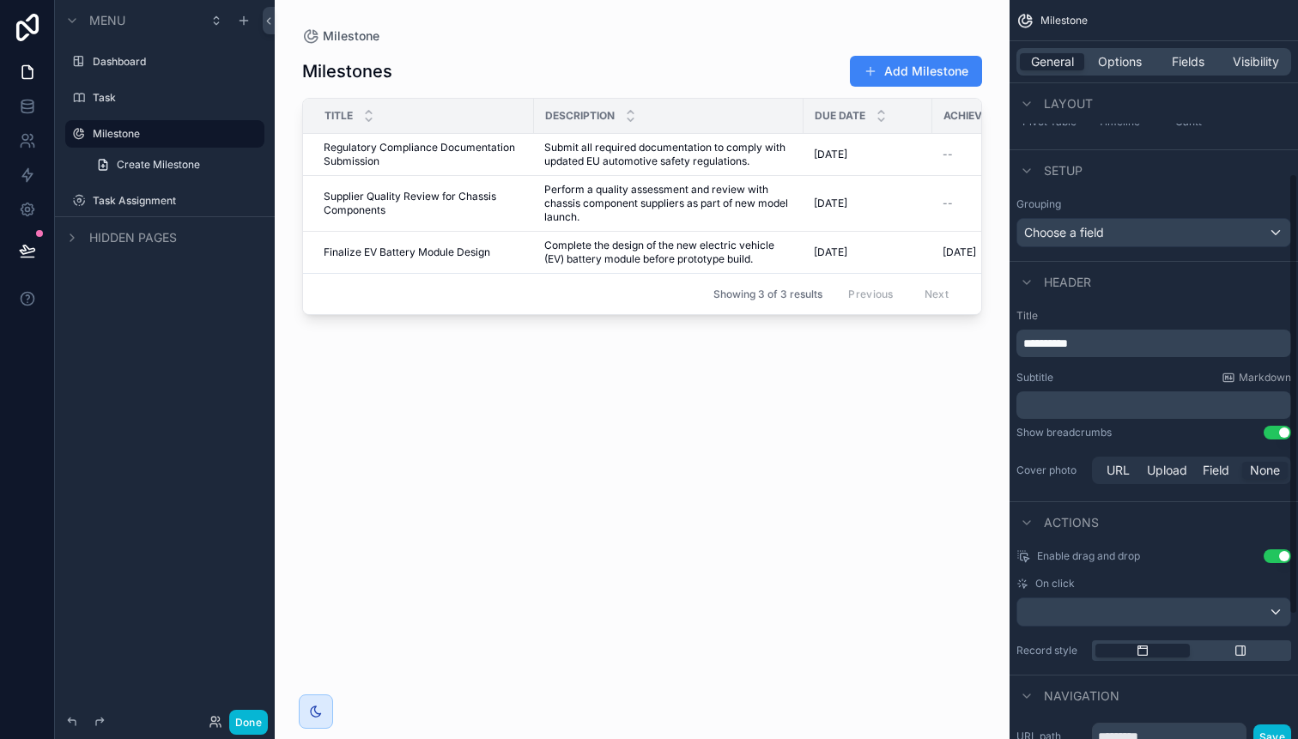
scroll to position [294, 0]
click at [130, 70] on div "Dashboard" at bounding box center [165, 61] width 144 height 21
click at [123, 92] on label "Task" at bounding box center [161, 98] width 137 height 14
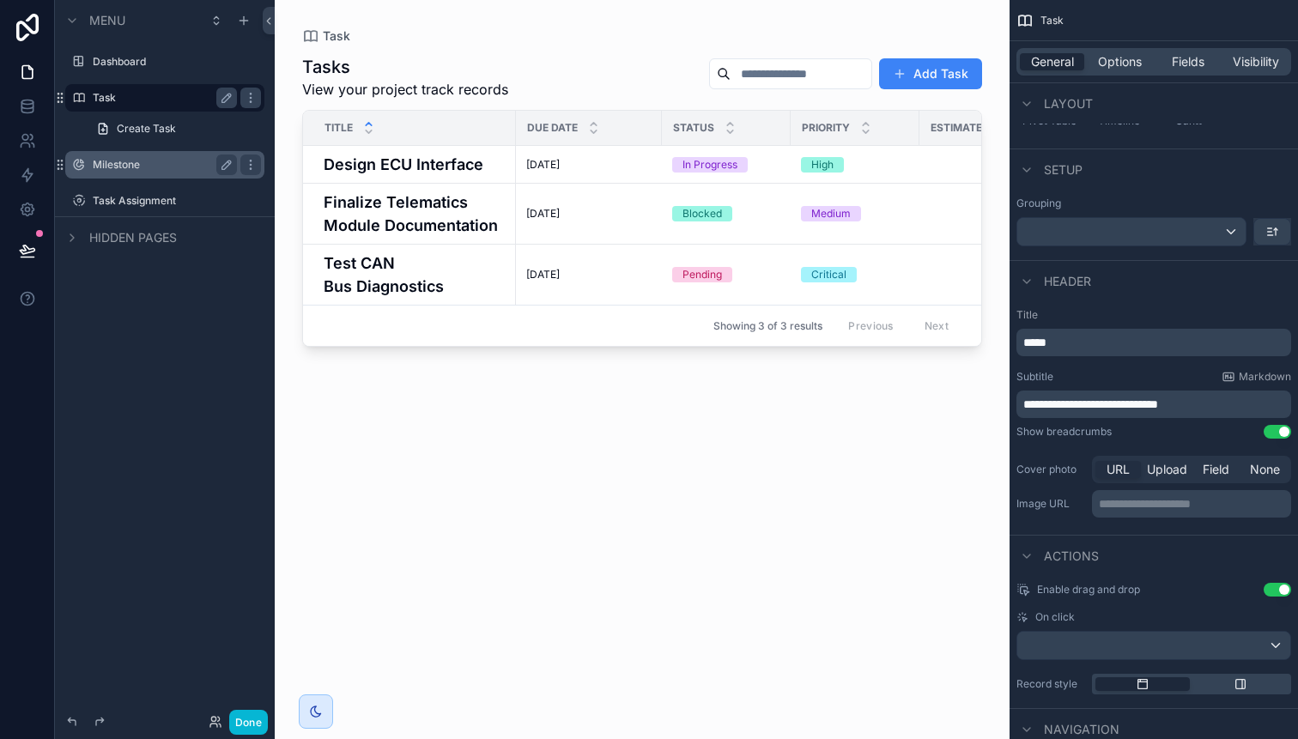
click at [131, 172] on div "Milestone" at bounding box center [165, 164] width 144 height 21
click at [139, 166] on label "Milestone" at bounding box center [161, 165] width 137 height 14
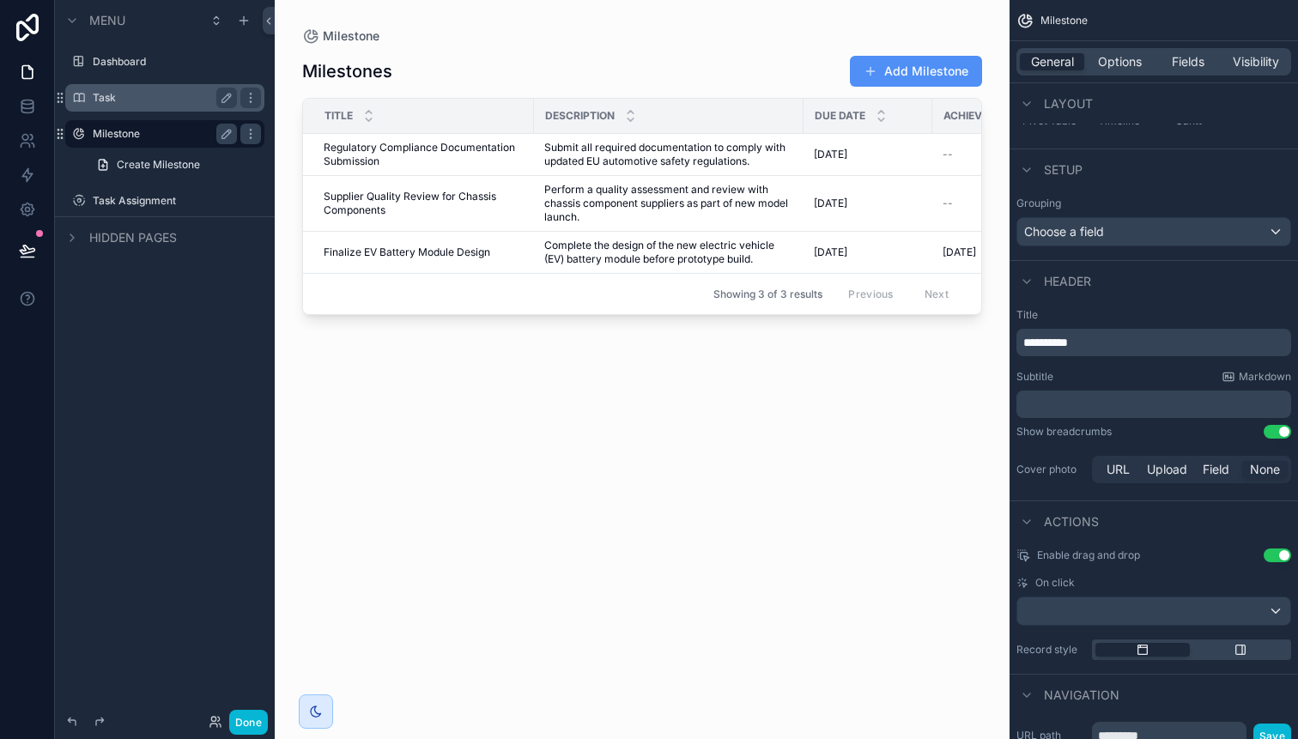
click at [921, 67] on button "Add Milestone" at bounding box center [916, 71] width 132 height 31
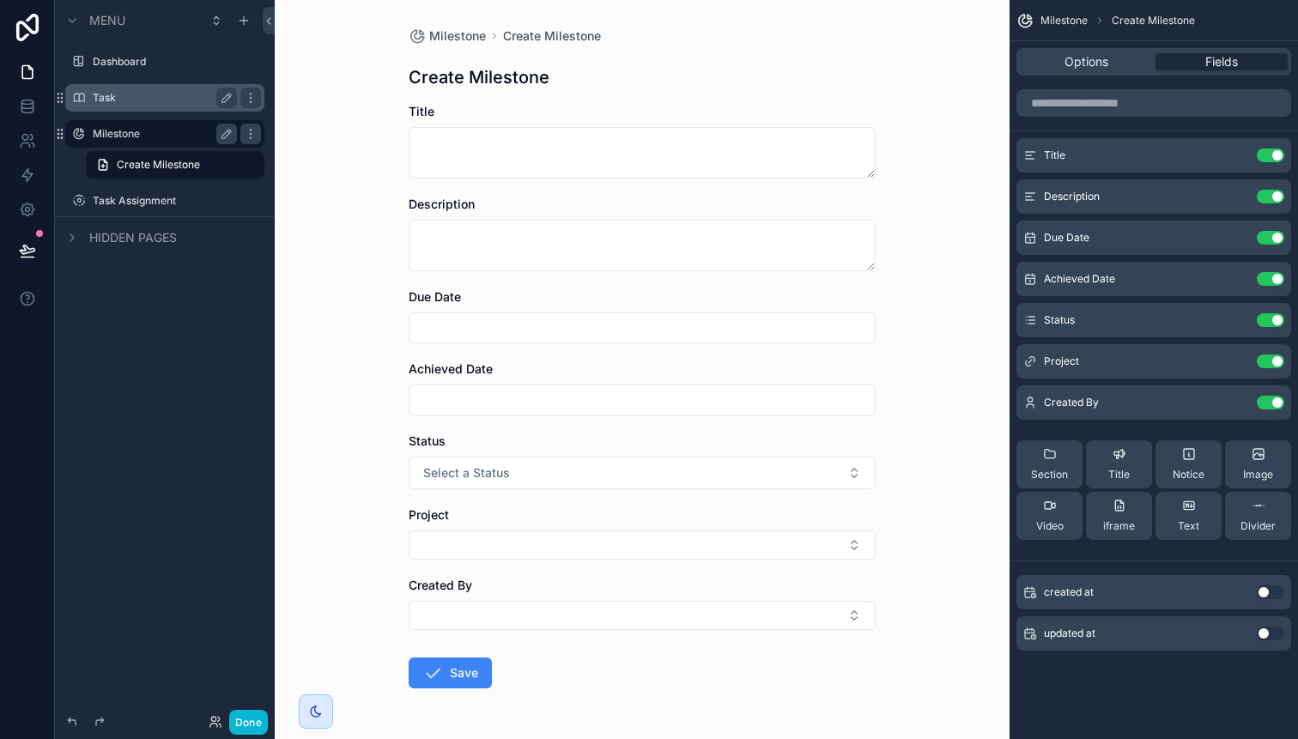
click at [130, 105] on div "Task" at bounding box center [165, 98] width 144 height 21
click at [254, 734] on div "Done" at bounding box center [165, 722] width 220 height 34
click at [252, 724] on button "Done" at bounding box center [248, 722] width 39 height 25
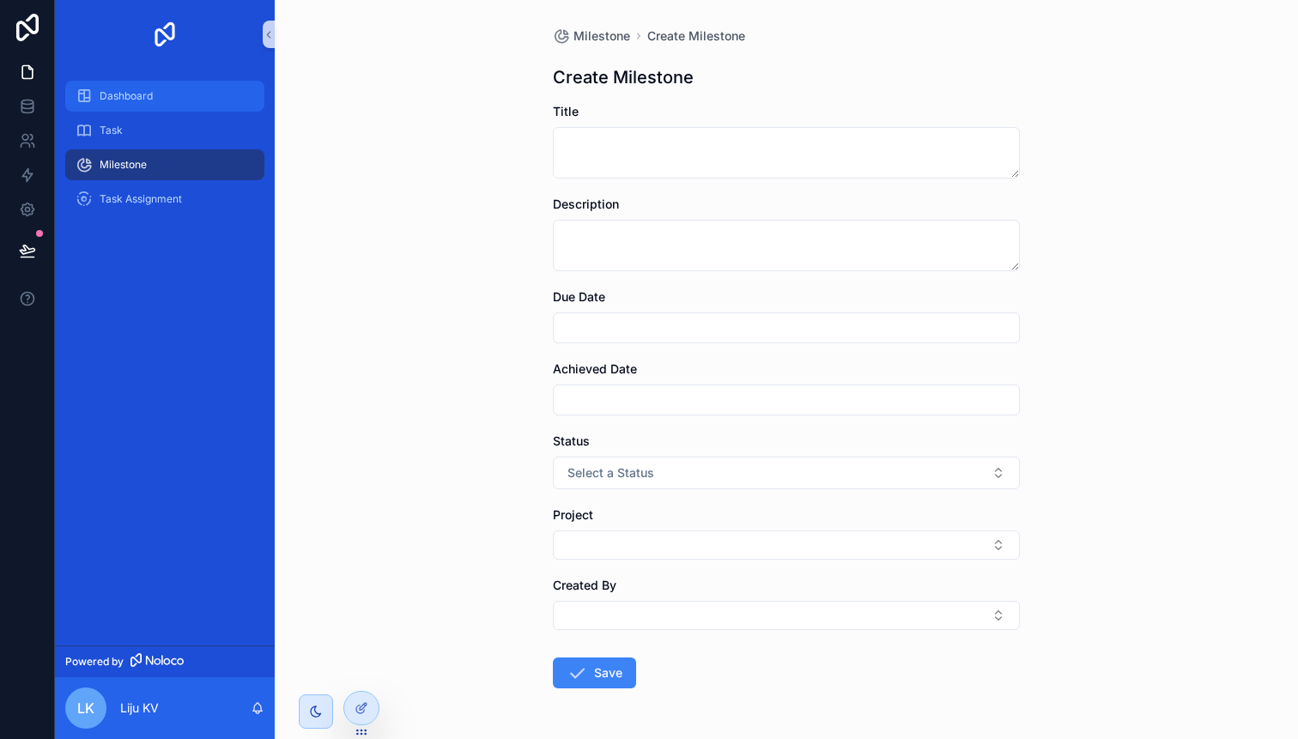
click at [144, 89] on span "Dashboard" at bounding box center [126, 96] width 53 height 14
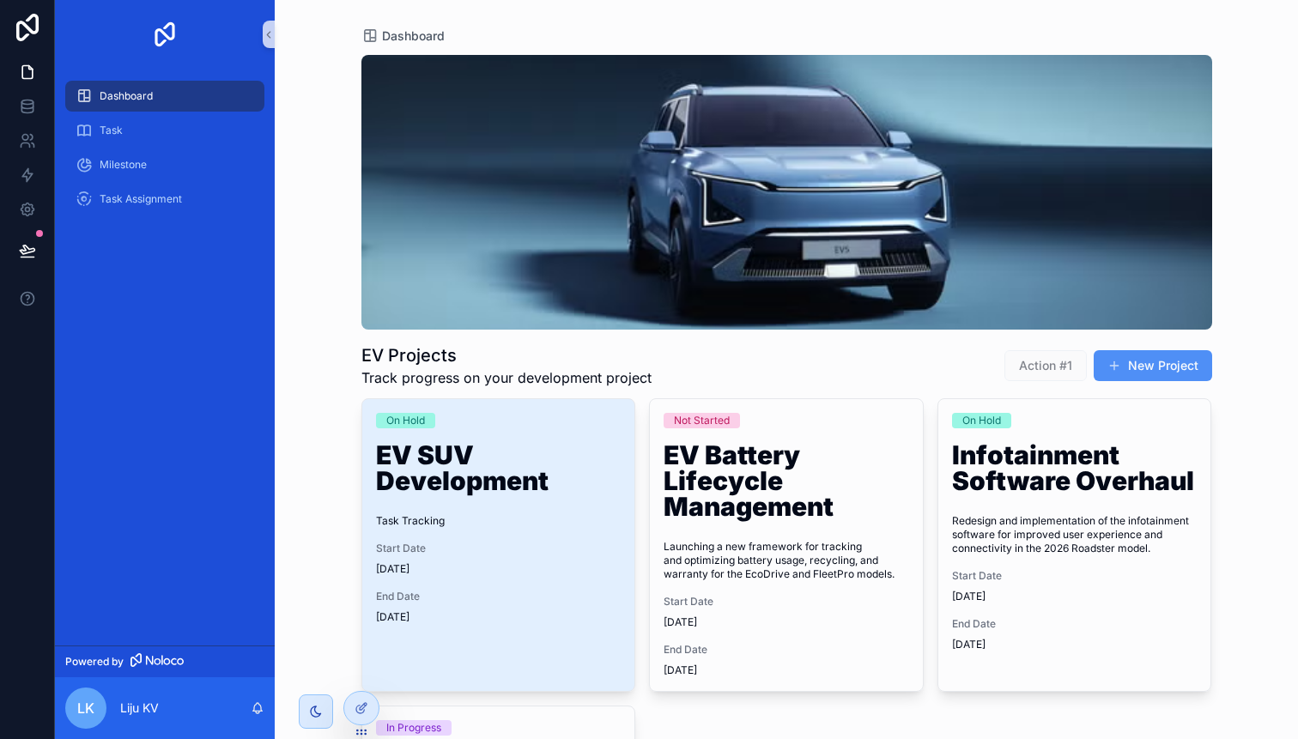
click at [1146, 356] on button "New Project" at bounding box center [1152, 365] width 118 height 31
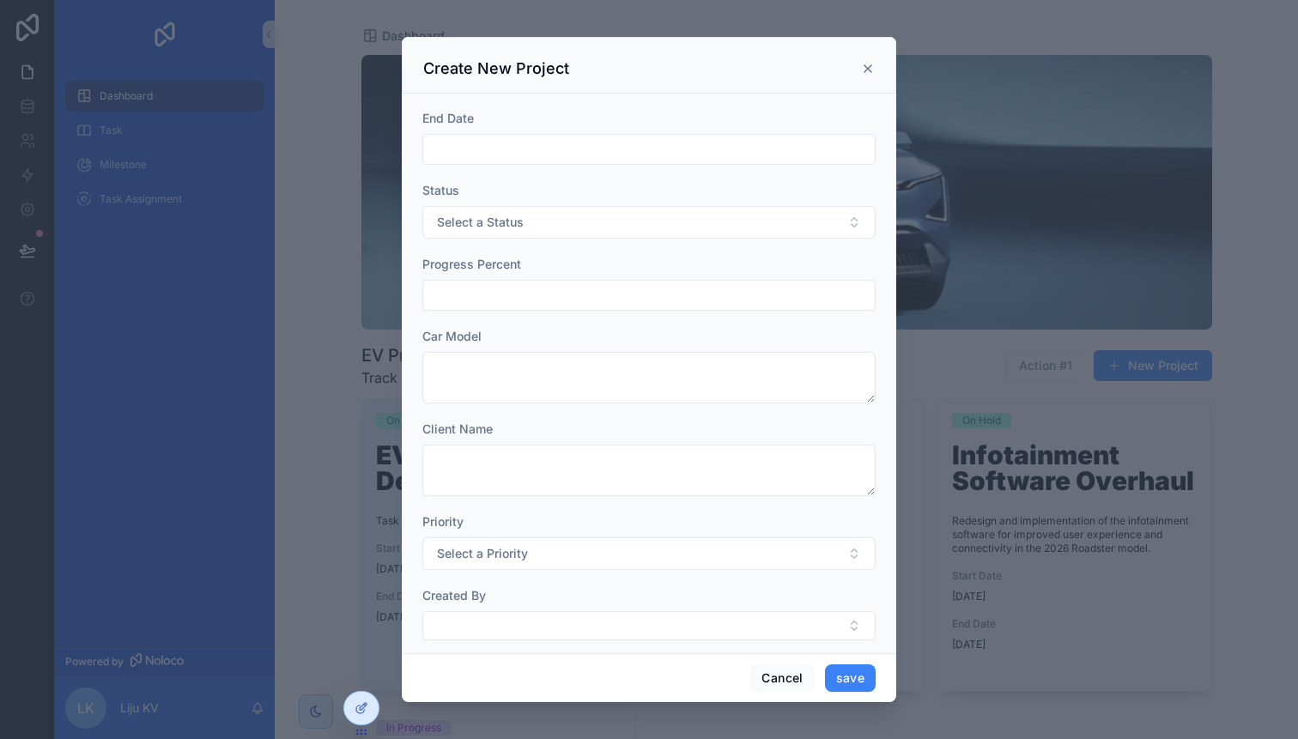
scroll to position [265, 0]
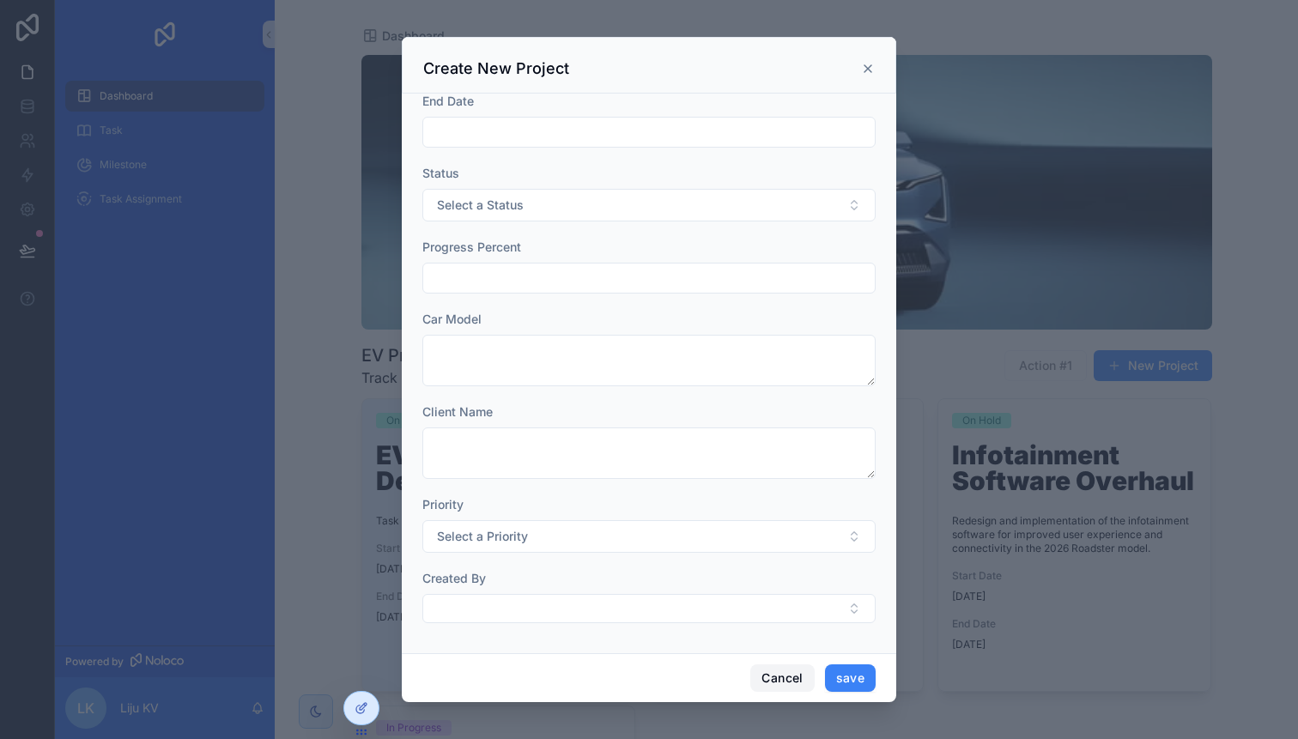
click at [780, 677] on button "Cancel" at bounding box center [782, 677] width 64 height 27
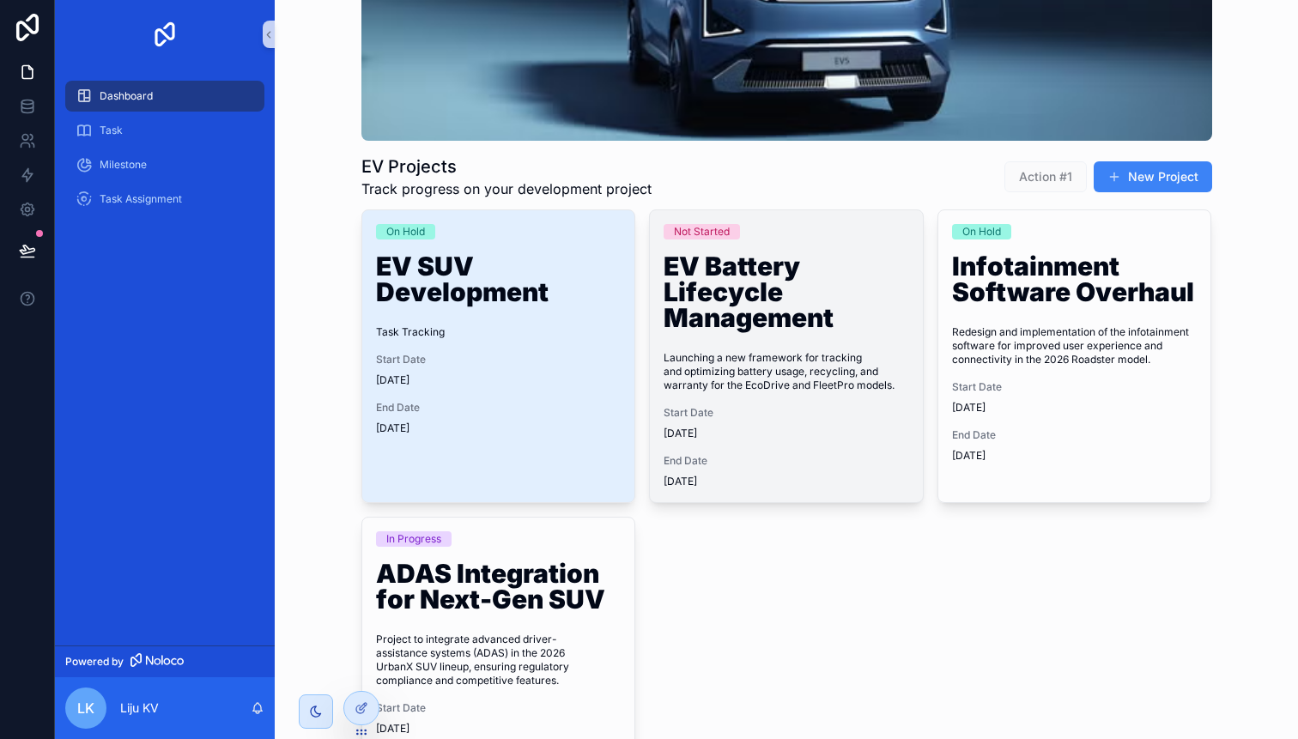
scroll to position [187, 0]
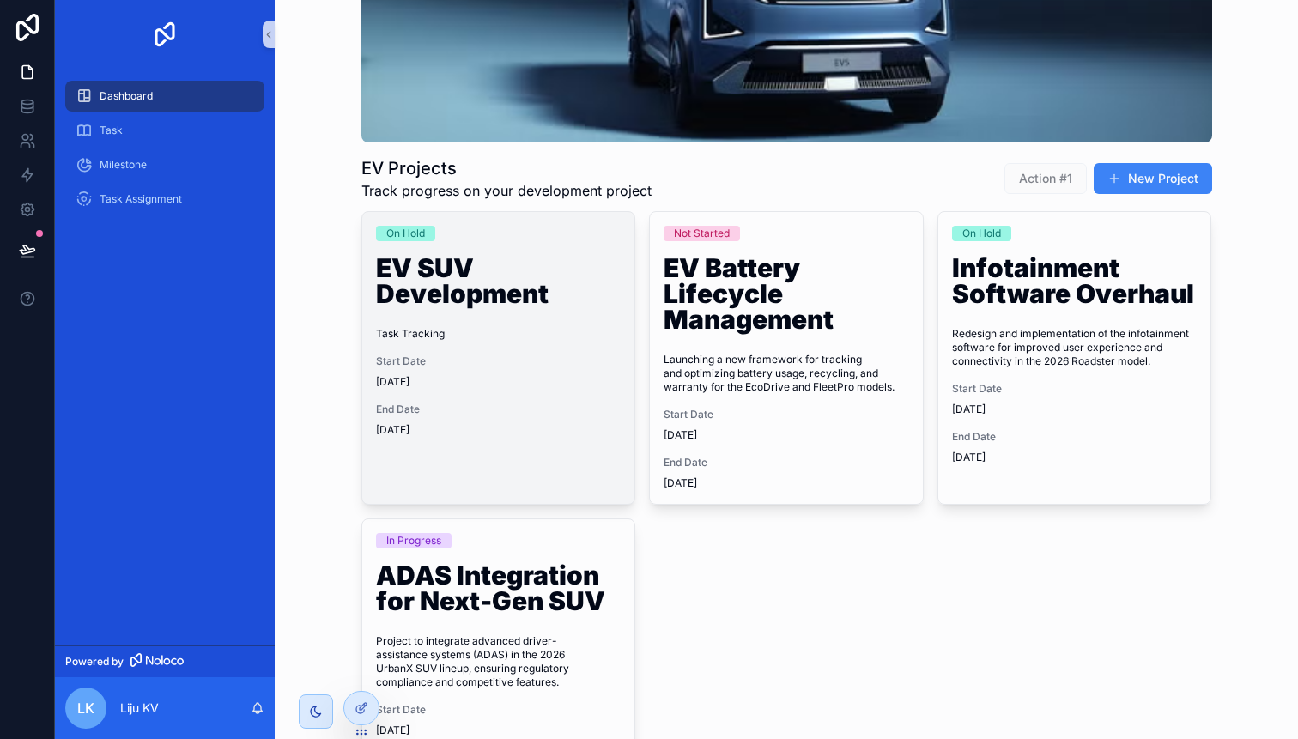
click at [461, 314] on div "On Hold EV SUV Development Task Tracking Start Date [DATE] End Date [DATE]" at bounding box center [498, 331] width 273 height 239
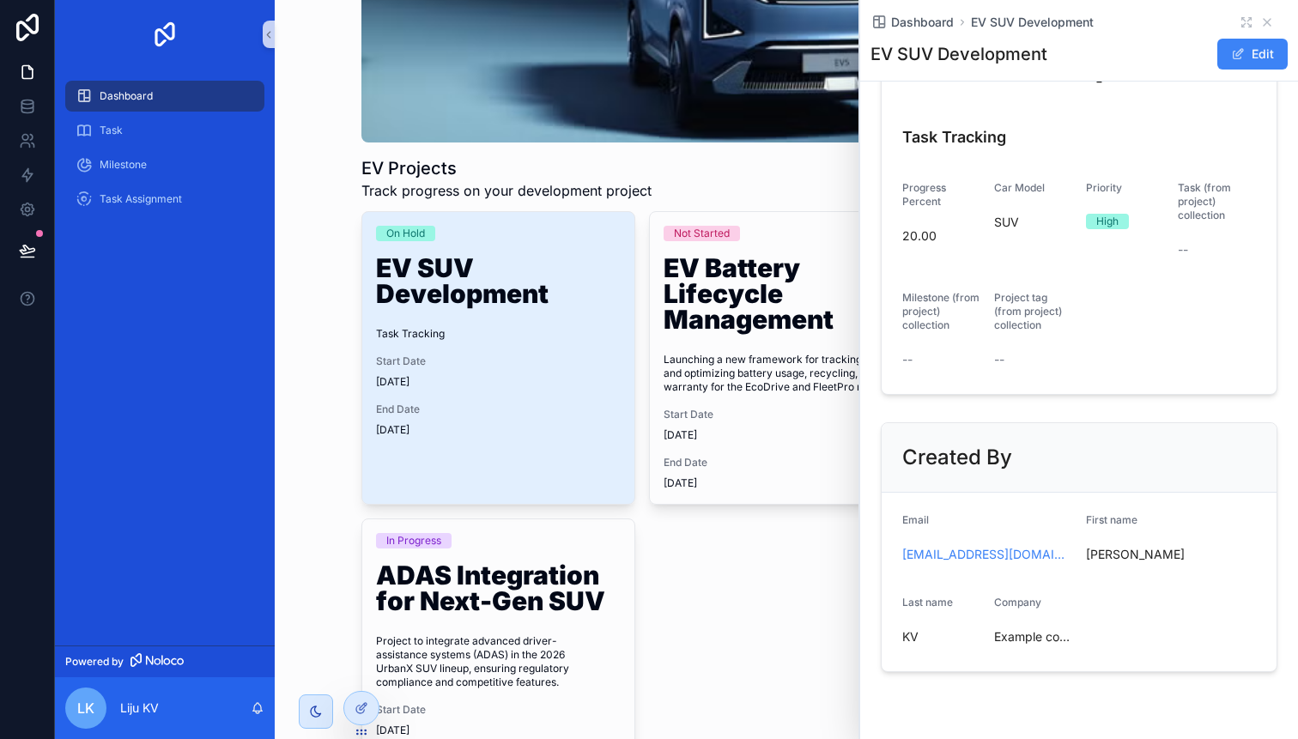
scroll to position [662, 0]
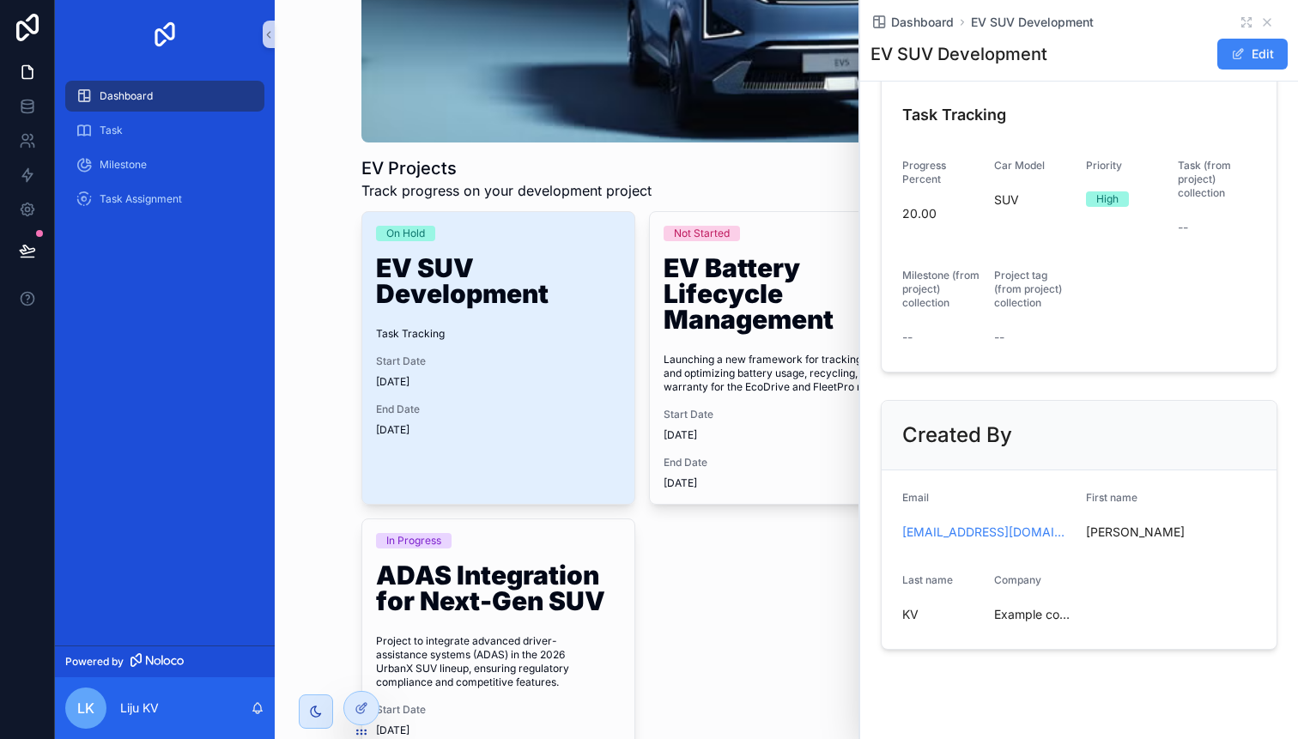
click at [926, 219] on span "20.00" at bounding box center [941, 213] width 78 height 17
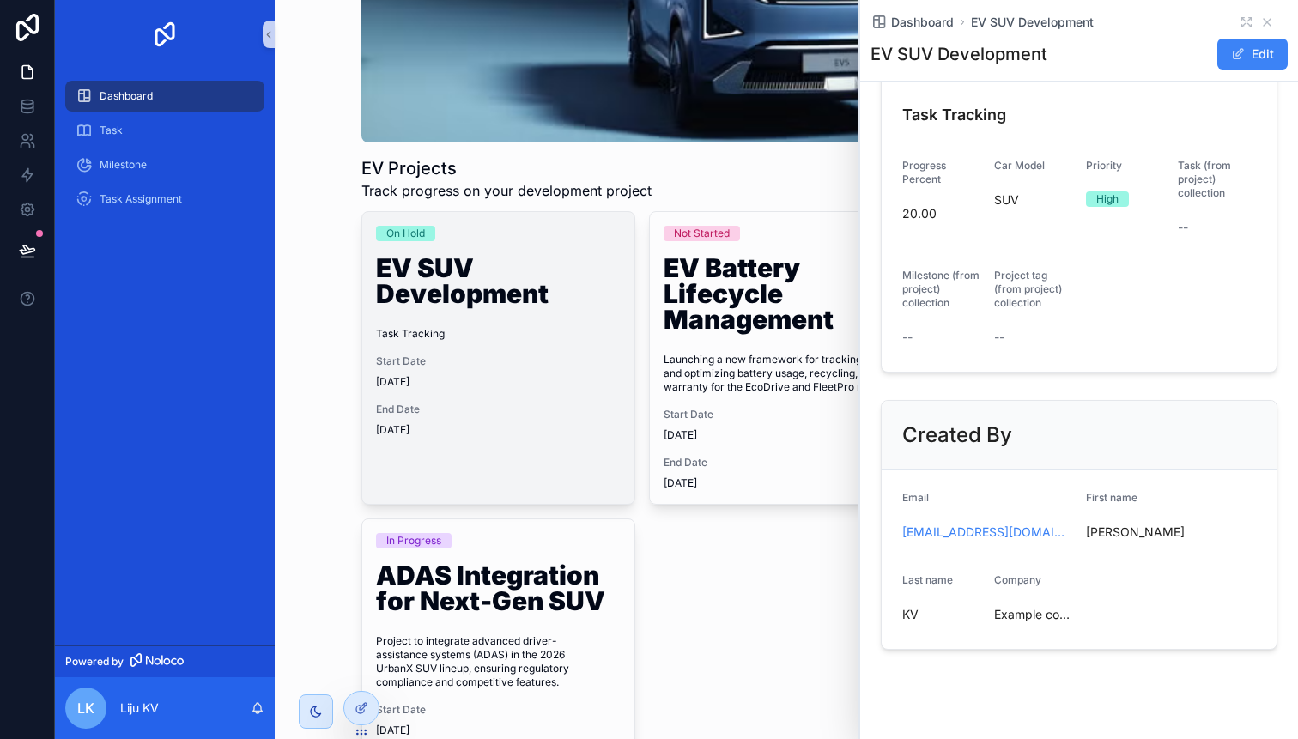
click at [611, 313] on div "On Hold EV SUV Development Task Tracking Start Date [DATE] End Date [DATE]" at bounding box center [498, 331] width 273 height 239
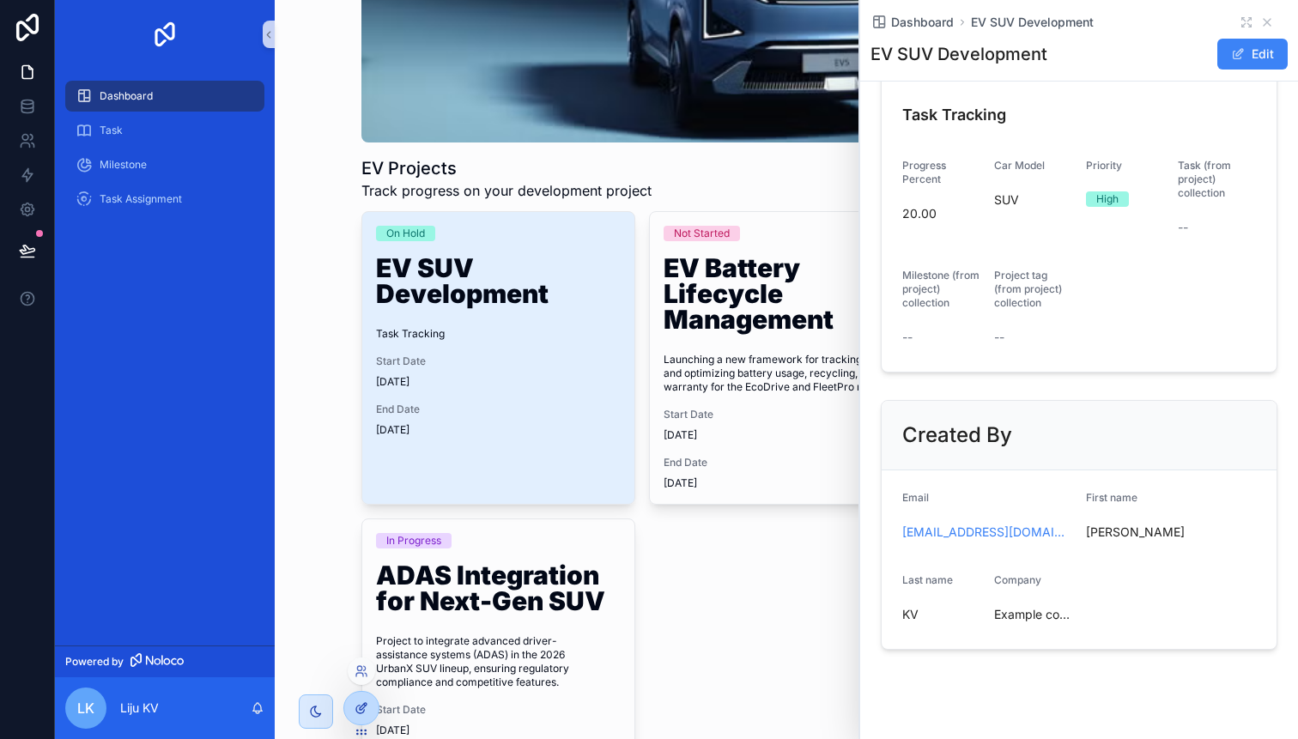
click at [363, 712] on icon at bounding box center [361, 708] width 14 height 14
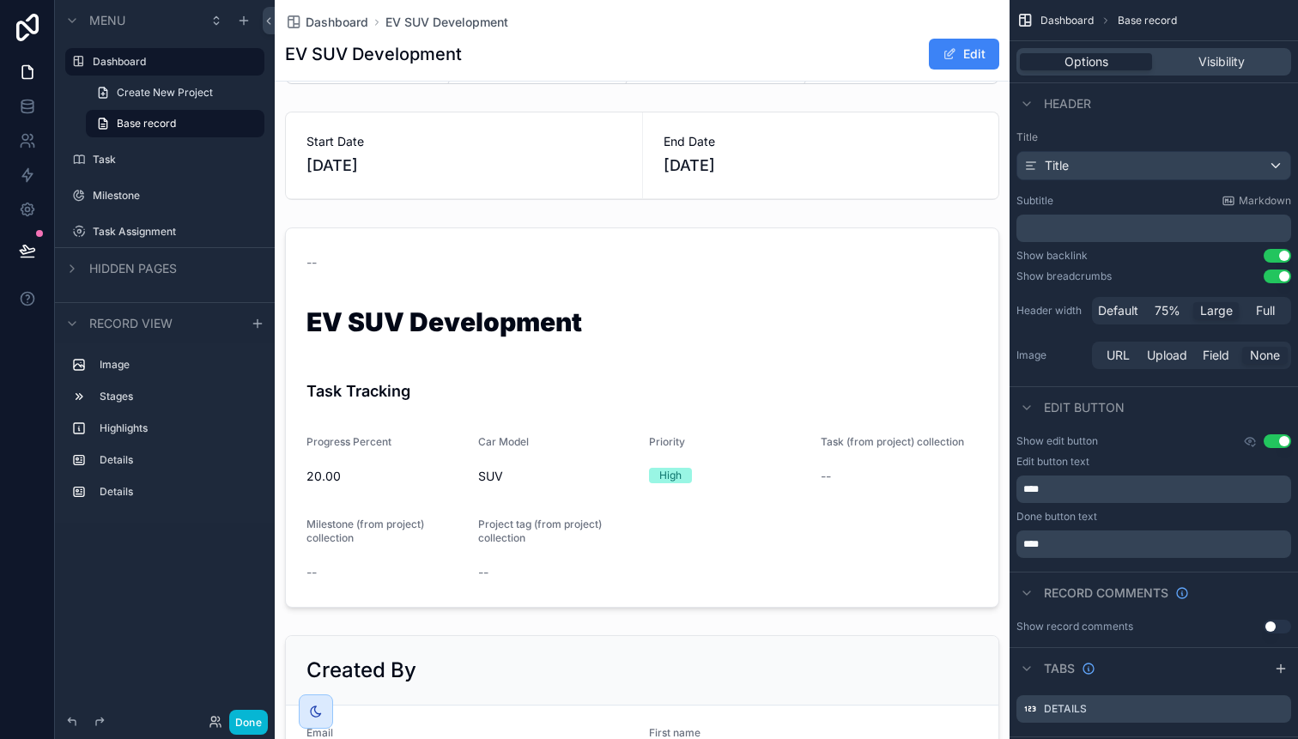
scroll to position [592, 0]
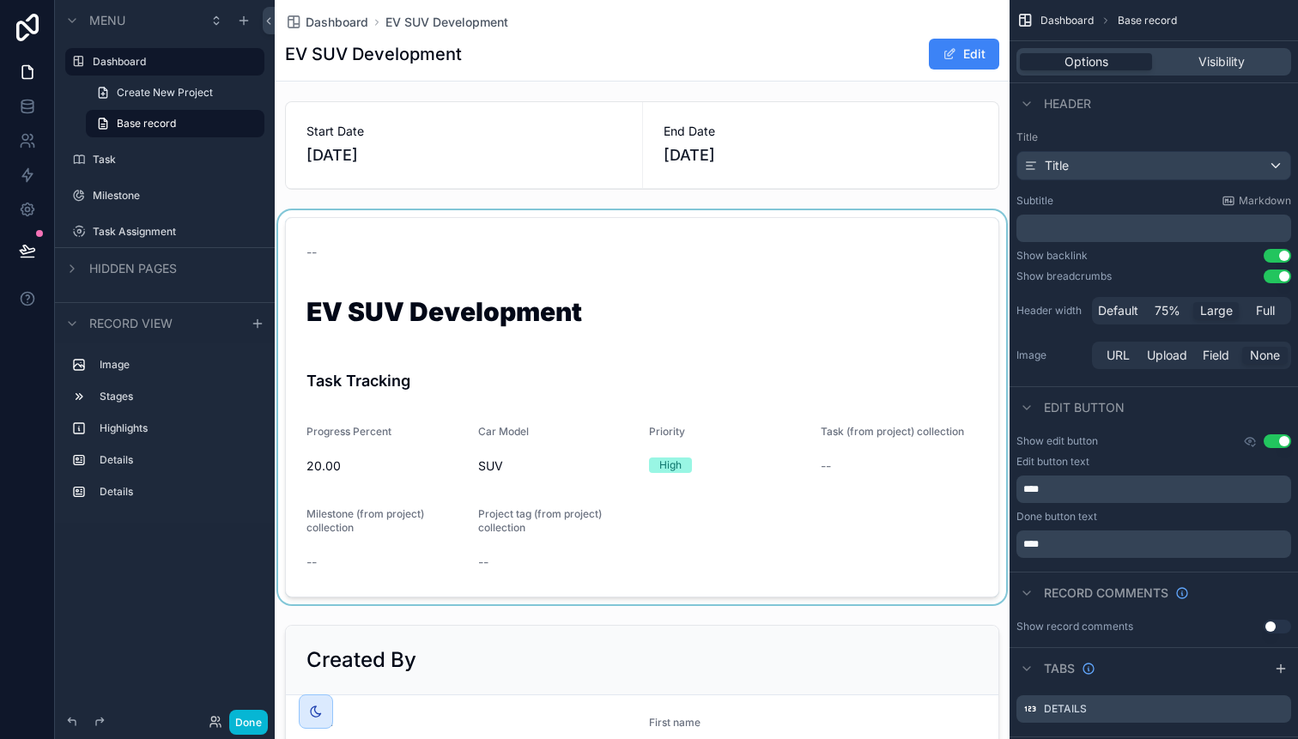
click at [578, 393] on div "scrollable content" at bounding box center [642, 407] width 735 height 394
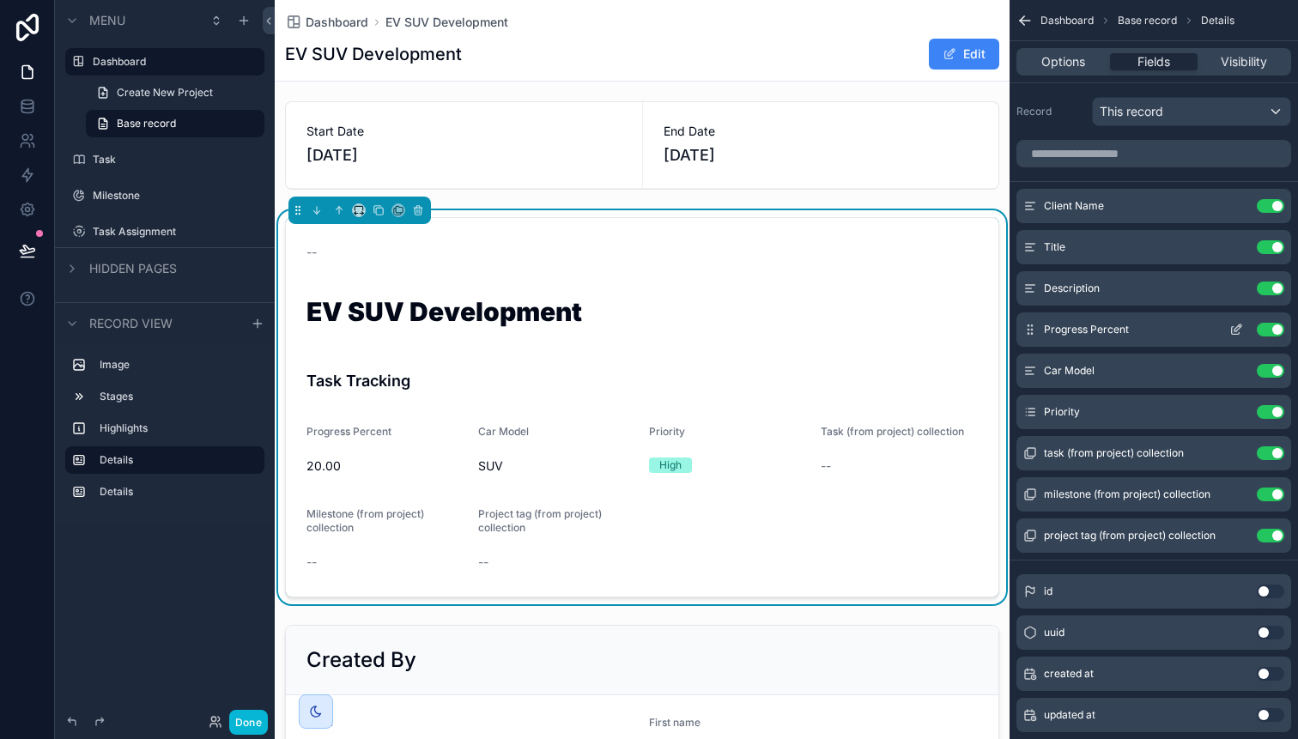
click at [1239, 329] on icon "scrollable content" at bounding box center [1236, 330] width 14 height 14
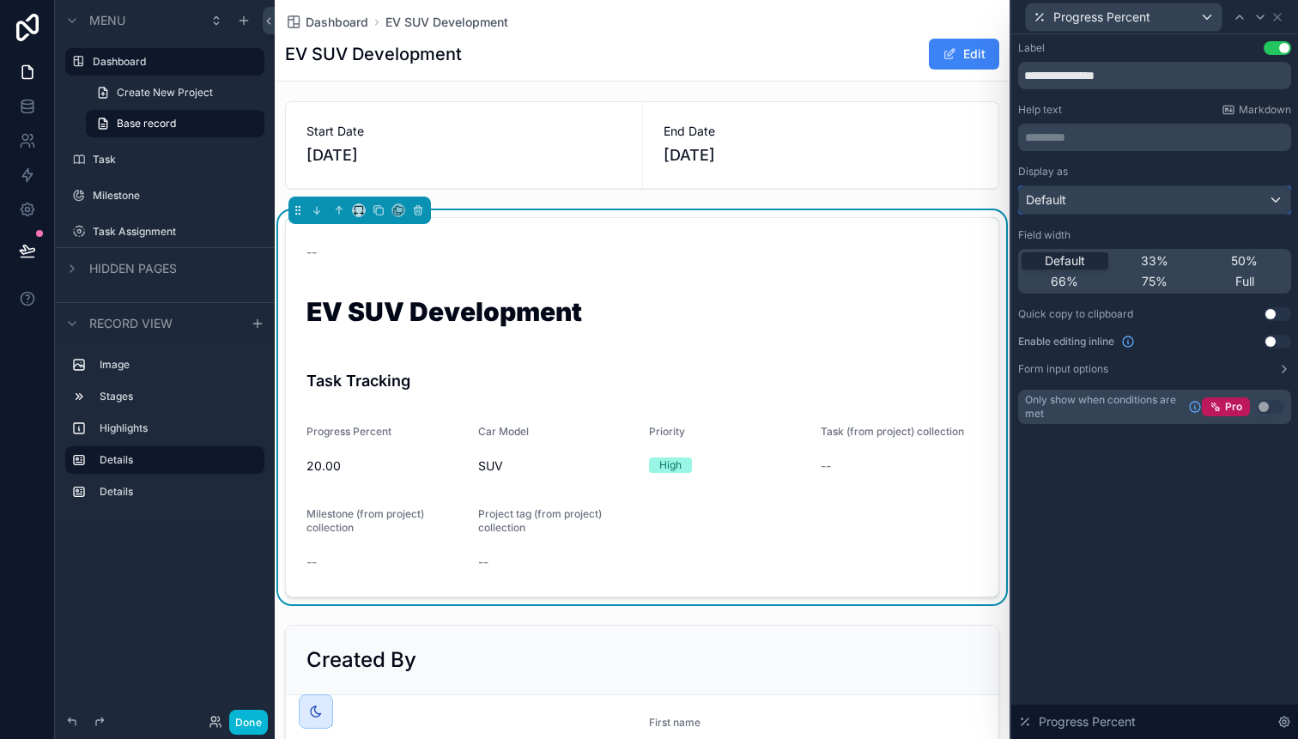
click at [1190, 204] on div "Default" at bounding box center [1154, 199] width 271 height 27
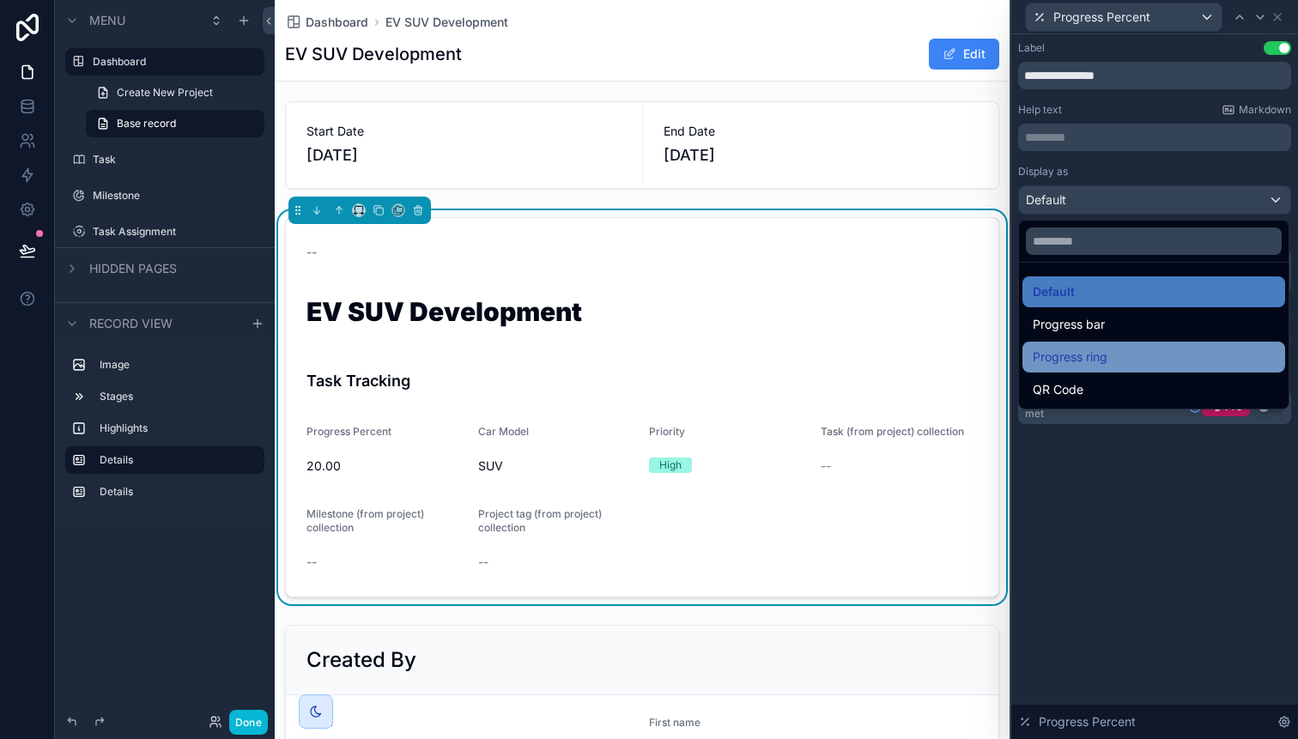
click at [1113, 365] on div "Progress ring" at bounding box center [1153, 357] width 242 height 21
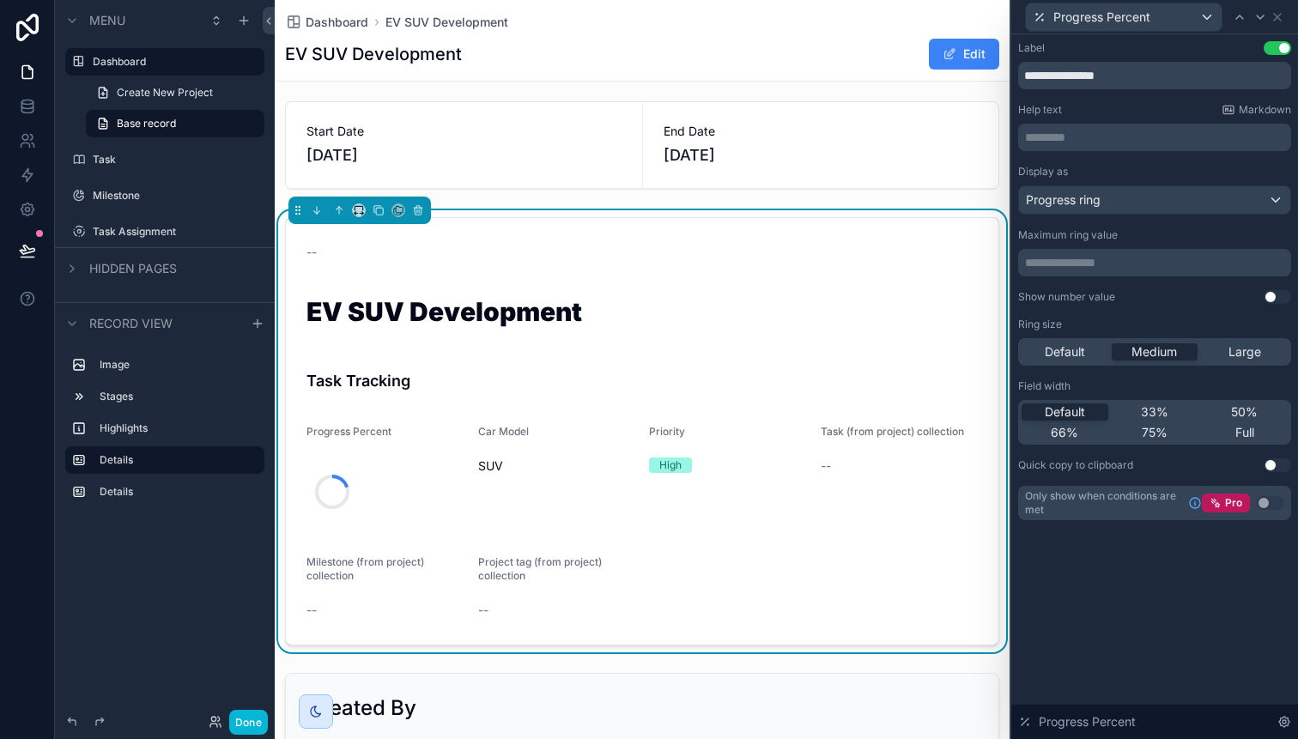
click at [1056, 267] on p "**********" at bounding box center [1156, 262] width 263 height 17
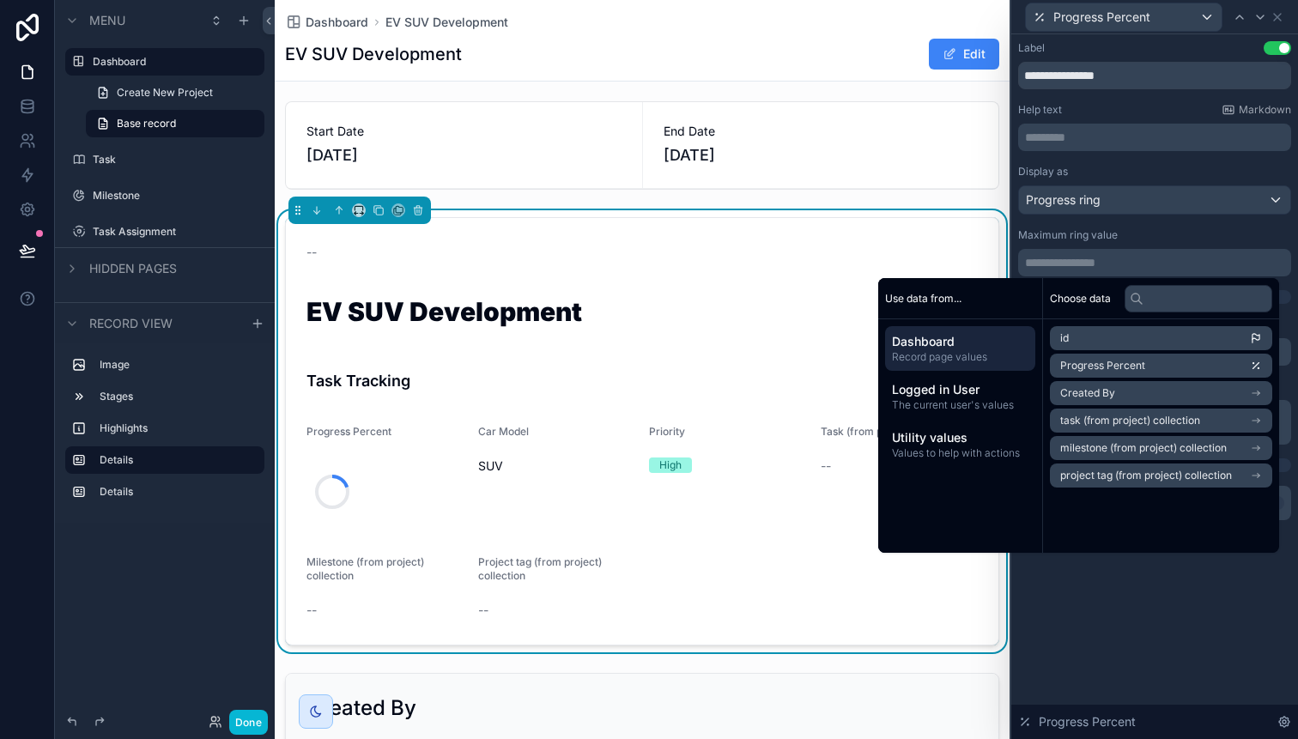
click at [1056, 267] on p "**********" at bounding box center [1156, 262] width 263 height 17
click at [1163, 233] on div "Maximum ring value" at bounding box center [1154, 235] width 273 height 14
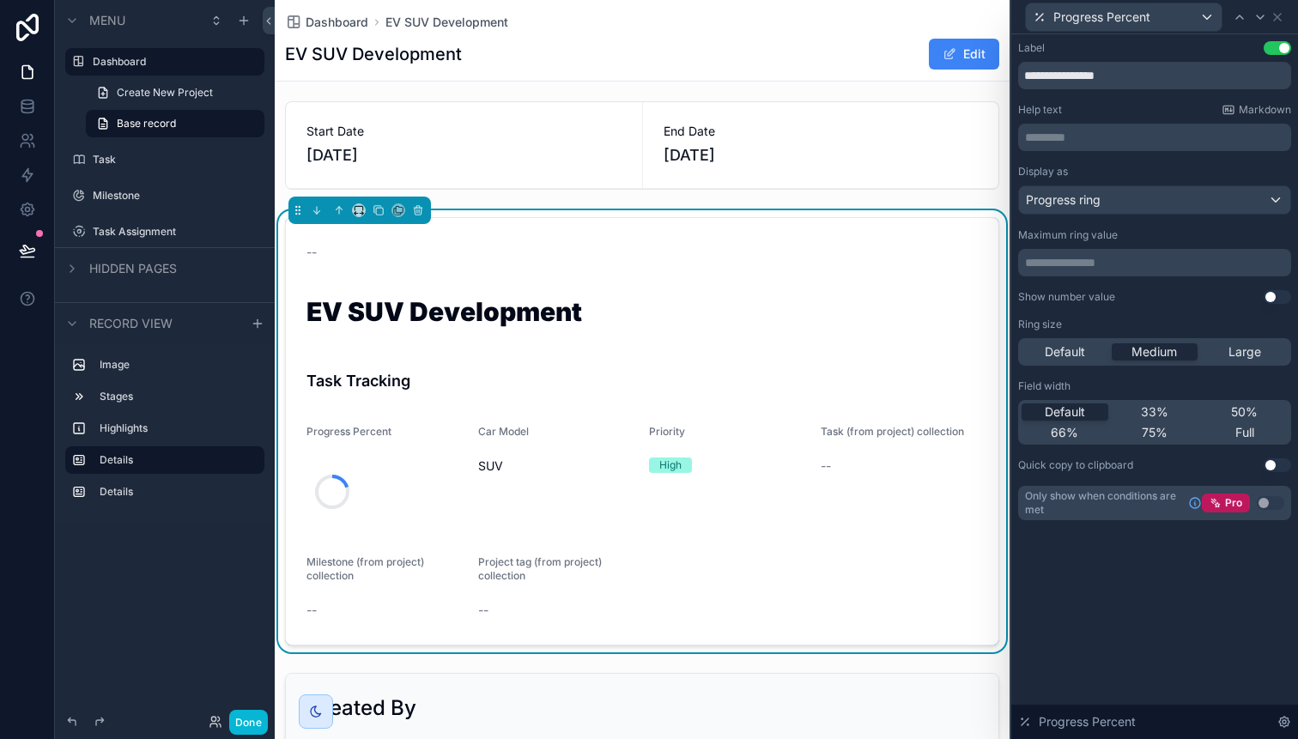
click at [1114, 263] on p "**********" at bounding box center [1156, 262] width 263 height 17
click at [1164, 254] on p "**********" at bounding box center [1156, 262] width 263 height 17
click at [1178, 221] on div "**********" at bounding box center [1154, 318] width 273 height 307
click at [1277, 297] on button "Use setting" at bounding box center [1276, 297] width 27 height 14
click at [1158, 209] on div "Progress ring" at bounding box center [1154, 199] width 271 height 27
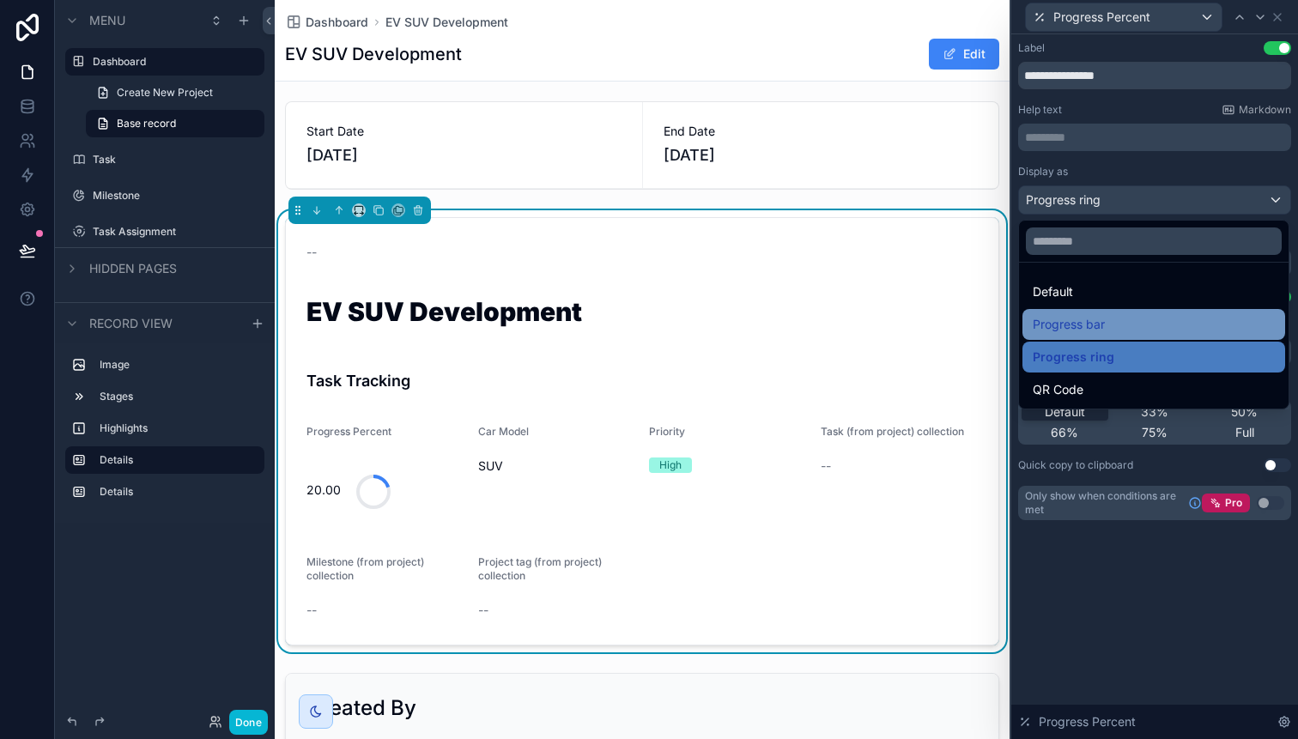
click at [1093, 324] on span "Progress bar" at bounding box center [1068, 324] width 72 height 21
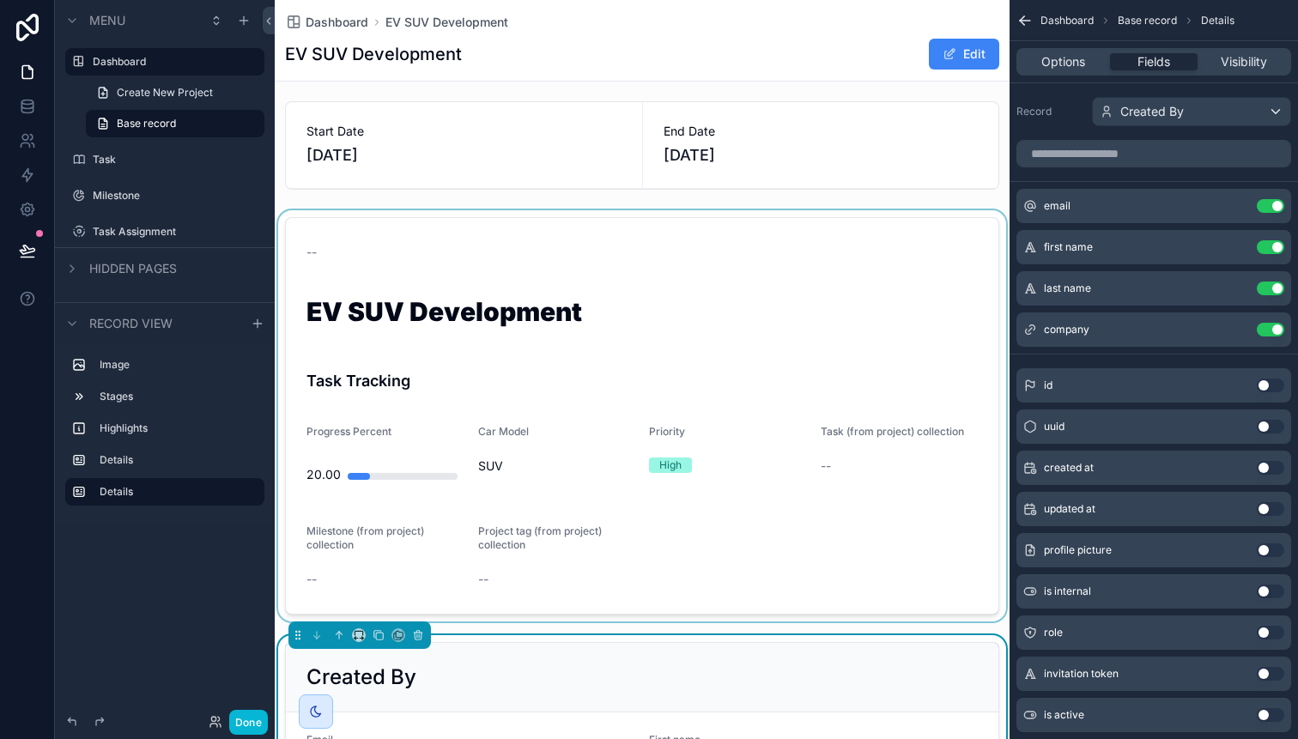
click at [526, 457] on div "scrollable content" at bounding box center [642, 415] width 735 height 411
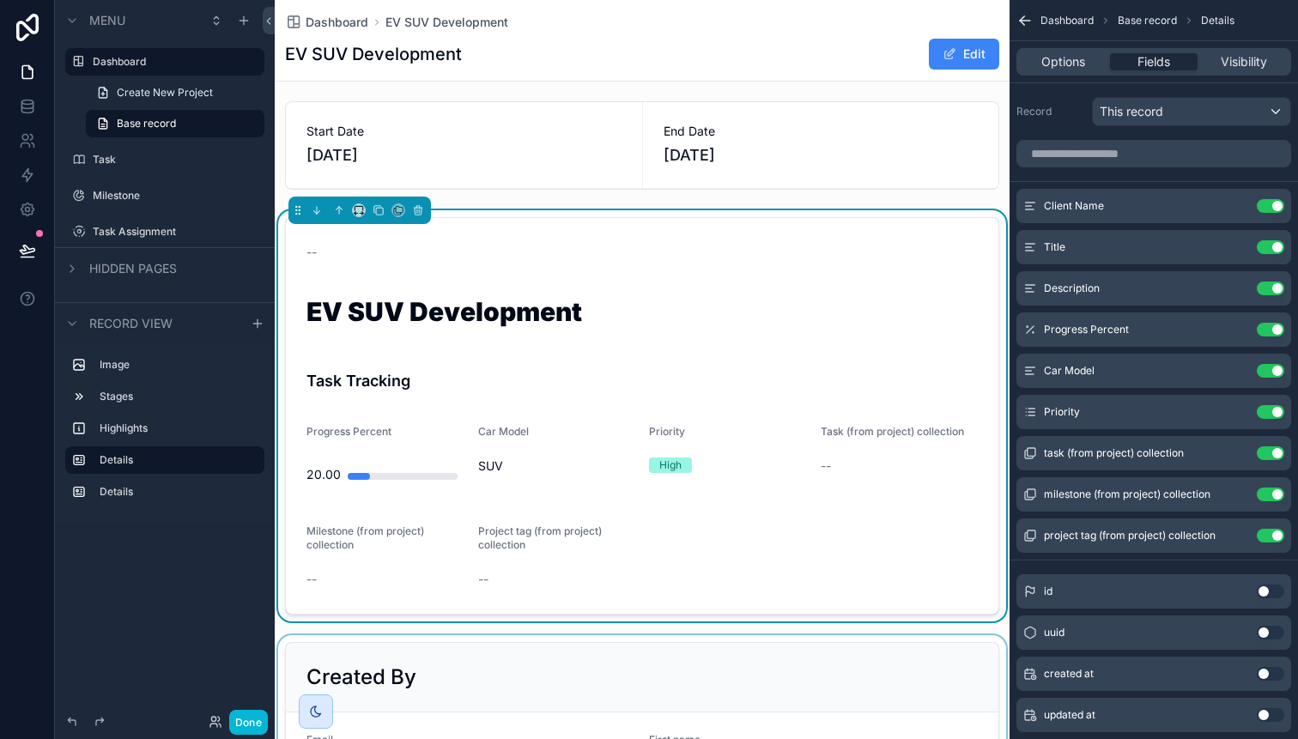
click at [492, 476] on div "SUV" at bounding box center [557, 465] width 158 height 27
click at [894, 200] on div "Low Medium 3 High 4 Critical Start Date [DATE] End Date [DATE] -- EV SUV Develo…" at bounding box center [642, 204] width 735 height 1389
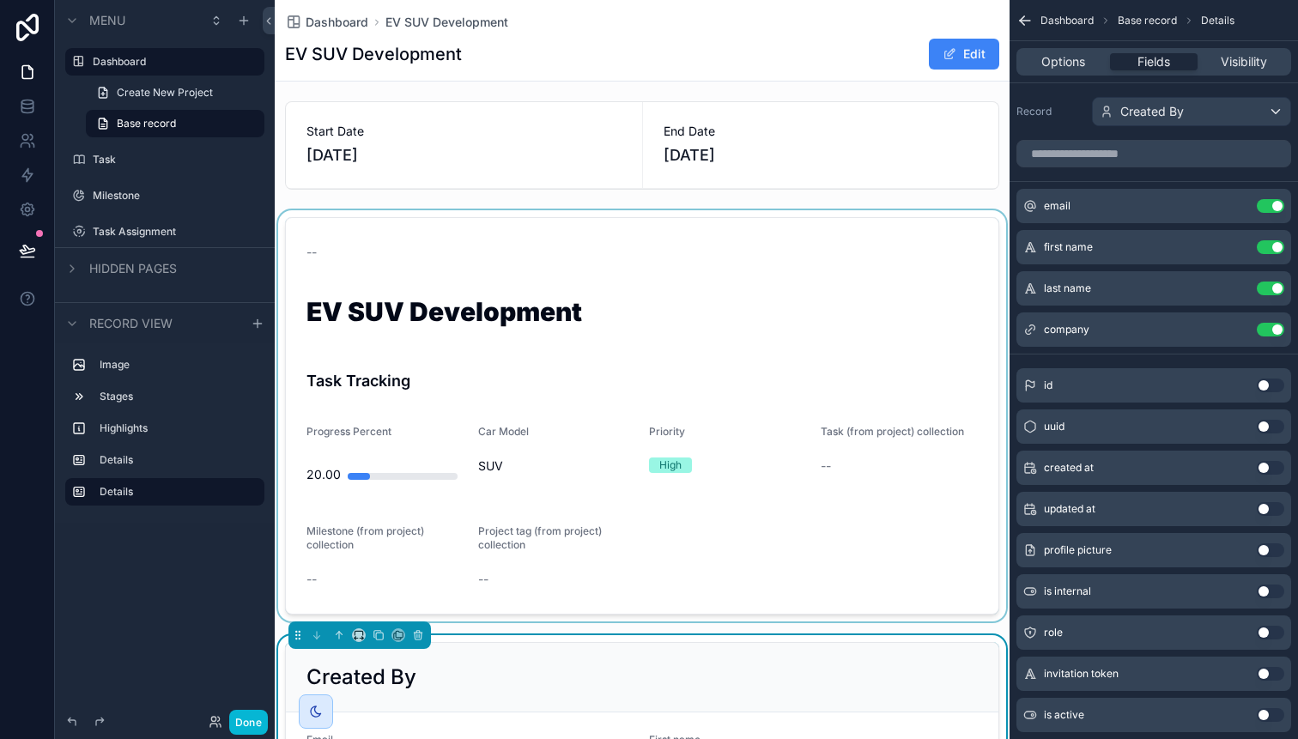
click at [741, 316] on div "scrollable content" at bounding box center [642, 415] width 735 height 411
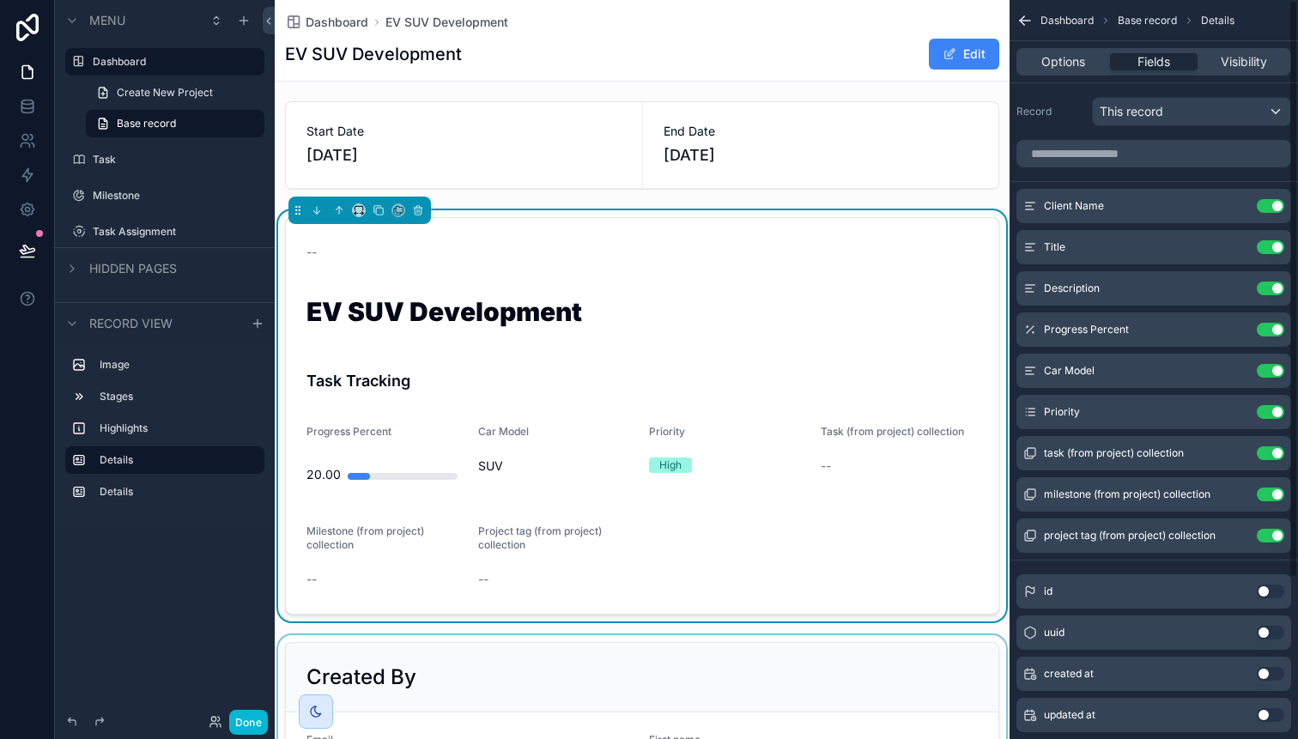
click at [1024, 24] on icon "scrollable content" at bounding box center [1022, 23] width 4 height 4
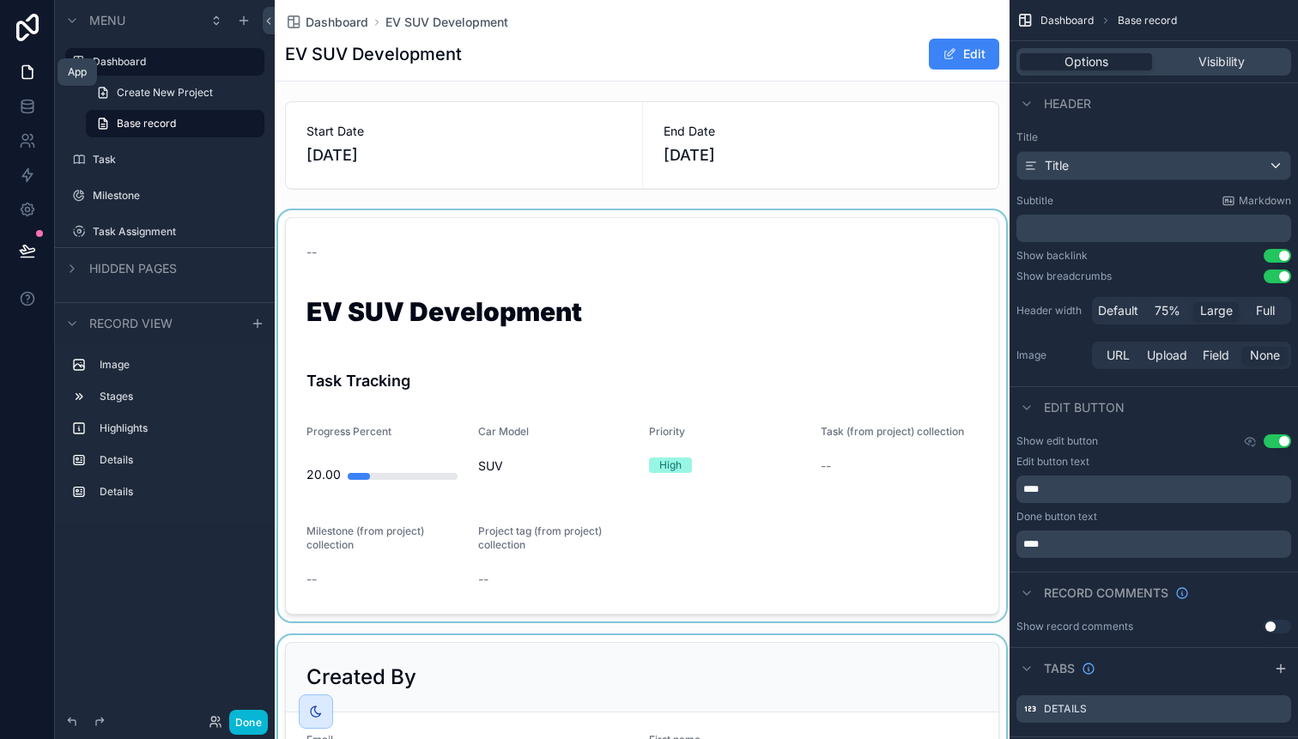
click at [31, 75] on icon at bounding box center [27, 72] width 17 height 17
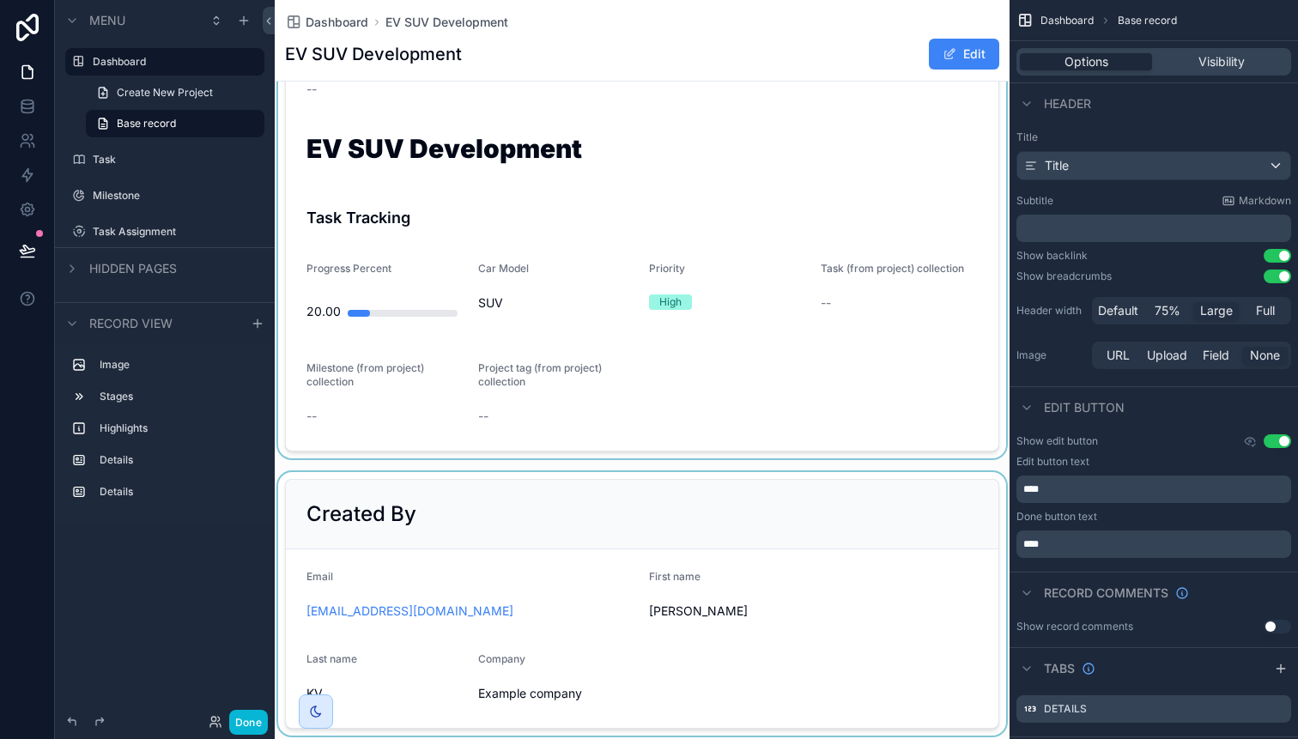
scroll to position [742, 0]
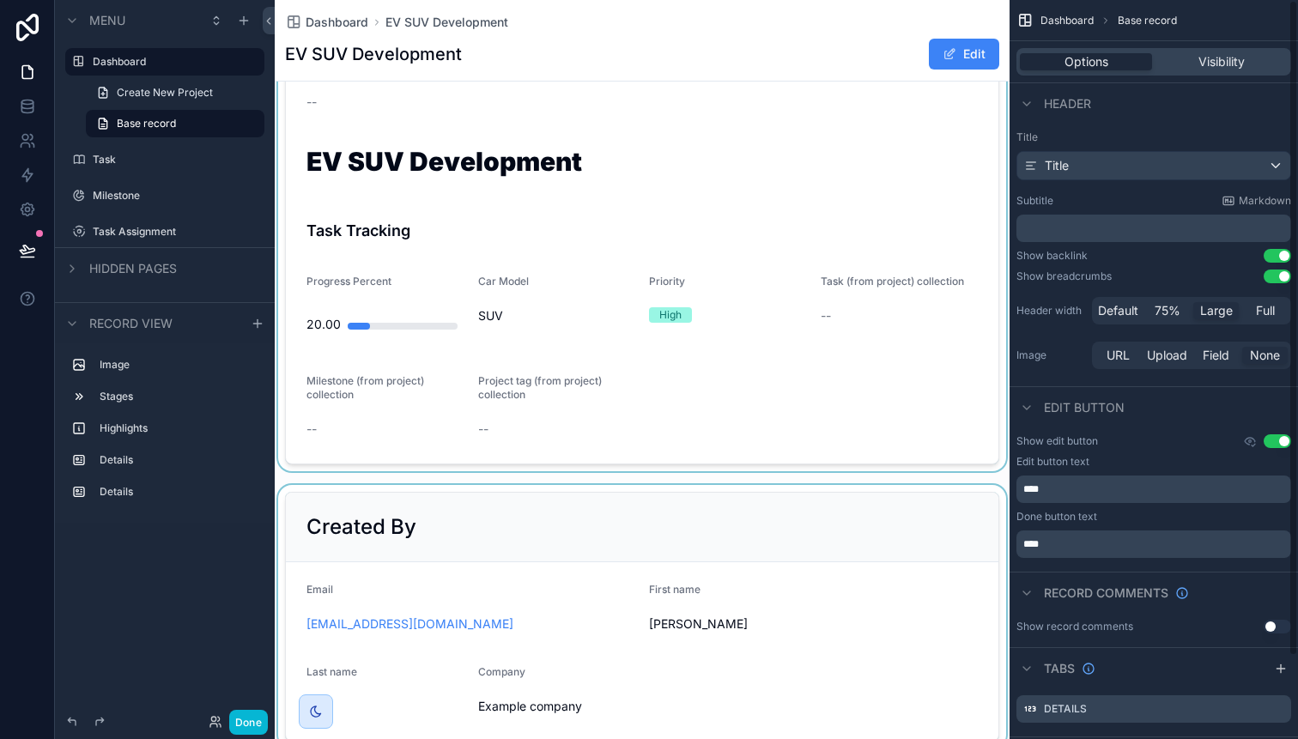
click at [1068, 27] on span "Dashboard" at bounding box center [1066, 21] width 53 height 14
click at [1019, 22] on icon "scrollable content" at bounding box center [1024, 20] width 17 height 17
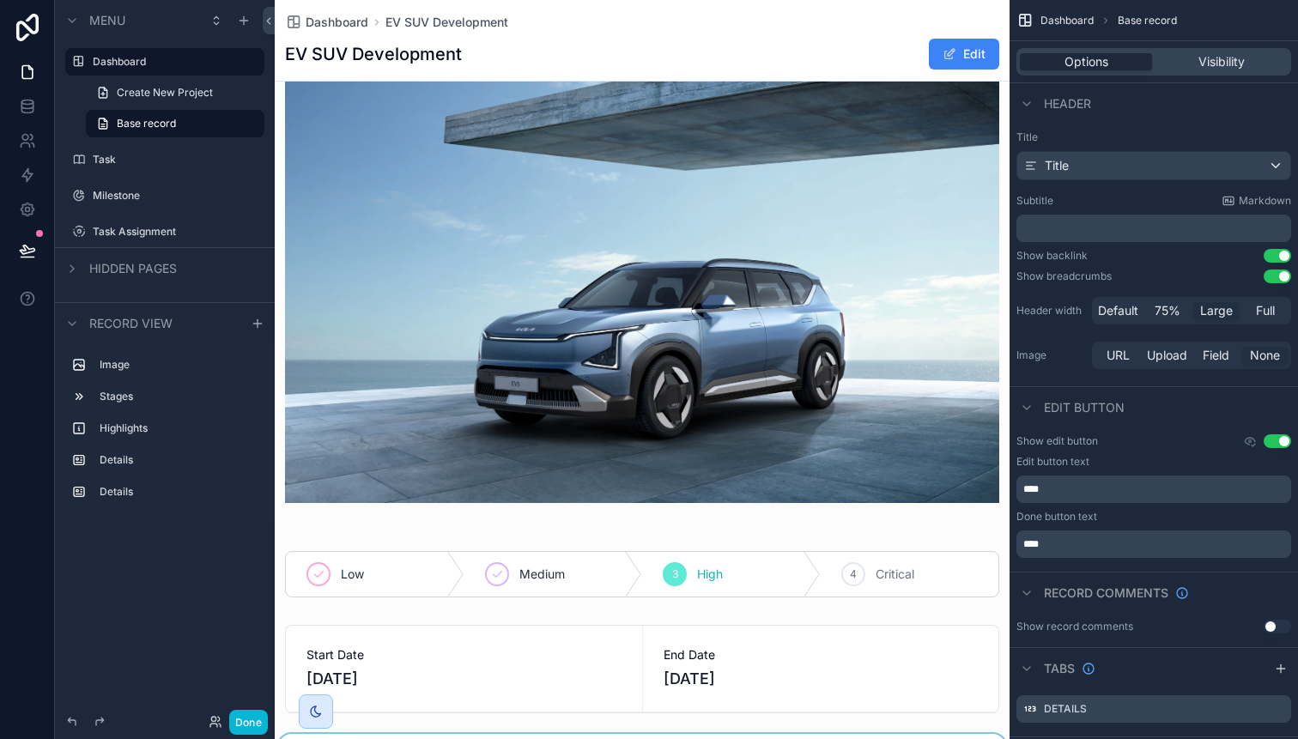
scroll to position [0, 0]
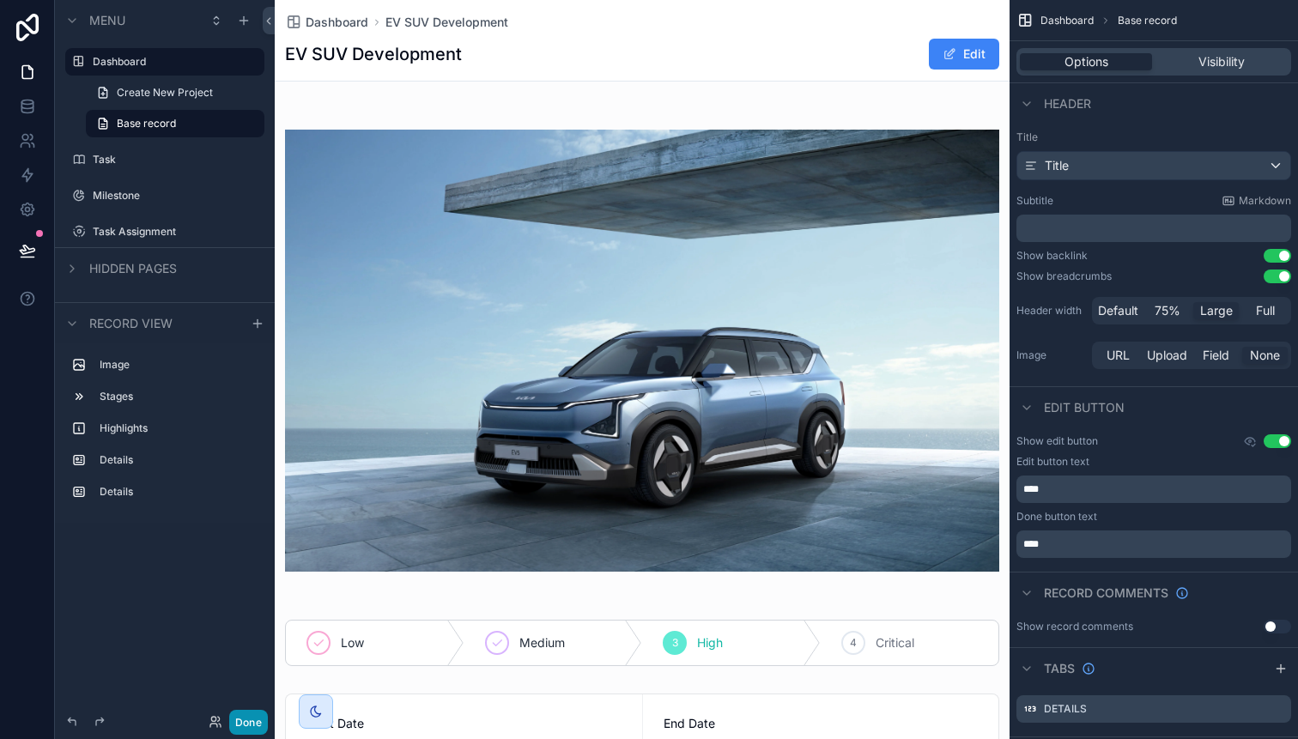
click at [256, 721] on button "Done" at bounding box center [248, 722] width 39 height 25
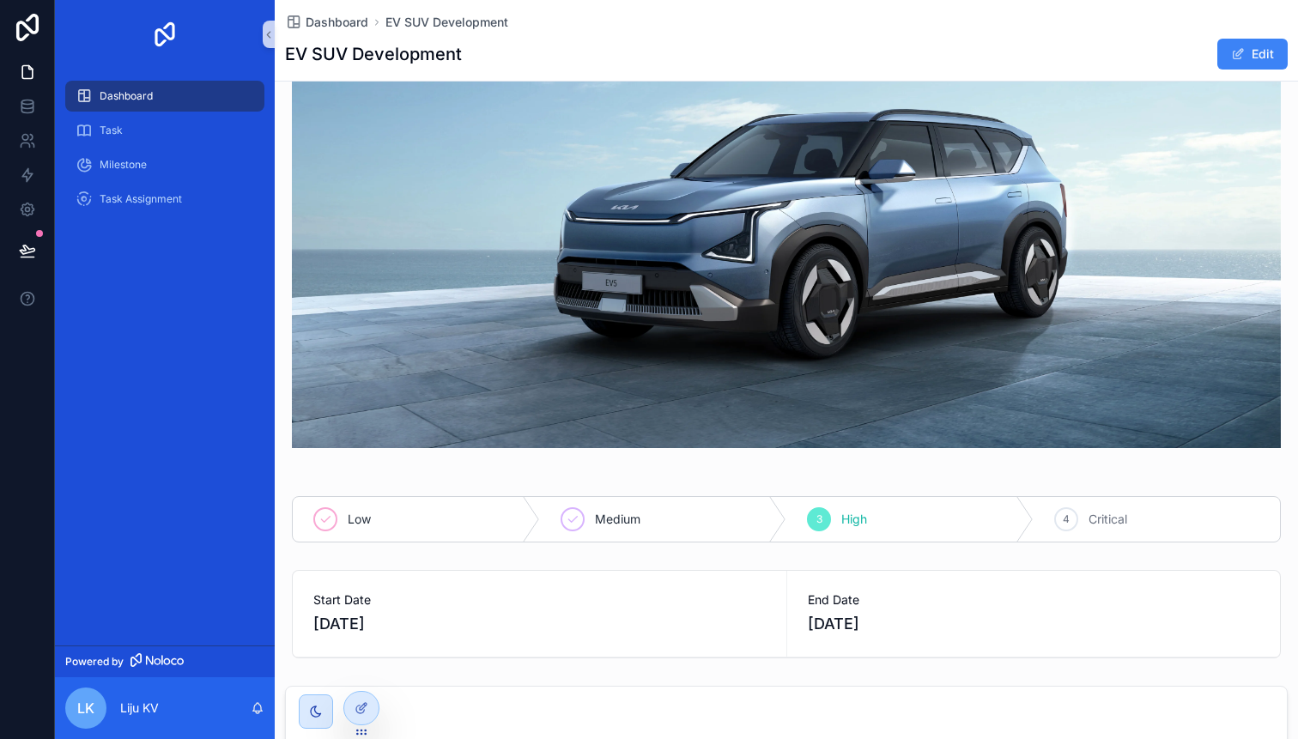
scroll to position [224, 0]
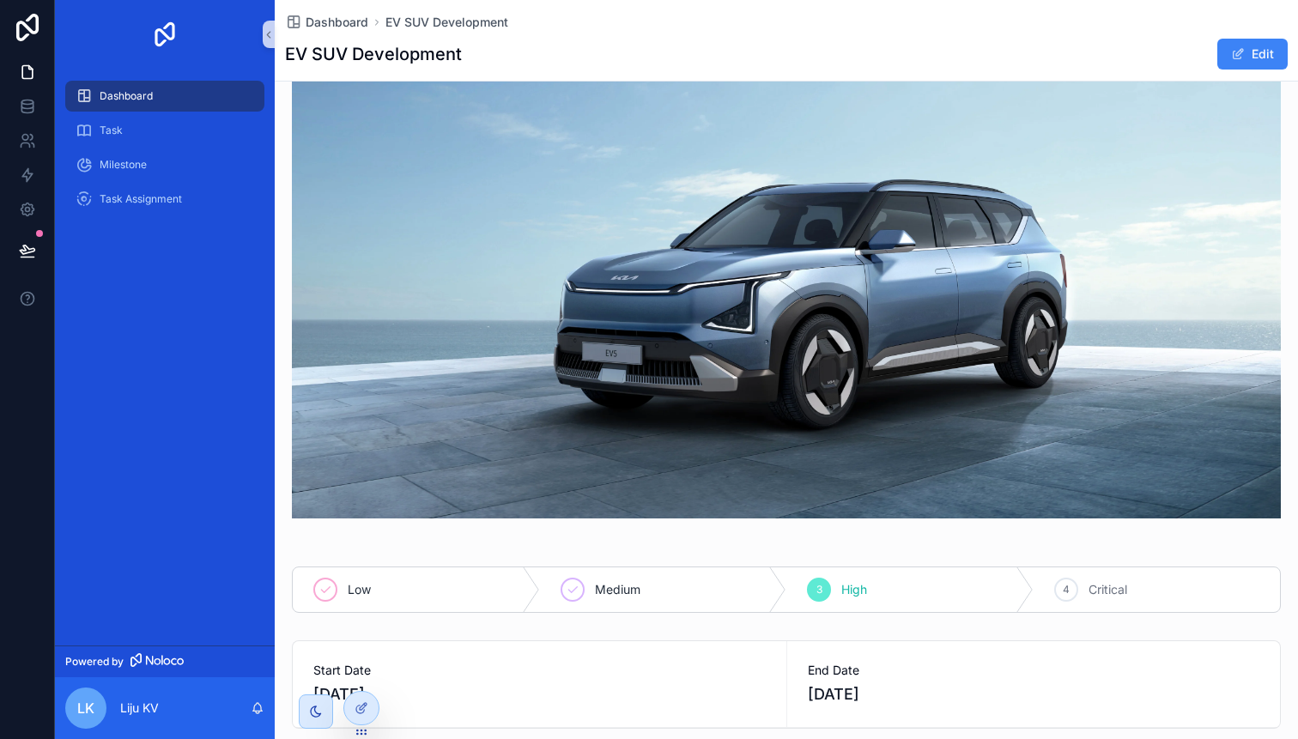
click at [899, 362] on img "scrollable content" at bounding box center [786, 212] width 989 height 613
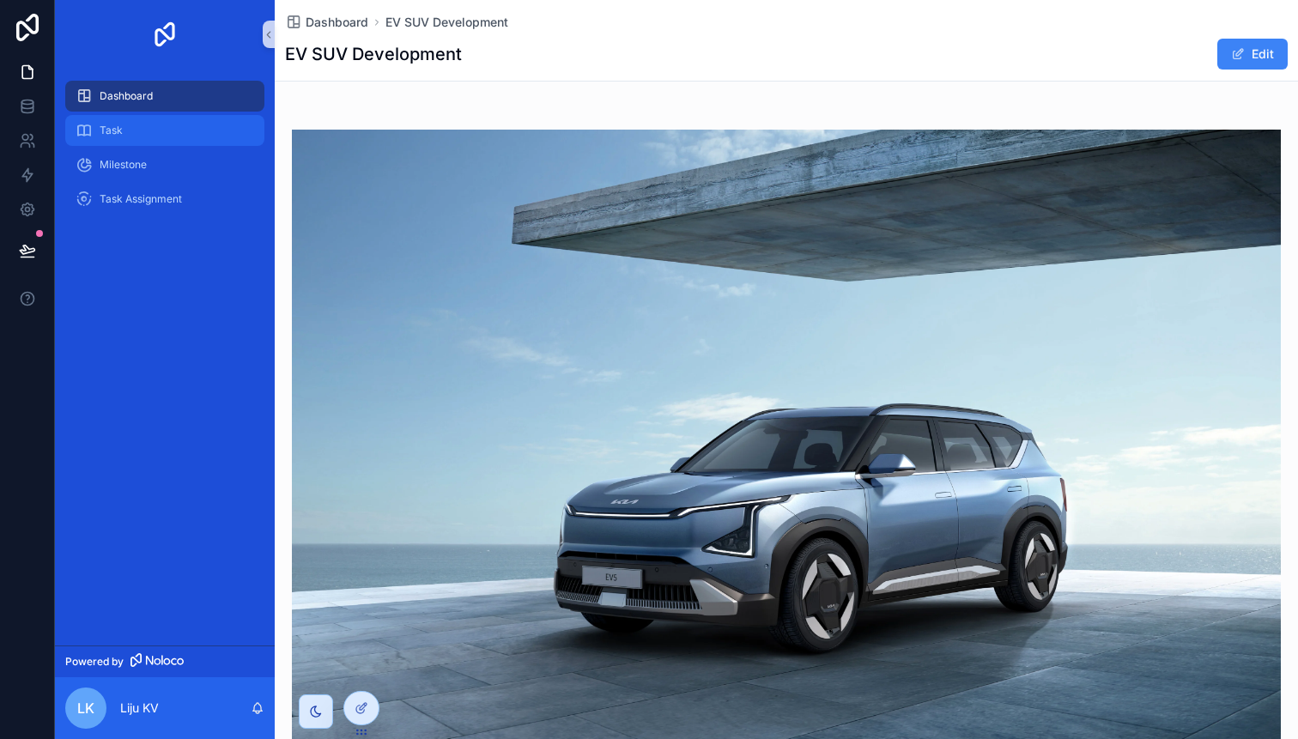
click at [144, 134] on div "Task" at bounding box center [165, 130] width 179 height 27
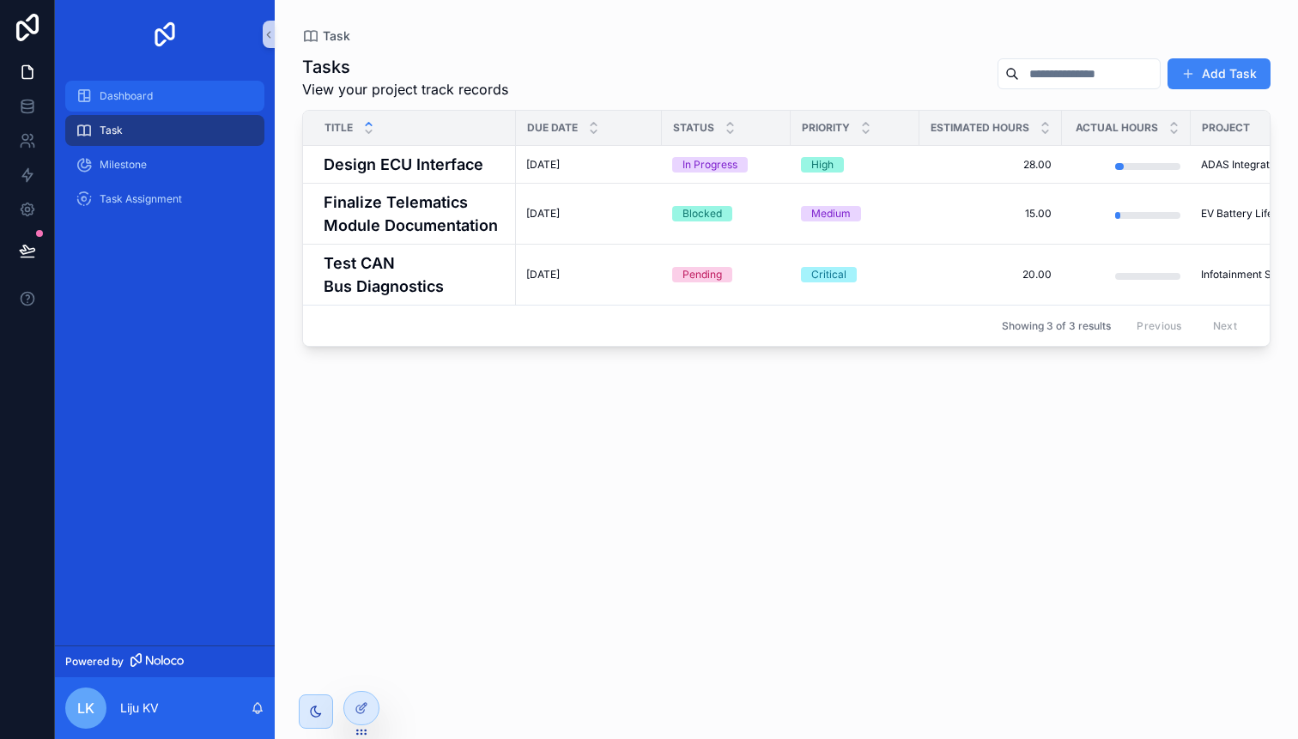
click at [140, 88] on div "Dashboard" at bounding box center [165, 95] width 179 height 27
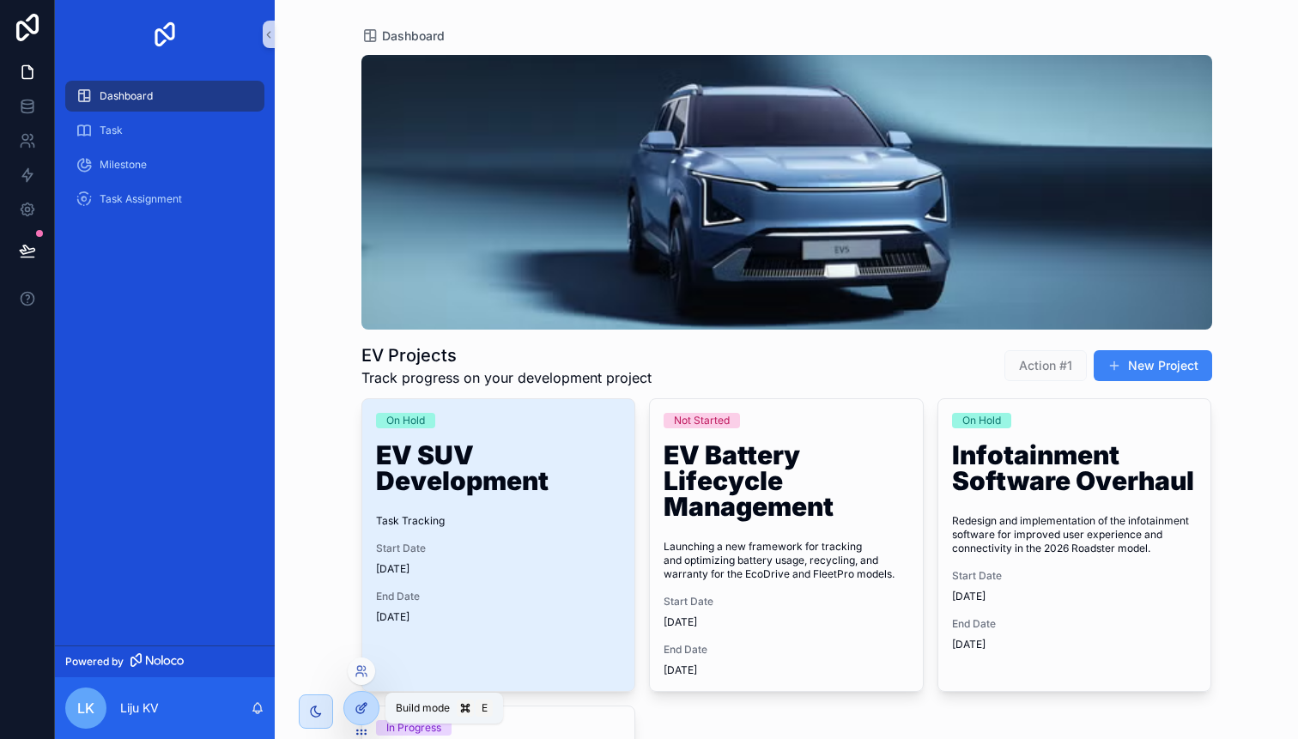
click at [363, 717] on div at bounding box center [361, 708] width 34 height 33
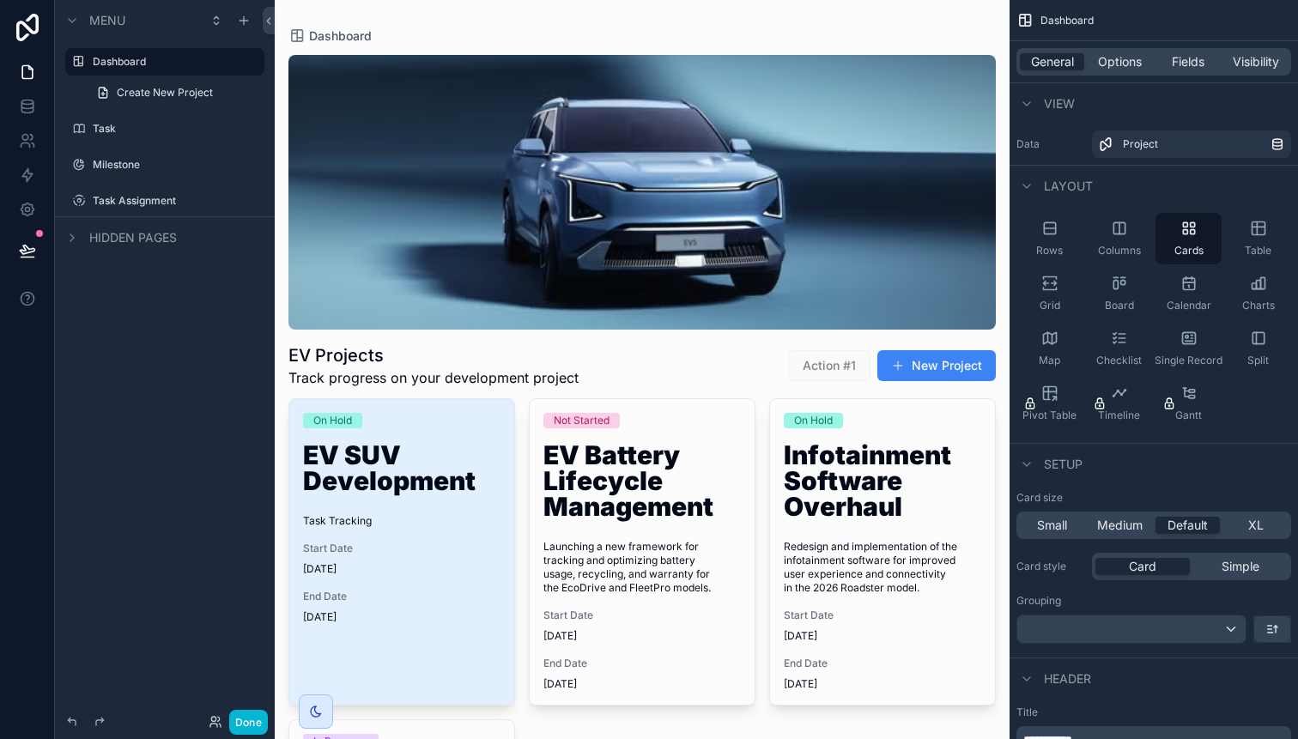
click at [435, 380] on div "scrollable content" at bounding box center [642, 567] width 735 height 1135
click at [435, 380] on span "Track progress on your development project" at bounding box center [433, 377] width 290 height 21
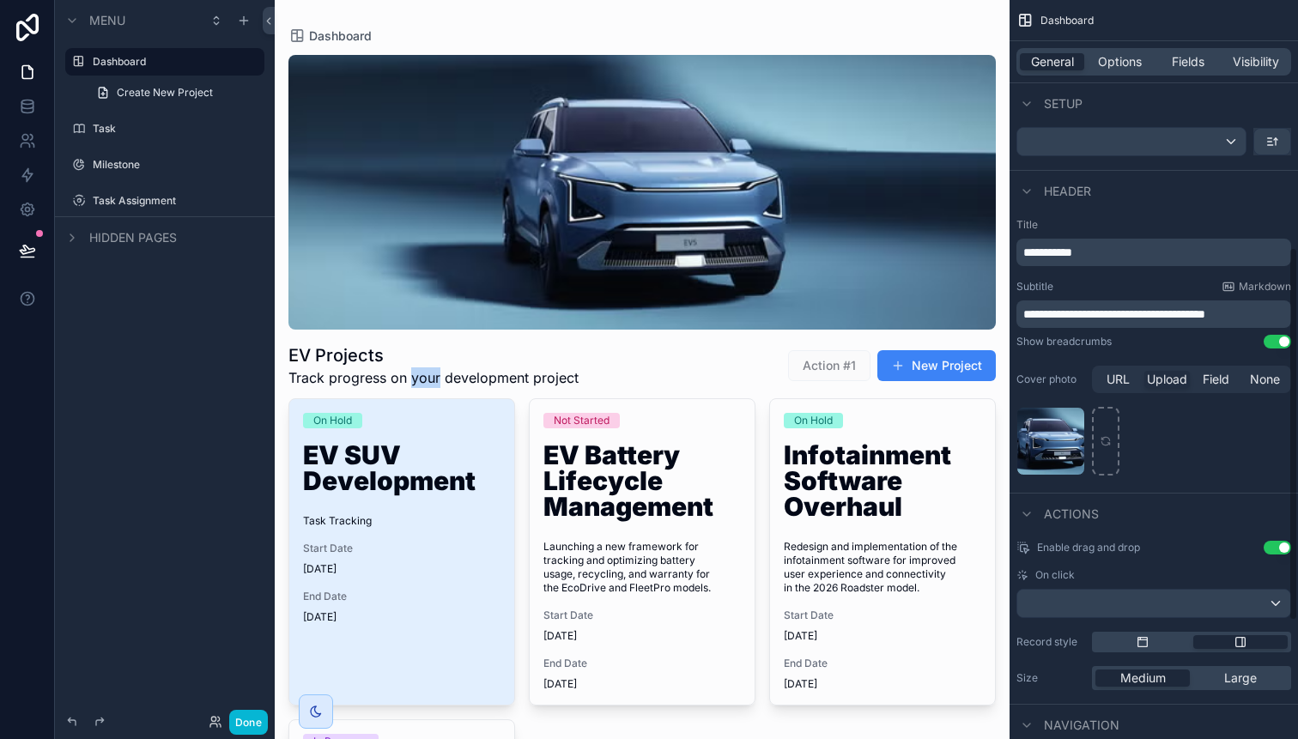
scroll to position [485, 0]
click at [1158, 311] on span "**********" at bounding box center [1114, 317] width 182 height 12
drag, startPoint x: 1155, startPoint y: 314, endPoint x: 1131, endPoint y: 314, distance: 24.0
click at [1131, 314] on span "**********" at bounding box center [1114, 317] width 182 height 12
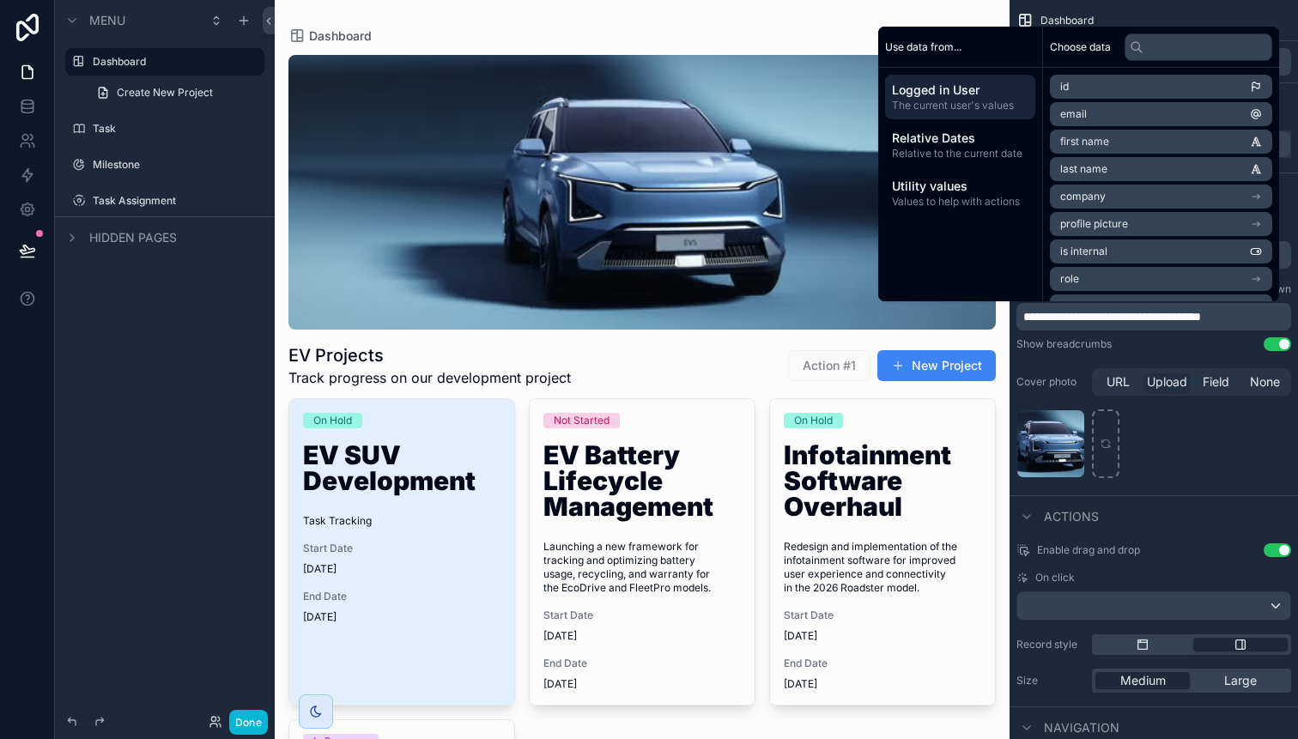
click at [604, 366] on div "EV Projects Track progress on our development project Action #1 New Project" at bounding box center [641, 359] width 707 height 58
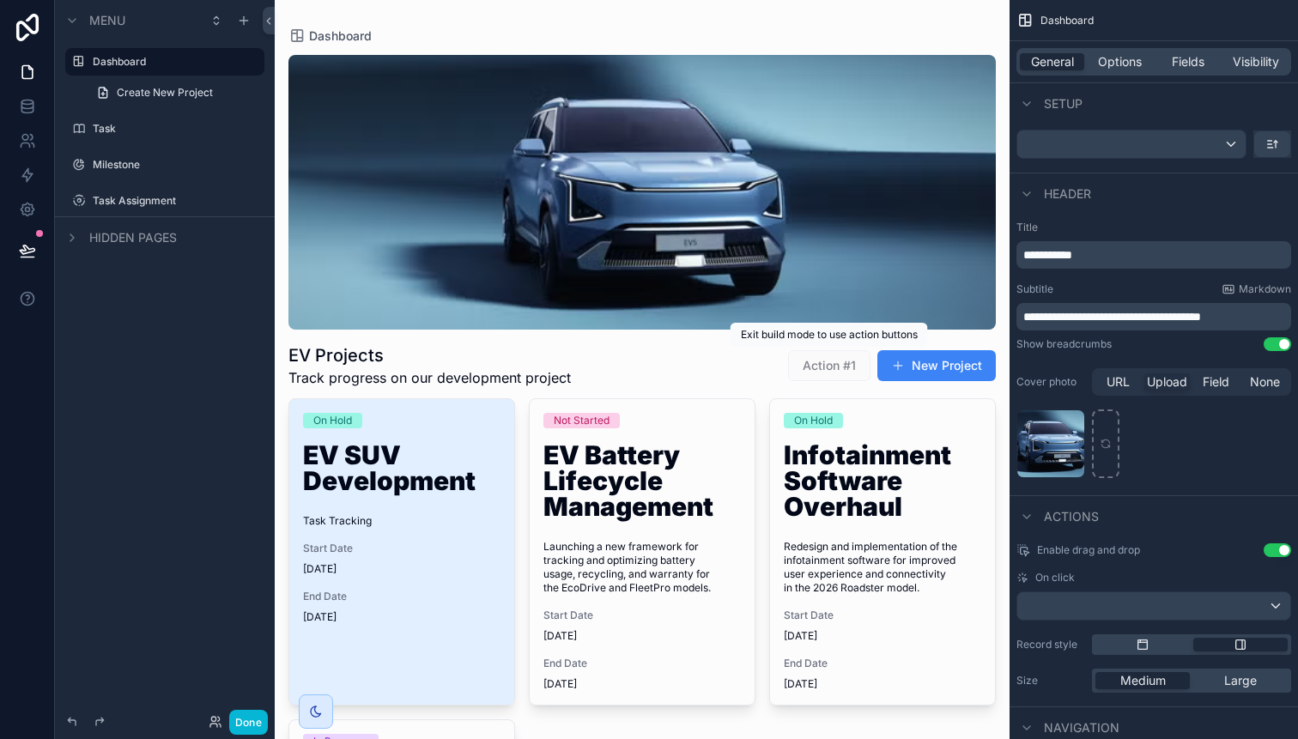
click at [844, 378] on span "Action #1" at bounding box center [829, 365] width 82 height 31
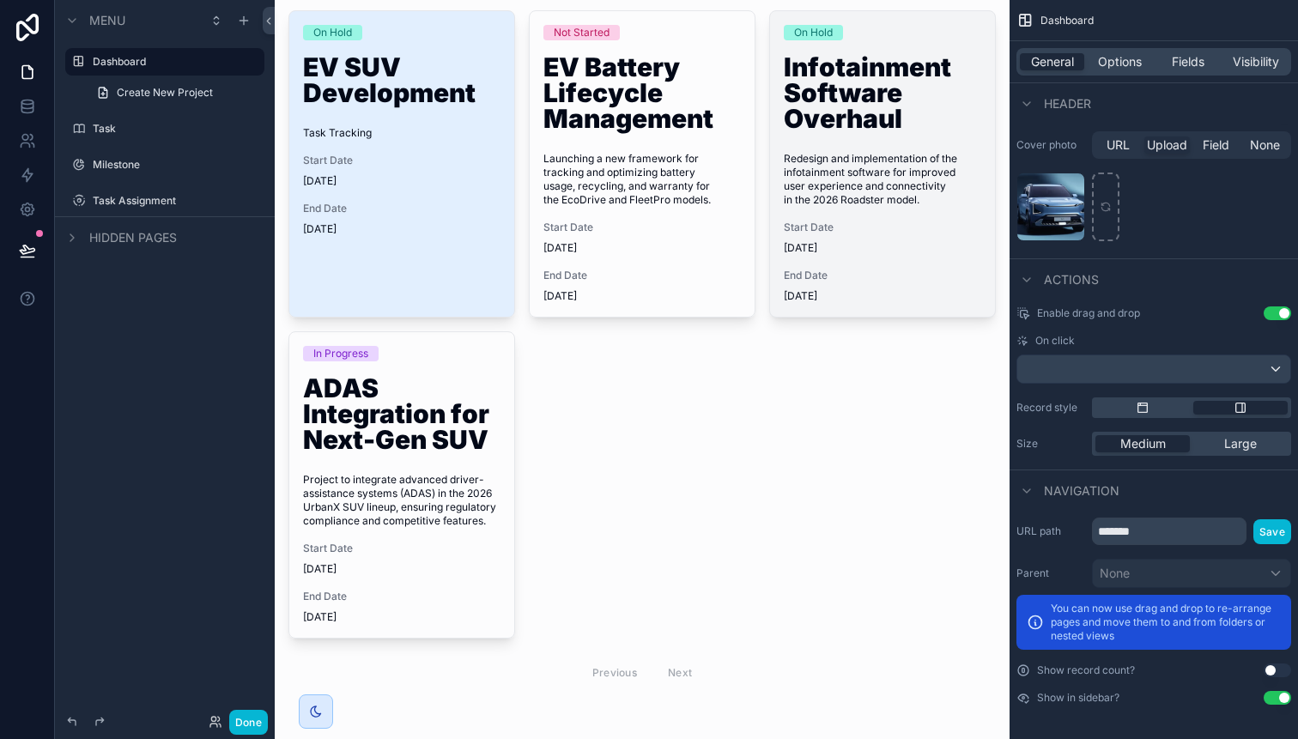
scroll to position [396, 0]
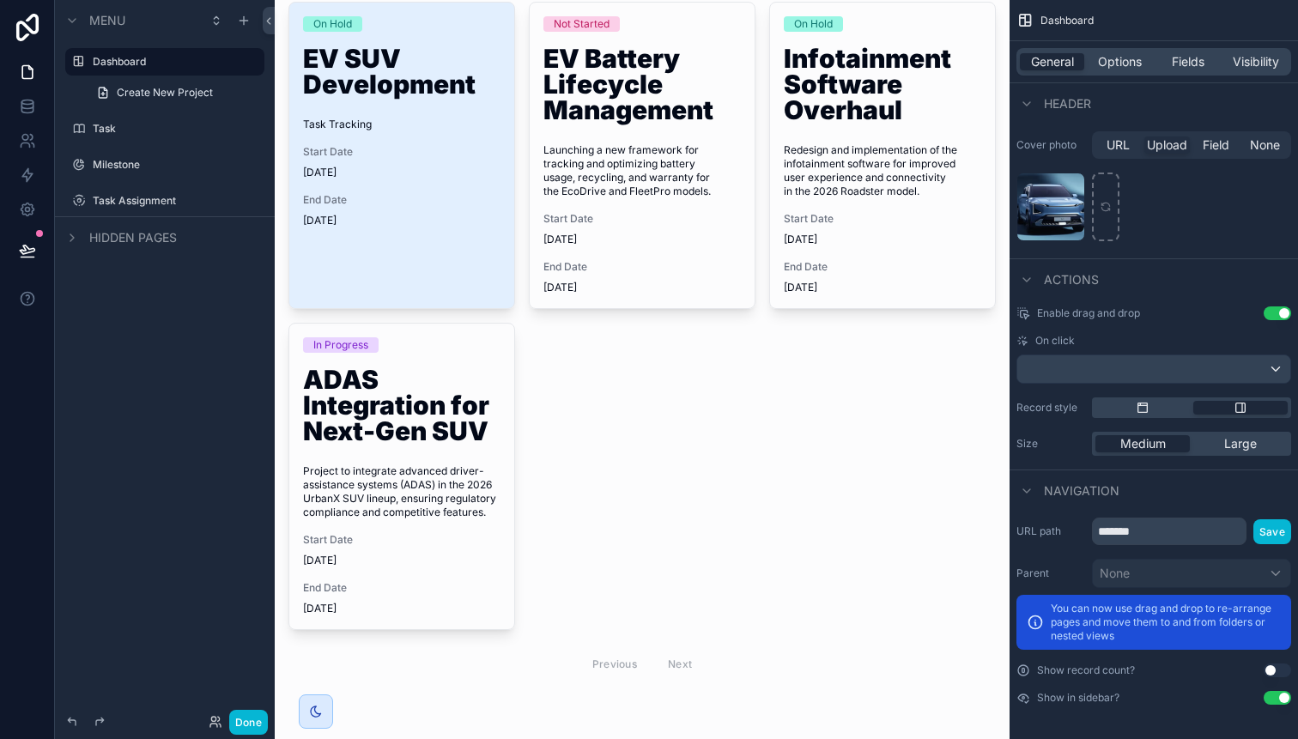
click at [684, 663] on div "Previous Next" at bounding box center [642, 663] width 124 height 27
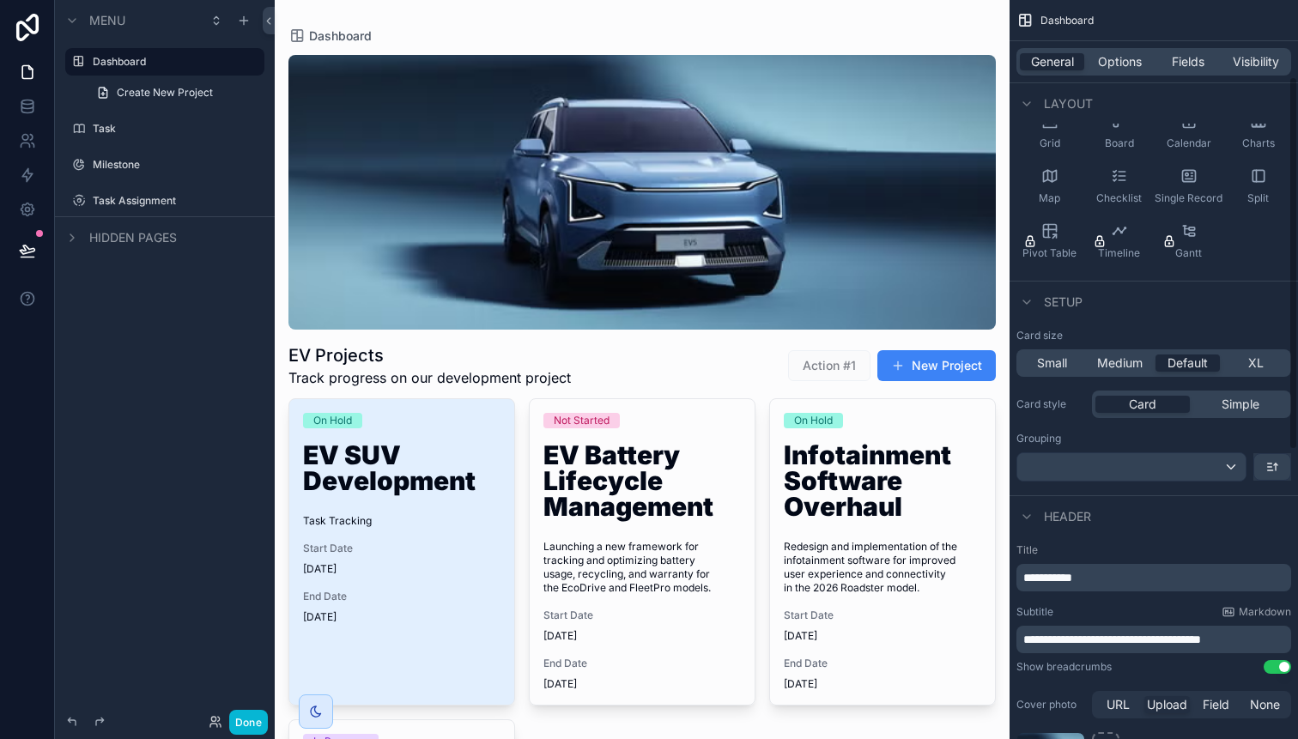
scroll to position [152, 0]
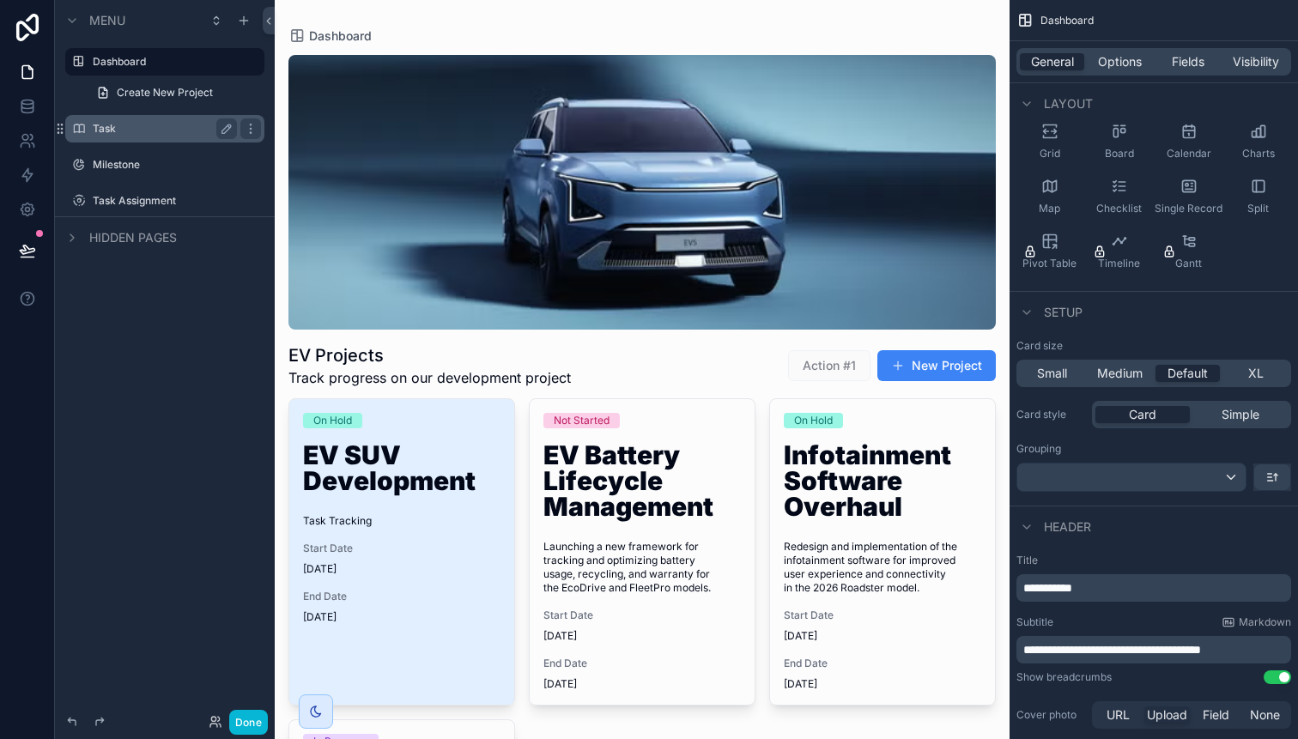
click at [118, 124] on label "Task" at bounding box center [161, 129] width 137 height 14
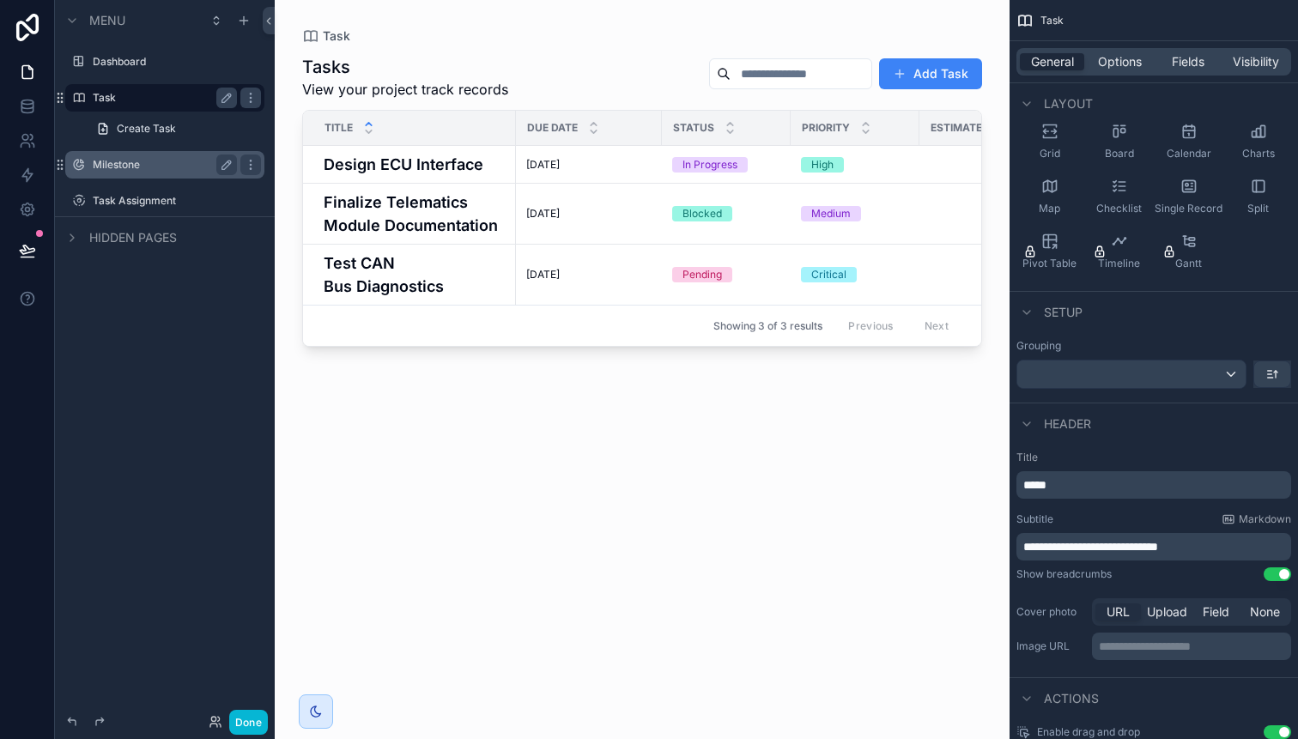
click at [136, 165] on label "Milestone" at bounding box center [161, 165] width 137 height 14
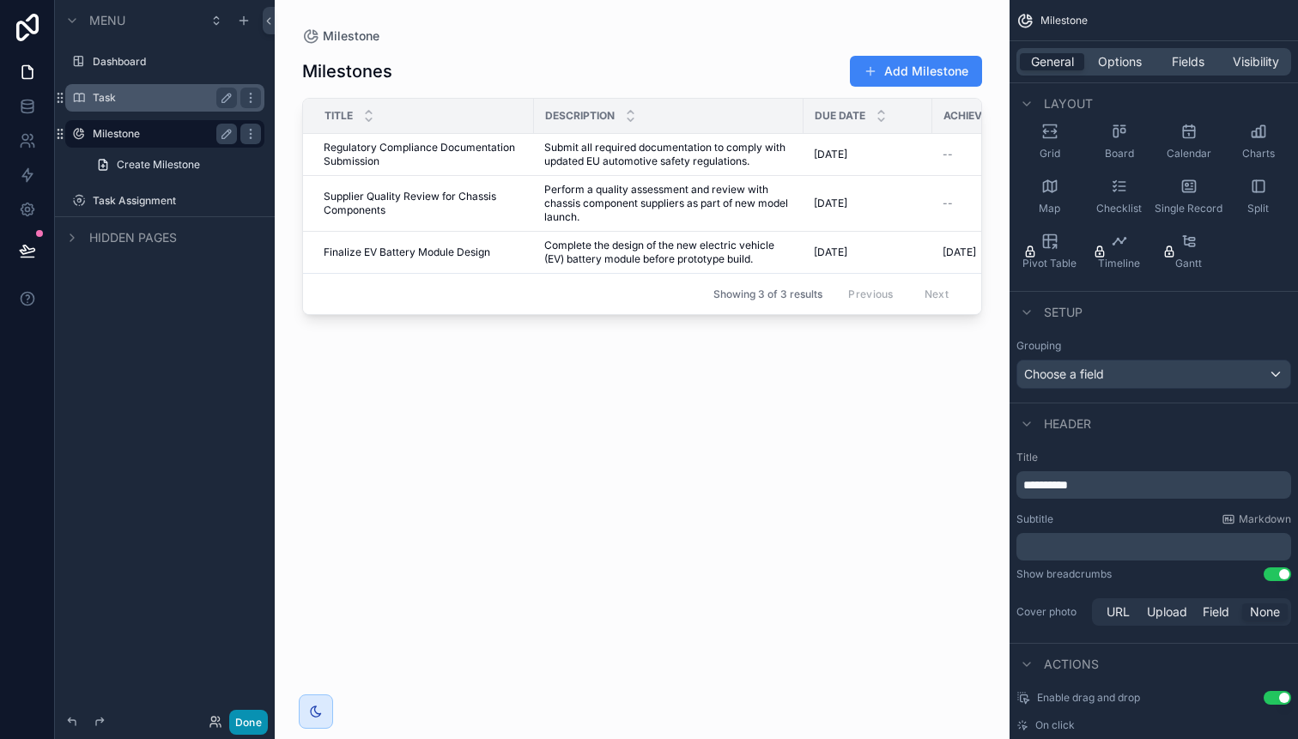
click at [250, 717] on button "Done" at bounding box center [248, 722] width 39 height 25
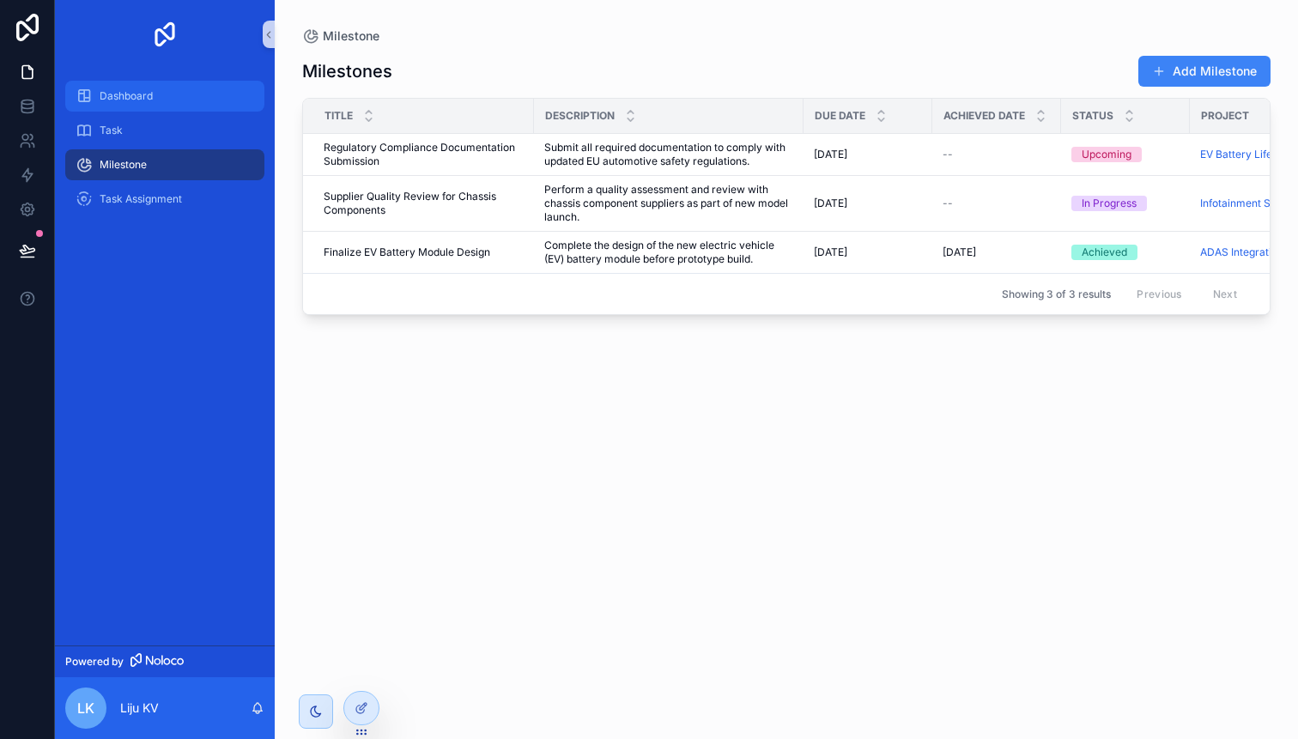
click at [150, 101] on span "Dashboard" at bounding box center [126, 96] width 53 height 14
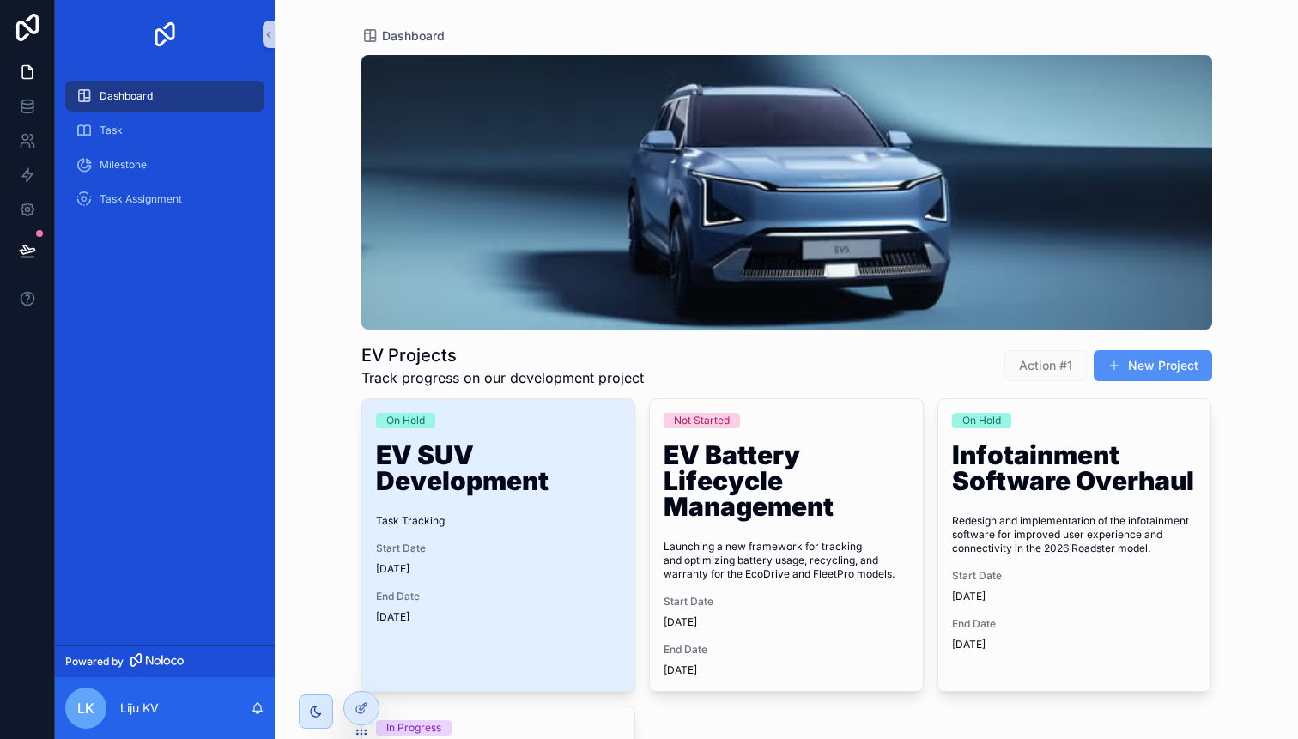
click at [1118, 364] on span "scrollable content" at bounding box center [1114, 366] width 14 height 14
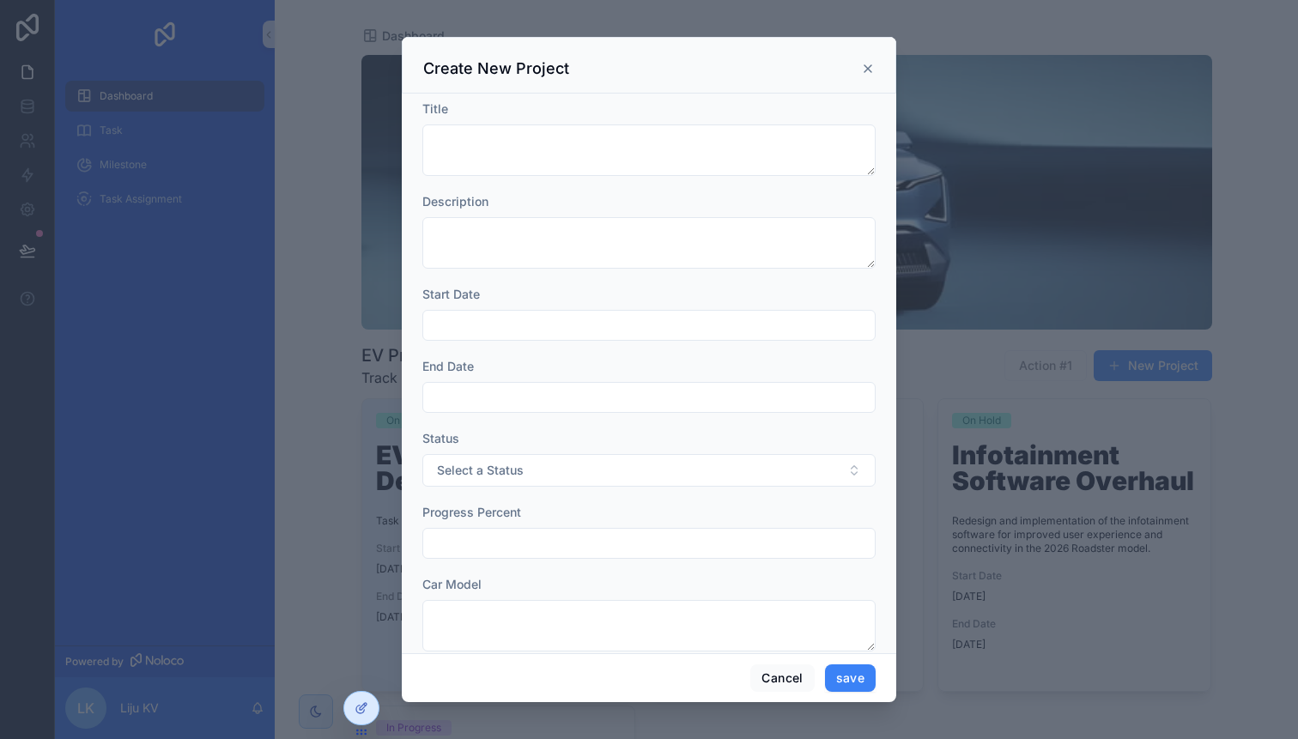
scroll to position [265, 0]
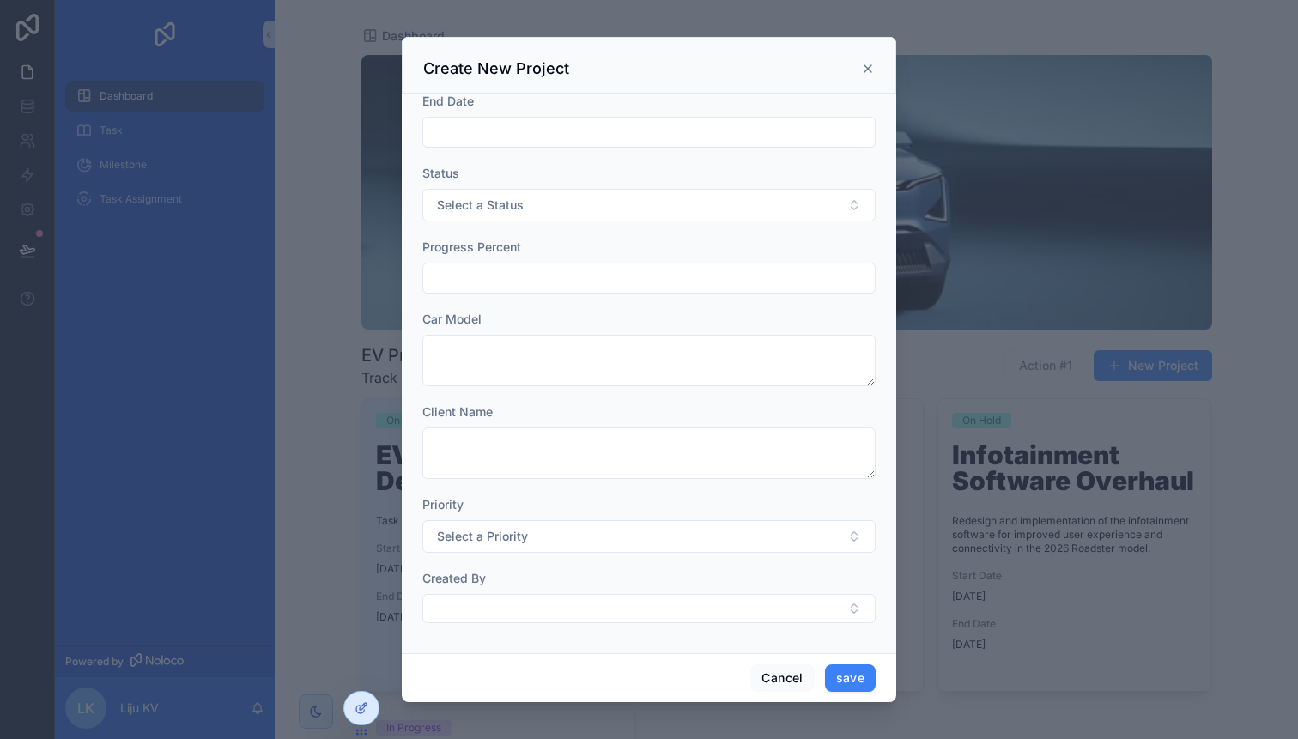
click at [300, 342] on div "scrollable content" at bounding box center [649, 369] width 1298 height 739
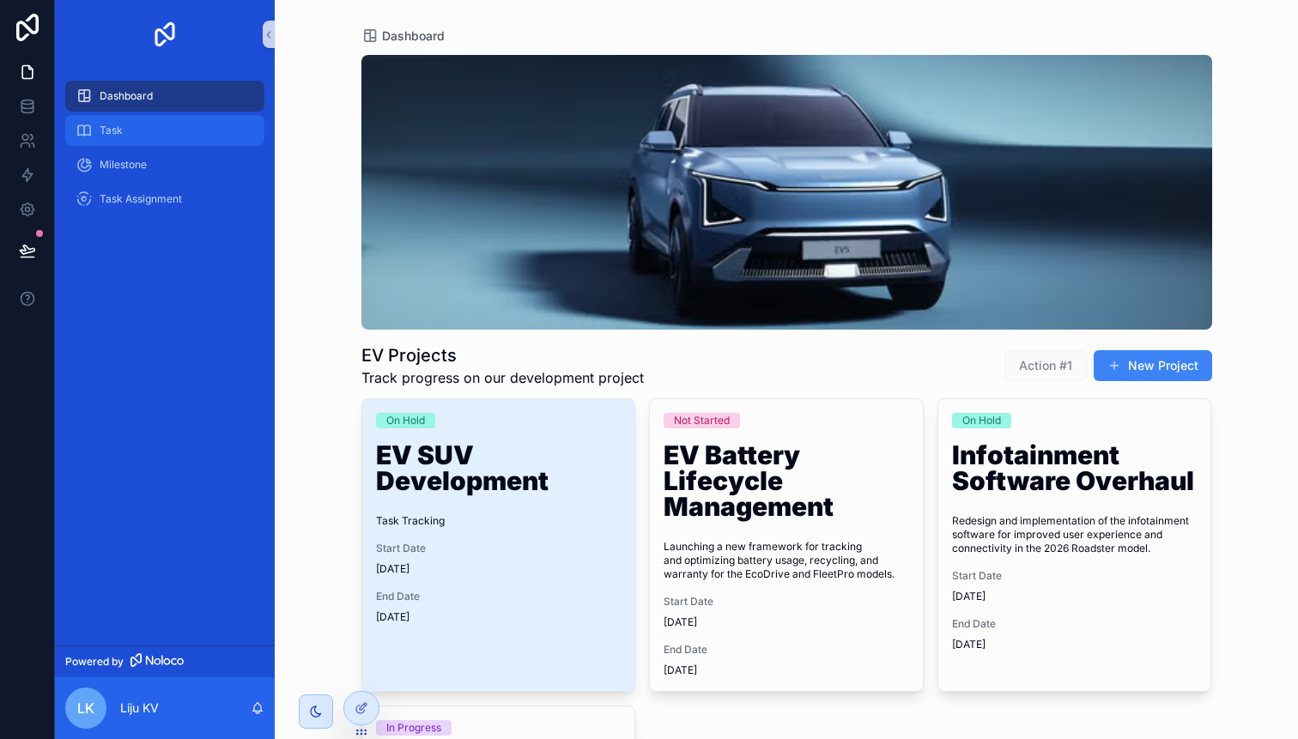
click at [120, 125] on span "Task" at bounding box center [111, 131] width 23 height 14
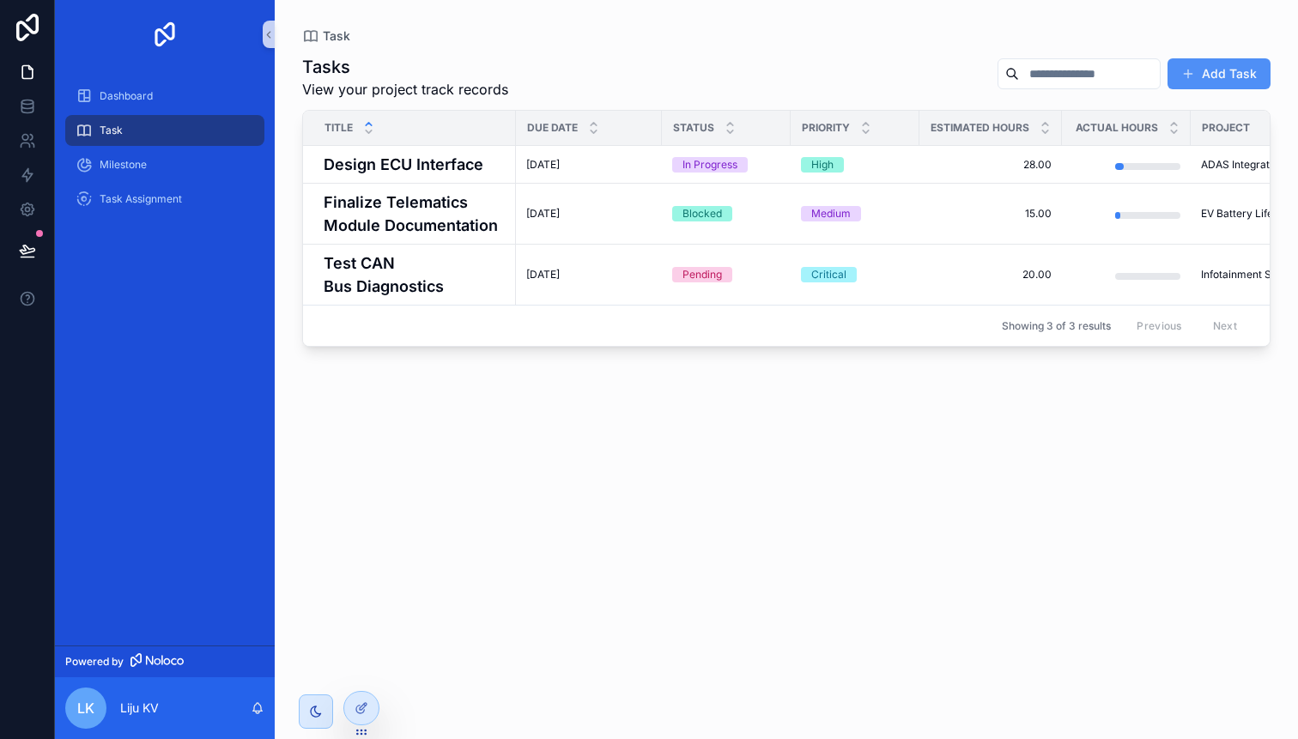
click at [1236, 68] on button "Add Task" at bounding box center [1218, 73] width 103 height 31
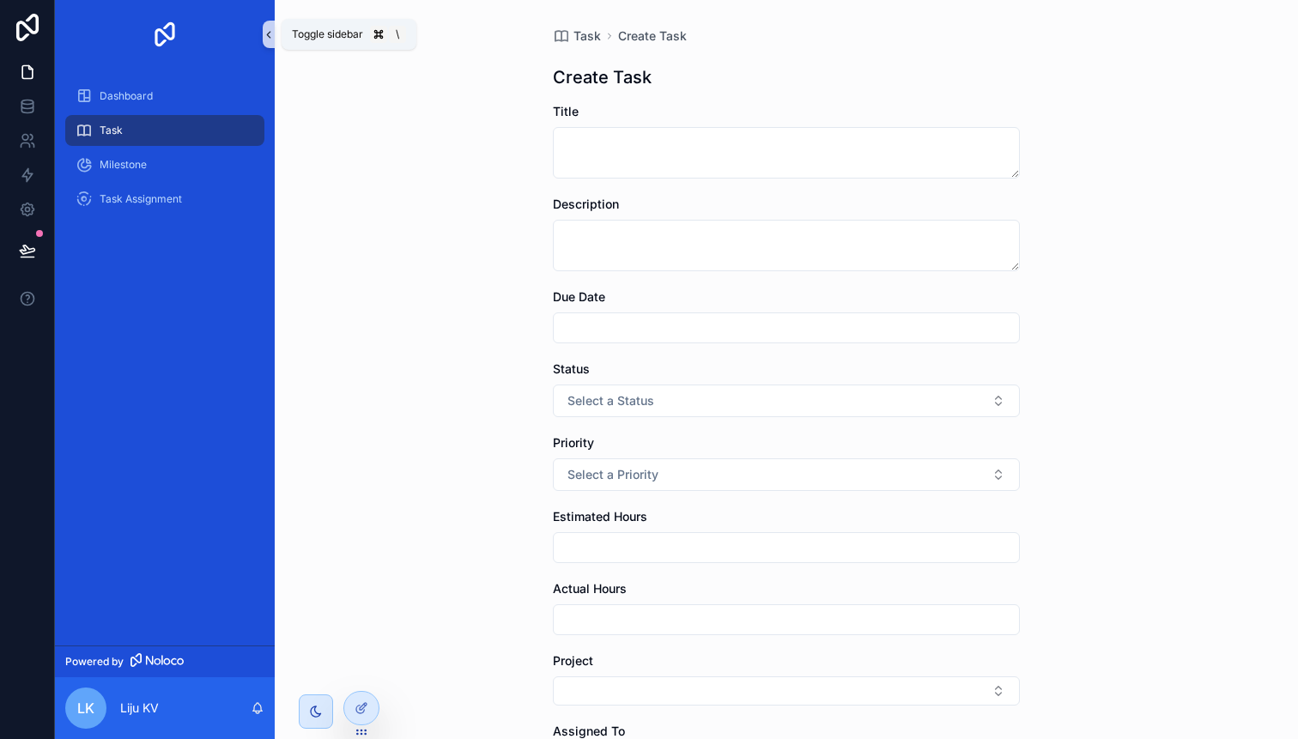
click at [271, 39] on icon "scrollable content" at bounding box center [269, 34] width 12 height 13
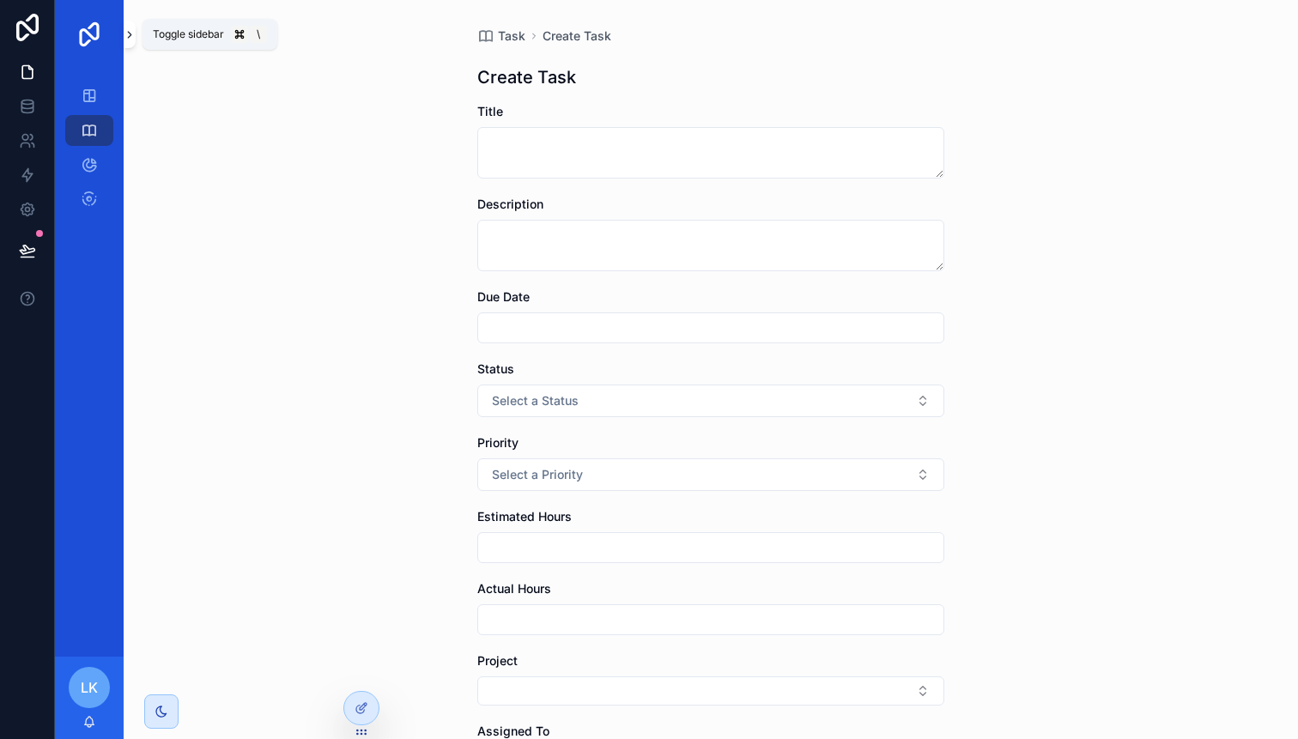
click at [128, 36] on icon "scrollable content" at bounding box center [129, 35] width 3 height 6
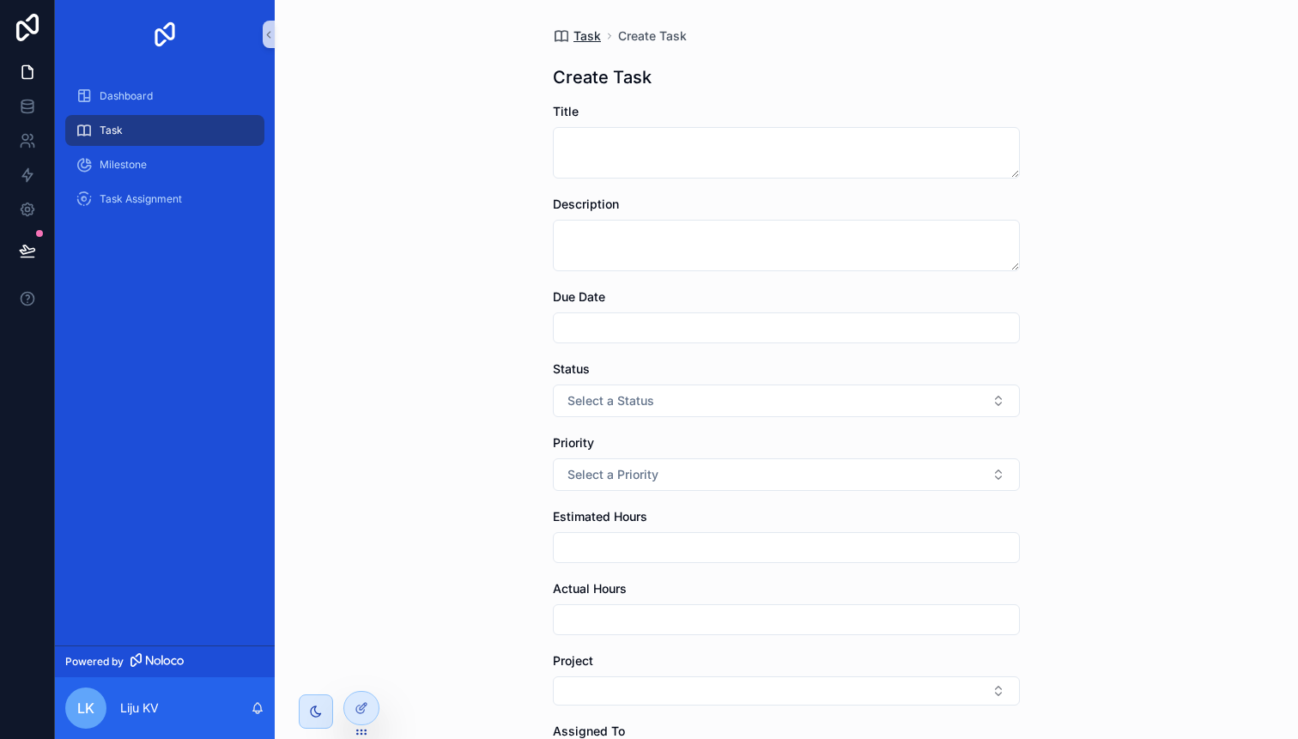
click at [584, 34] on span "Task" at bounding box center [586, 35] width 27 height 17
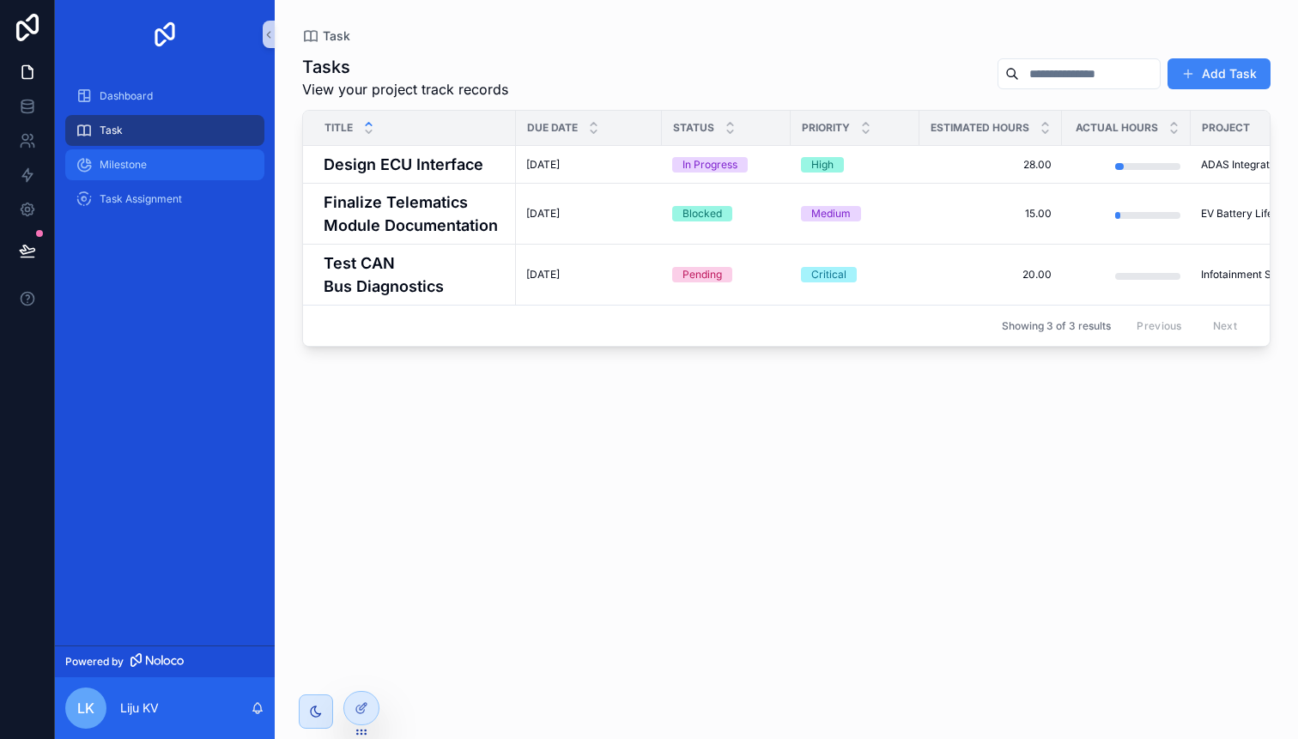
click at [141, 159] on span "Milestone" at bounding box center [123, 165] width 47 height 14
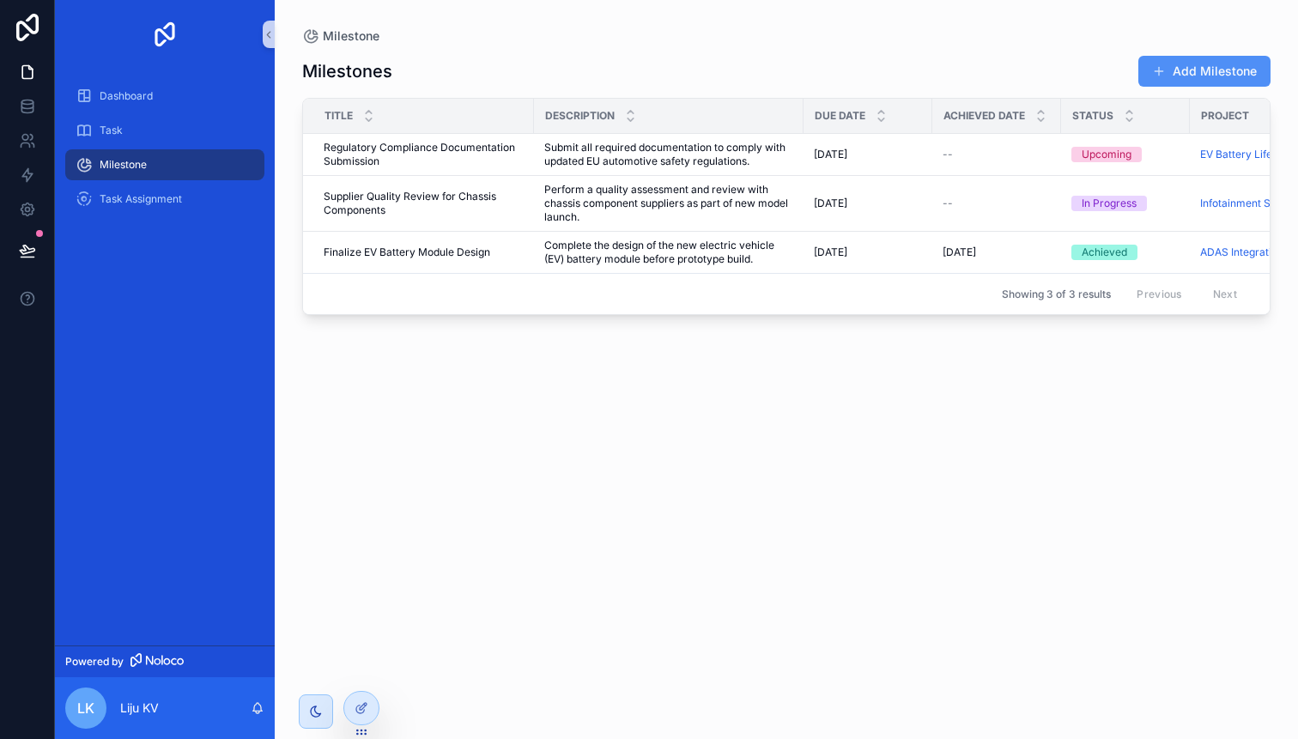
click at [1245, 70] on button "Add Milestone" at bounding box center [1204, 71] width 132 height 31
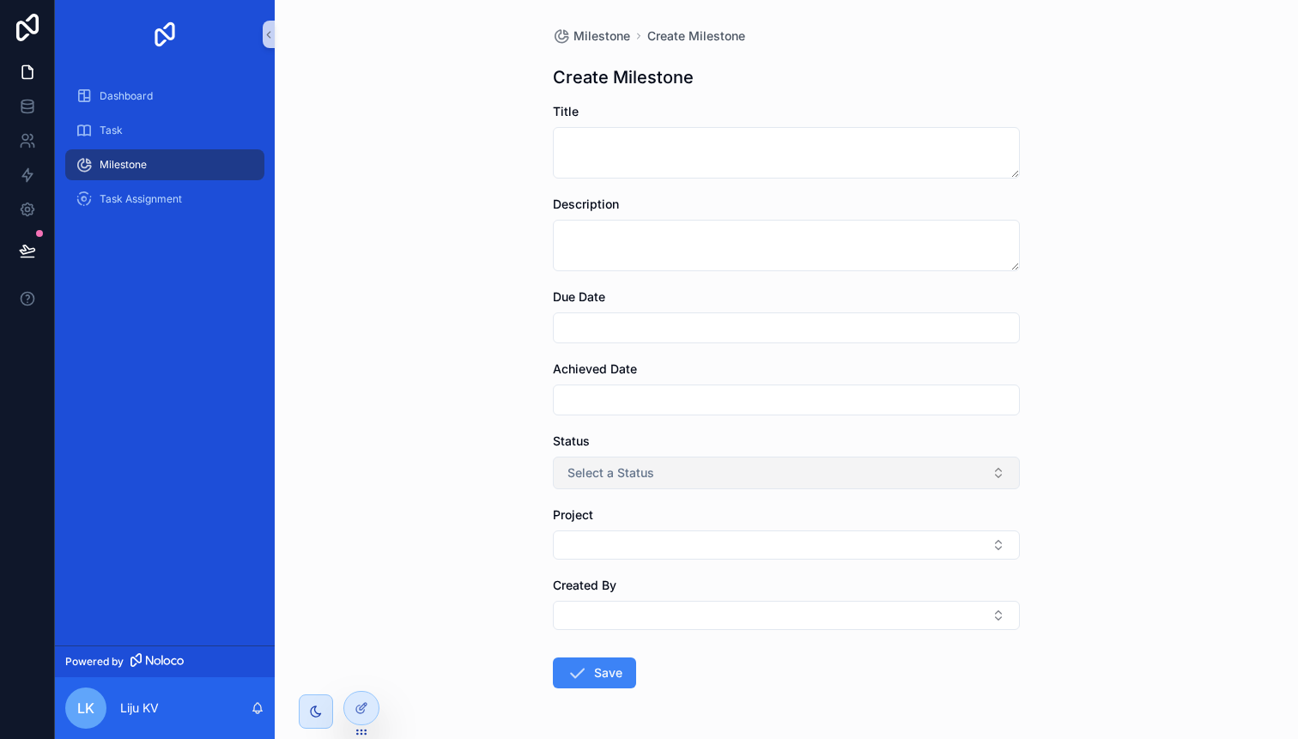
click at [677, 478] on button "Select a Status" at bounding box center [786, 473] width 467 height 33
click at [578, 401] on input "scrollable content" at bounding box center [786, 400] width 465 height 24
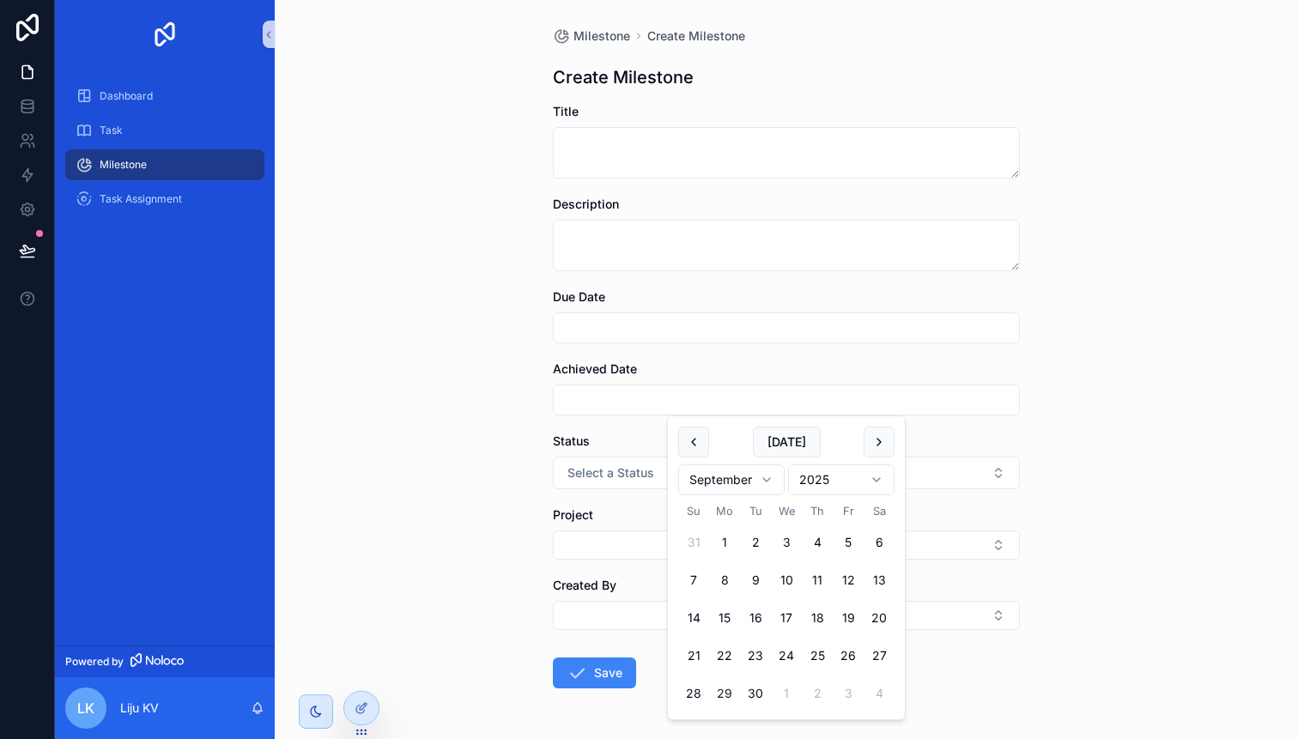
click at [578, 401] on input "scrollable content" at bounding box center [786, 400] width 465 height 24
click at [482, 405] on div "Milestone Create Milestone Create Milestone Title Description Due Date Achieved…" at bounding box center [786, 369] width 1023 height 739
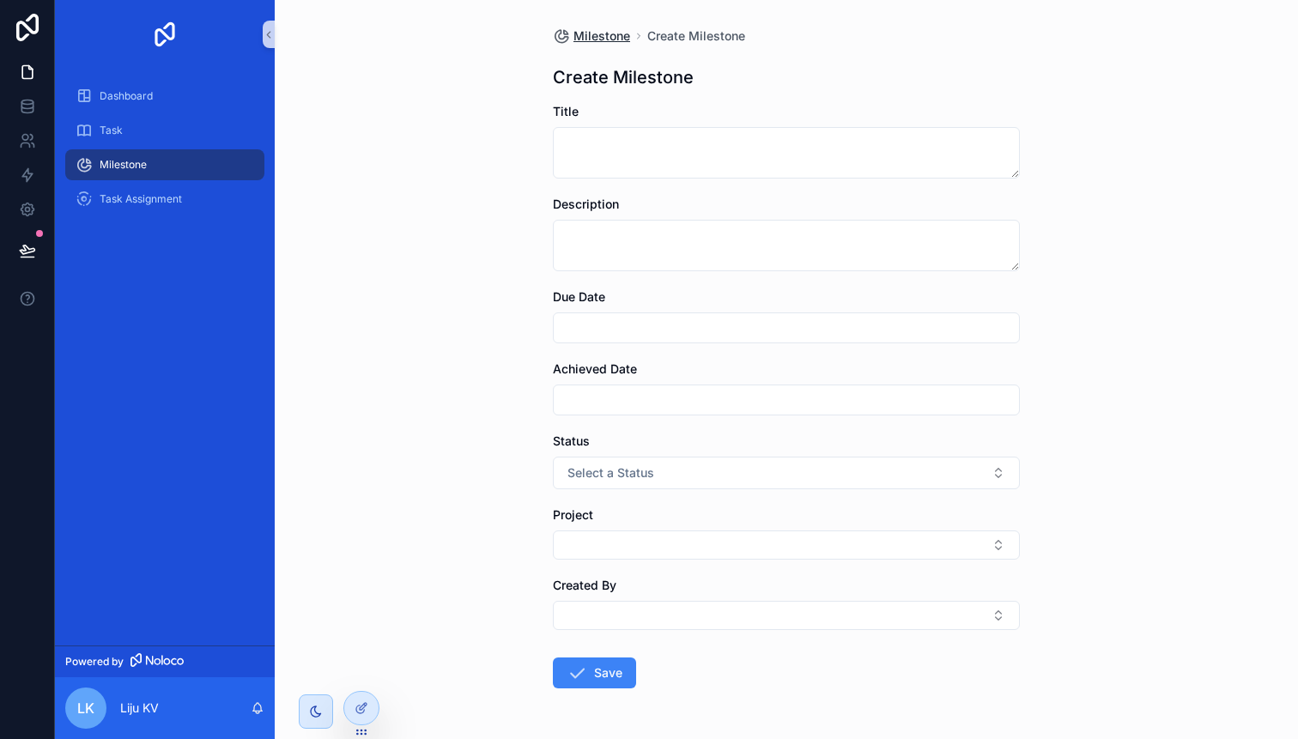
click at [601, 41] on span "Milestone" at bounding box center [601, 35] width 57 height 17
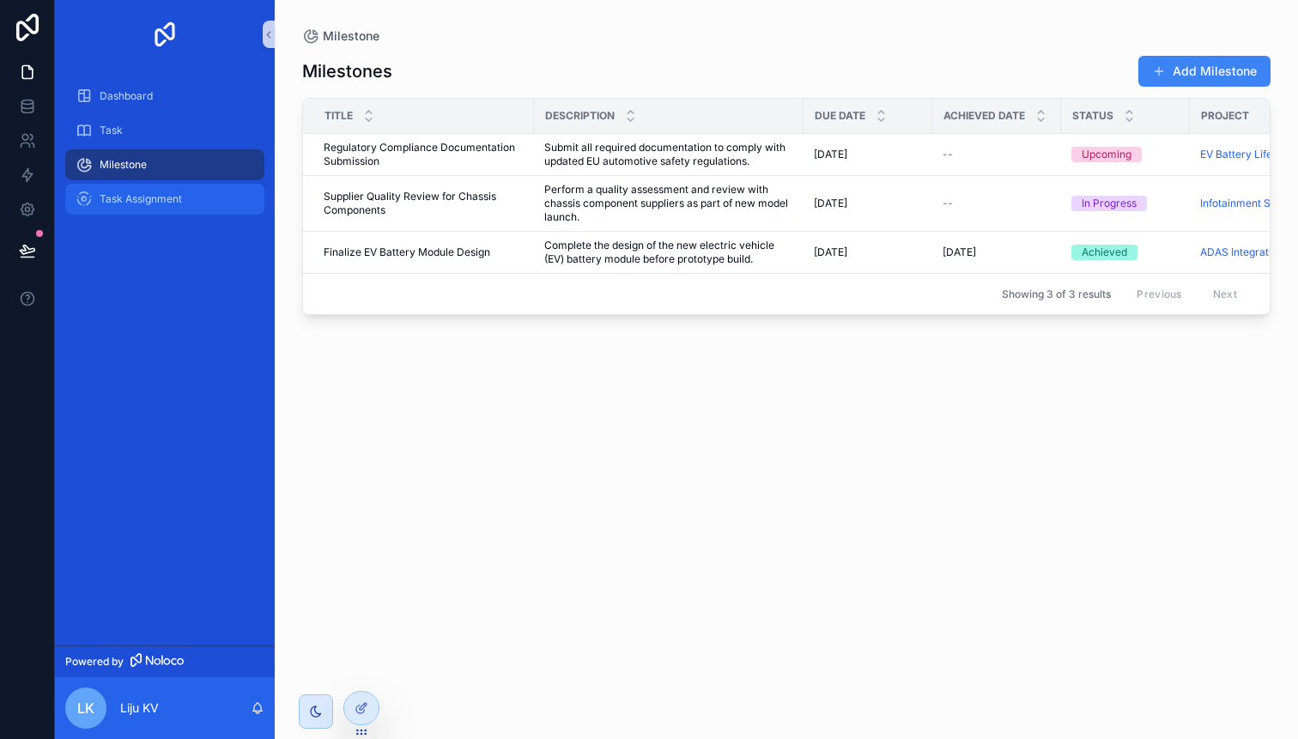
click at [154, 205] on span "Task Assignment" at bounding box center [141, 199] width 82 height 14
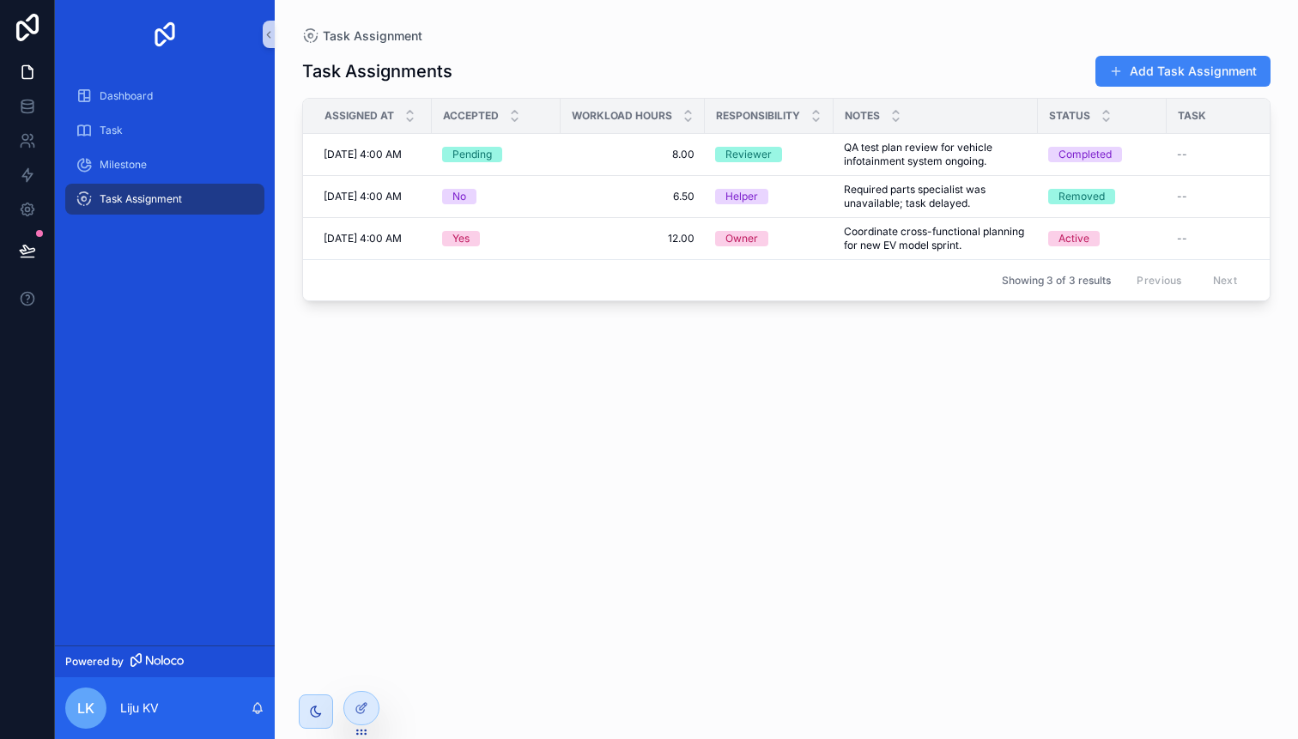
click at [136, 198] on span "Task Assignment" at bounding box center [141, 199] width 82 height 14
click at [1147, 76] on button "Add Task Assignment" at bounding box center [1182, 71] width 175 height 31
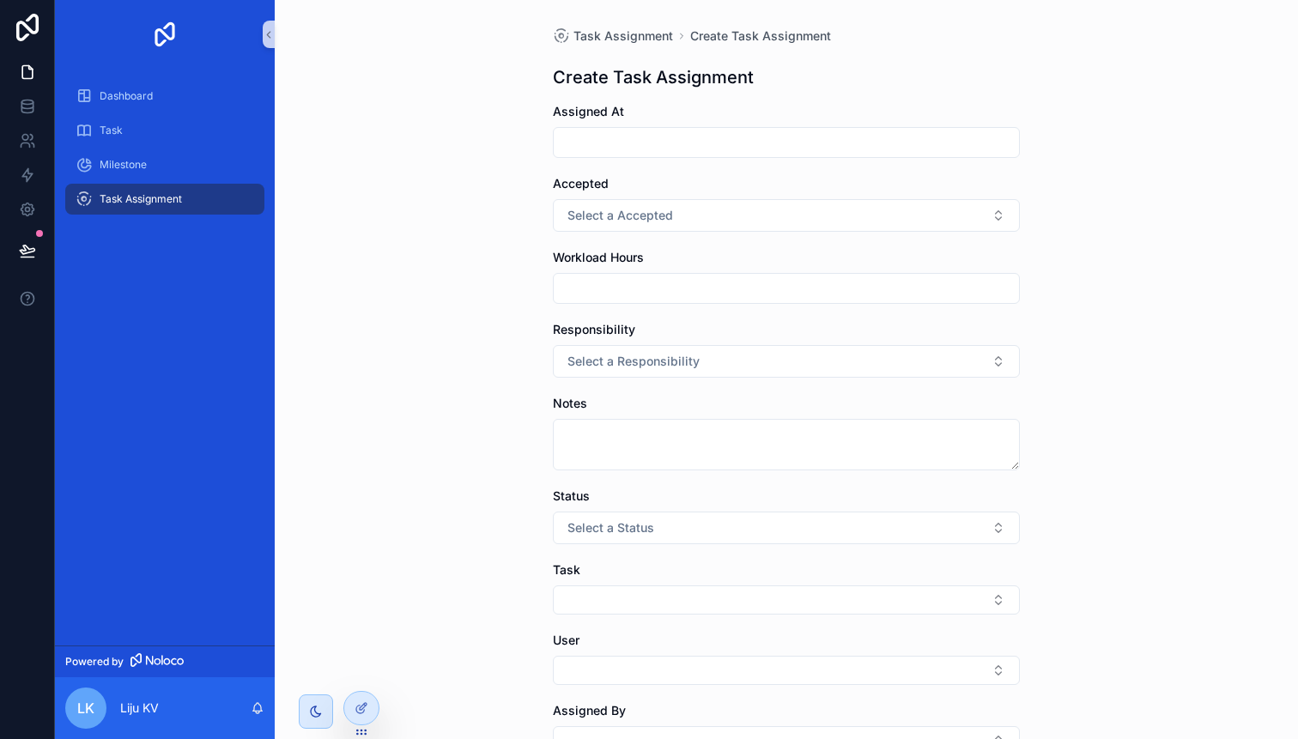
click at [182, 200] on span "Task Assignment" at bounding box center [141, 199] width 82 height 14
